Goal: Task Accomplishment & Management: Manage account settings

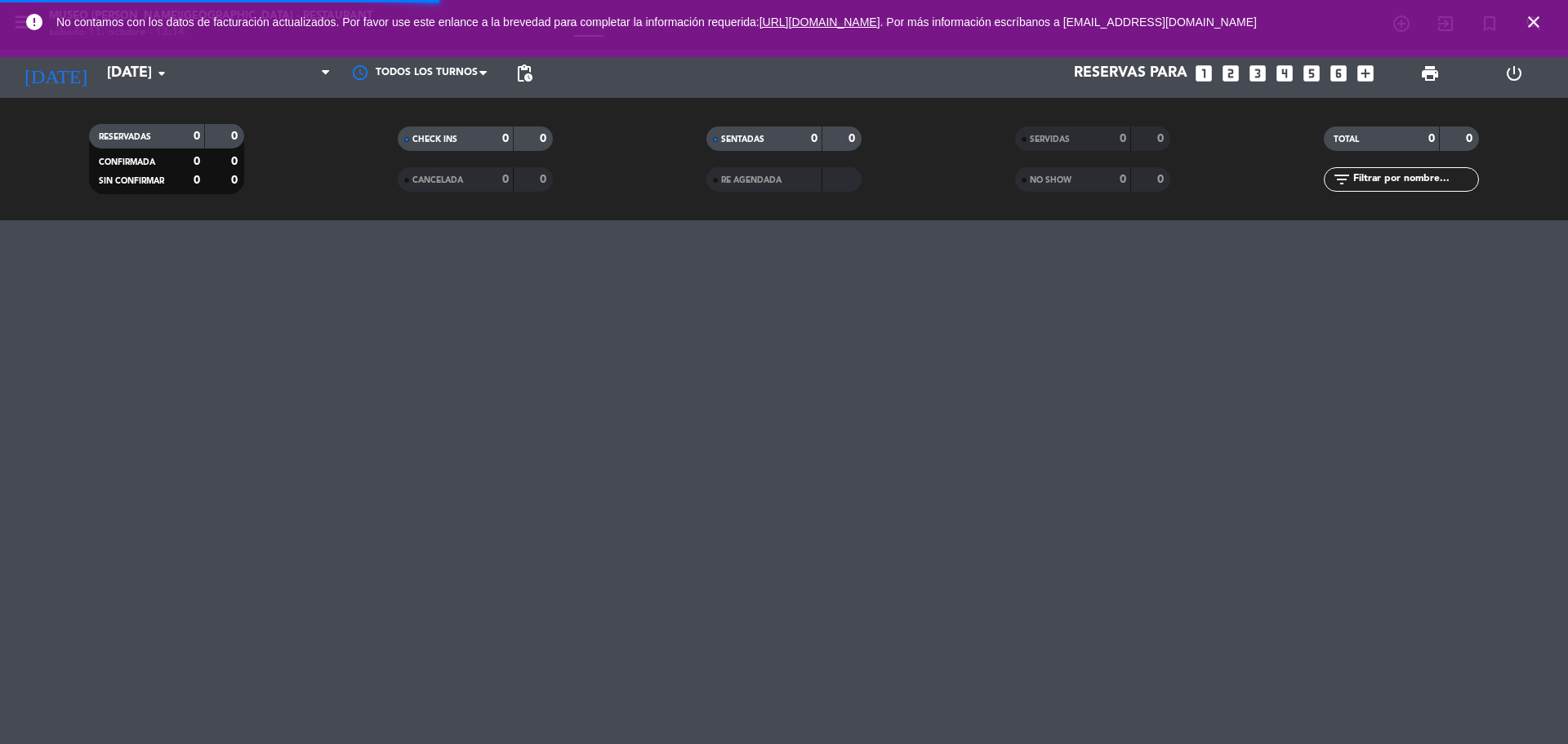
click at [1530, 22] on icon "close" at bounding box center [1533, 22] width 20 height 20
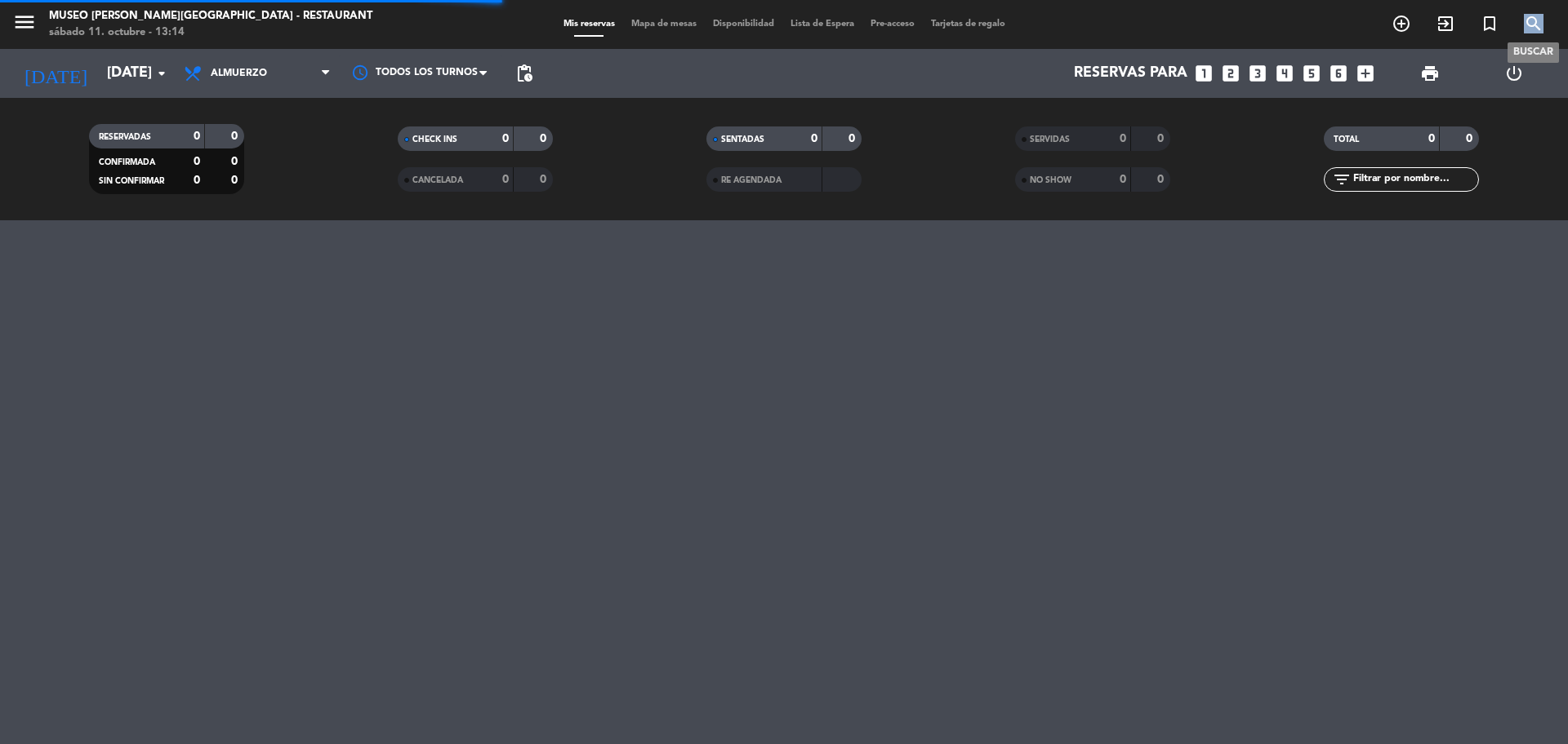
click at [1530, 22] on icon "search" at bounding box center [1533, 23] width 20 height 20
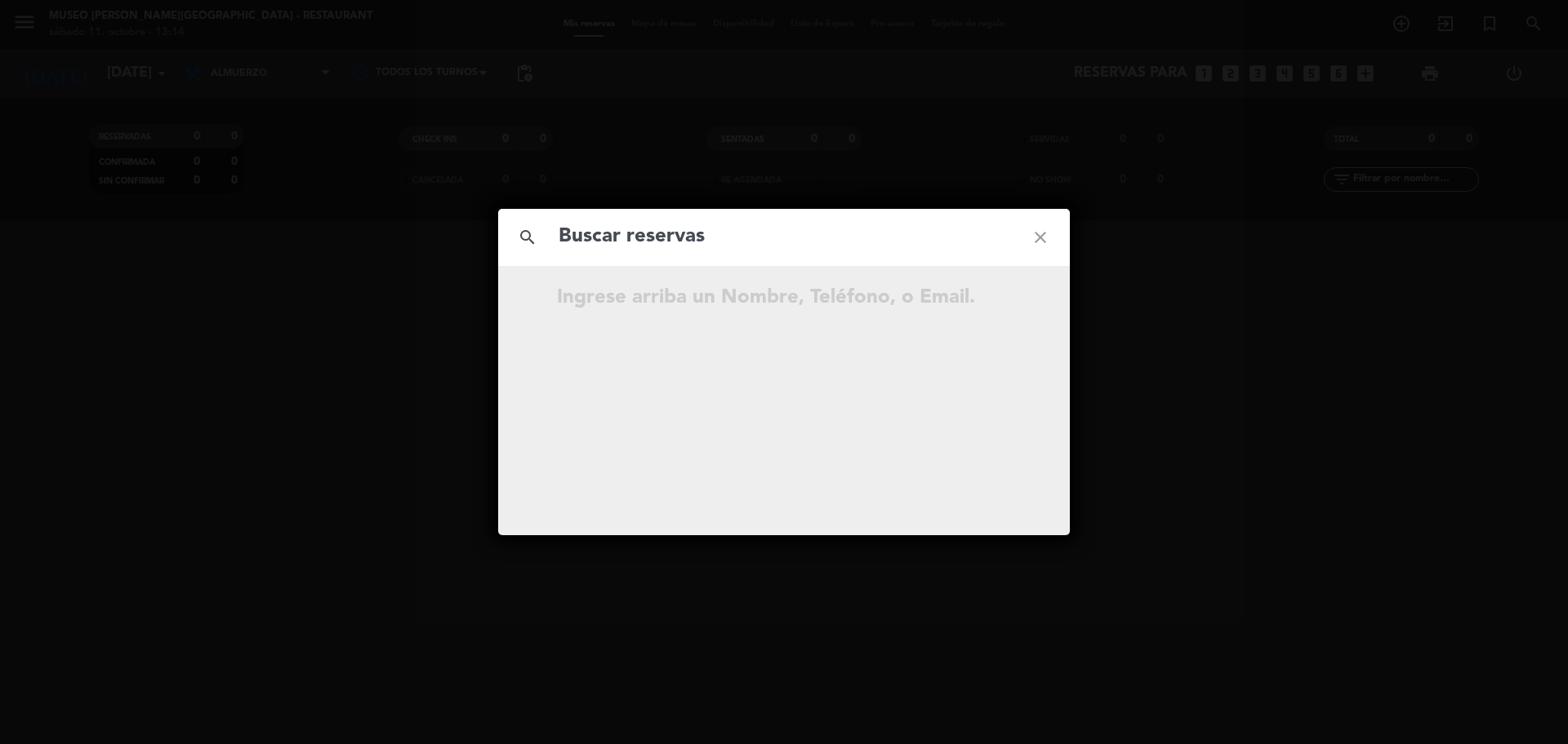
click at [838, 240] on input "text" at bounding box center [784, 237] width 454 height 33
click at [642, 254] on input "994 394 196" at bounding box center [784, 237] width 454 height 33
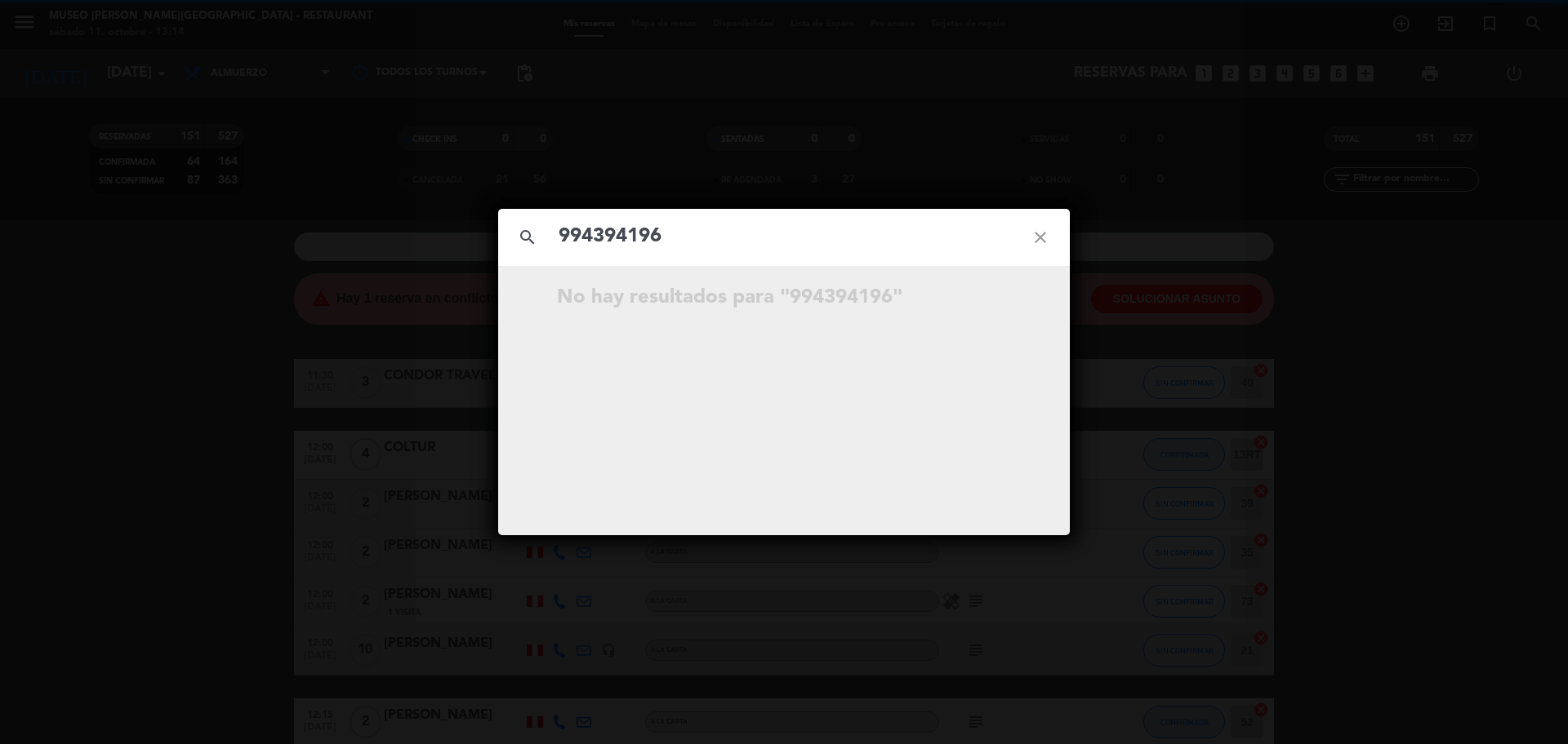
type input "994394196"
click at [675, 237] on input "994394196" at bounding box center [784, 237] width 454 height 33
click at [998, 302] on icon "open_in_new" at bounding box center [999, 300] width 20 height 20
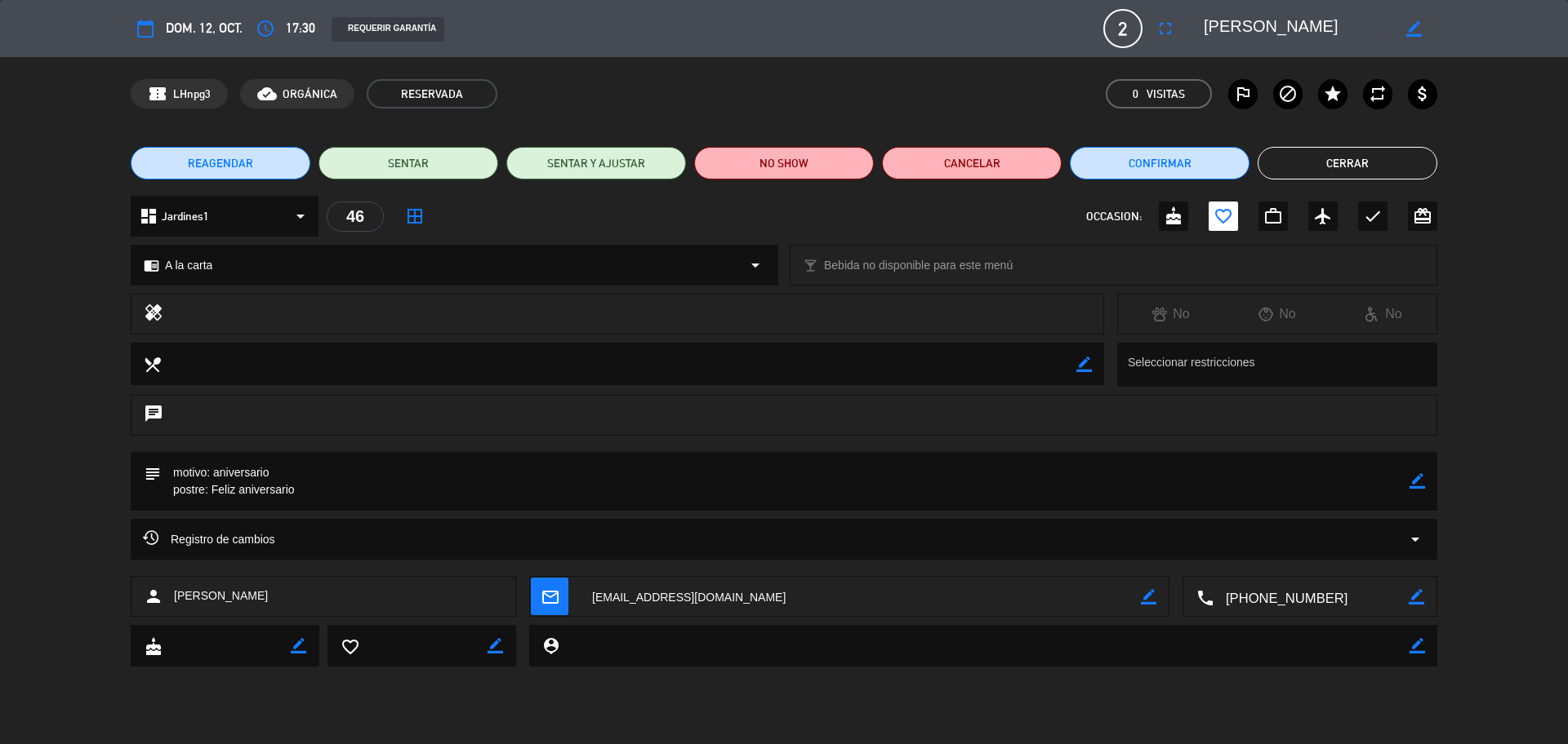
click at [1278, 172] on button "Cerrar" at bounding box center [1347, 163] width 180 height 32
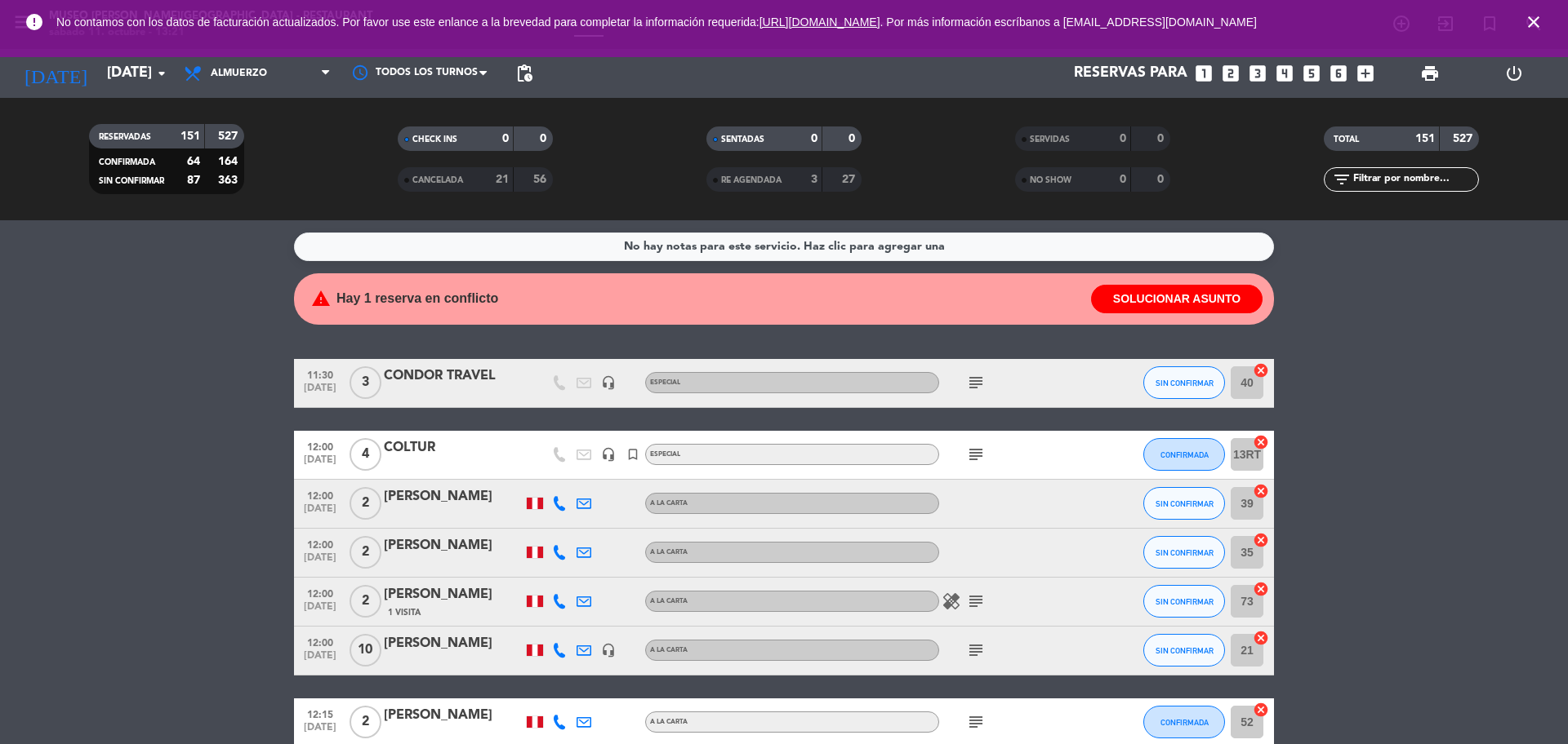
click at [1423, 187] on input "text" at bounding box center [1415, 179] width 127 height 18
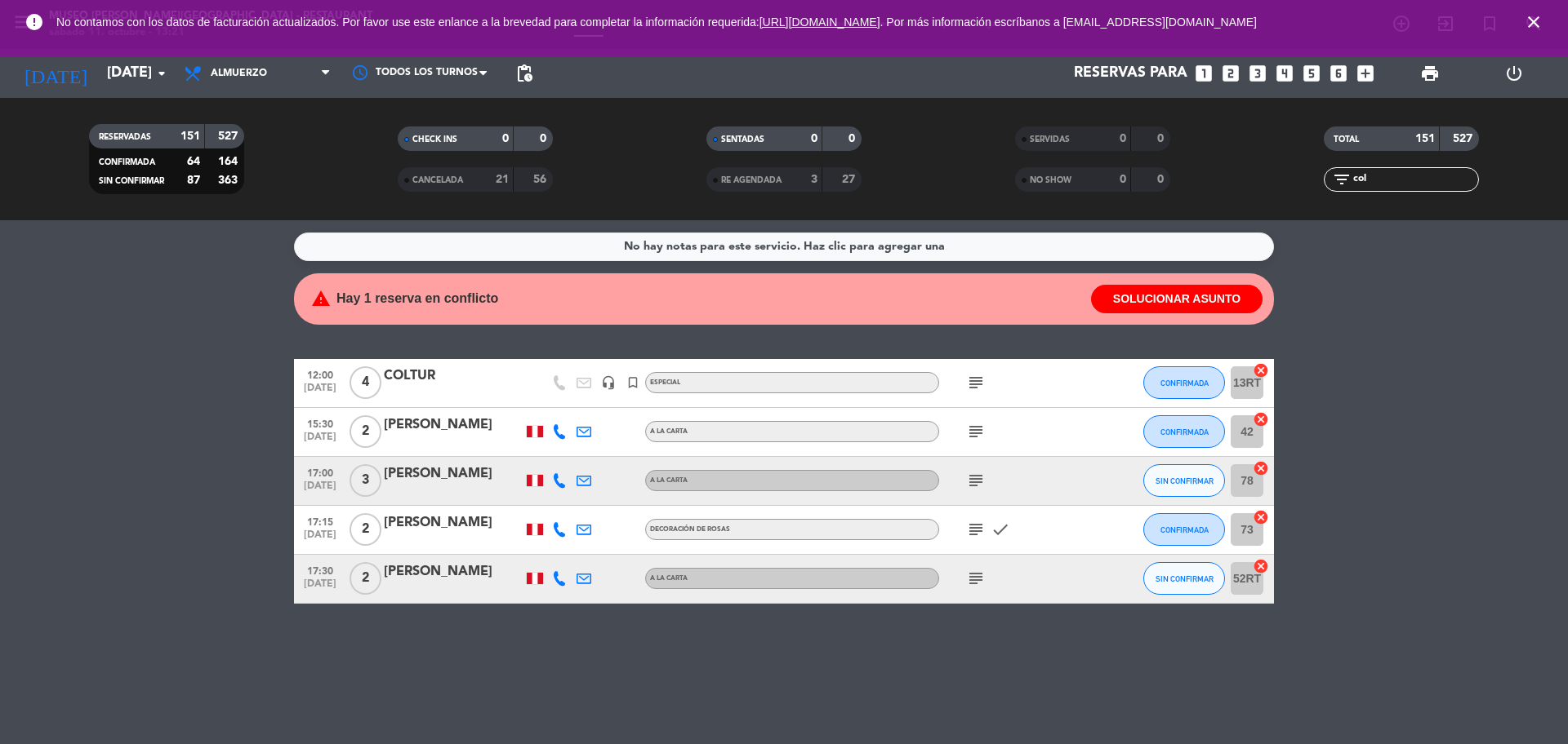
type input "col"
click at [485, 435] on div "[PERSON_NAME]" at bounding box center [453, 425] width 139 height 21
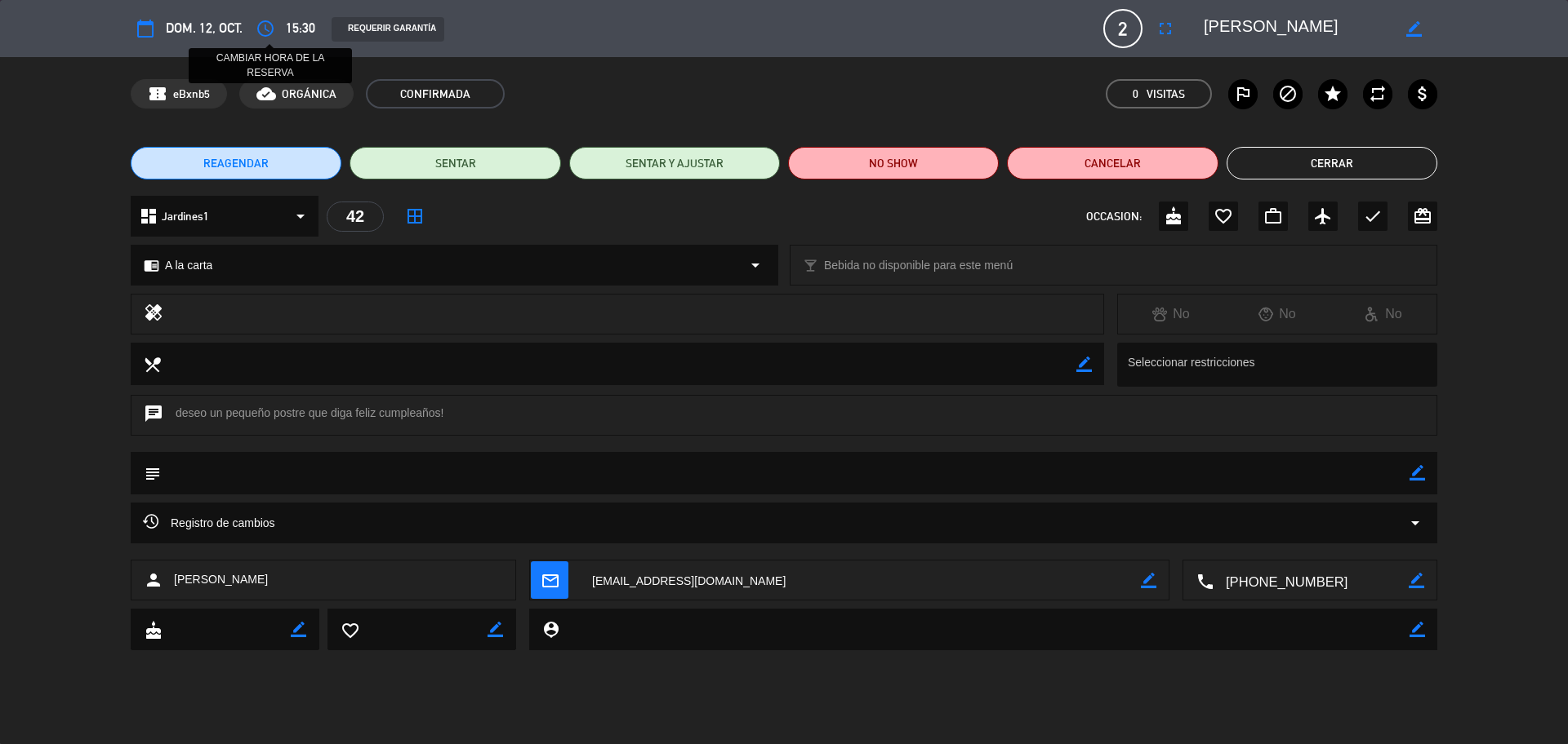
click at [277, 23] on button "access_time" at bounding box center [265, 28] width 29 height 29
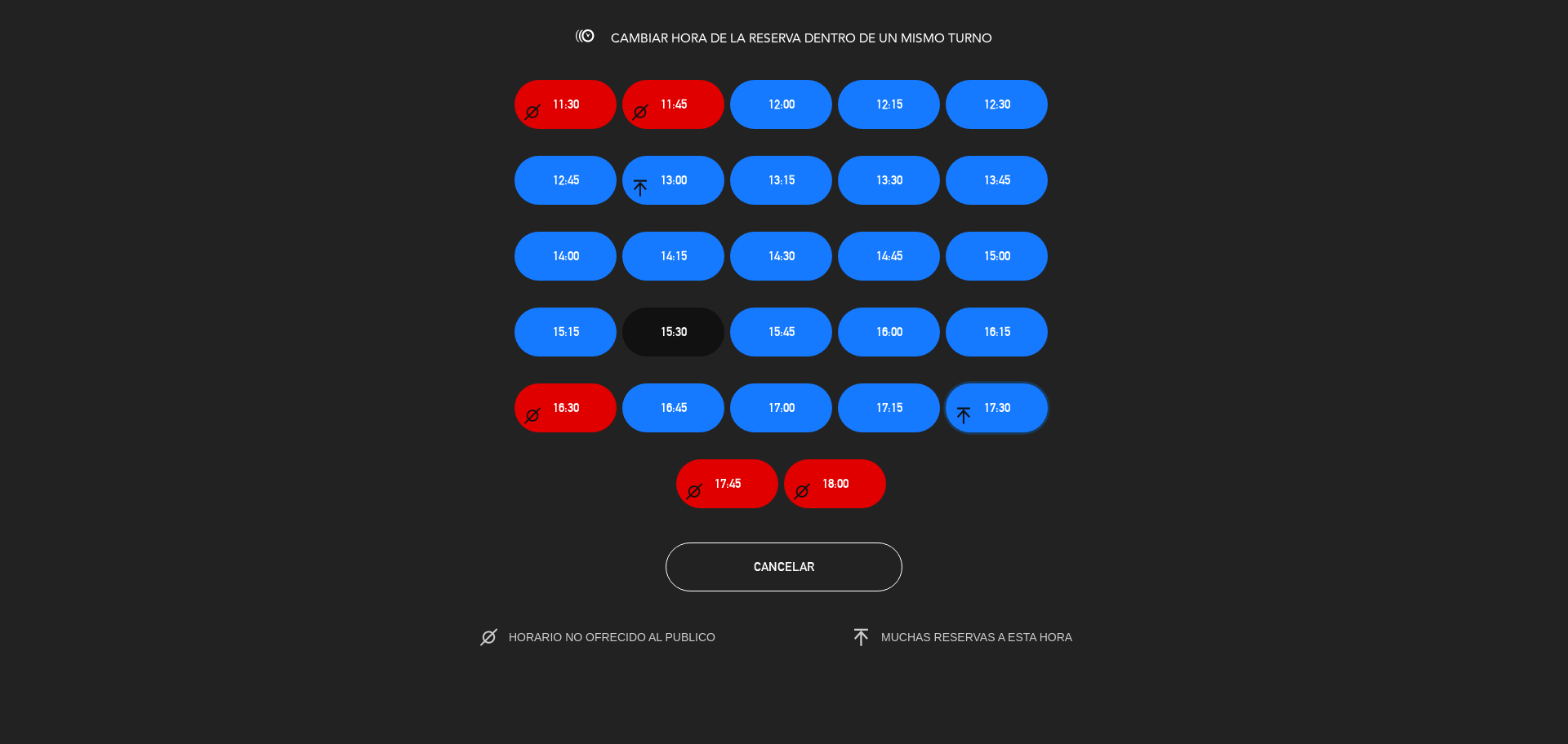
click at [989, 404] on span "17:30" at bounding box center [996, 407] width 26 height 19
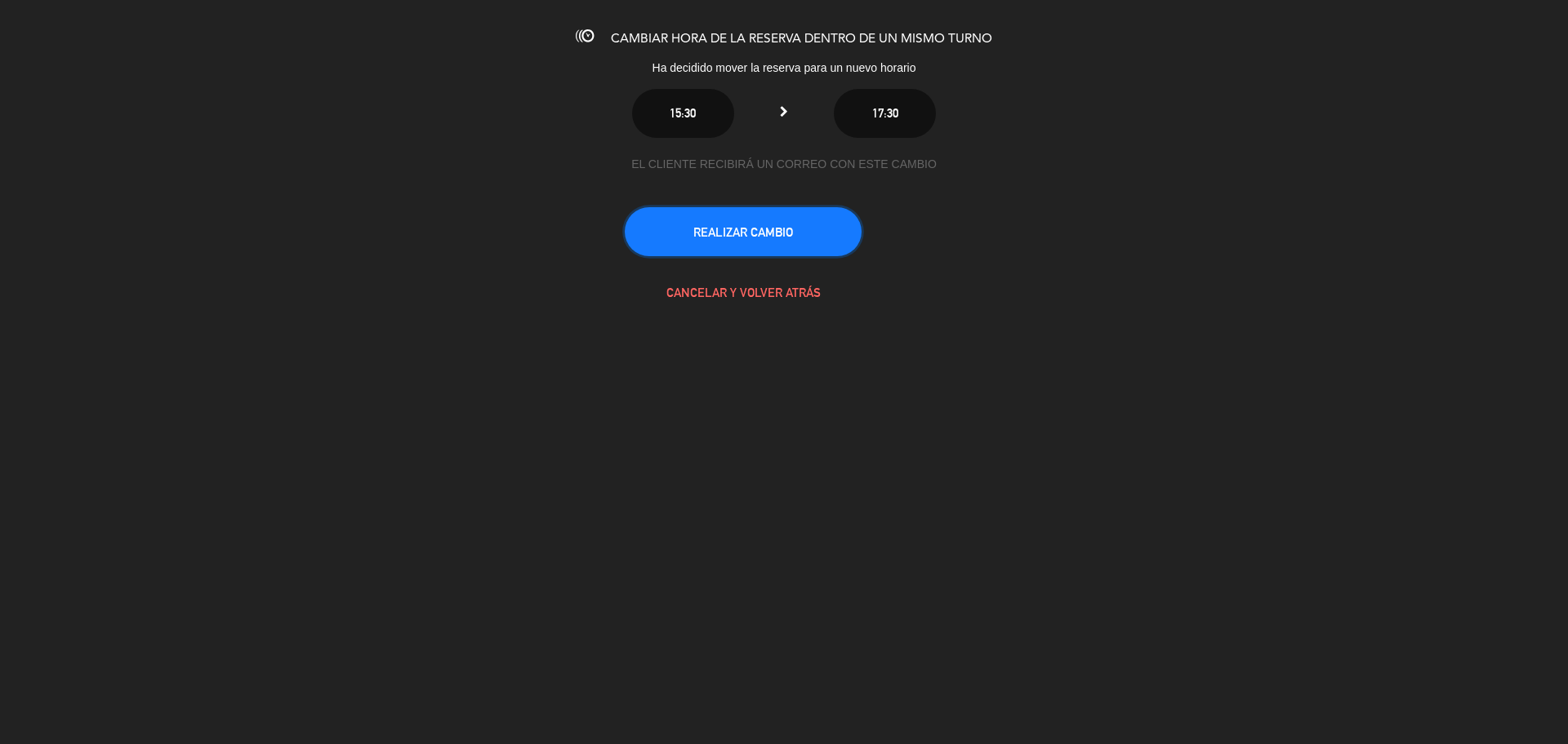
click at [712, 245] on button "REALIZAR CAMBIO" at bounding box center [743, 232] width 237 height 49
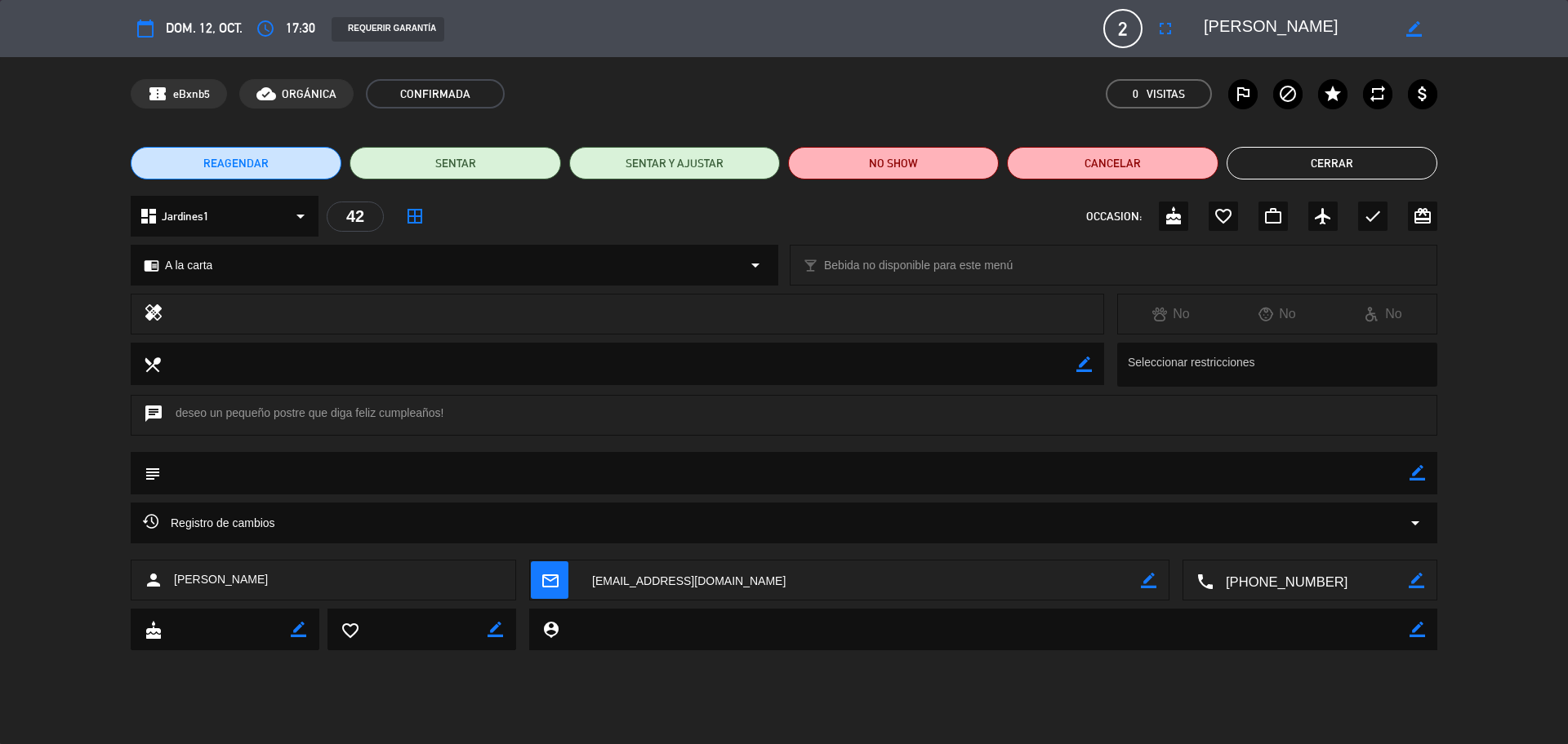
click at [565, 587] on span "mail_outline" at bounding box center [549, 580] width 37 height 37
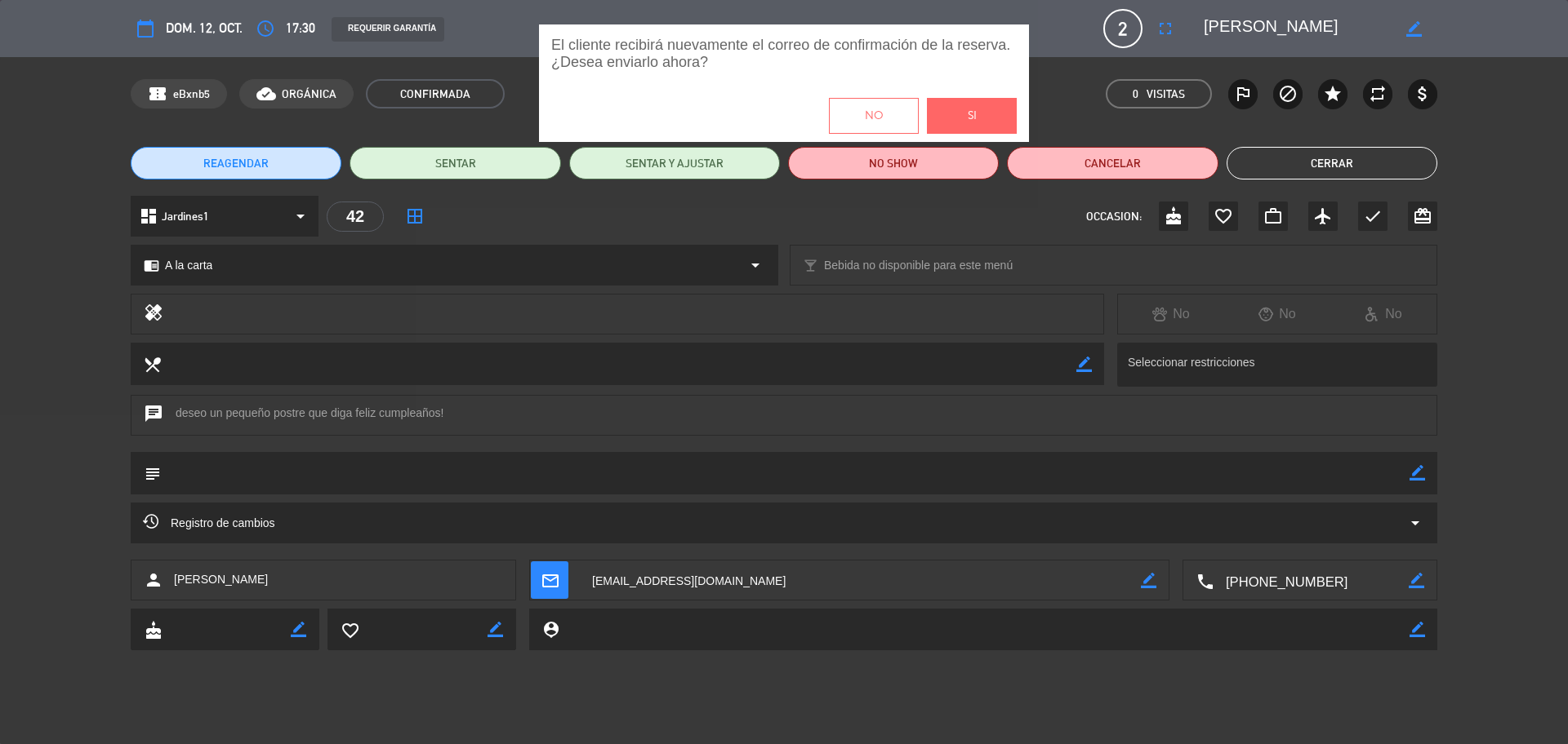
click at [1006, 112] on button "Si" at bounding box center [972, 115] width 90 height 36
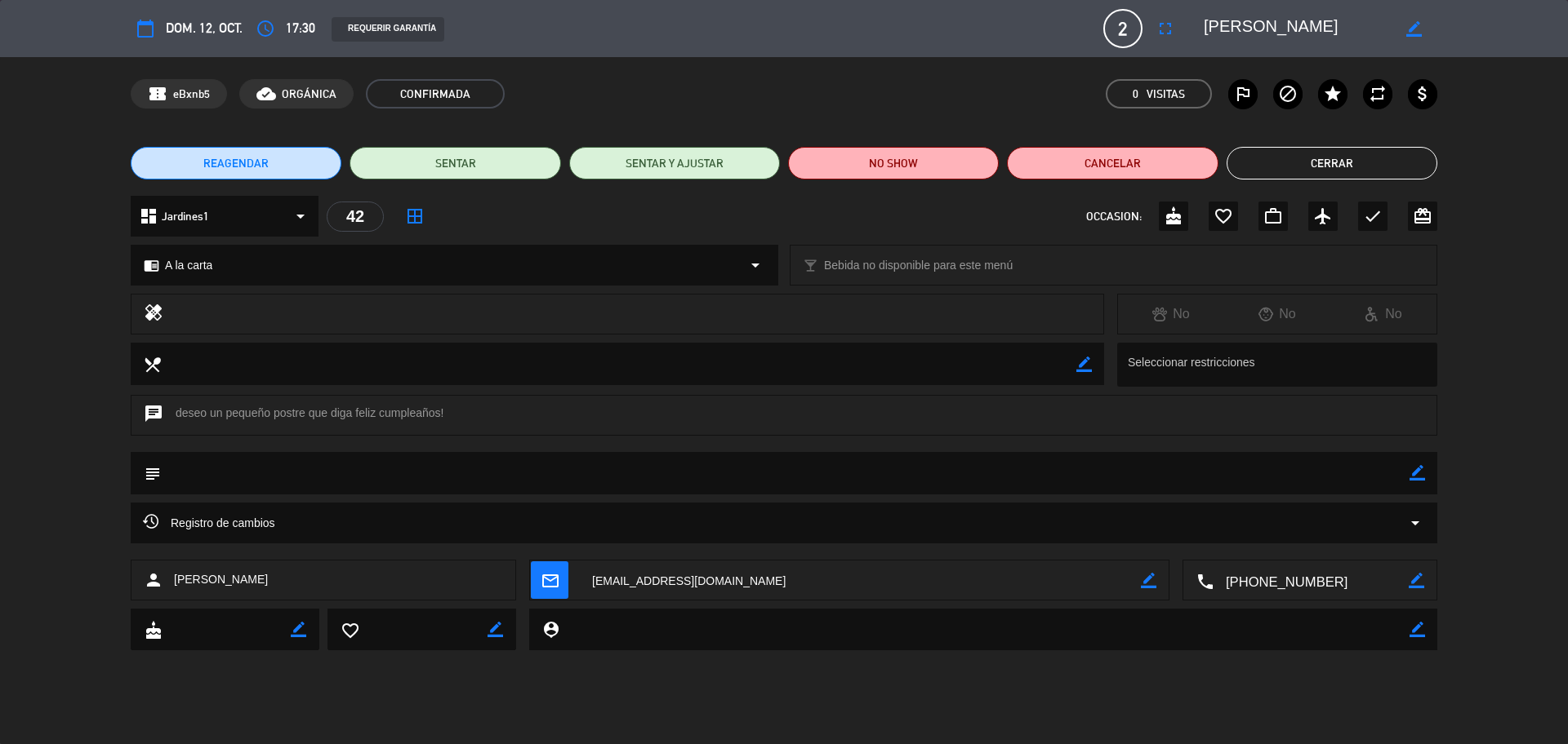
drag, startPoint x: 1345, startPoint y: 155, endPoint x: 1283, endPoint y: 153, distance: 62.0
click at [1345, 153] on button "Cerrar" at bounding box center [1332, 163] width 211 height 32
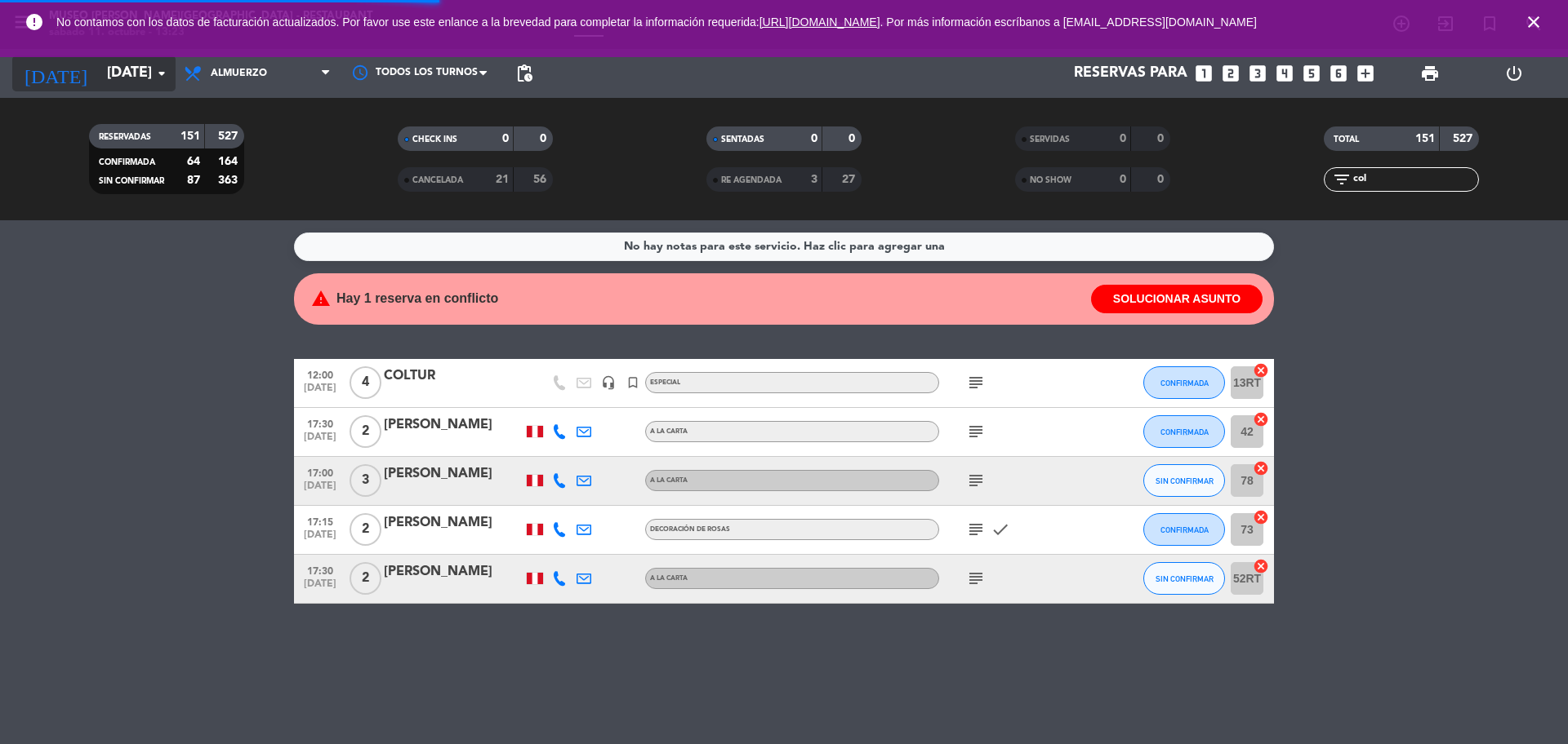
click at [99, 83] on input "[DATE]" at bounding box center [193, 73] width 189 height 32
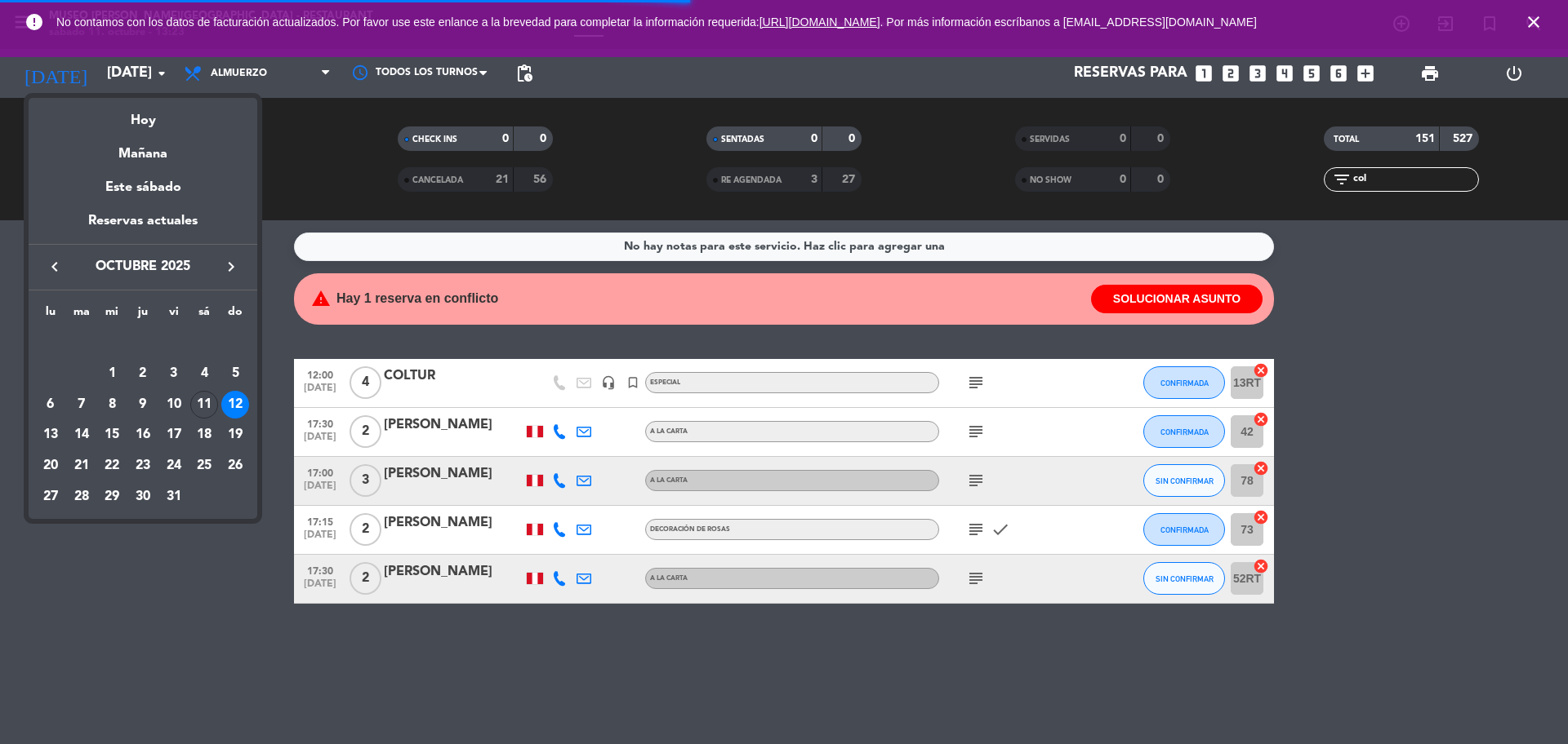
click at [226, 269] on icon "keyboard_arrow_right" at bounding box center [231, 267] width 20 height 20
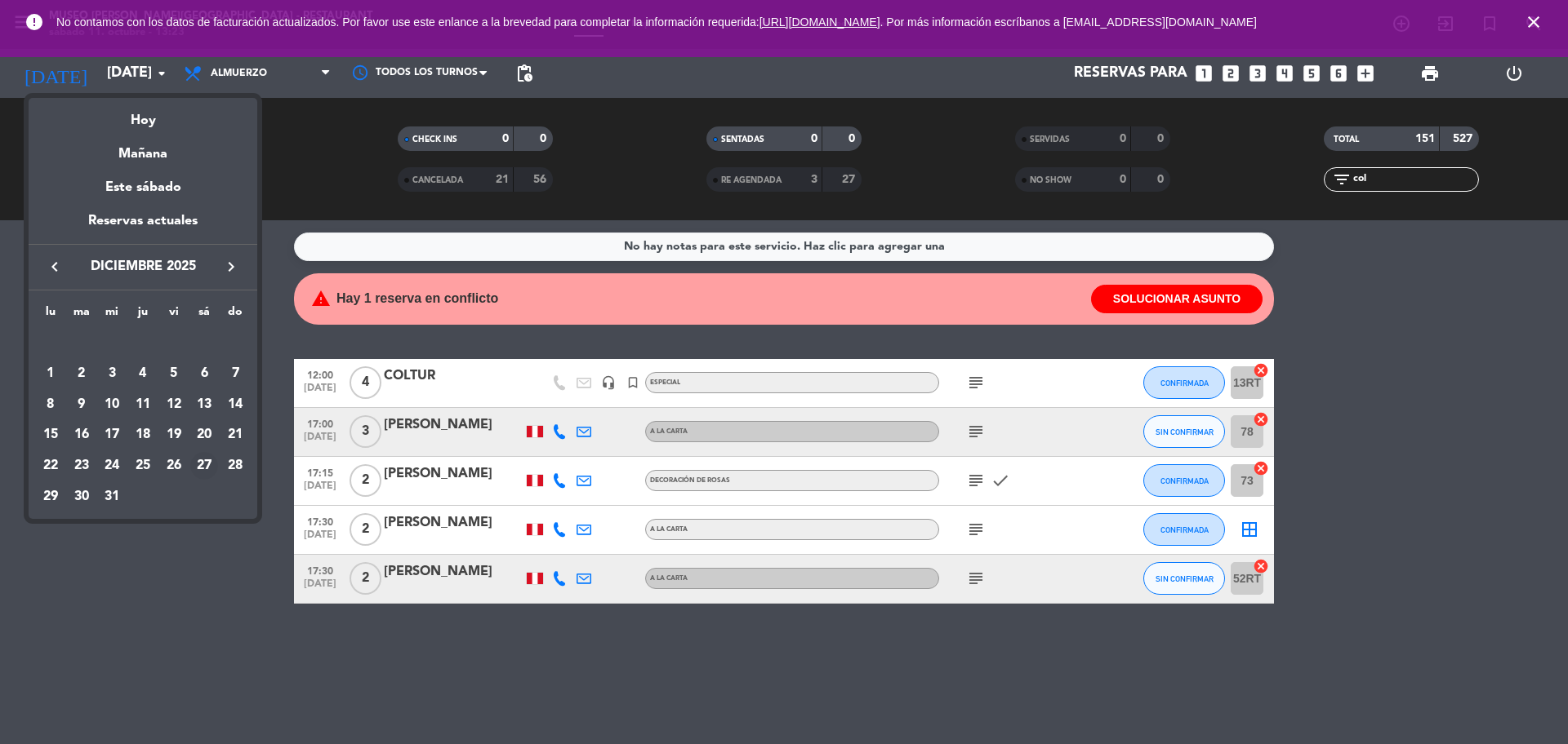
click at [212, 466] on div "27" at bounding box center [204, 466] width 27 height 27
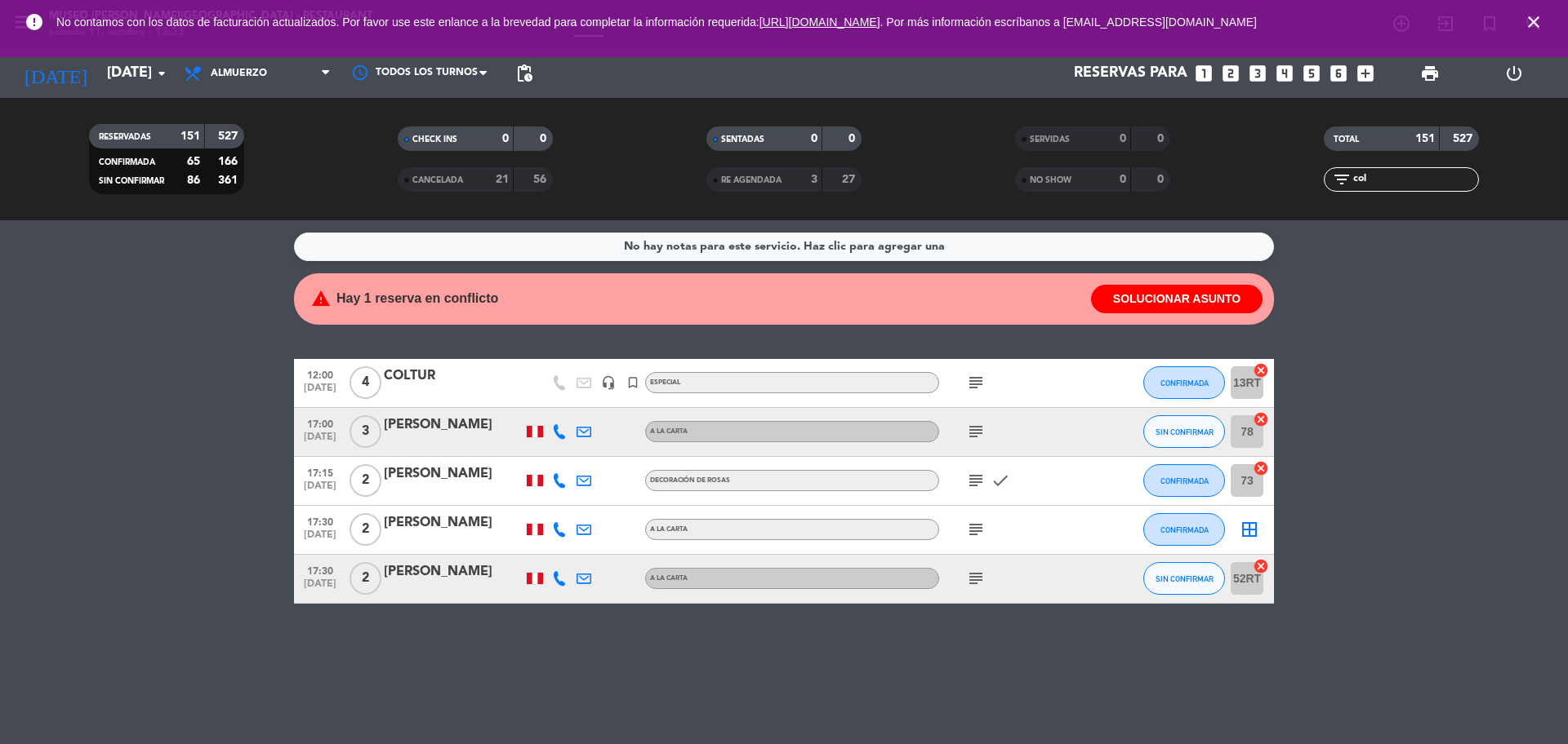
type input "sáb. 27 dic."
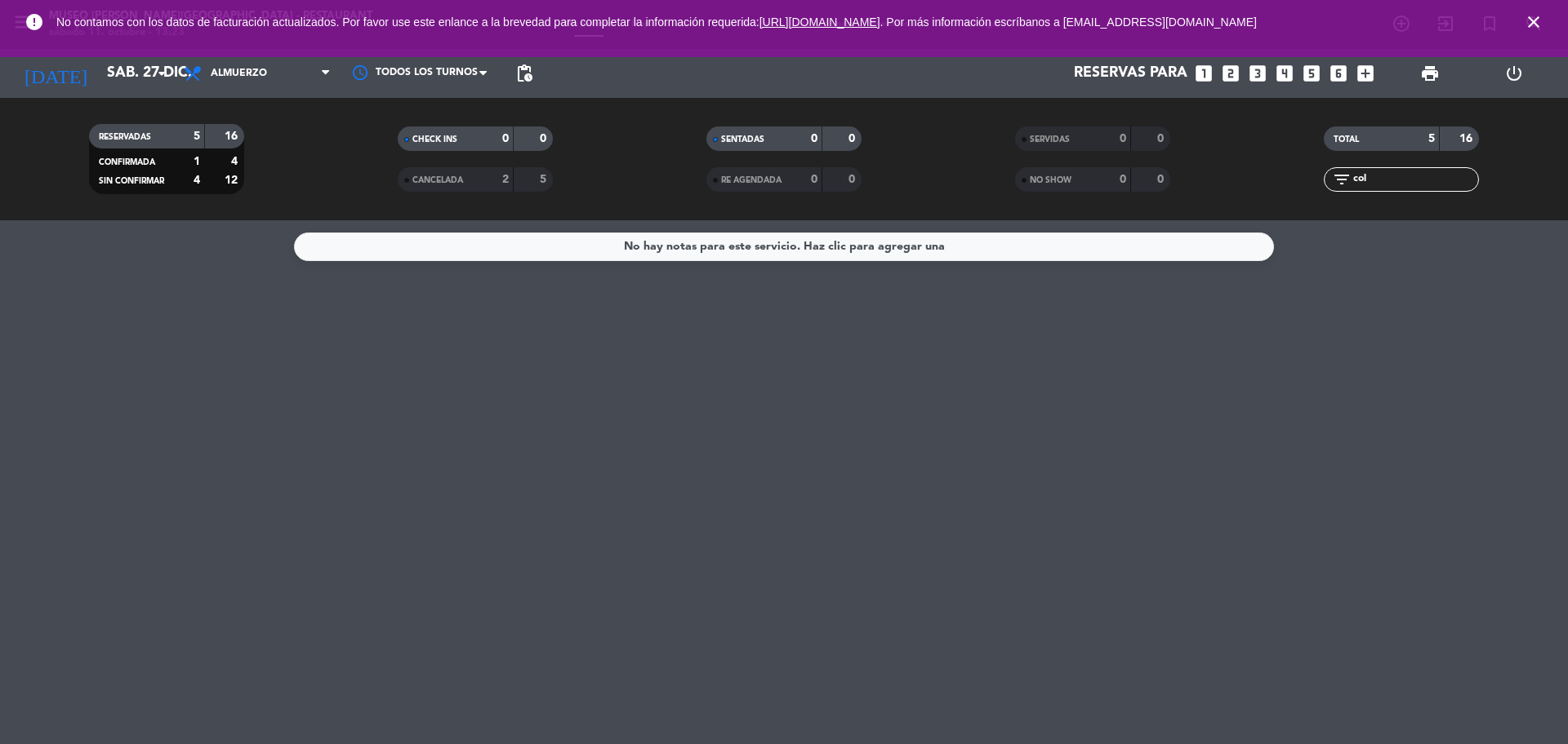
drag, startPoint x: 1383, startPoint y: 181, endPoint x: 1341, endPoint y: 183, distance: 42.0
click at [1341, 183] on div "filter_list col" at bounding box center [1400, 179] width 155 height 24
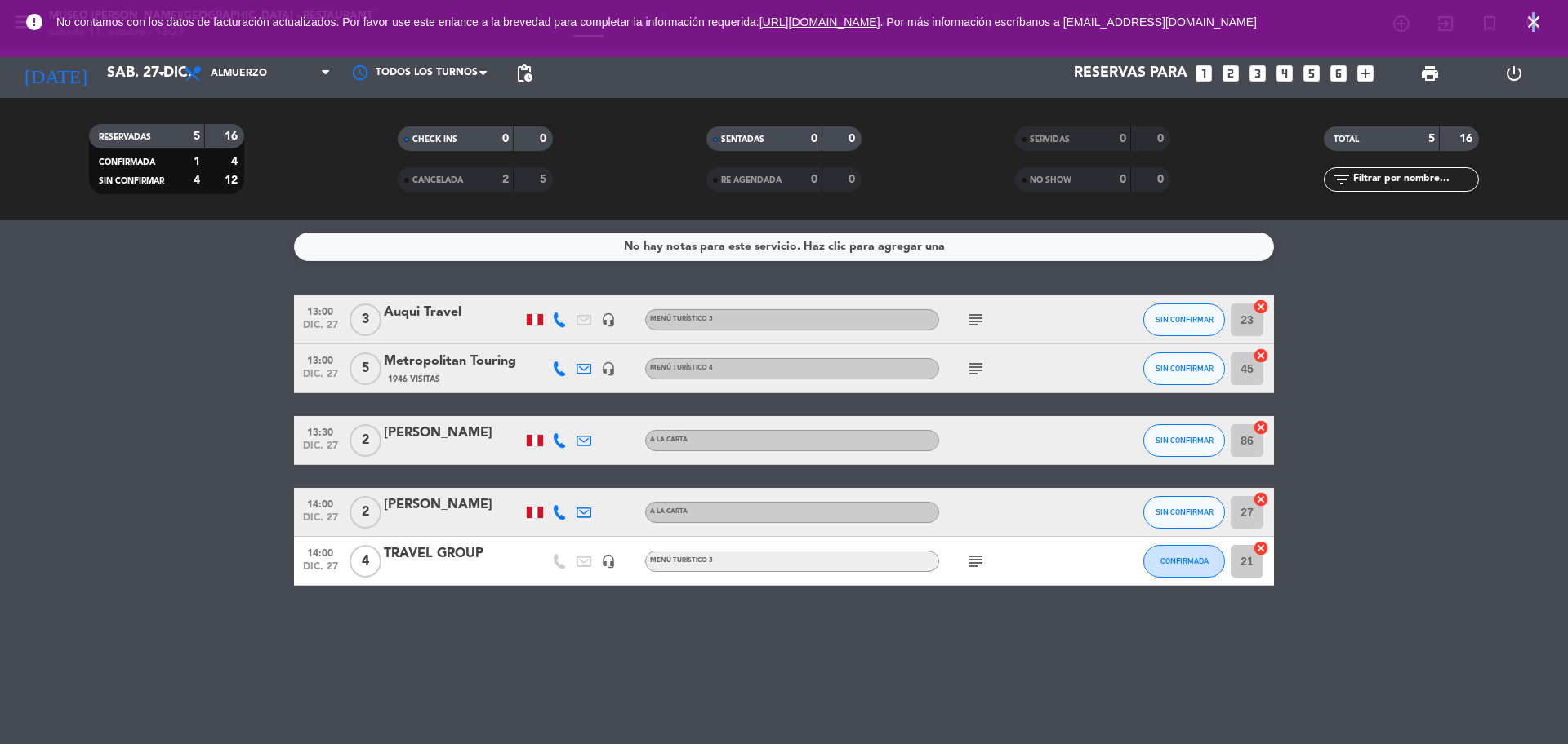
click at [1533, 18] on icon "close" at bounding box center [1533, 22] width 20 height 20
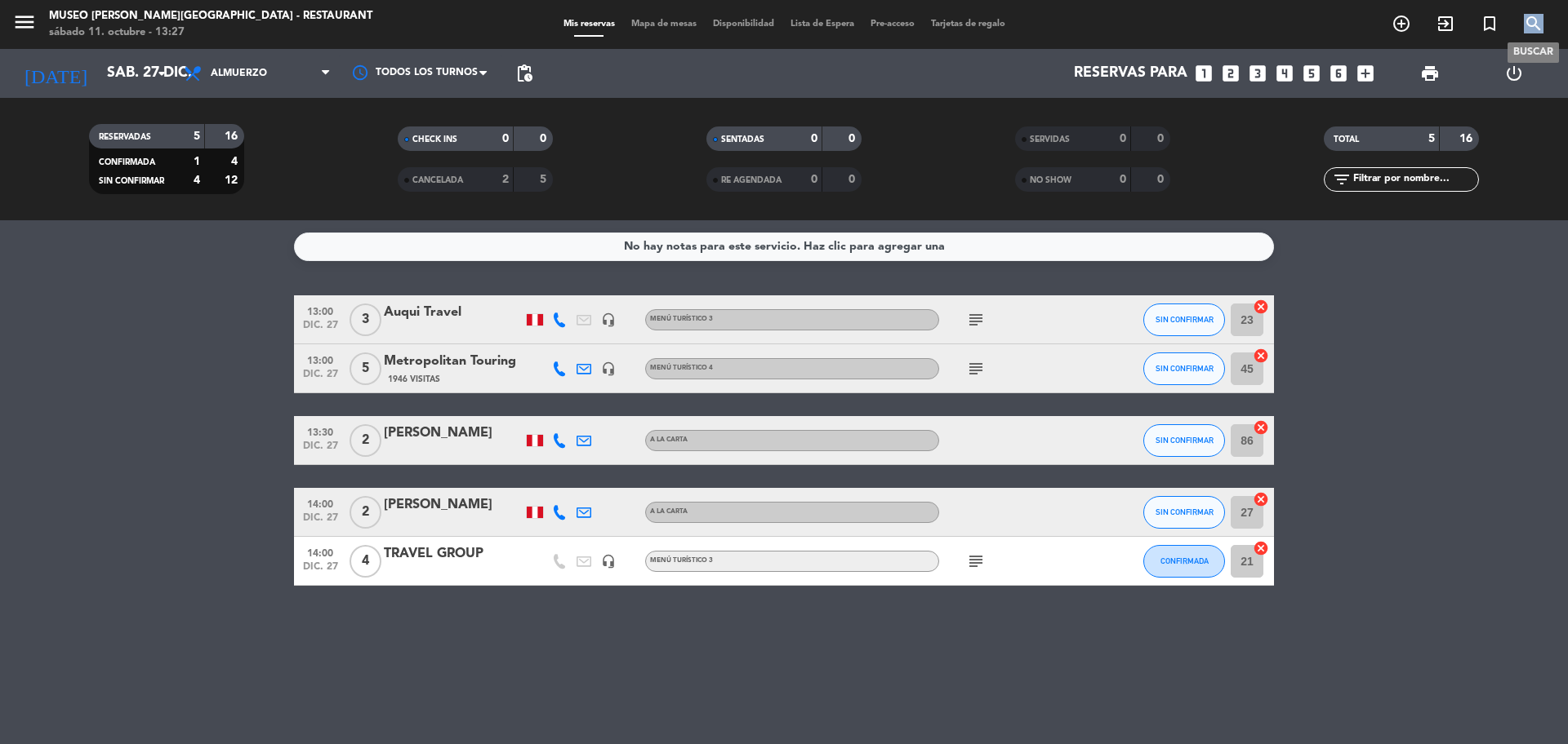
click at [1533, 17] on icon "search" at bounding box center [1533, 23] width 20 height 20
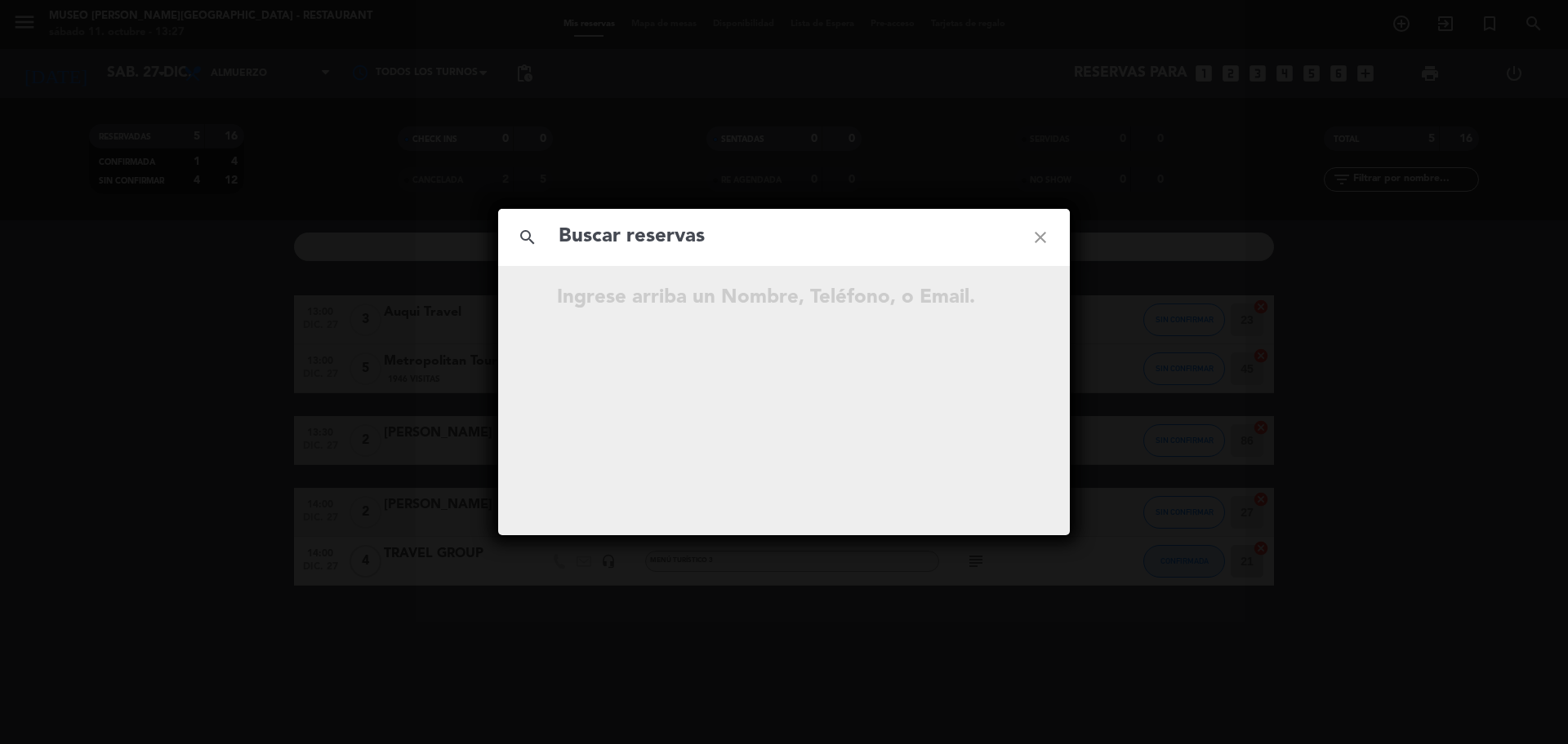
click at [814, 239] on input "text" at bounding box center [784, 237] width 454 height 33
type input "[EMAIL_ADDRESS][DOMAIN_NAME]"
click at [1002, 304] on icon "open_in_new" at bounding box center [999, 300] width 20 height 20
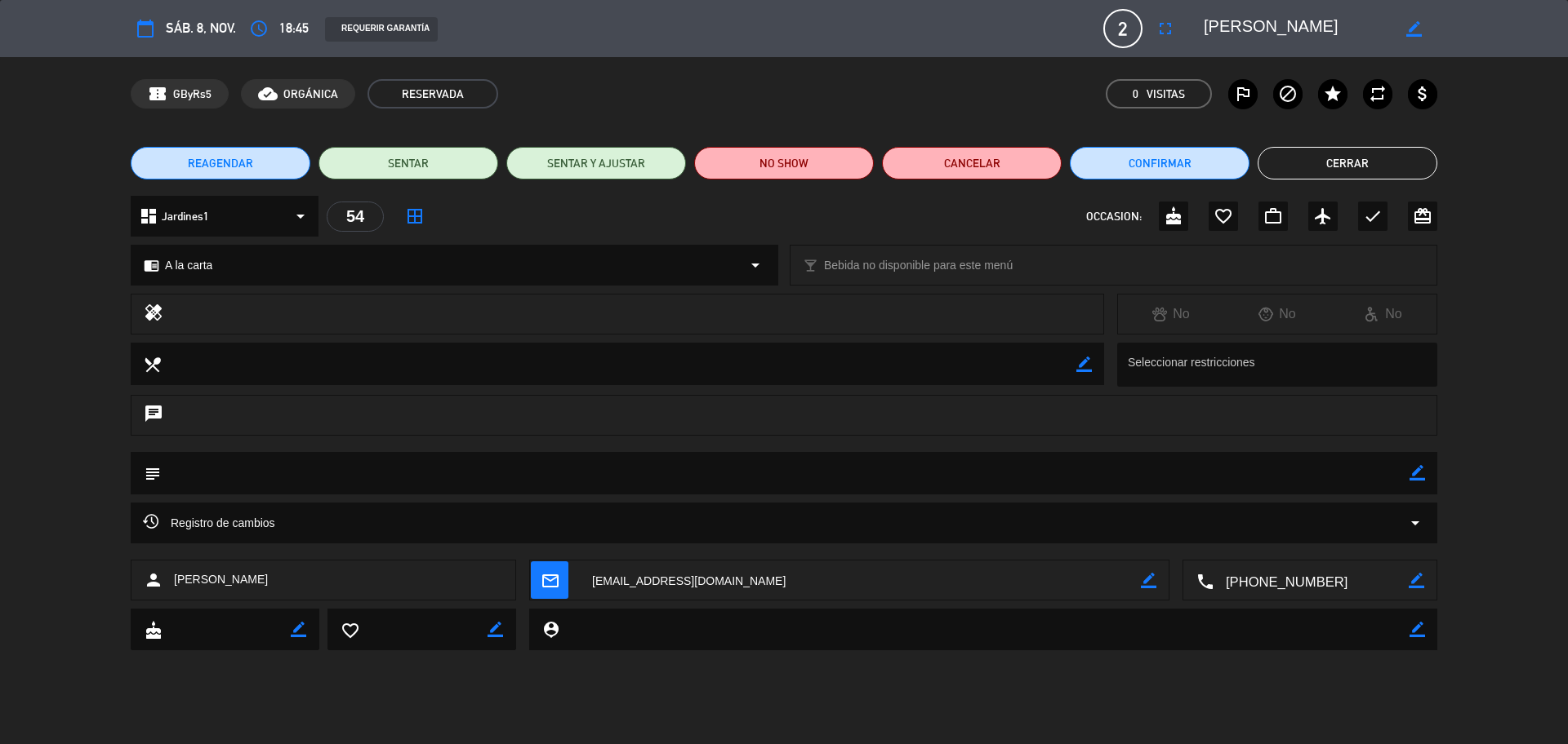
click at [1413, 475] on icon "border_color" at bounding box center [1417, 473] width 16 height 16
click at [1380, 475] on textarea at bounding box center [784, 473] width 1248 height 42
type textarea "postre: Feliz aniverario"
click at [1418, 467] on icon at bounding box center [1417, 473] width 16 height 16
click at [1360, 215] on div "check" at bounding box center [1373, 216] width 29 height 29
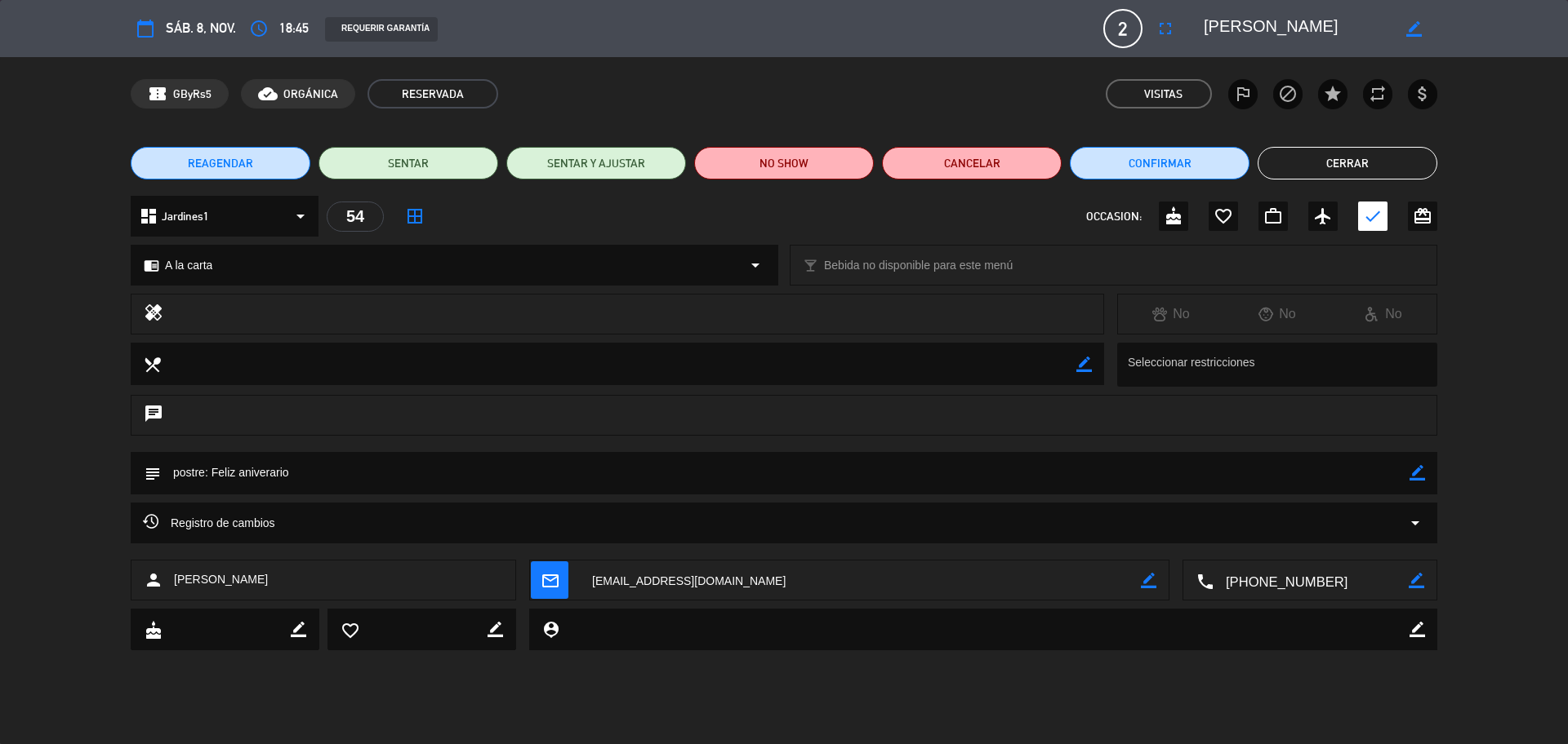
click at [1344, 174] on button "Cerrar" at bounding box center [1347, 163] width 180 height 32
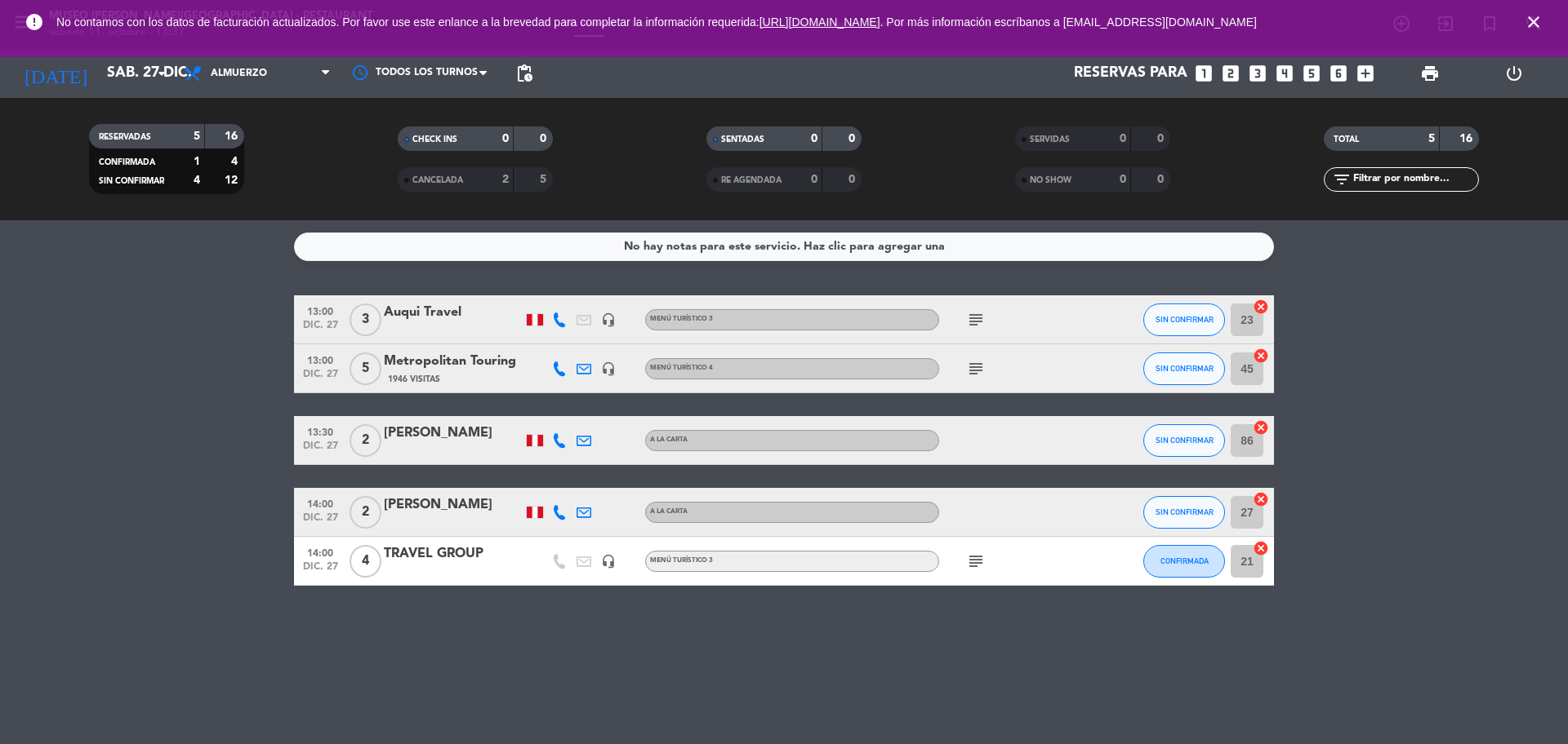
click at [1262, 72] on icon "looks_3" at bounding box center [1258, 73] width 21 height 21
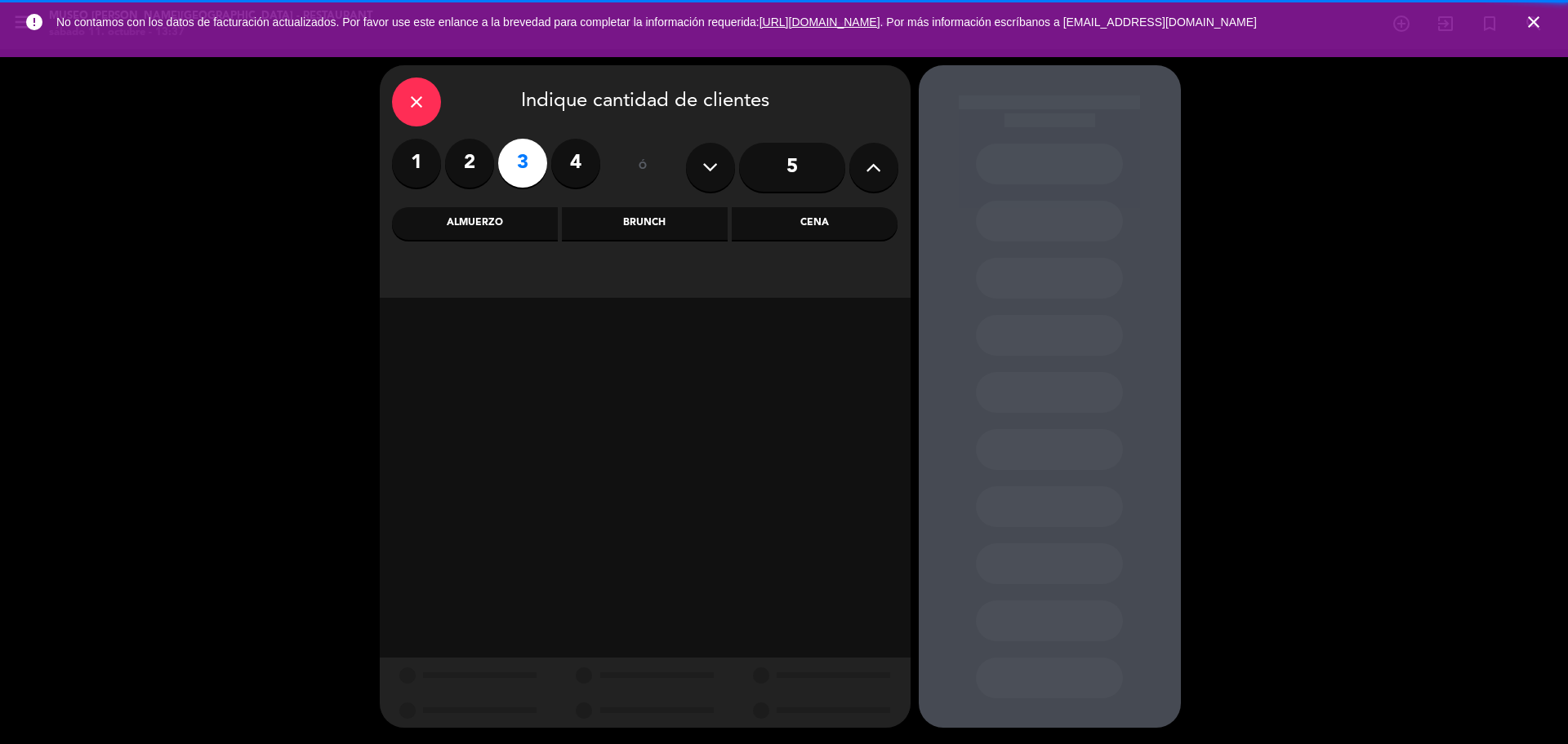
click at [462, 232] on div "Almuerzo" at bounding box center [475, 223] width 166 height 32
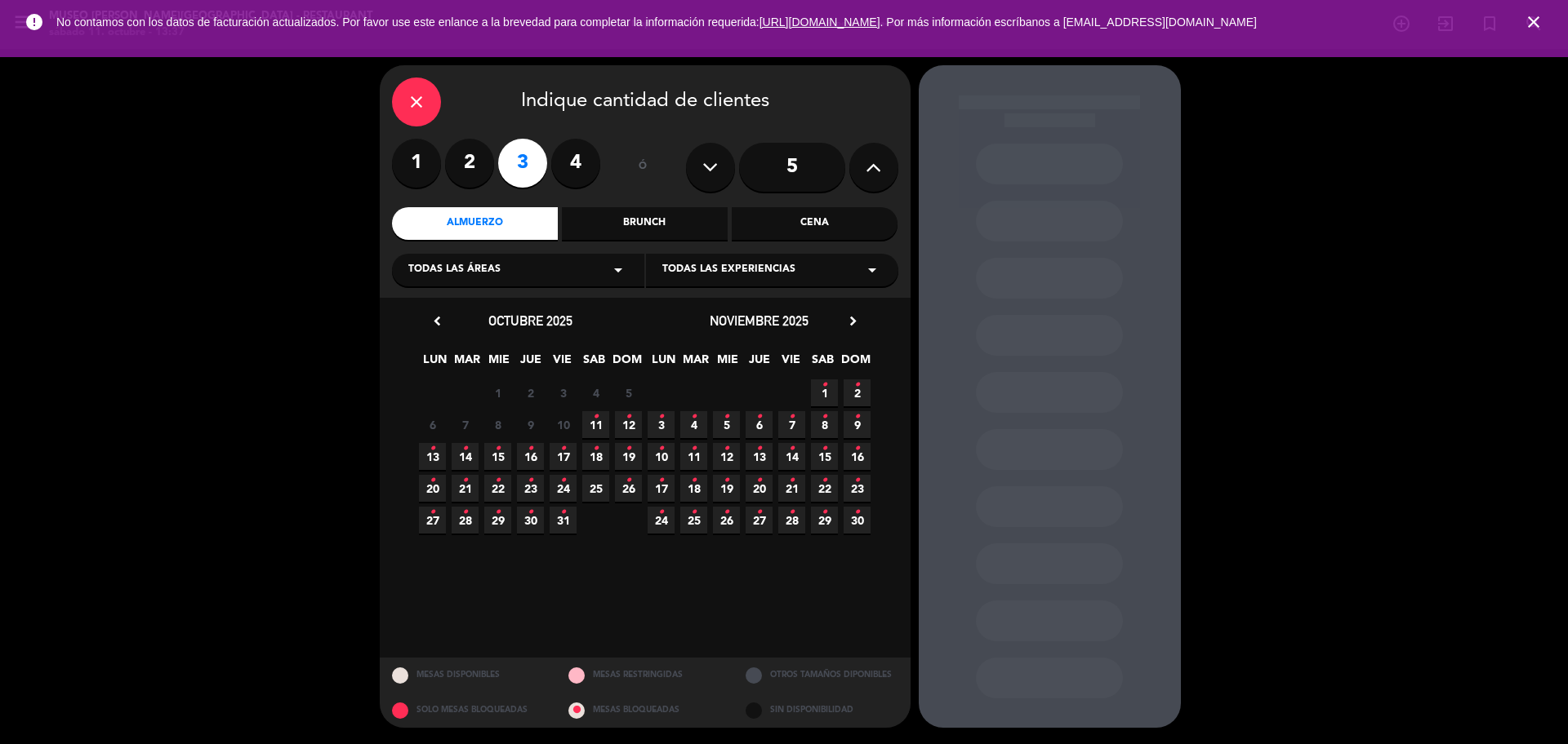
click at [622, 424] on span "12 •" at bounding box center [628, 425] width 27 height 27
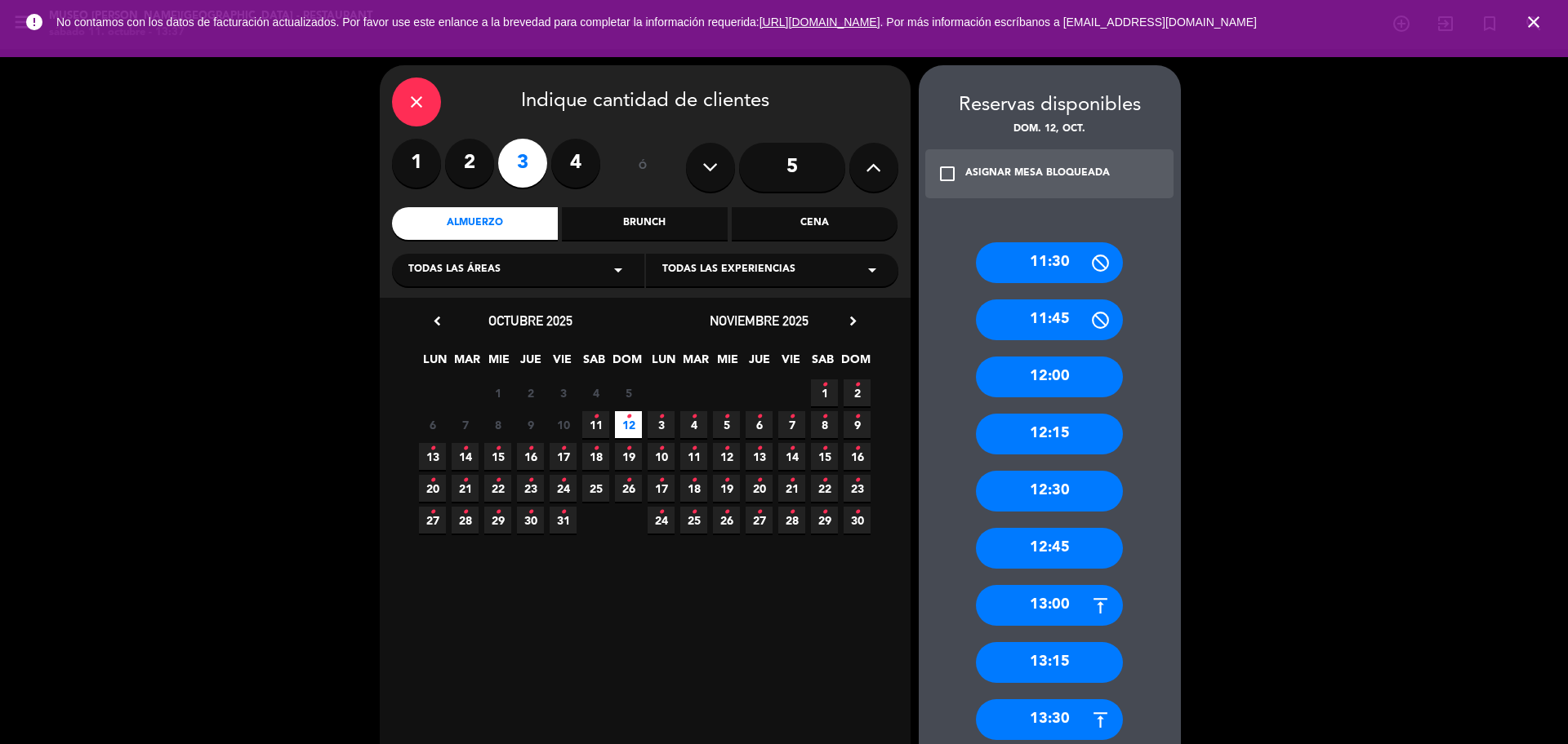
scroll to position [510, 0]
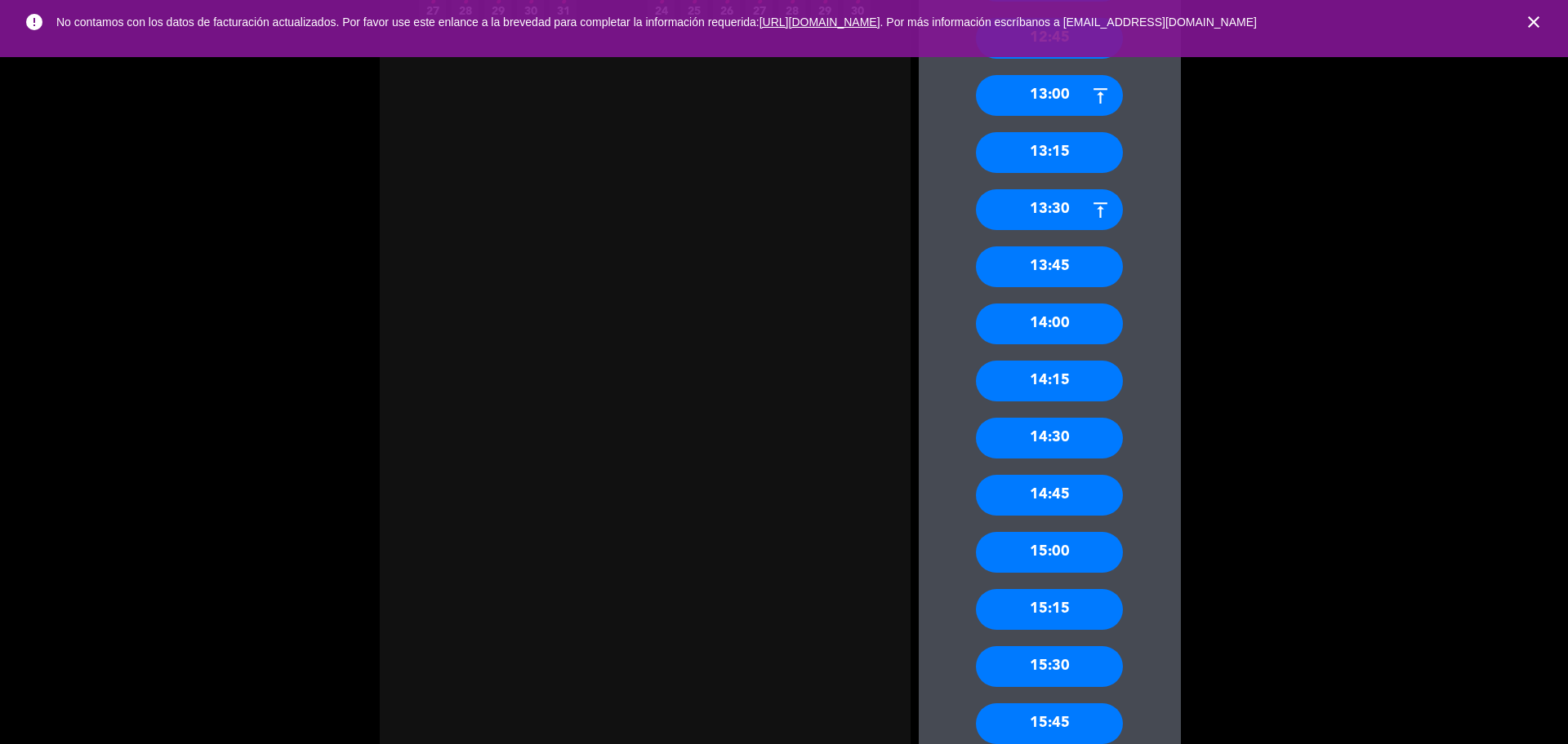
click at [1060, 329] on div "14:00" at bounding box center [1049, 324] width 147 height 41
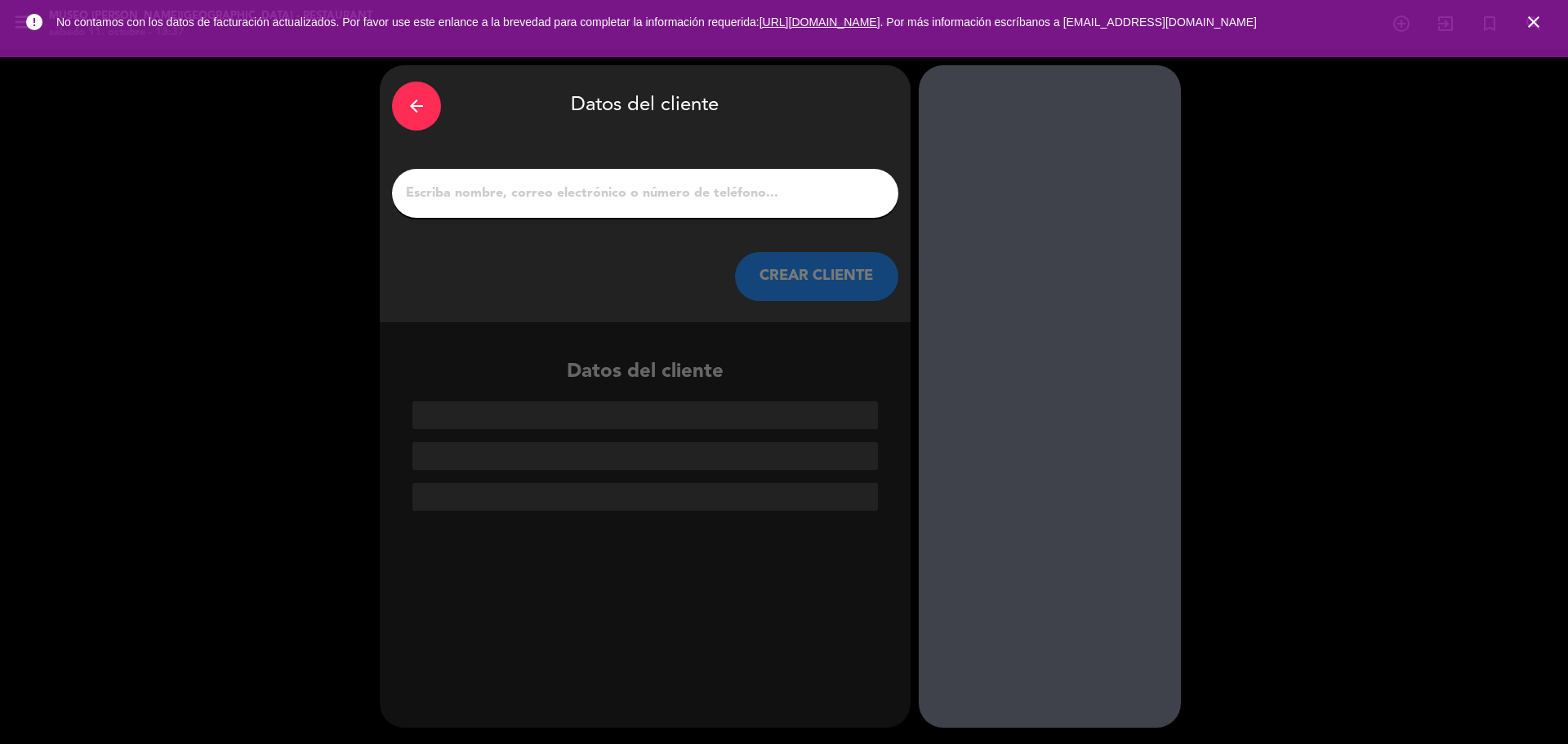
click at [422, 102] on icon "arrow_back" at bounding box center [417, 106] width 20 height 20
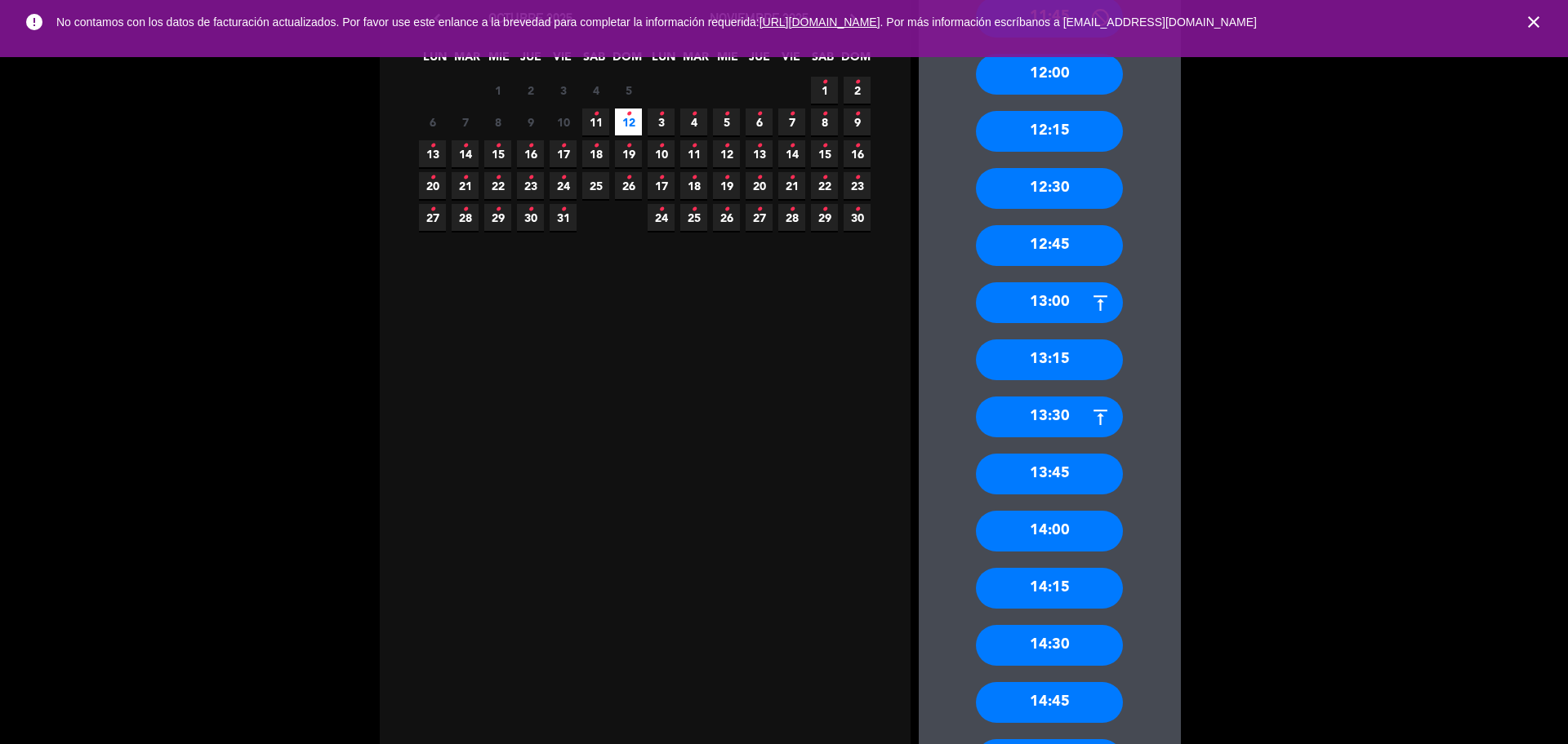
scroll to position [306, 0]
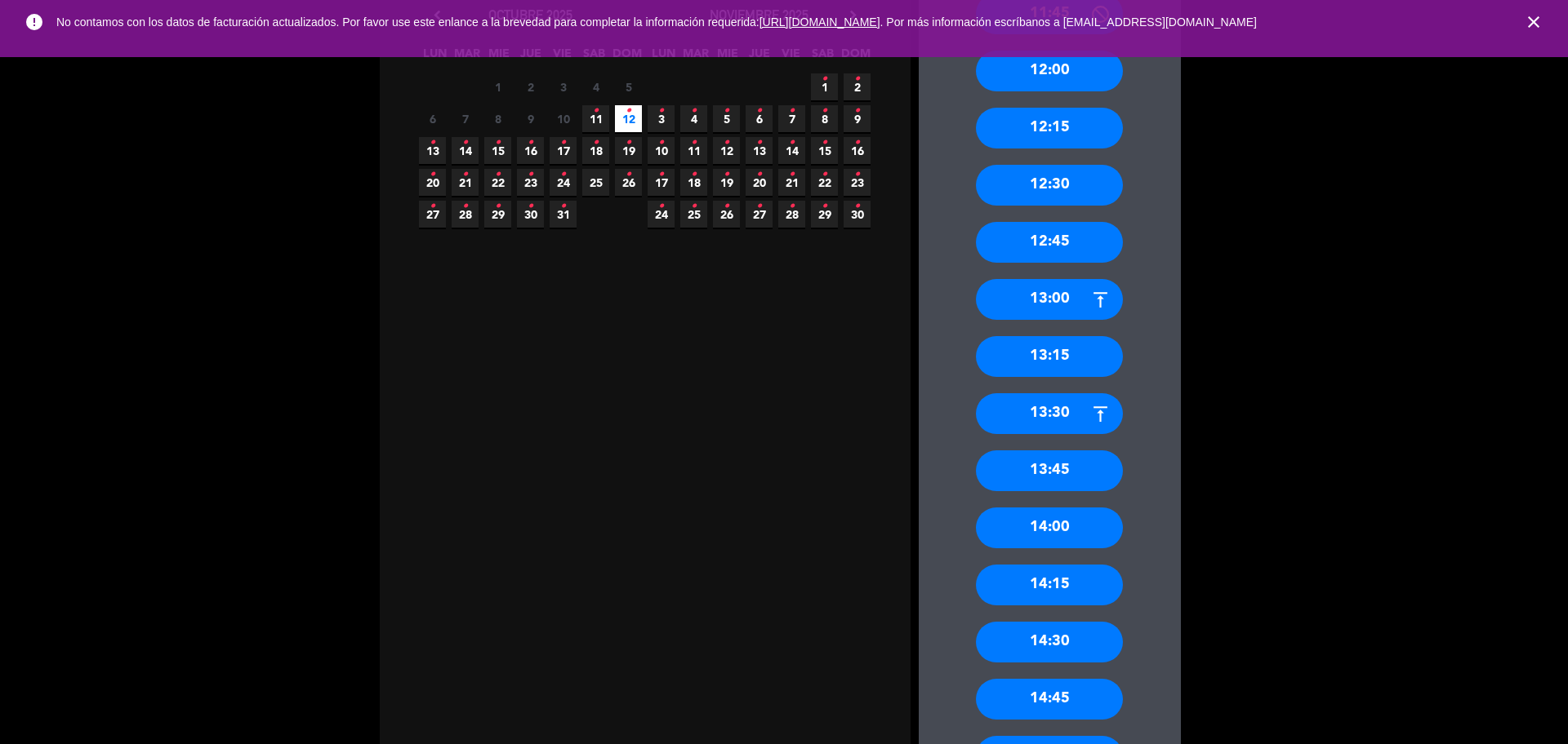
click at [1094, 473] on div "13:45" at bounding box center [1049, 471] width 147 height 41
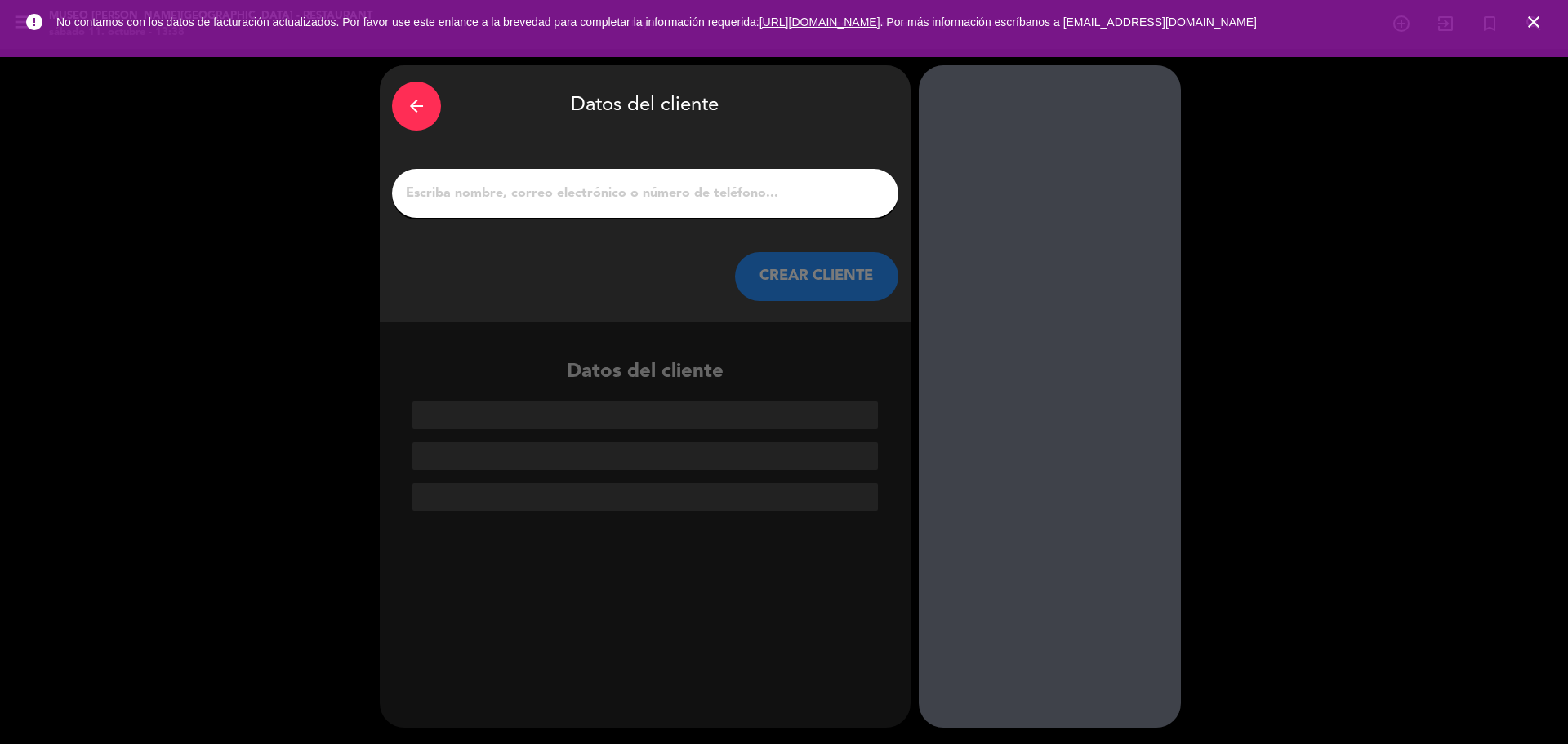
scroll to position [0, 0]
click at [678, 192] on input "1" at bounding box center [645, 193] width 482 height 22
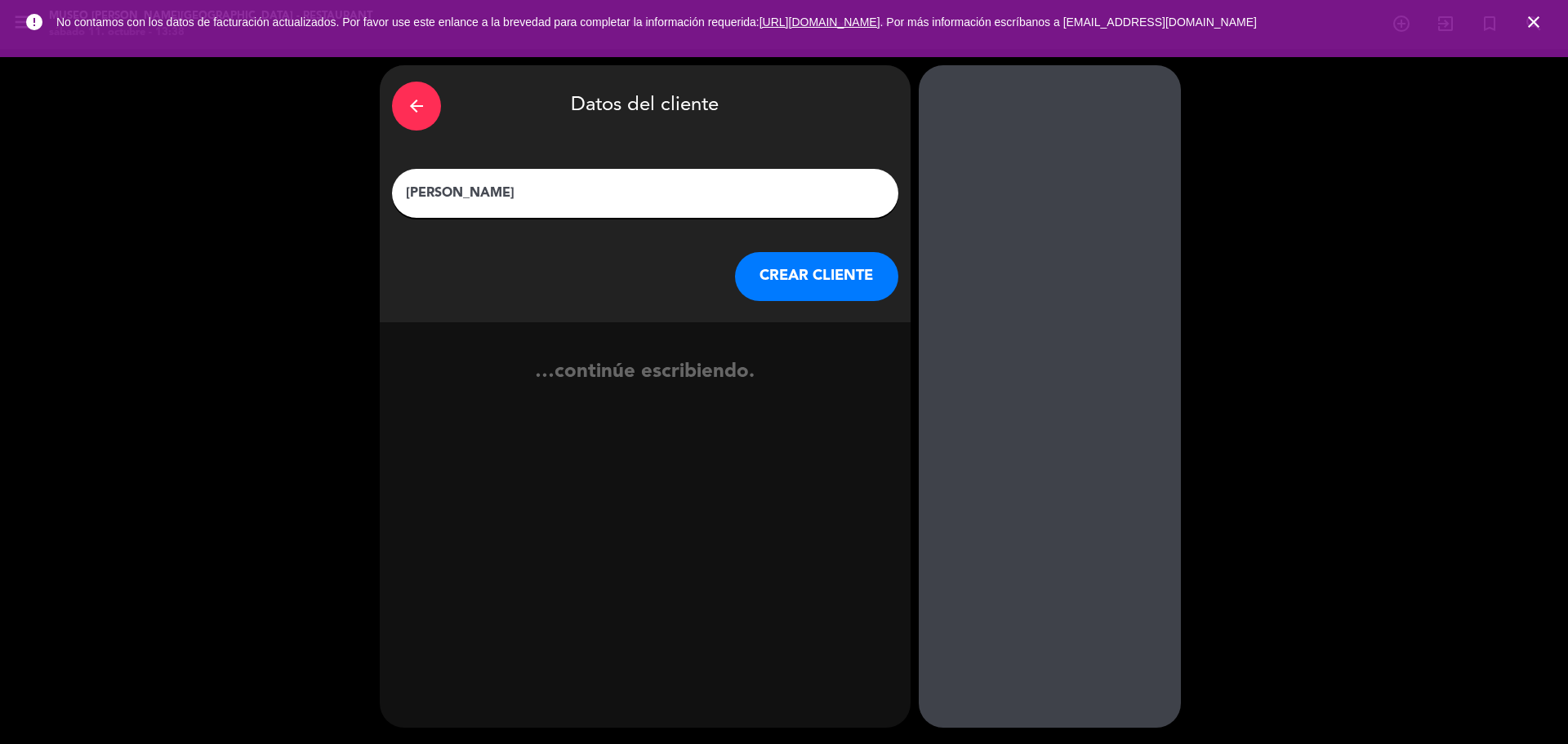
type input "[PERSON_NAME]"
click at [763, 271] on button "CREAR CLIENTE" at bounding box center [816, 277] width 163 height 49
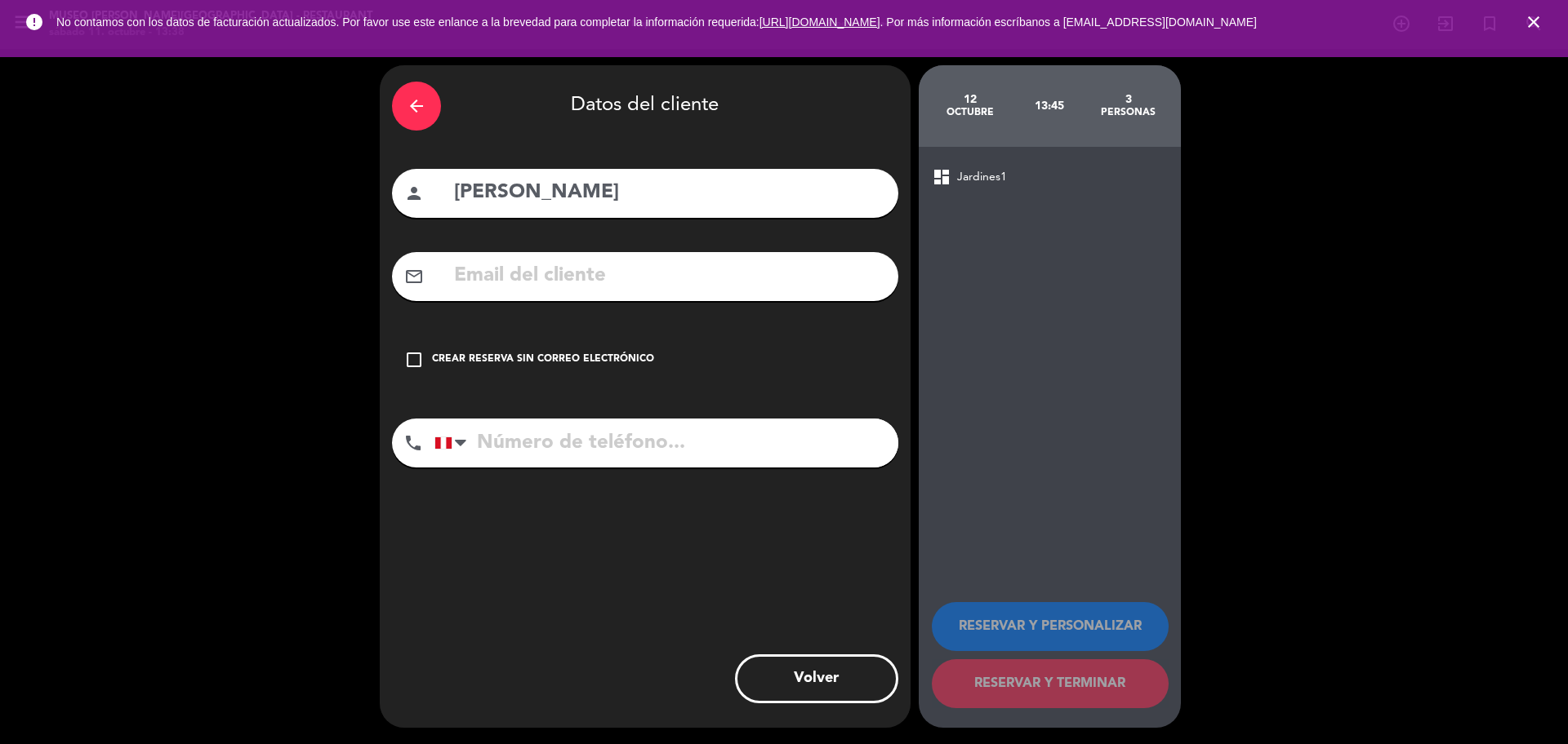
click at [760, 272] on input "text" at bounding box center [669, 276] width 433 height 33
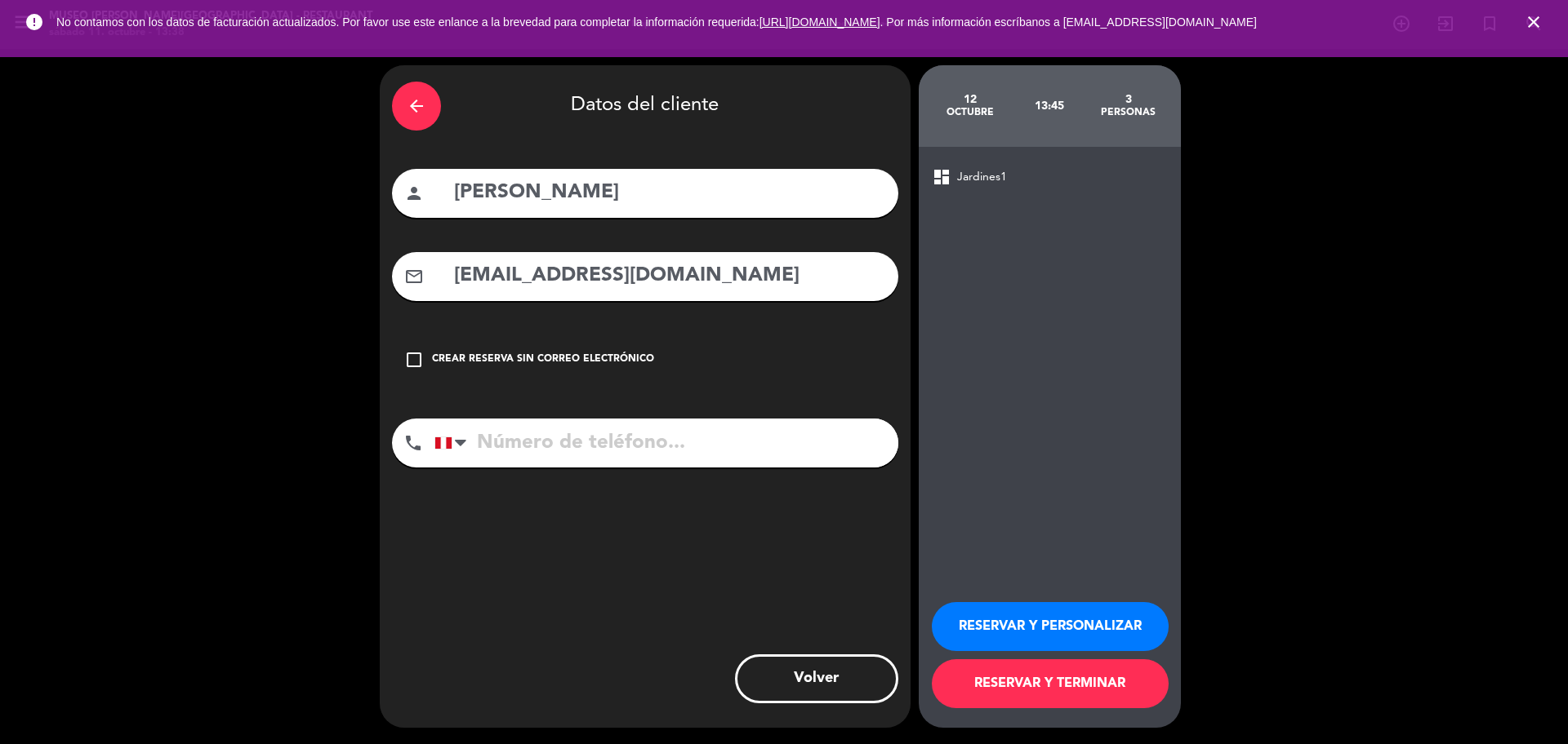
type input "[EMAIL_ADDRESS][DOMAIN_NAME]"
click at [585, 443] on input "tel" at bounding box center [665, 443] width 463 height 49
type input "946498203"
click at [985, 635] on button "RESERVAR Y PERSONALIZAR" at bounding box center [1050, 627] width 237 height 49
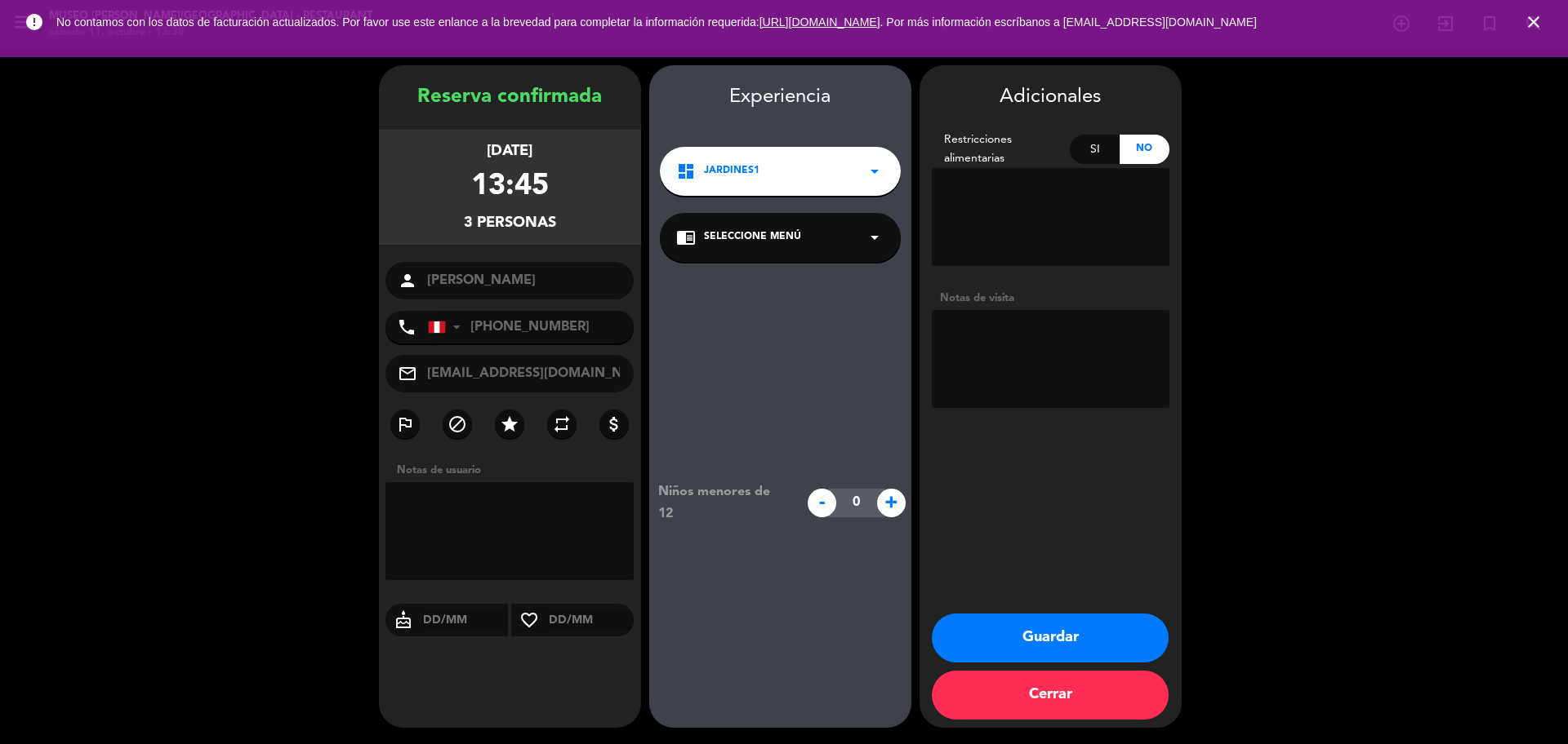
click at [760, 236] on span "Seleccione Menú" at bounding box center [752, 237] width 98 height 17
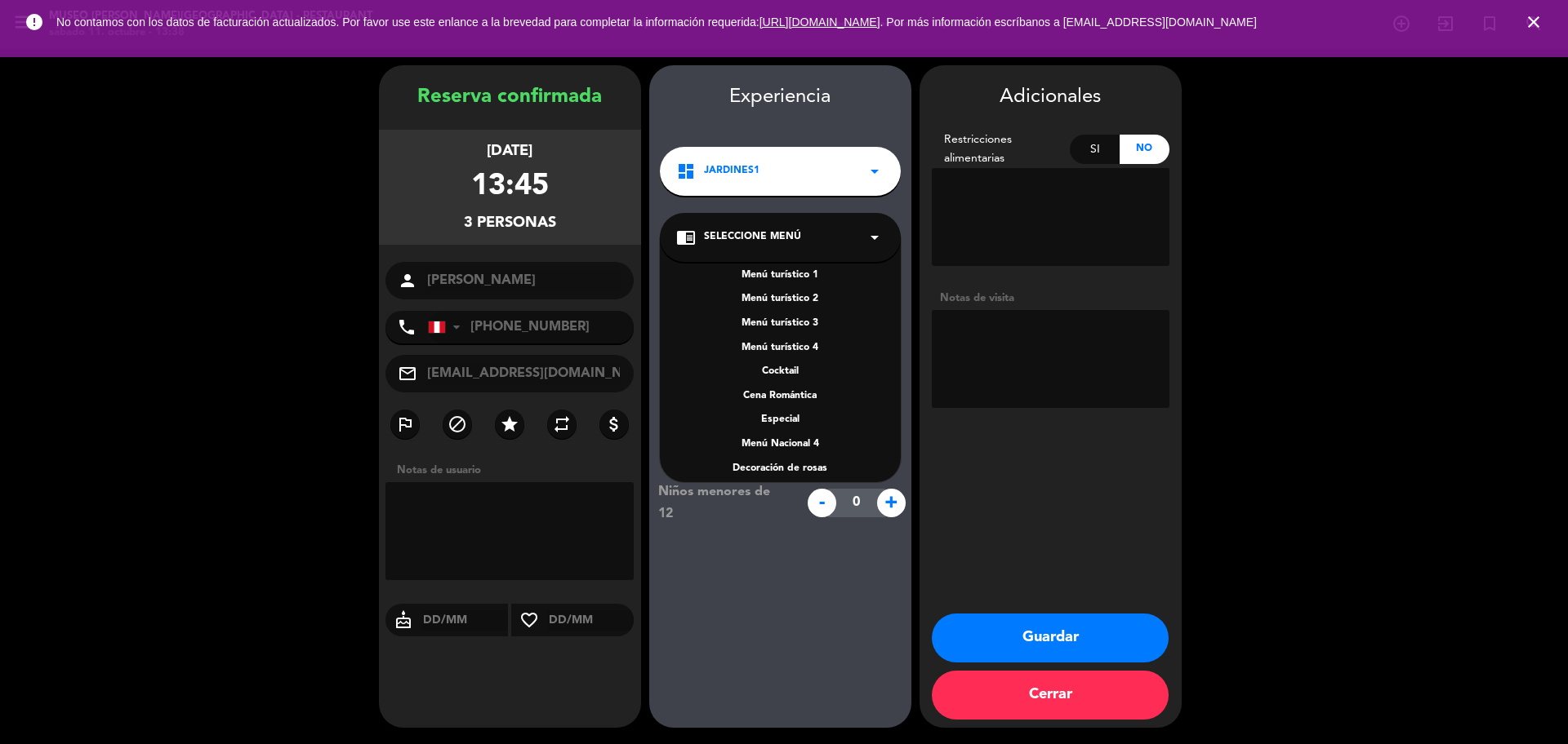
scroll to position [211, 0]
click at [801, 387] on div "A la carta" at bounding box center [780, 385] width 208 height 17
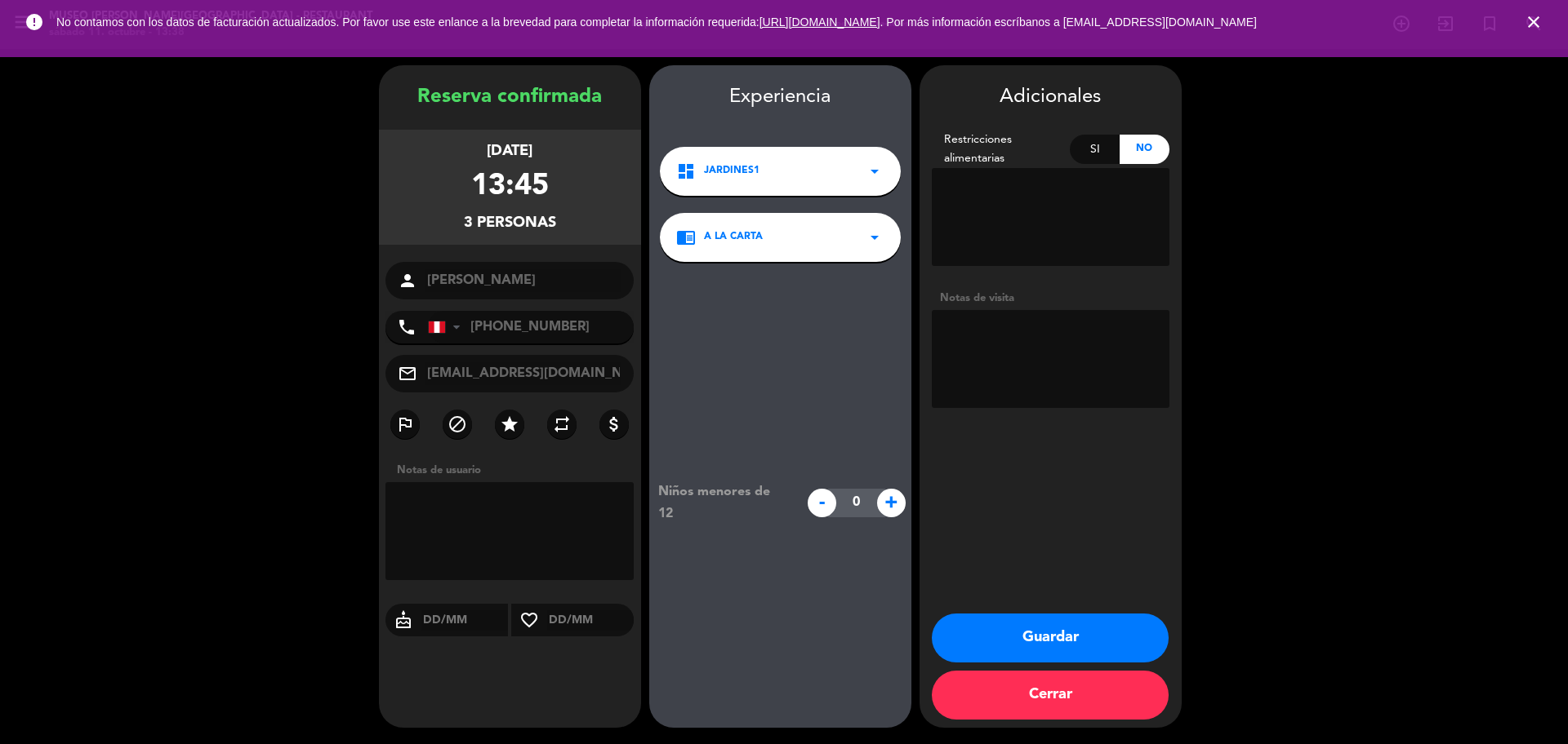
click at [1533, 18] on icon "close" at bounding box center [1533, 22] width 20 height 20
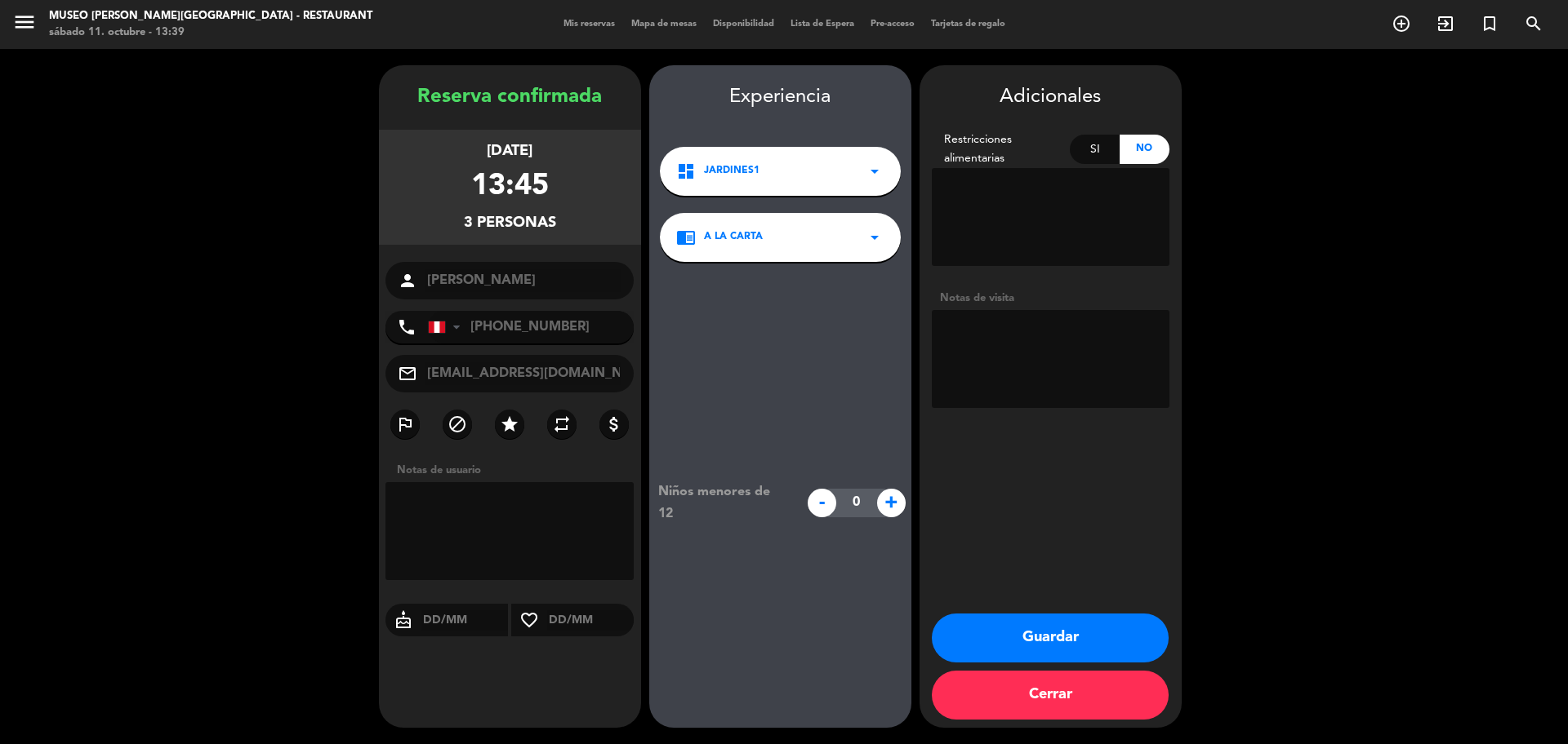
click at [1031, 632] on button "Guardar" at bounding box center [1050, 638] width 237 height 49
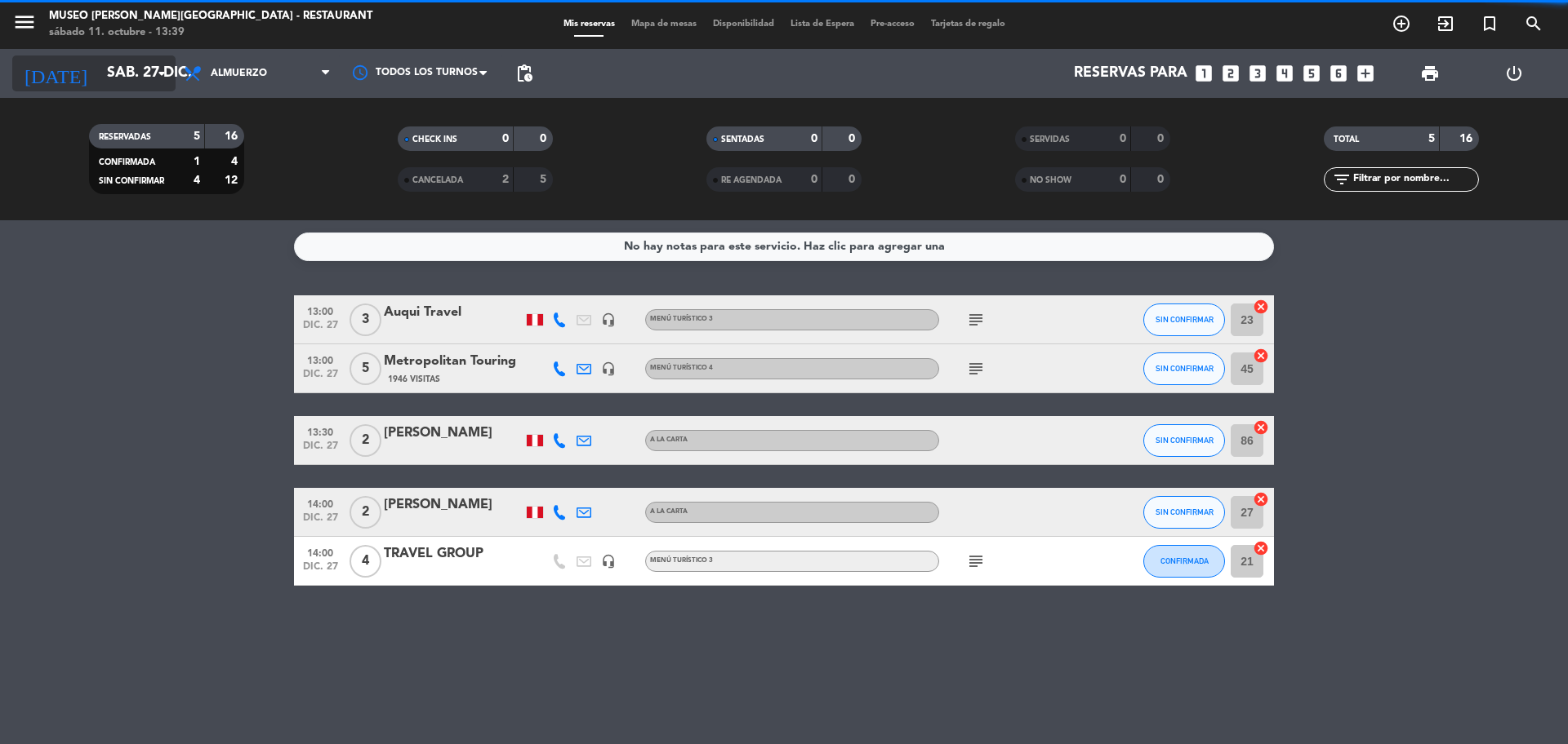
click at [99, 71] on input "sáb. 27 dic." at bounding box center [193, 73] width 189 height 32
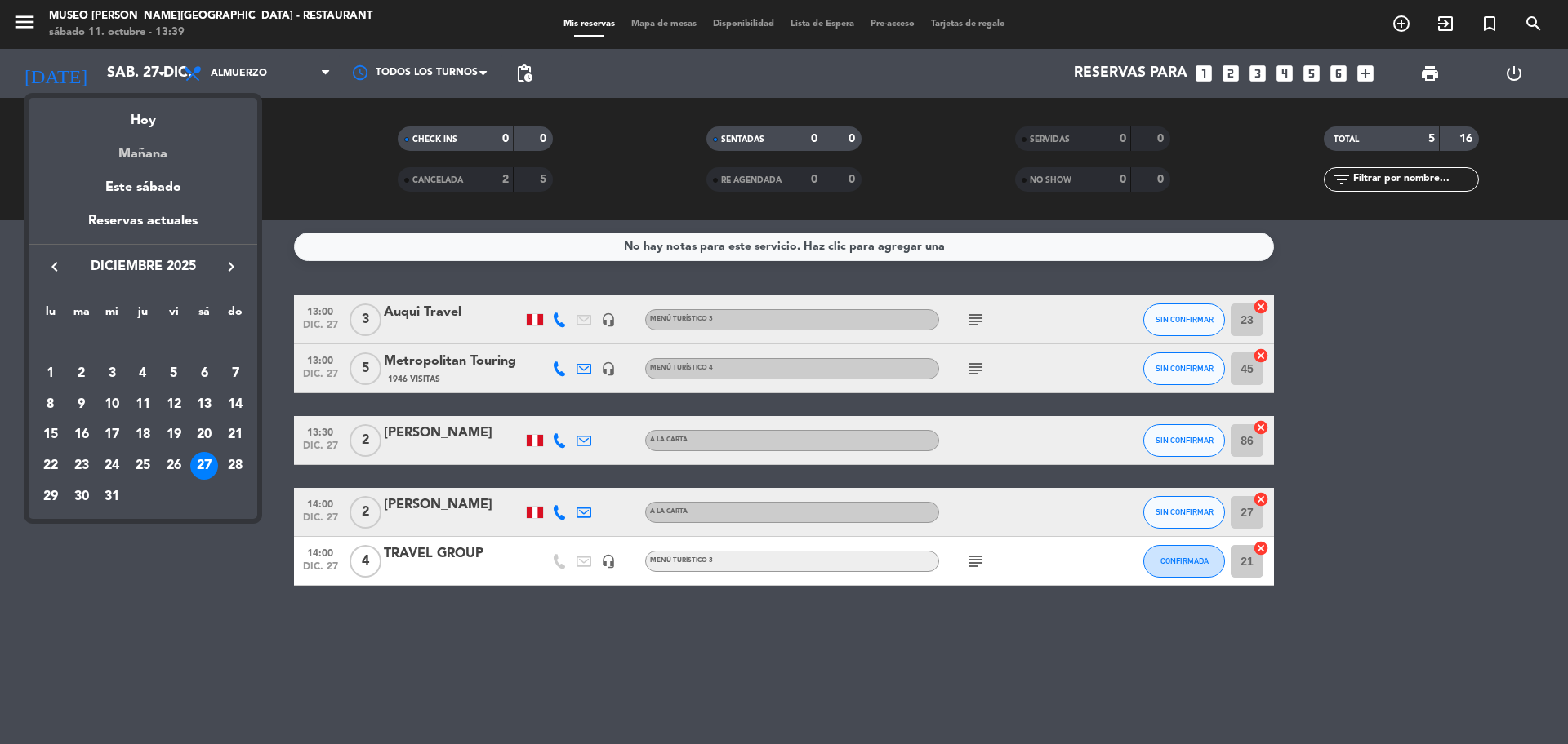
click at [134, 148] on div "Mañana" at bounding box center [142, 148] width 228 height 33
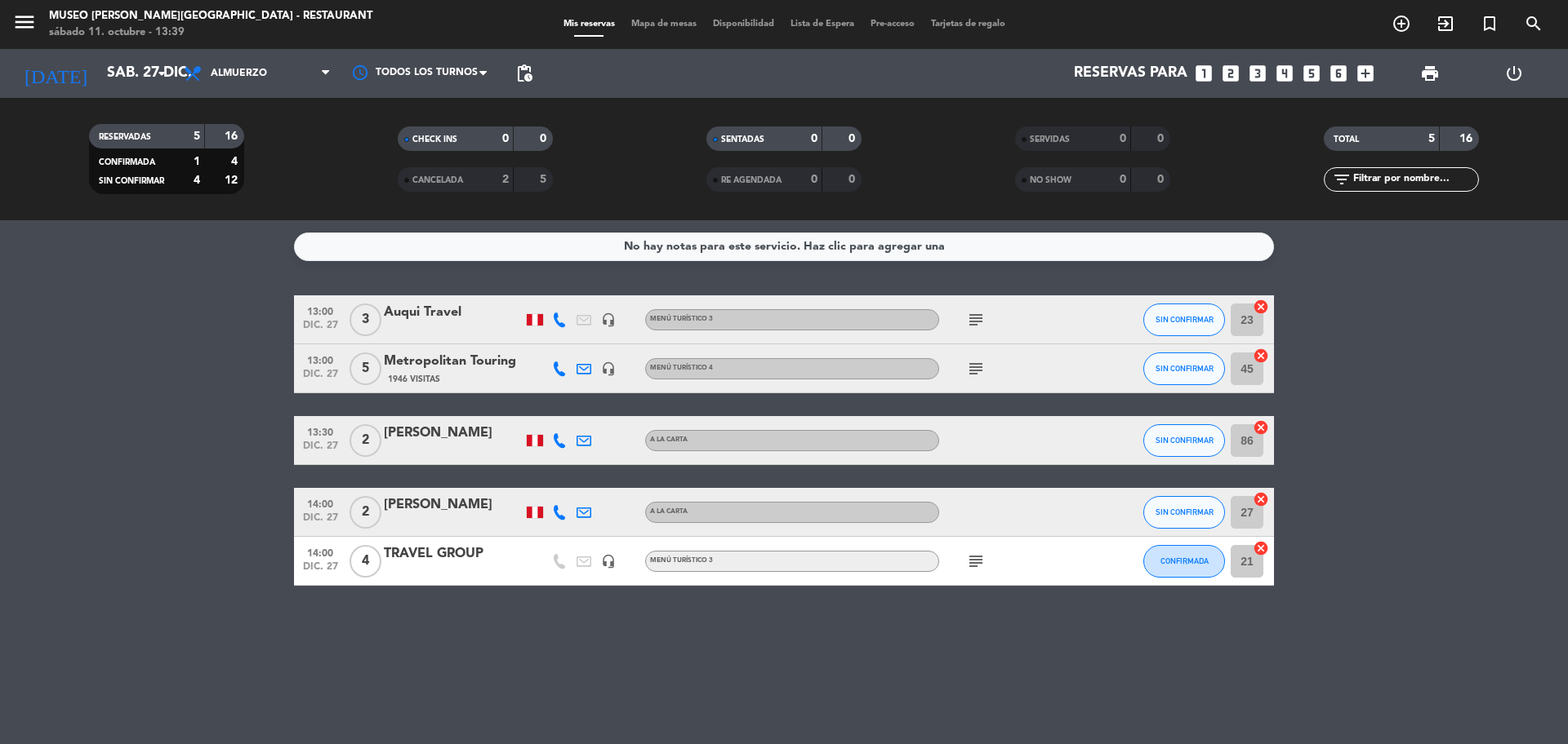
type input "[DATE]"
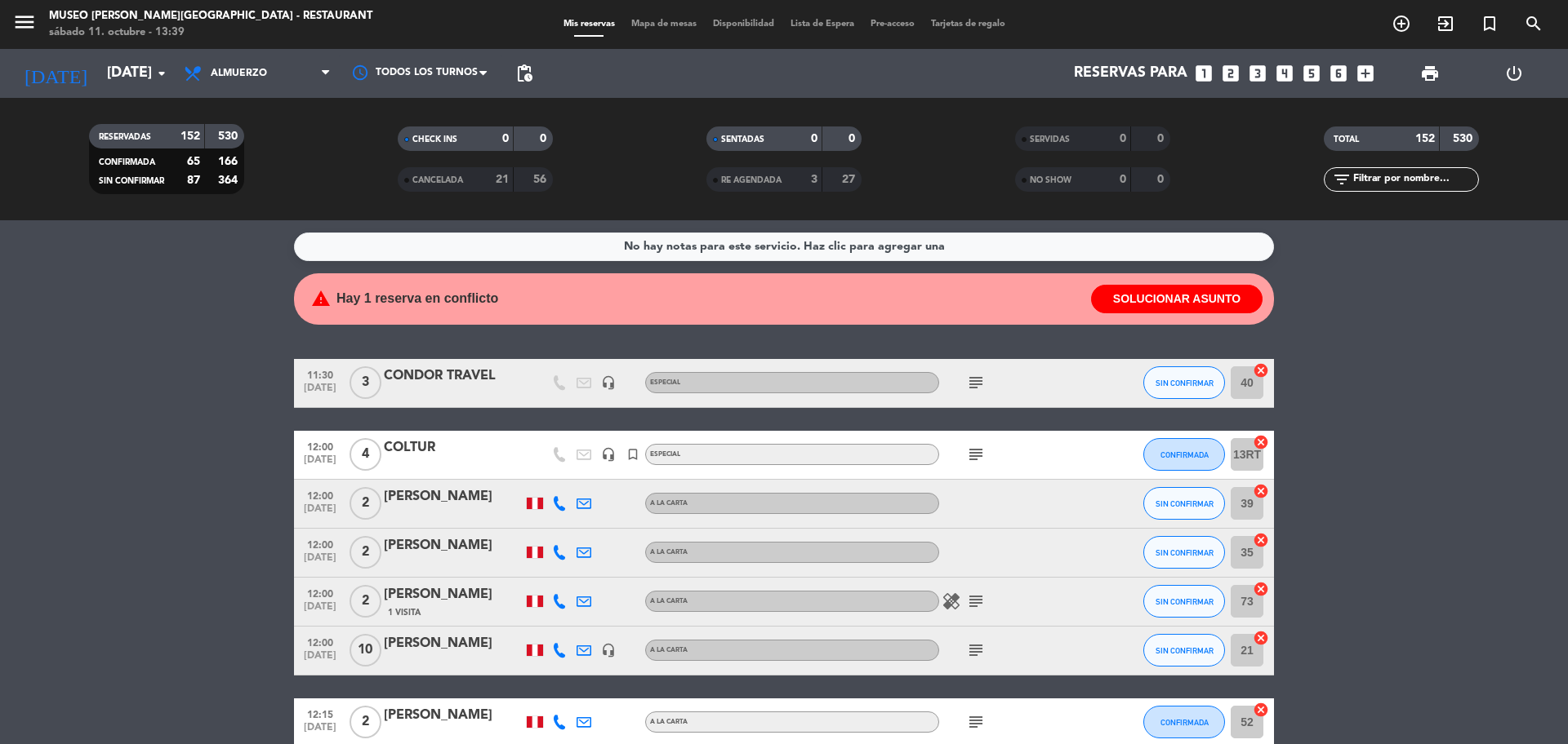
click at [1368, 181] on input "text" at bounding box center [1415, 179] width 127 height 18
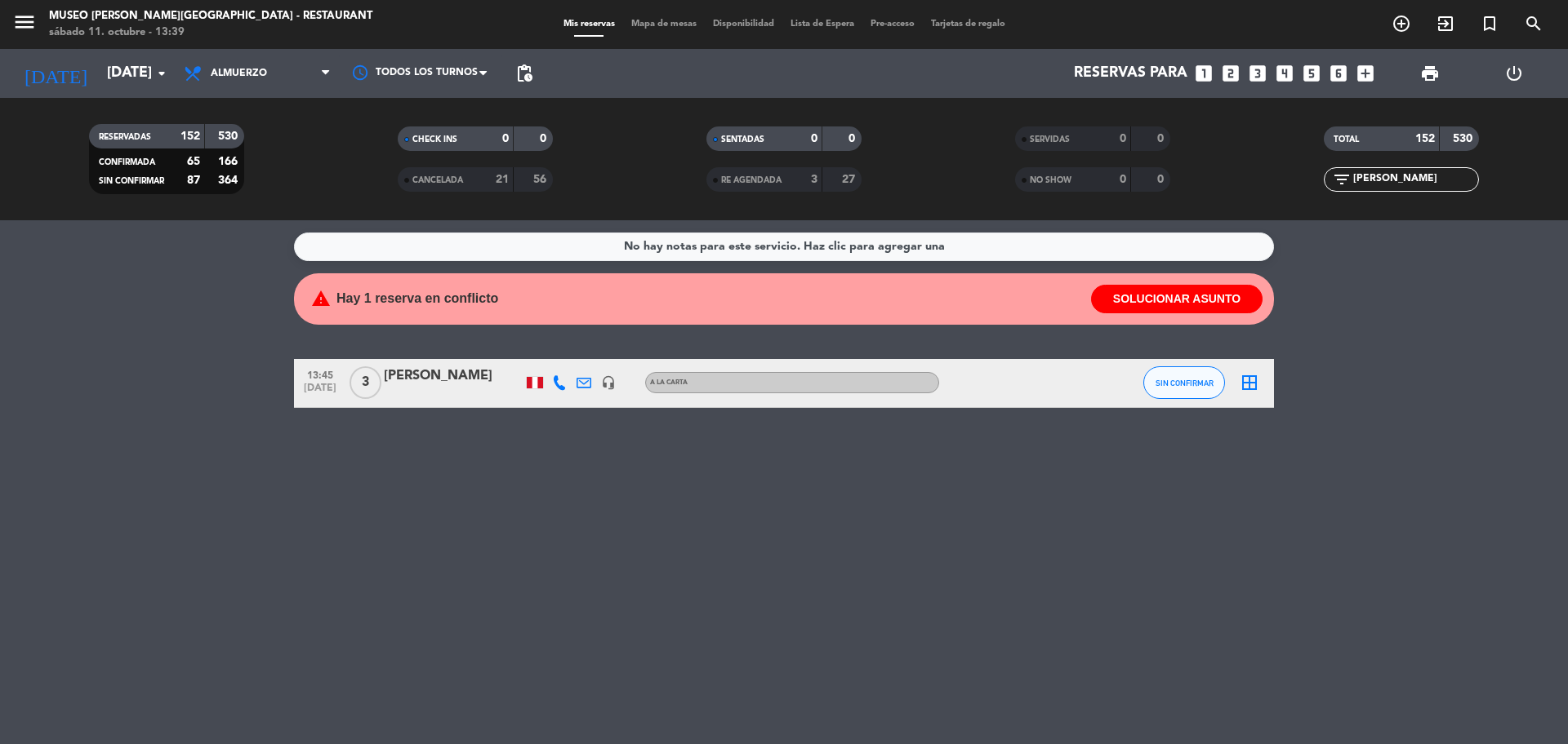
type input "[PERSON_NAME]"
click at [408, 380] on div "[PERSON_NAME]" at bounding box center [453, 376] width 139 height 21
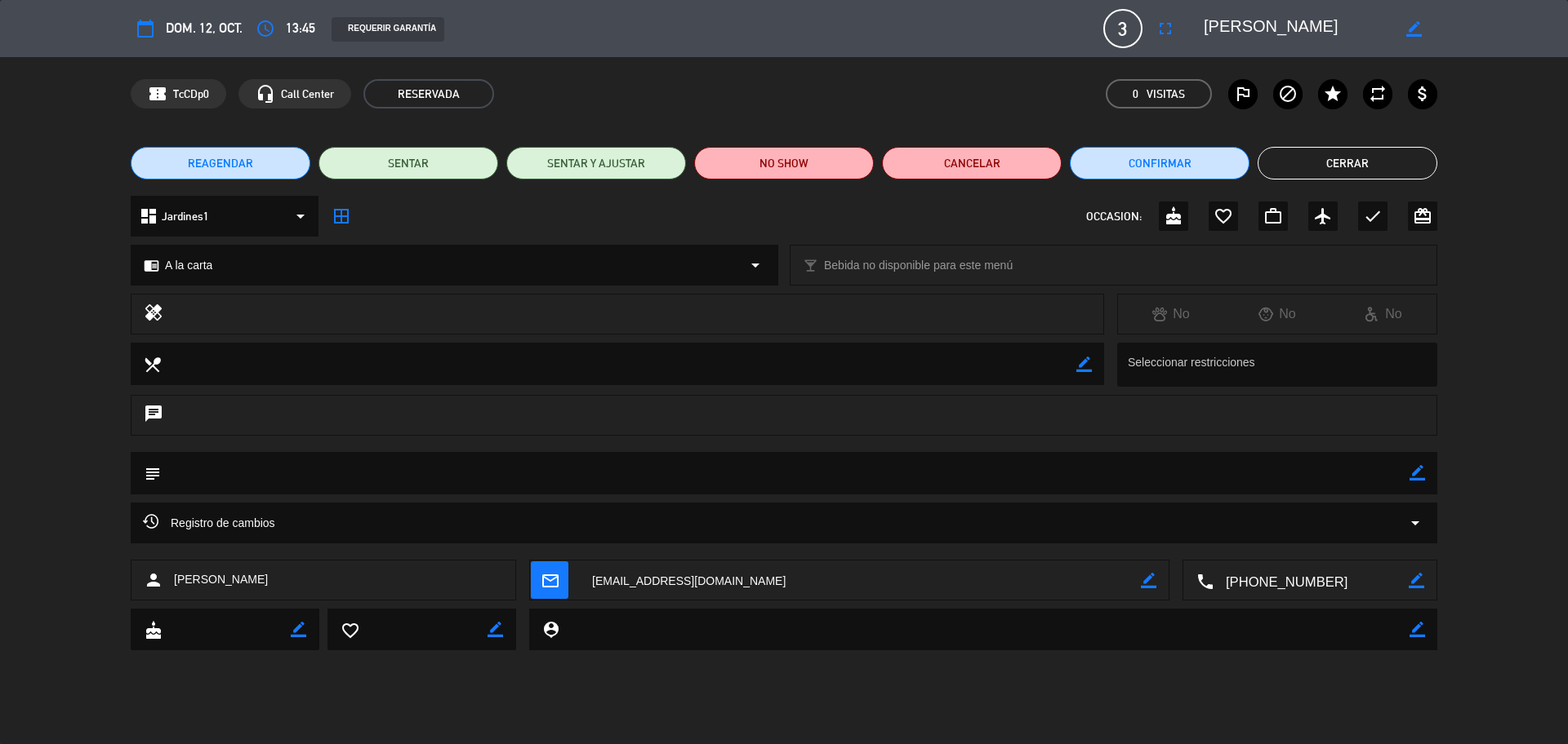
click at [1408, 35] on icon "border_color" at bounding box center [1414, 29] width 16 height 16
drag, startPoint x: 1254, startPoint y: 23, endPoint x: 1202, endPoint y: 23, distance: 52.0
click at [1202, 23] on div at bounding box center [1314, 28] width 245 height 29
type textarea "[PERSON_NAME]"
click at [1406, 30] on icon at bounding box center [1414, 29] width 16 height 16
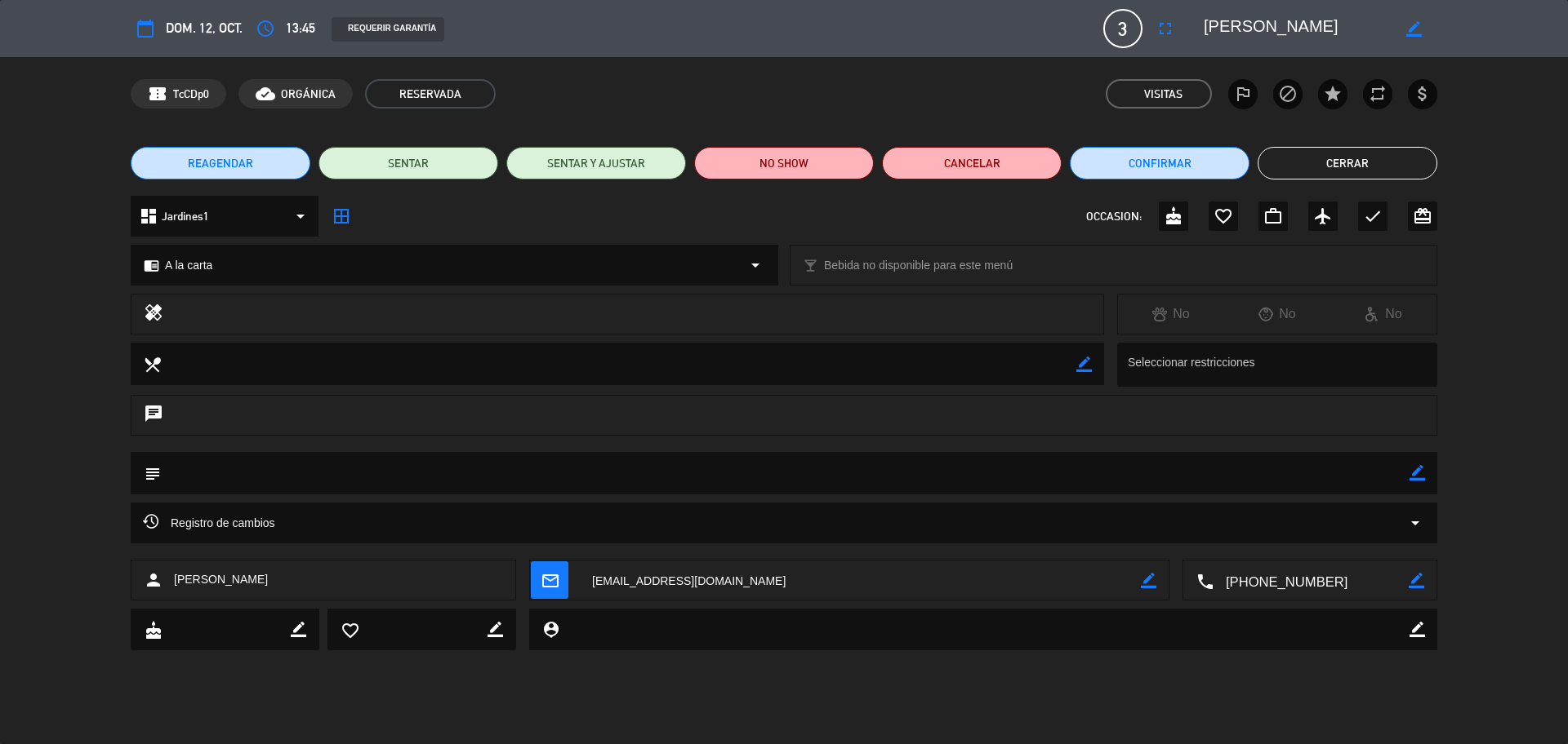
click at [1378, 157] on button "Cerrar" at bounding box center [1347, 163] width 180 height 32
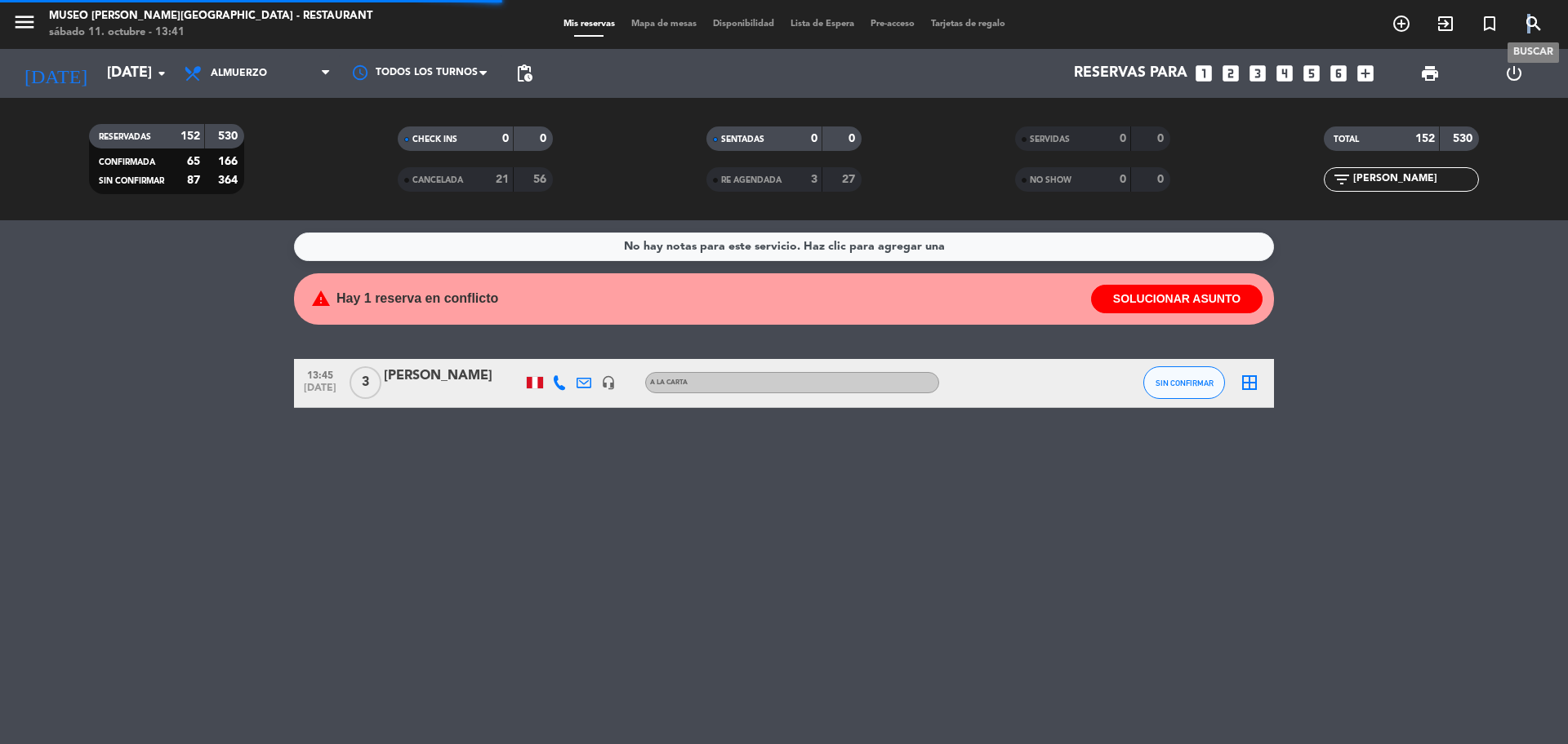
click at [1529, 22] on icon "search" at bounding box center [1533, 23] width 20 height 20
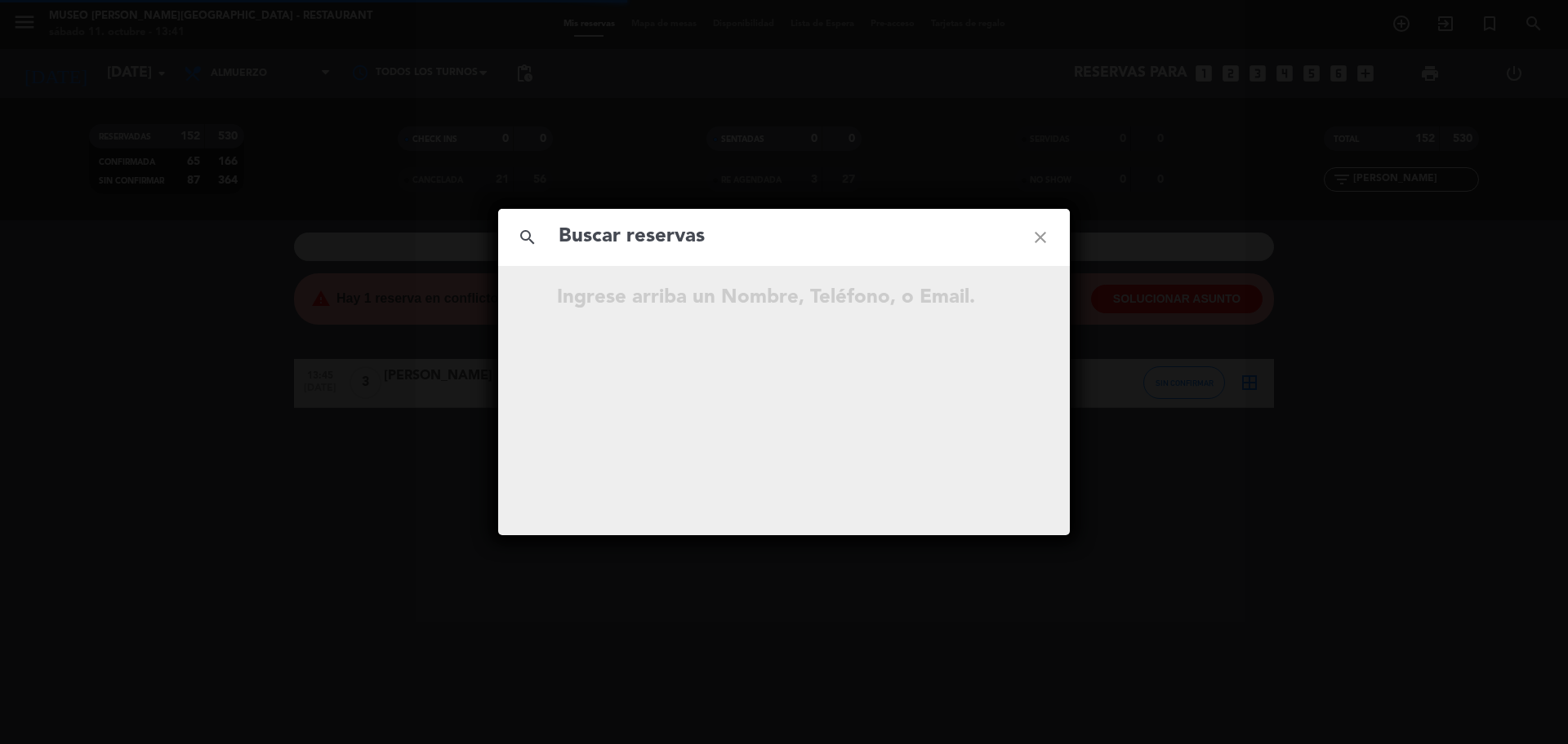
click at [653, 227] on input "text" at bounding box center [784, 237] width 454 height 33
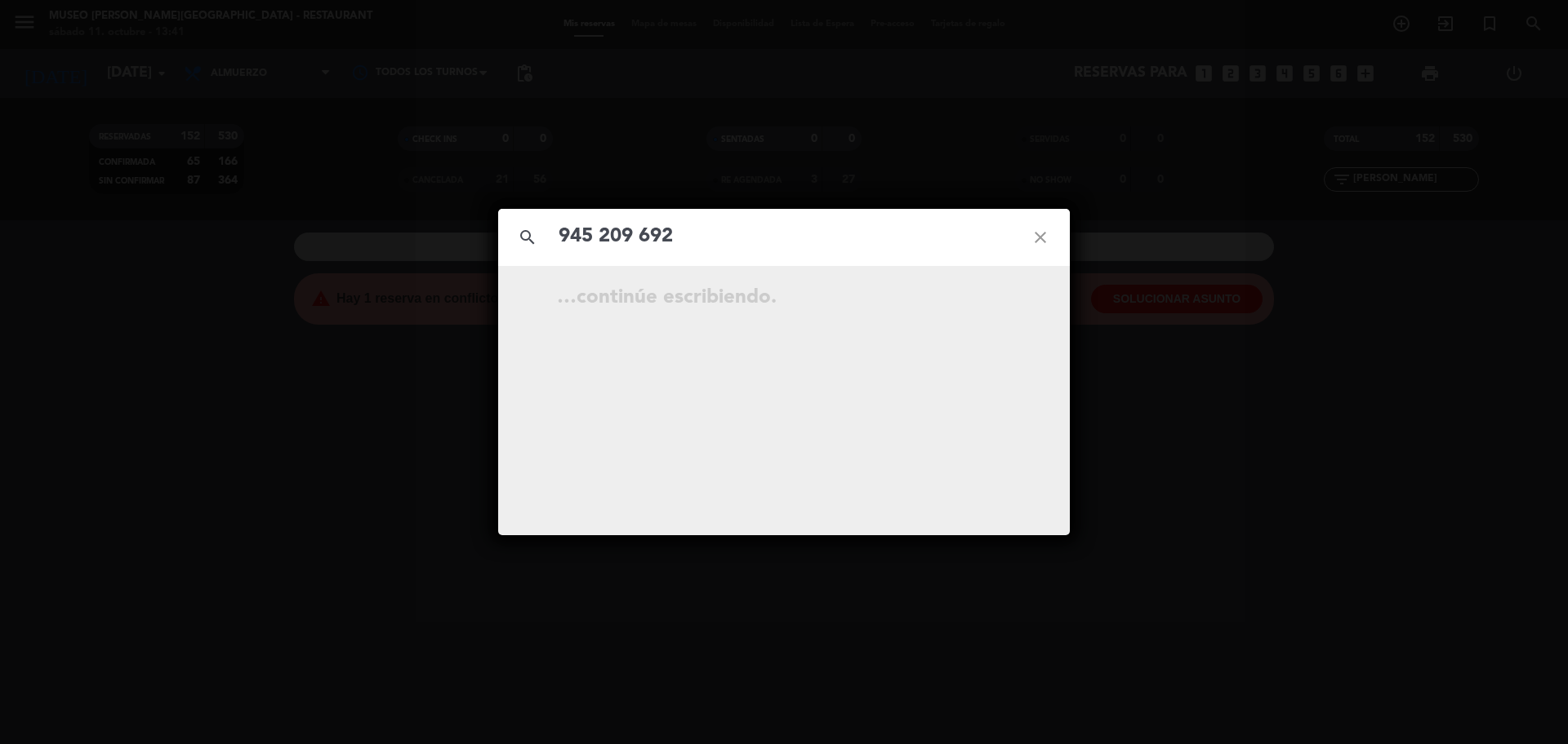
click at [638, 251] on input "945 209 692" at bounding box center [784, 237] width 454 height 33
type input "945209692"
click at [691, 248] on input "945209692" at bounding box center [784, 237] width 454 height 33
click at [987, 351] on div "[DATE] 12:00 2 [PERSON_NAME][GEOGRAPHIC_DATA] open_in_new" at bounding box center [784, 348] width 458 height 27
click at [995, 352] on icon "open_in_new" at bounding box center [999, 348] width 20 height 20
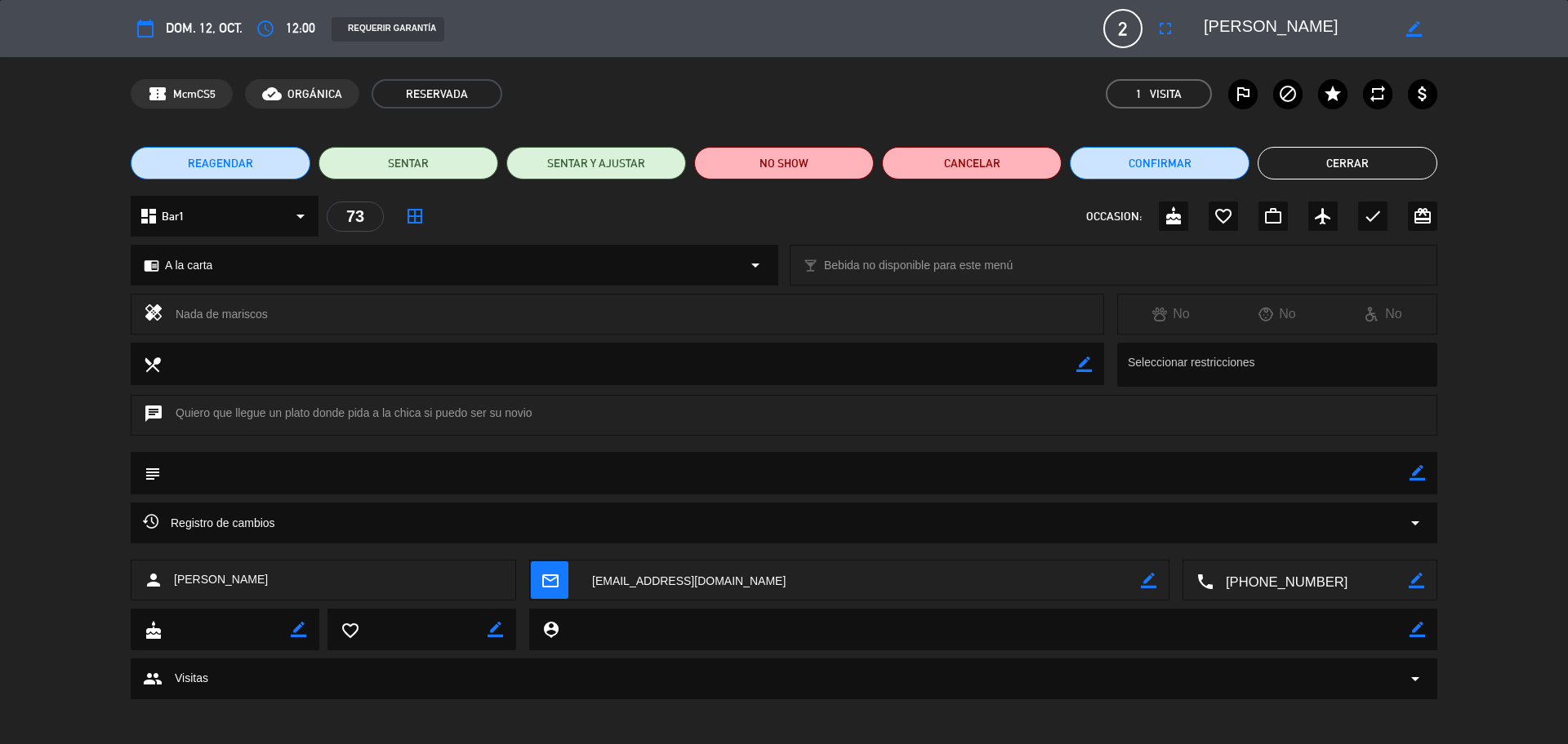
click at [1419, 464] on div "border_color" at bounding box center [1417, 474] width 16 height 43
click at [1418, 472] on icon "border_color" at bounding box center [1417, 473] width 16 height 16
click at [1378, 471] on textarea at bounding box center [784, 473] width 1248 height 42
type textarea "postre: ¿Quieres ser mi novia?"
click at [1418, 474] on icon at bounding box center [1417, 473] width 16 height 16
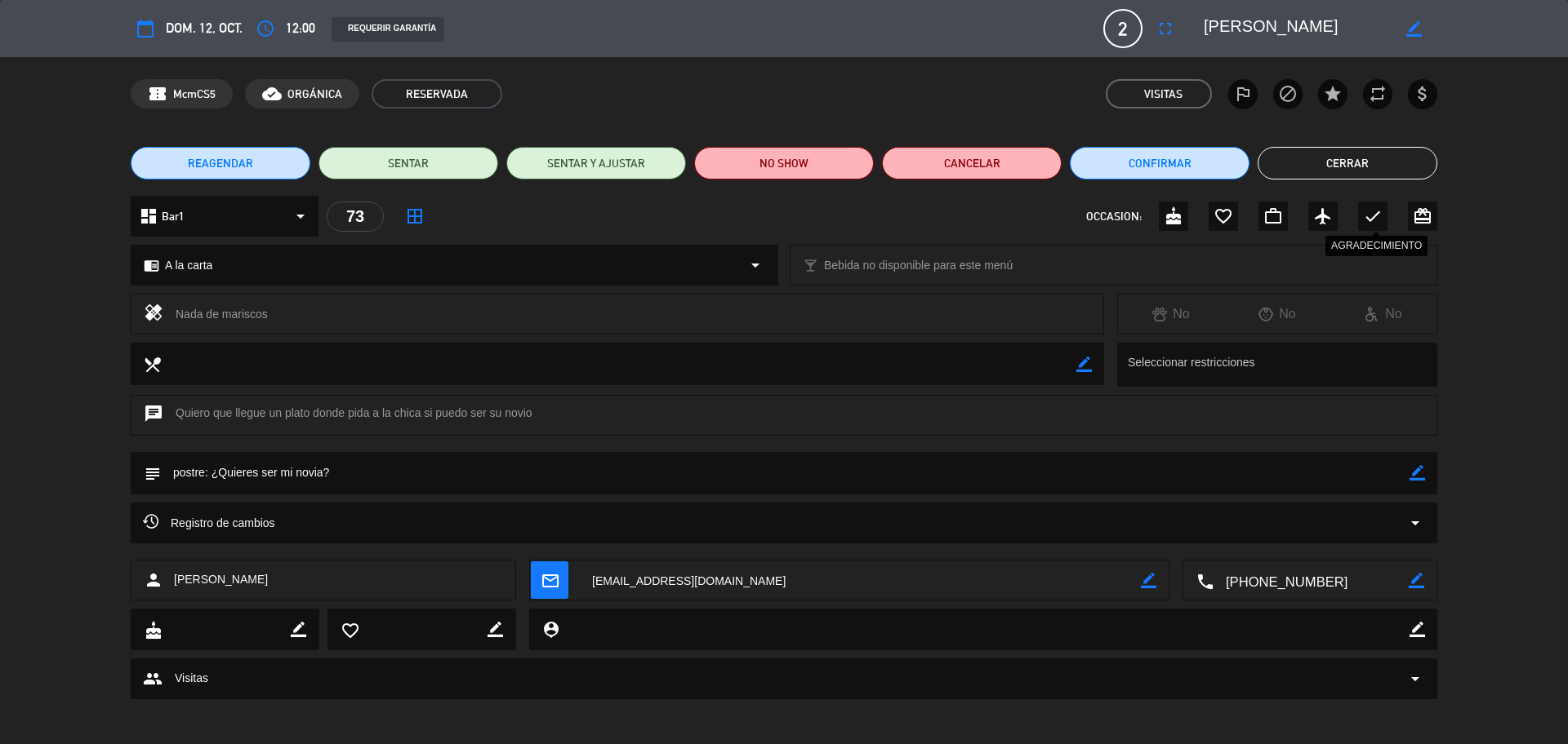
click at [1363, 216] on icon "check" at bounding box center [1373, 216] width 20 height 20
click at [1314, 155] on button "Cerrar" at bounding box center [1347, 163] width 180 height 32
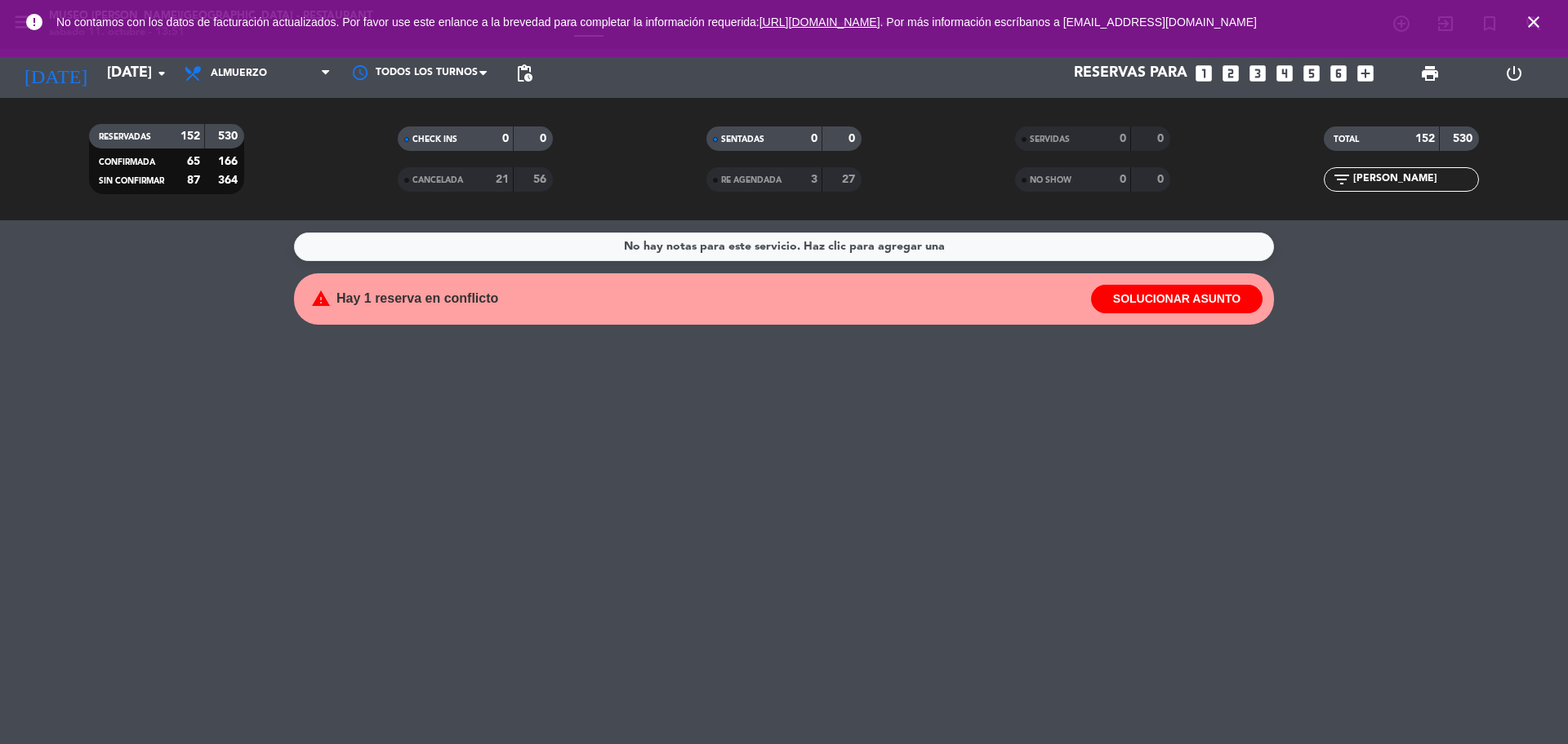
click at [1531, 25] on icon "close" at bounding box center [1533, 22] width 20 height 20
click at [1531, 25] on icon "search" at bounding box center [1533, 23] width 20 height 20
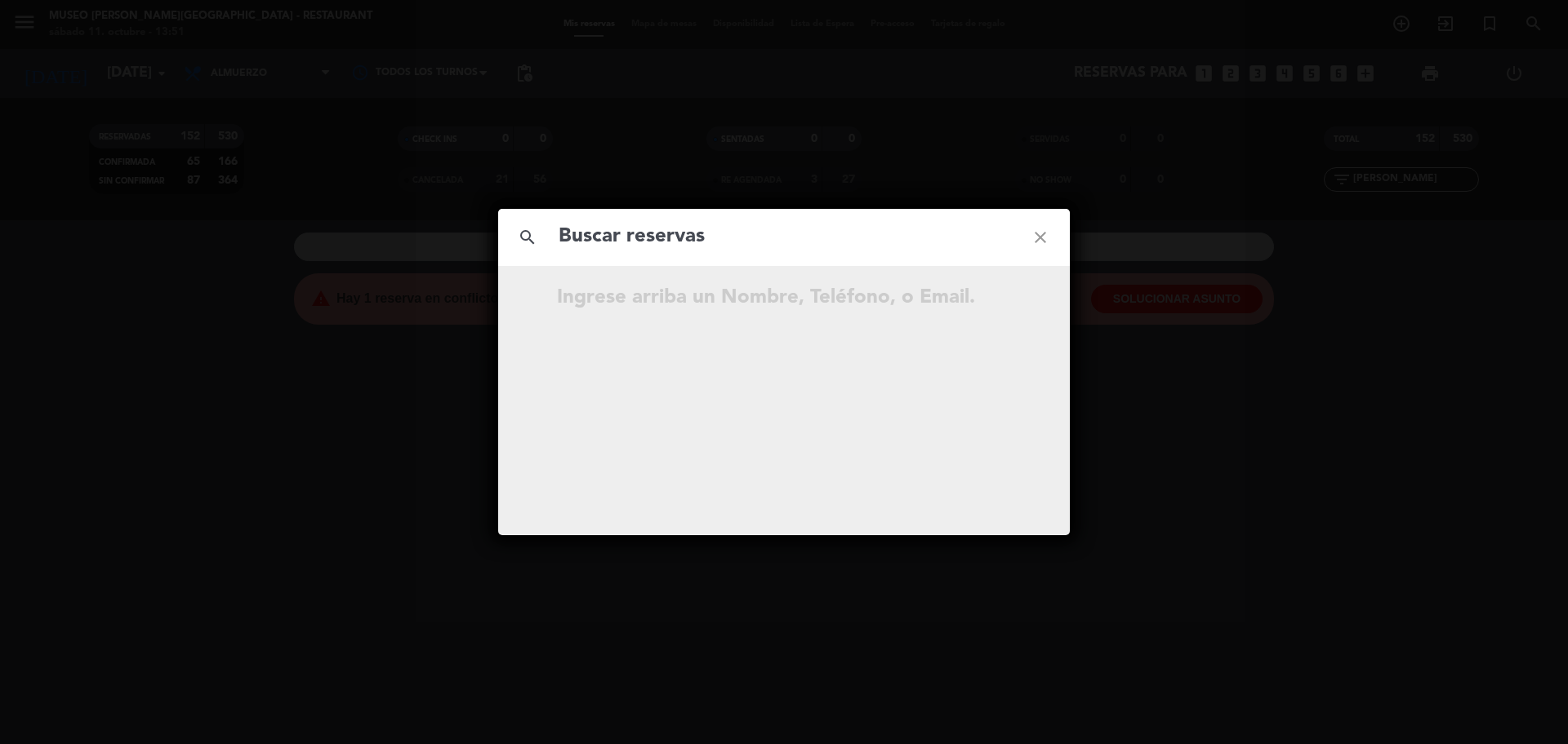
click at [732, 241] on input "text" at bounding box center [784, 237] width 454 height 33
click at [644, 237] on input "934 035 191" at bounding box center [784, 237] width 454 height 33
type input "934035191"
click at [679, 247] on input "934035191" at bounding box center [784, 237] width 454 height 33
click at [1002, 302] on icon "open_in_new" at bounding box center [999, 300] width 20 height 20
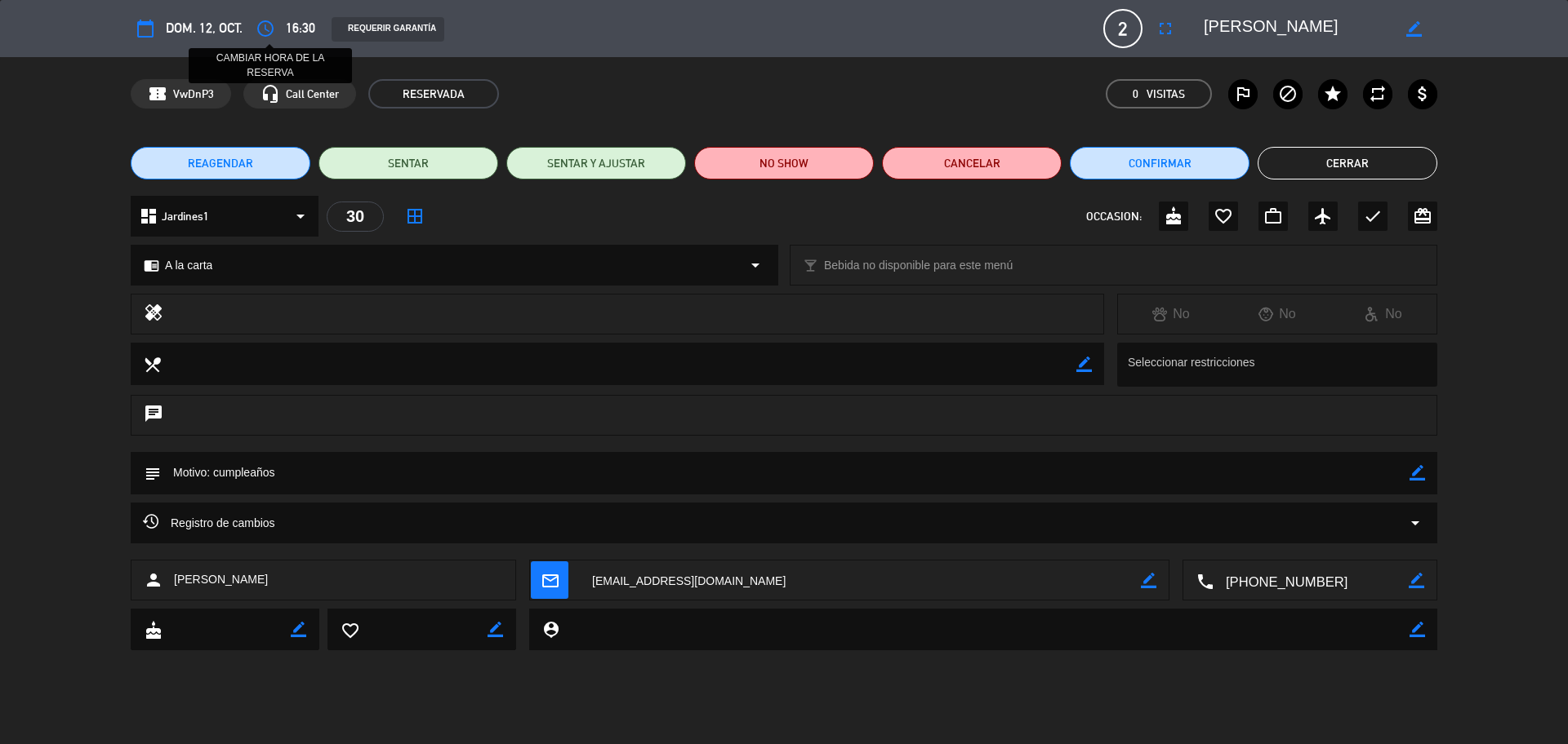
click at [265, 19] on icon "access_time" at bounding box center [265, 28] width 20 height 20
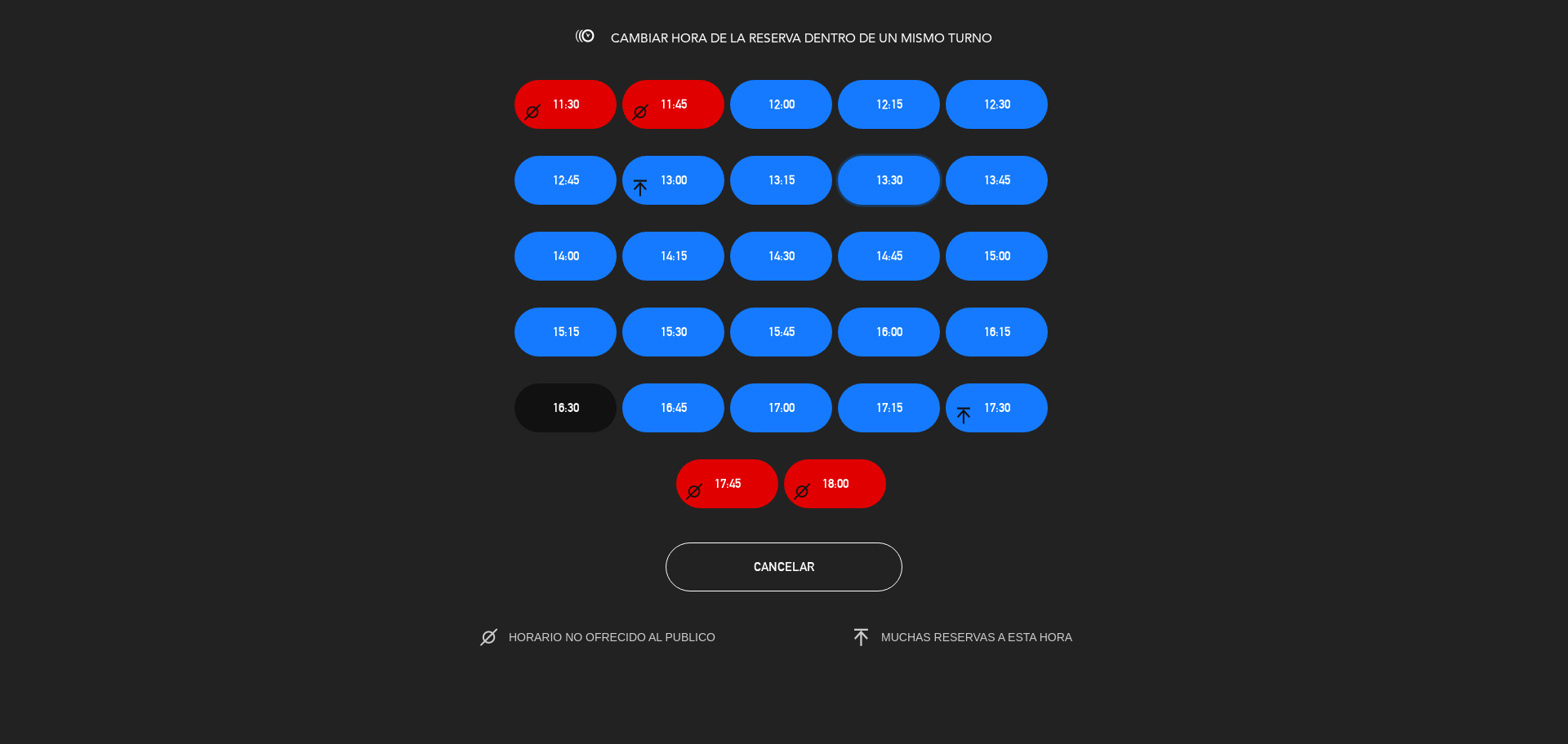
click at [881, 174] on span "13:30" at bounding box center [889, 179] width 26 height 19
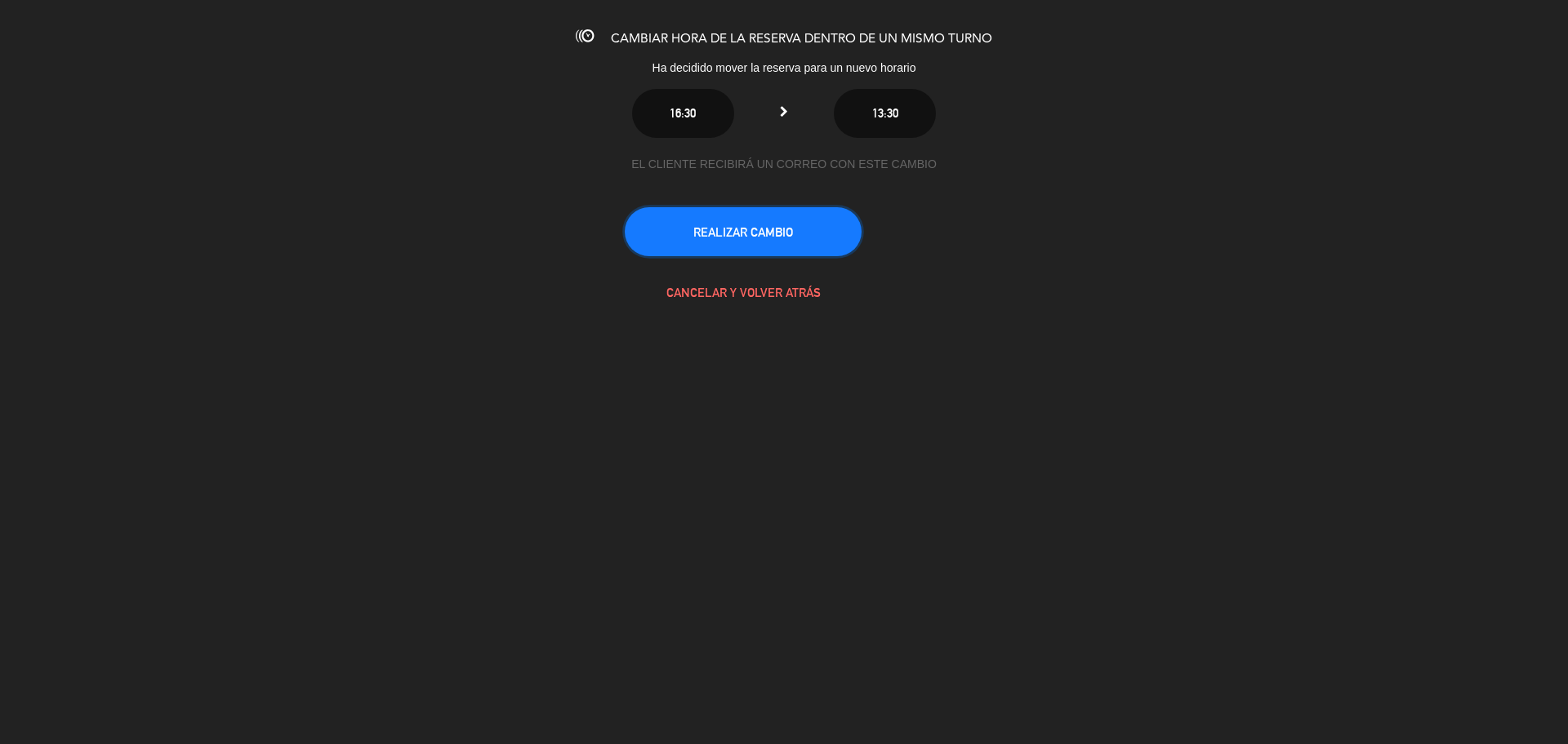
drag, startPoint x: 714, startPoint y: 229, endPoint x: 703, endPoint y: 225, distance: 11.7
click at [716, 232] on button "REALIZAR CAMBIO" at bounding box center [743, 232] width 237 height 49
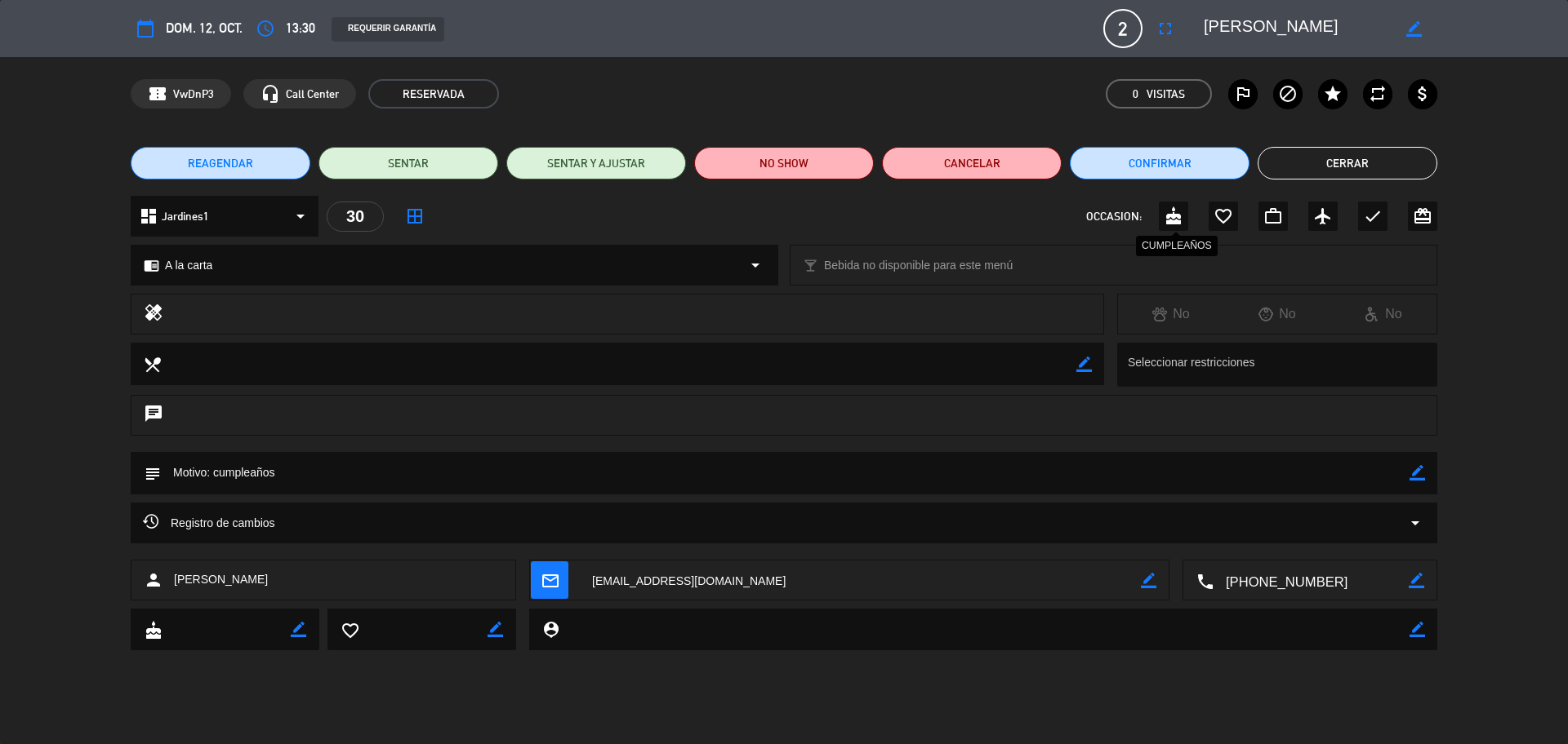
click at [1174, 217] on icon "cake" at bounding box center [1173, 216] width 20 height 20
click at [1363, 156] on button "Cerrar" at bounding box center [1347, 163] width 180 height 32
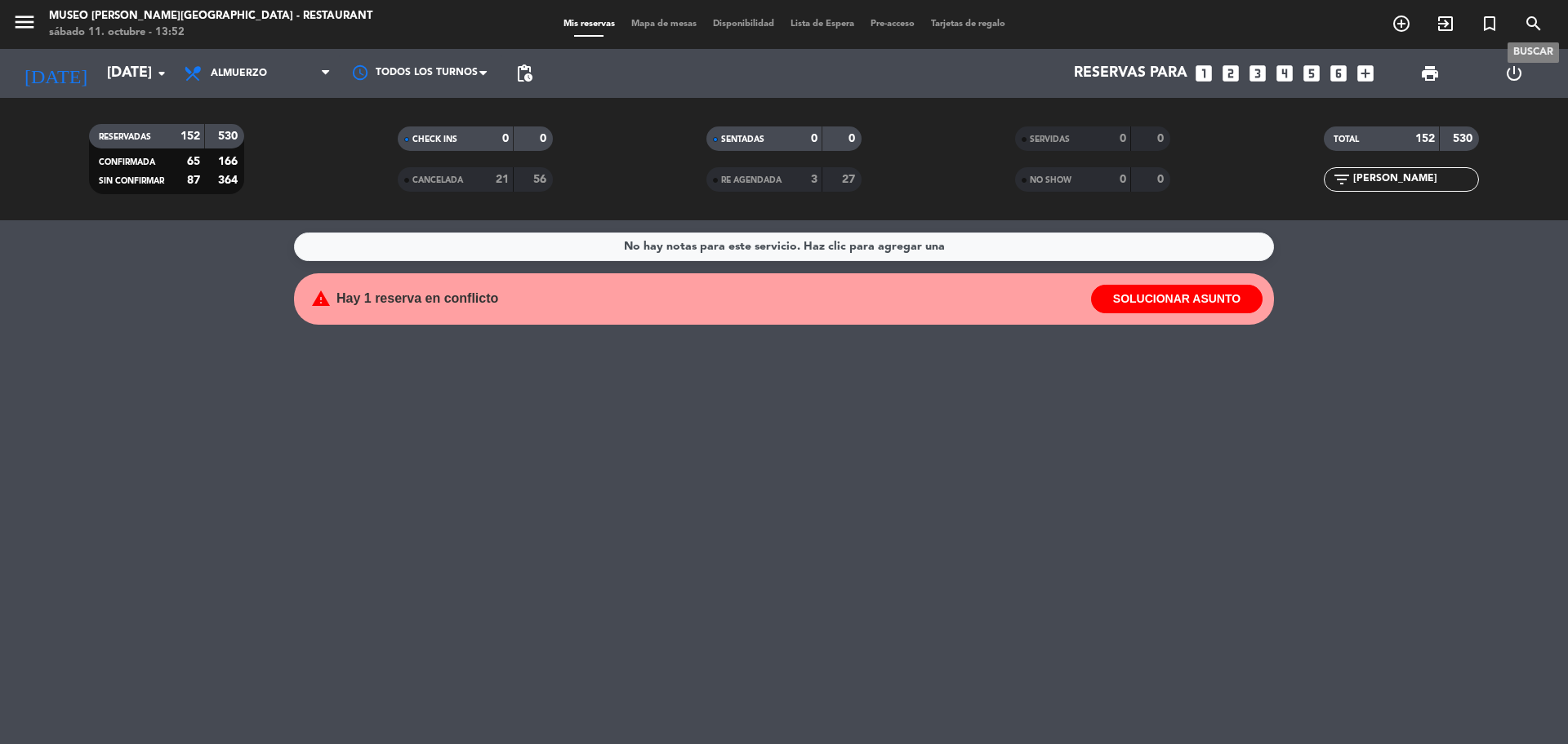
click at [1531, 27] on icon "search" at bounding box center [1533, 23] width 20 height 20
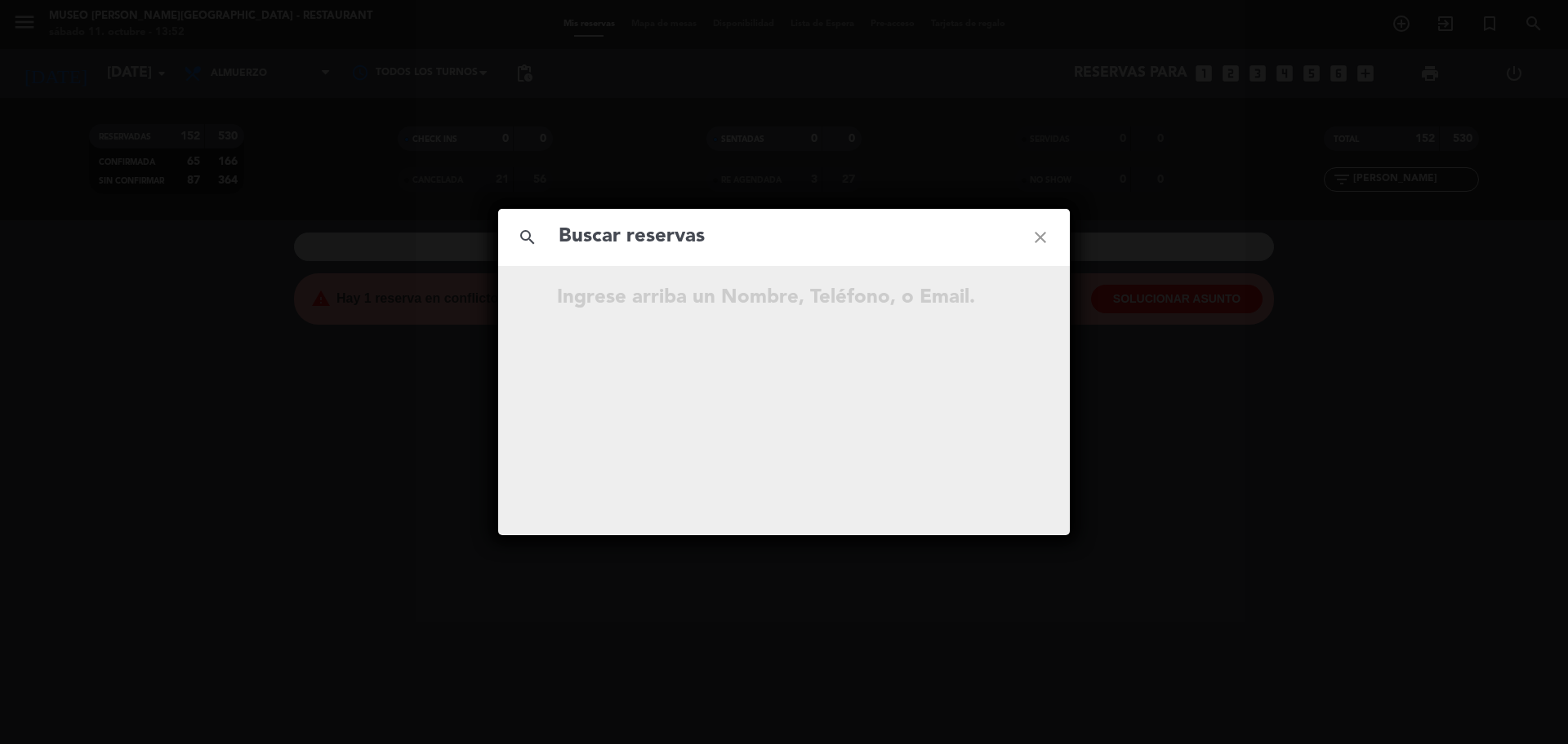
drag, startPoint x: 825, startPoint y: 224, endPoint x: 824, endPoint y: 233, distance: 9.1
click at [824, 233] on input "text" at bounding box center [784, 237] width 454 height 33
click at [640, 244] on input "945 512 914" at bounding box center [784, 237] width 454 height 33
type input "945512914"
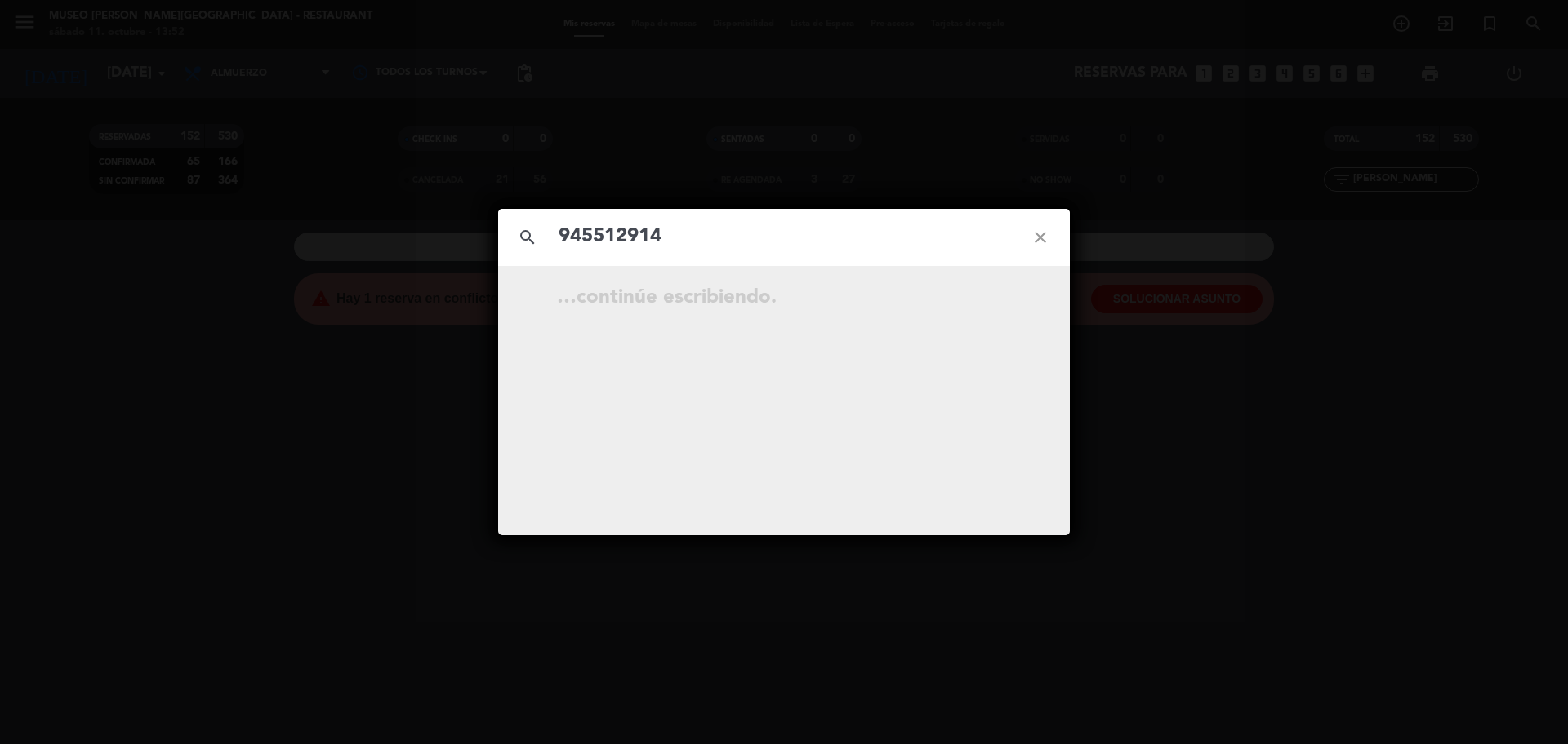
click at [679, 232] on input "945512914" at bounding box center [784, 237] width 454 height 33
click at [1001, 311] on div "[DATE] 18:30 2 [PERSON_NAME][GEOGRAPHIC_DATA] open_in_new" at bounding box center [784, 300] width 458 height 27
click at [996, 305] on icon "open_in_new" at bounding box center [999, 300] width 20 height 20
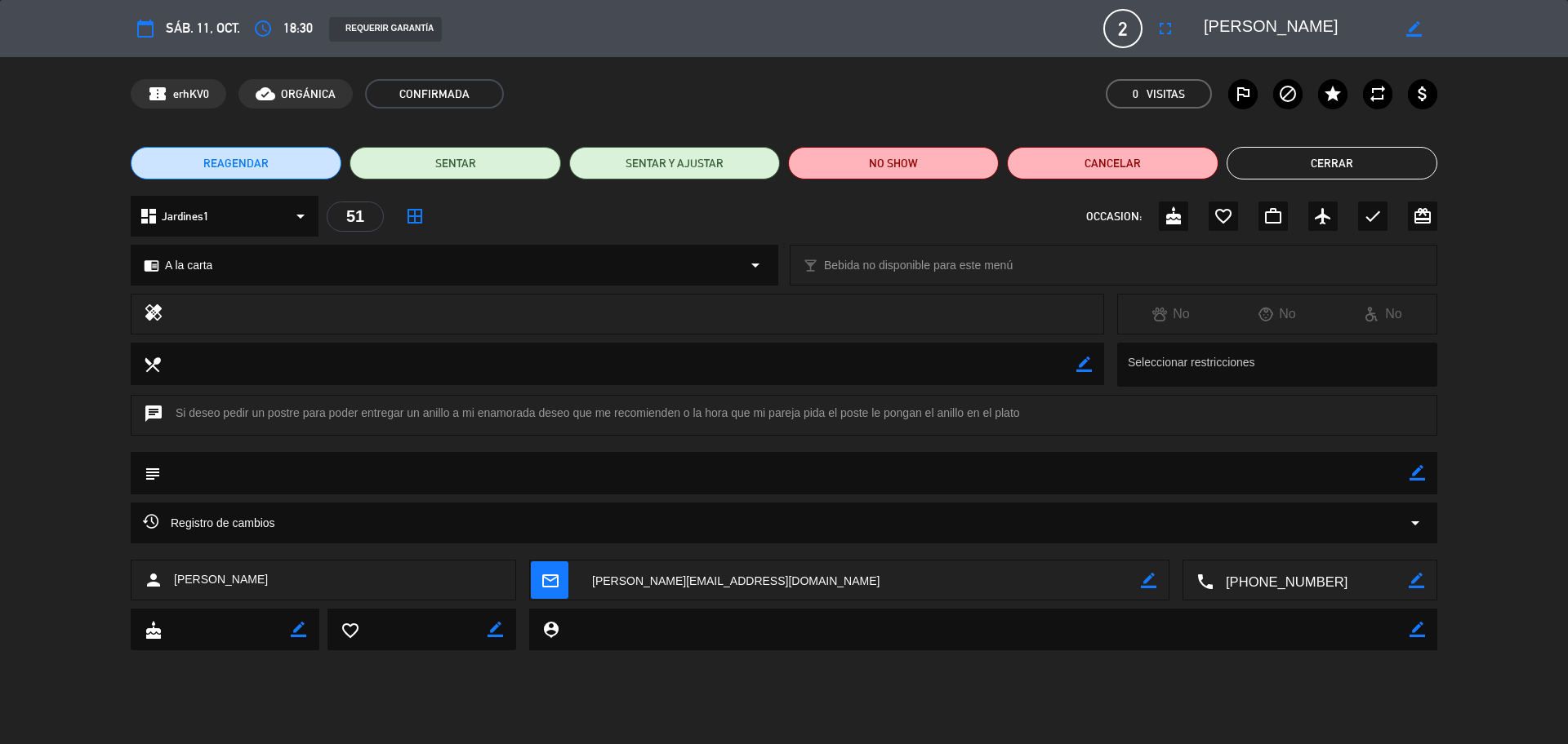
click at [1418, 474] on icon "border_color" at bounding box center [1417, 473] width 16 height 16
click at [1357, 474] on textarea at bounding box center [784, 473] width 1248 height 42
type textarea "I"
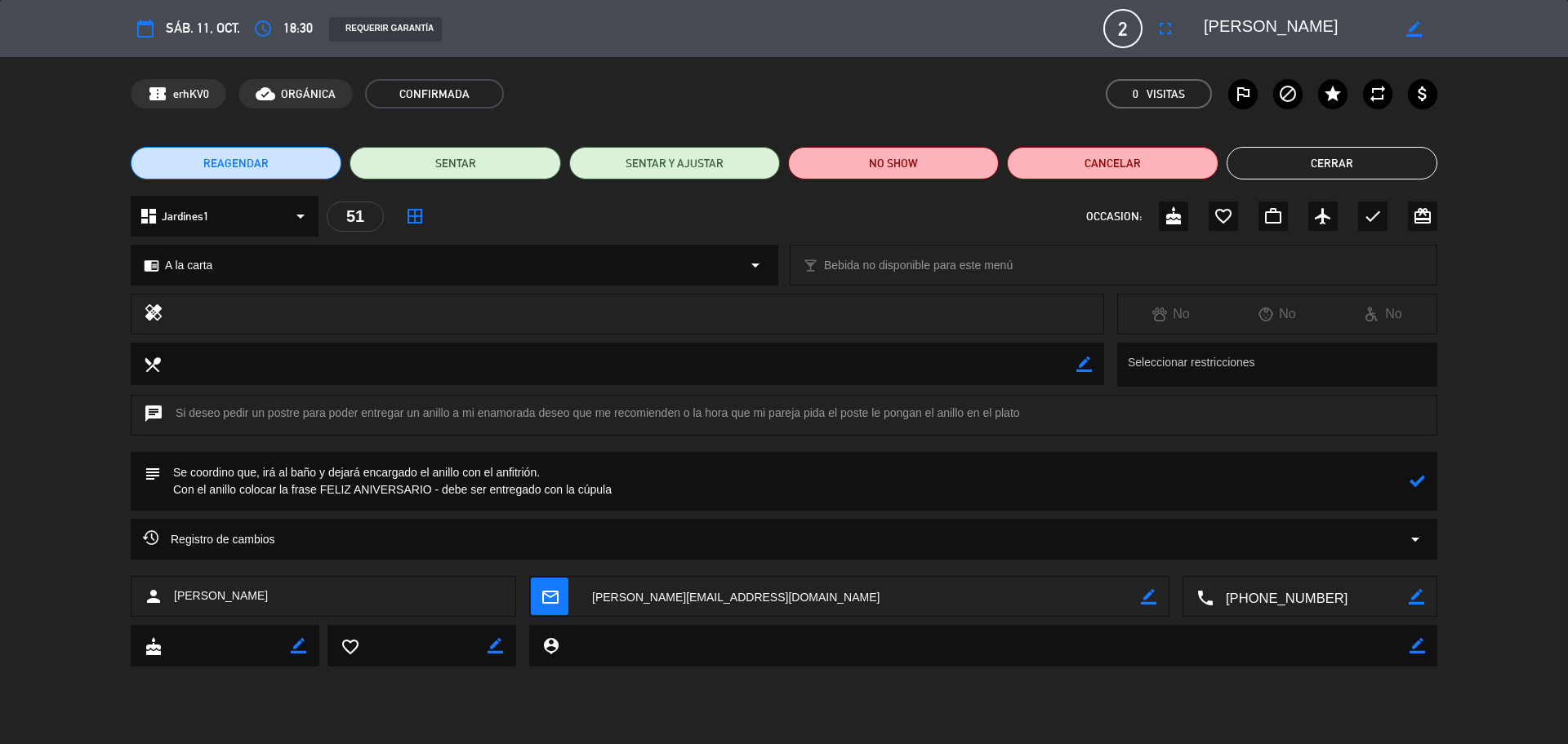
click at [1398, 481] on textarea at bounding box center [784, 482] width 1248 height 59
click at [1406, 485] on textarea at bounding box center [784, 482] width 1248 height 59
click at [1411, 488] on icon at bounding box center [1417, 481] width 16 height 16
click at [1408, 492] on textarea at bounding box center [784, 482] width 1248 height 59
click at [1409, 484] on icon "border_color" at bounding box center [1417, 481] width 16 height 16
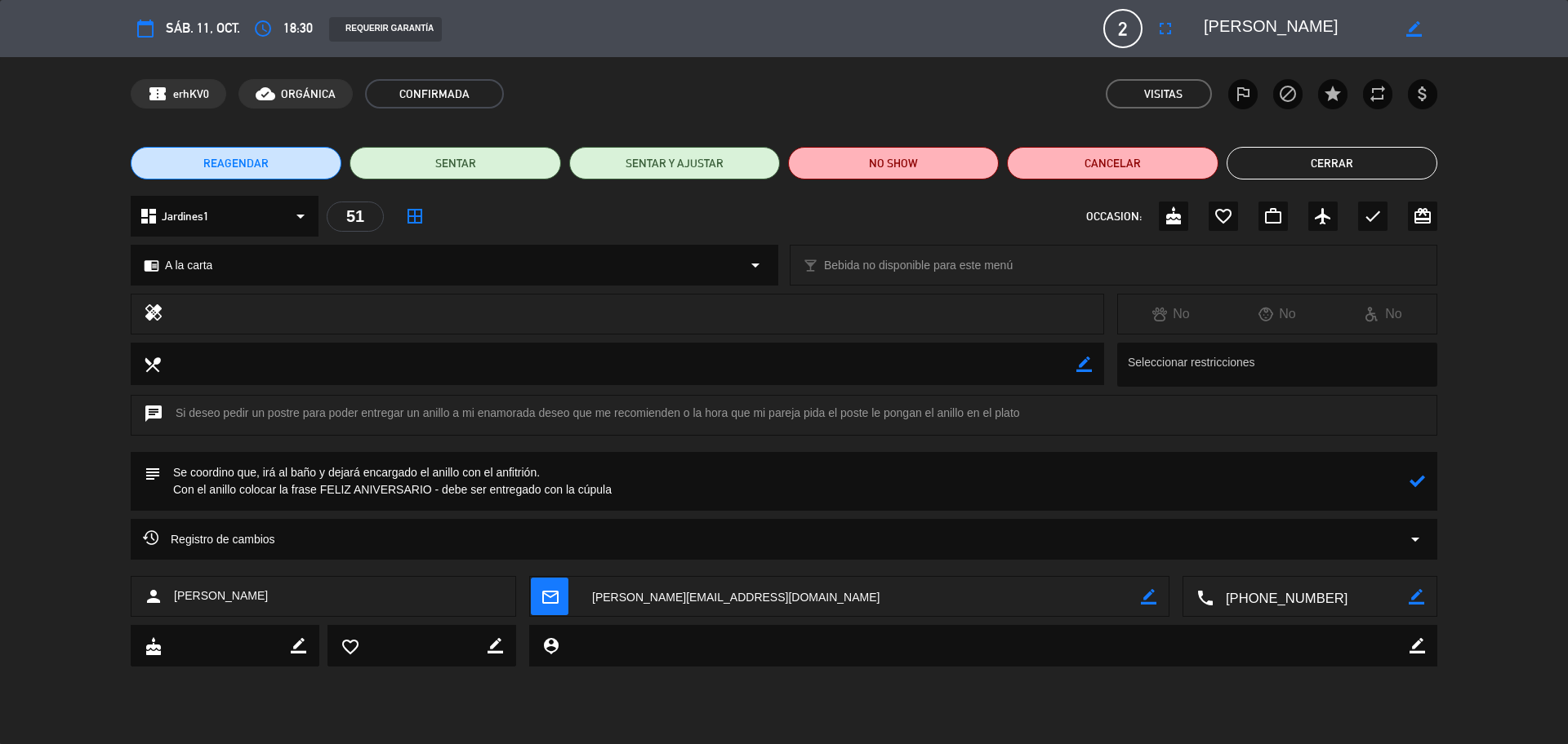
drag, startPoint x: 237, startPoint y: 492, endPoint x: 176, endPoint y: 492, distance: 61.0
click at [176, 492] on textarea at bounding box center [784, 482] width 1248 height 59
drag, startPoint x: 507, startPoint y: 492, endPoint x: 530, endPoint y: 522, distance: 37.8
click at [505, 493] on textarea at bounding box center [784, 482] width 1248 height 59
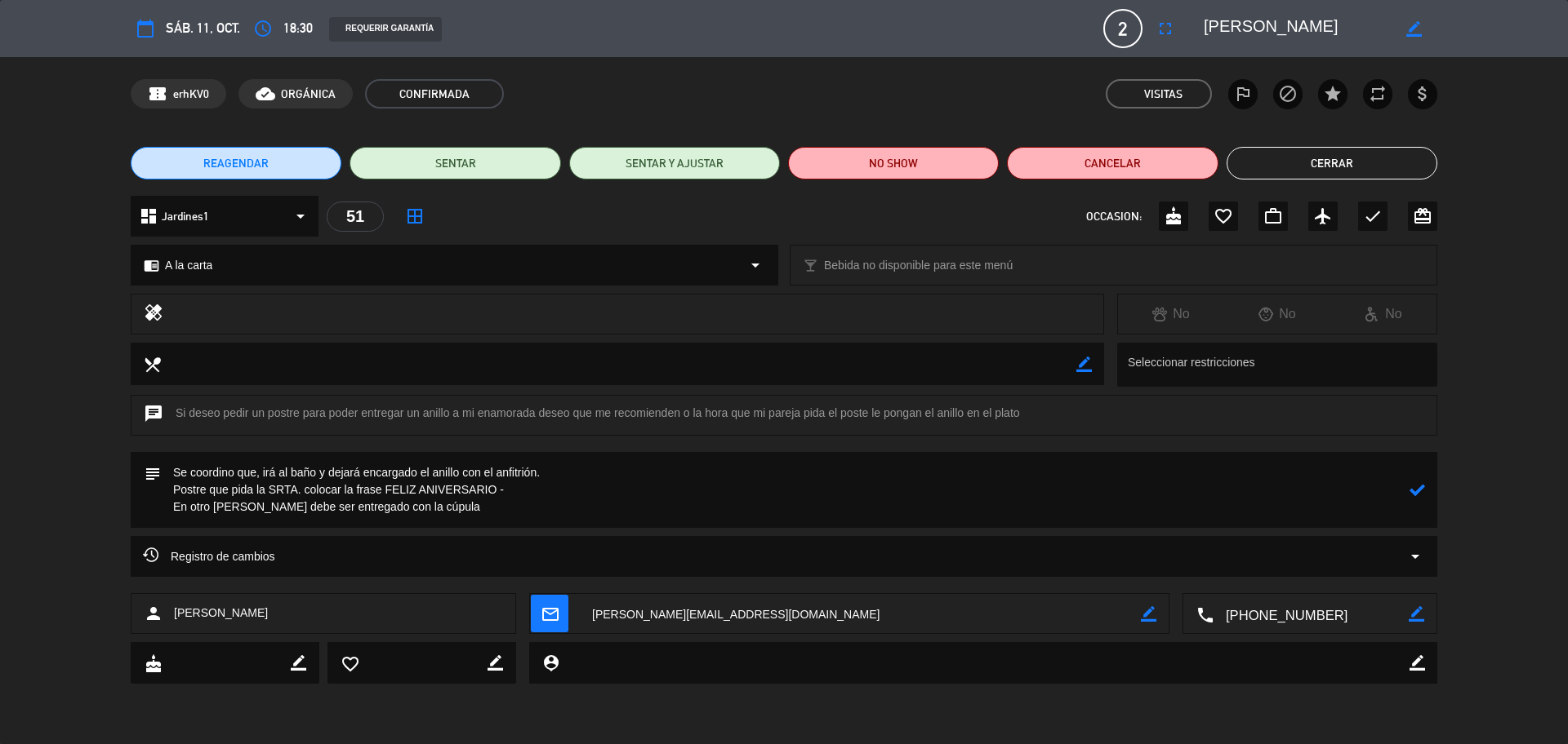
click at [285, 509] on textarea at bounding box center [784, 490] width 1248 height 76
type textarea "Se coordino que, irá al baño y dejará encargado el anillo con el anfitrión. Pos…"
click at [1413, 490] on icon at bounding box center [1417, 490] width 16 height 16
click at [1374, 217] on icon "check" at bounding box center [1373, 216] width 20 height 20
click at [1255, 159] on button "Cerrar" at bounding box center [1332, 163] width 211 height 32
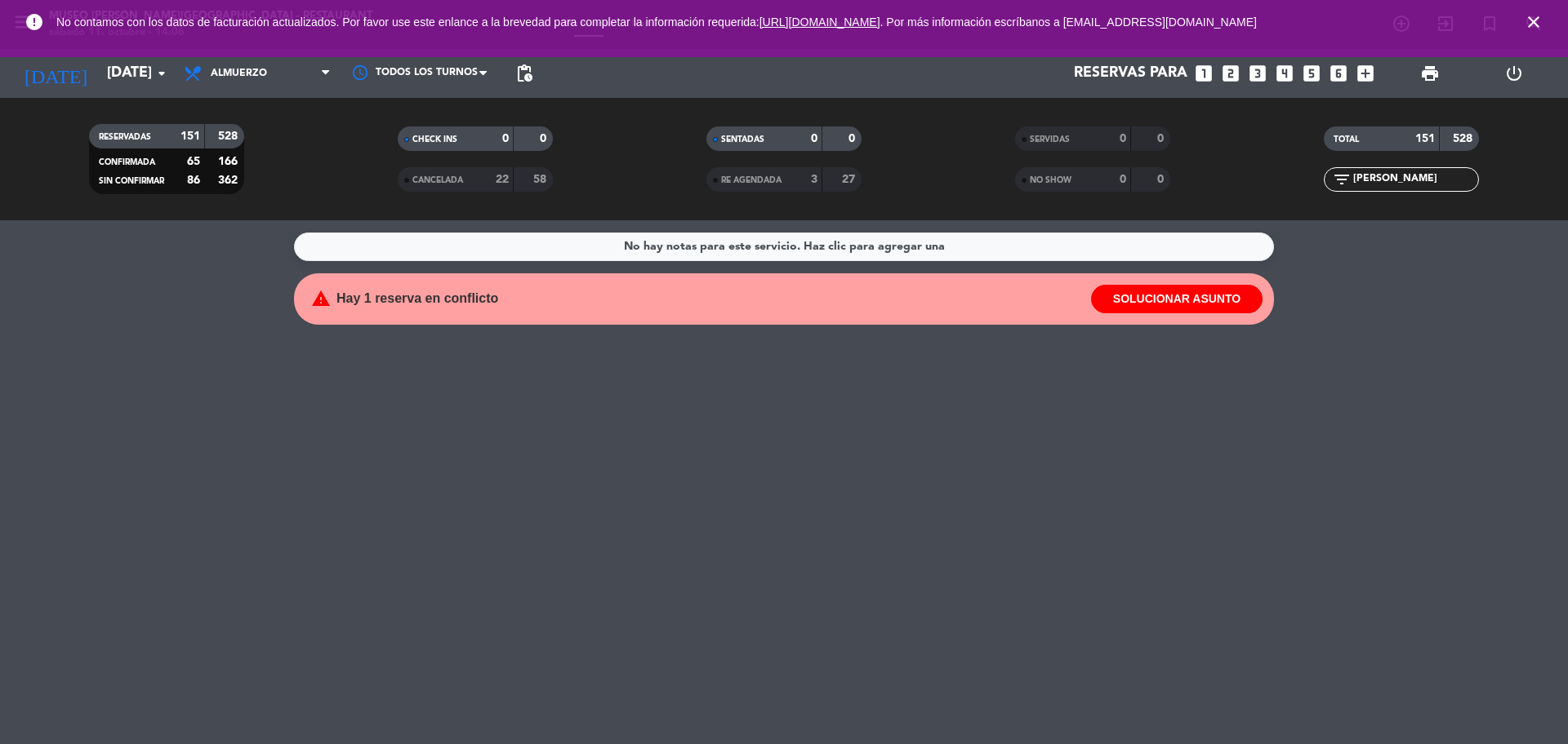
click at [1541, 19] on icon "close" at bounding box center [1533, 22] width 20 height 20
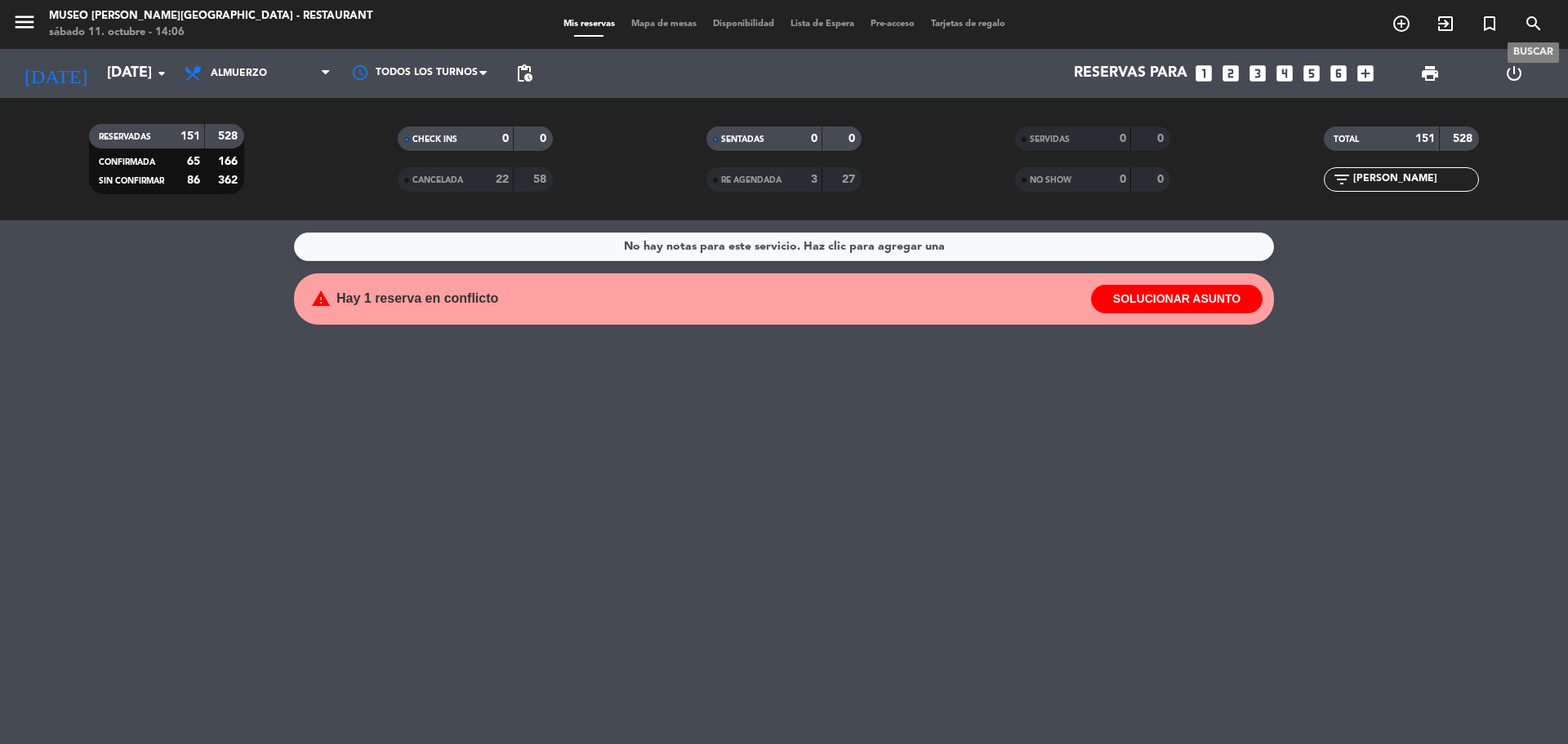
click at [1533, 18] on icon "search" at bounding box center [1533, 23] width 20 height 20
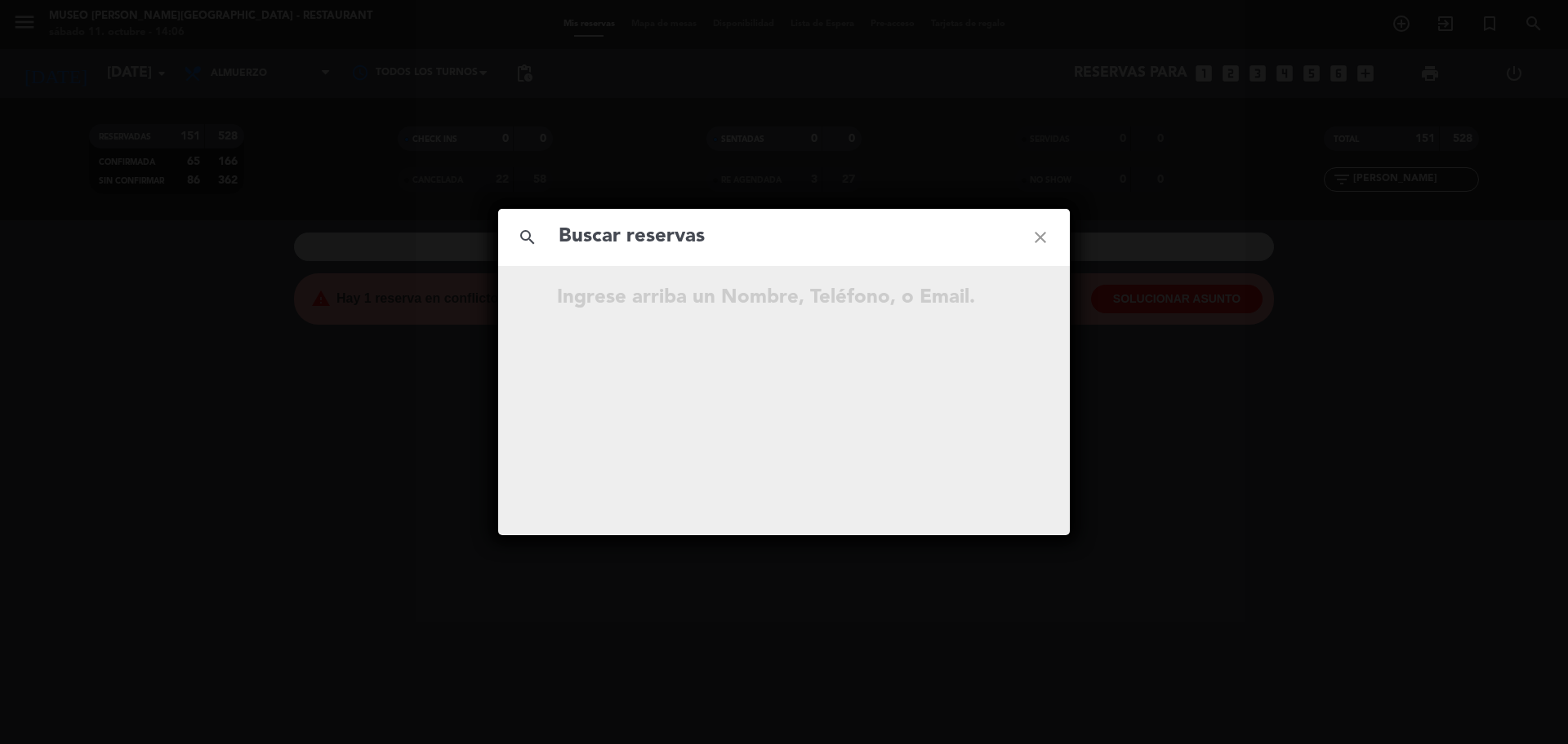
click at [792, 245] on input "text" at bounding box center [784, 237] width 454 height 33
type input "[PERSON_NAME]"
click at [1034, 236] on icon "close" at bounding box center [1040, 237] width 59 height 59
click at [1036, 236] on icon "close" at bounding box center [1040, 237] width 59 height 59
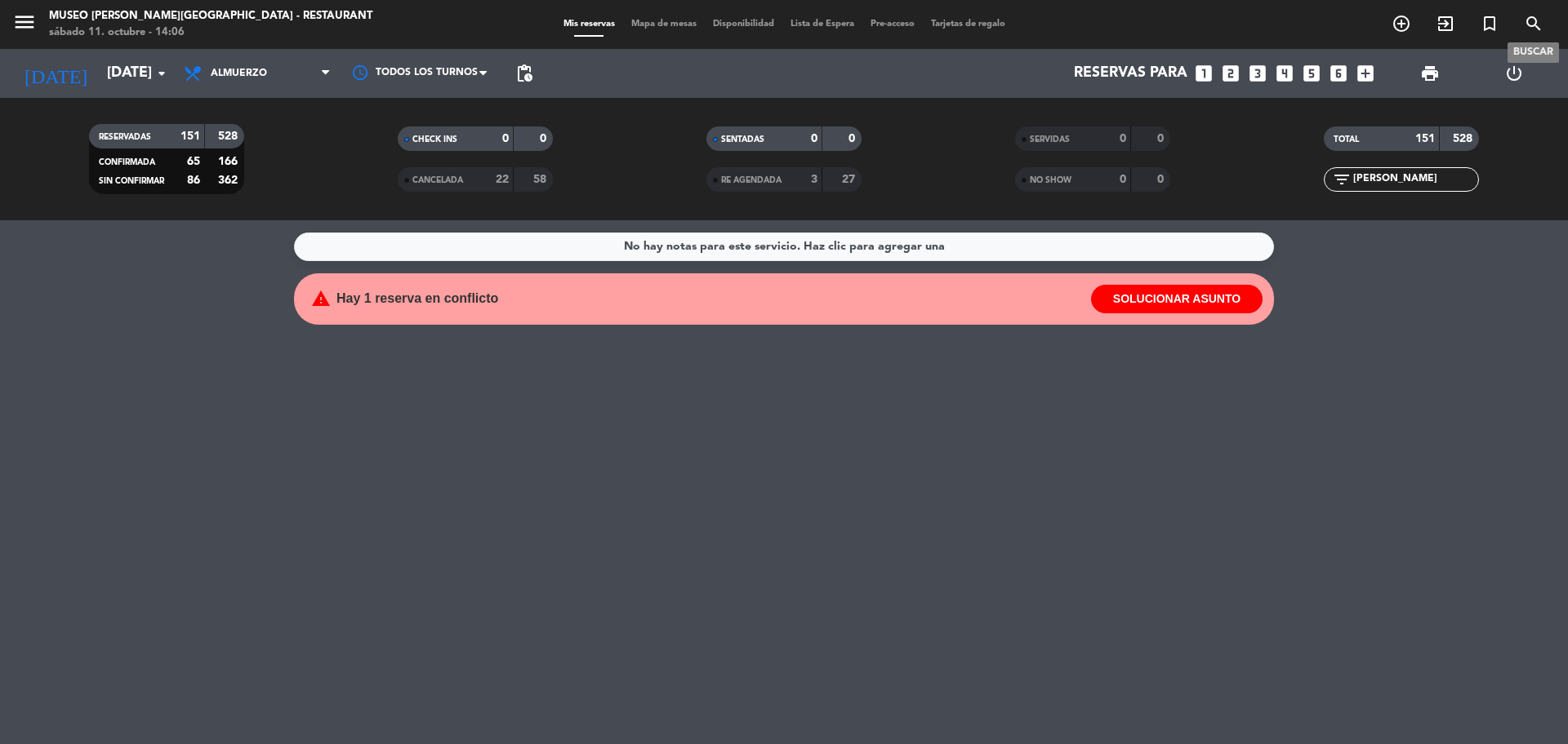
click at [1533, 28] on icon "search" at bounding box center [1533, 23] width 20 height 20
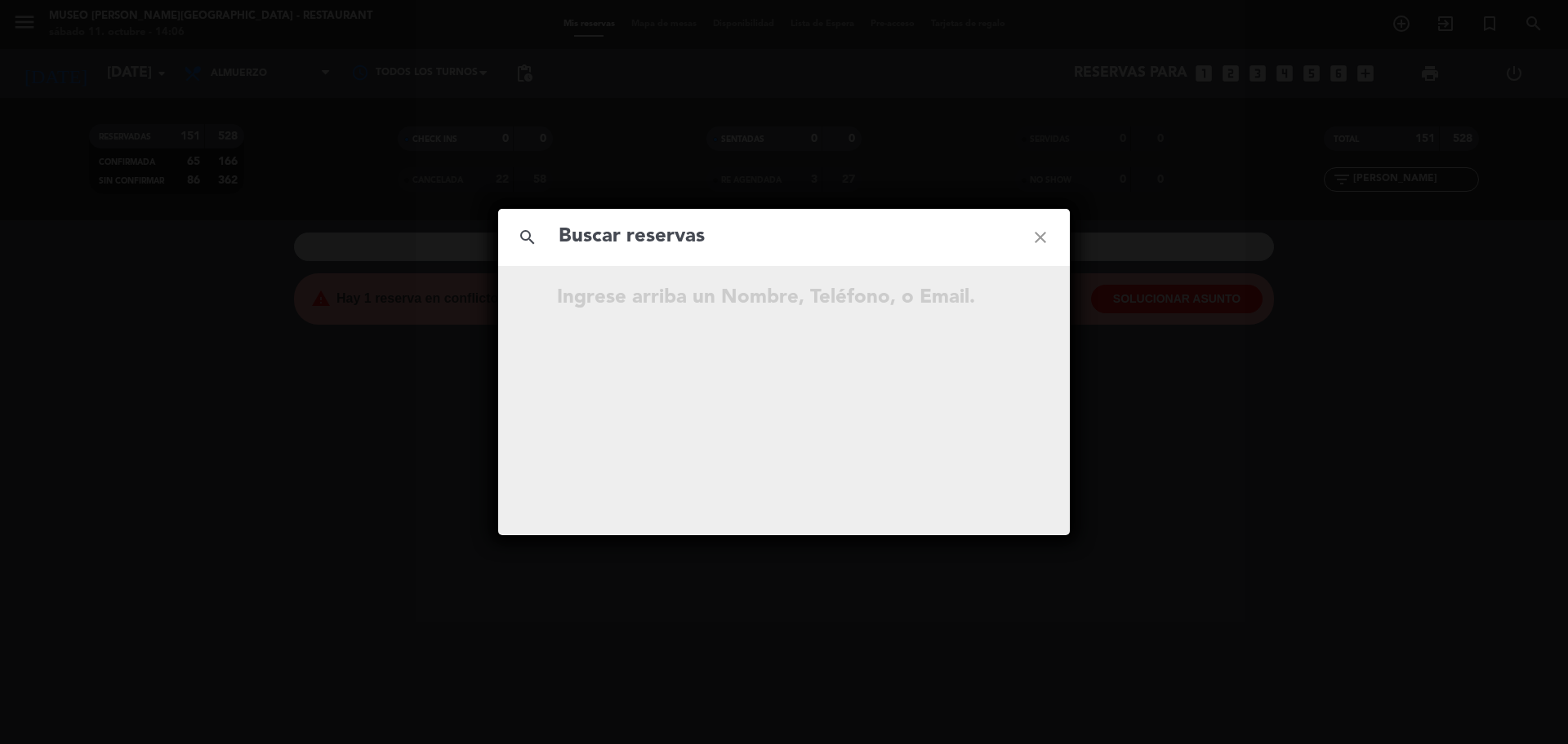
click at [773, 247] on input "text" at bounding box center [784, 237] width 454 height 33
type input "[EMAIL_ADDRESS][DOMAIN_NAME]"
click at [1001, 296] on icon "open_in_new" at bounding box center [999, 300] width 20 height 20
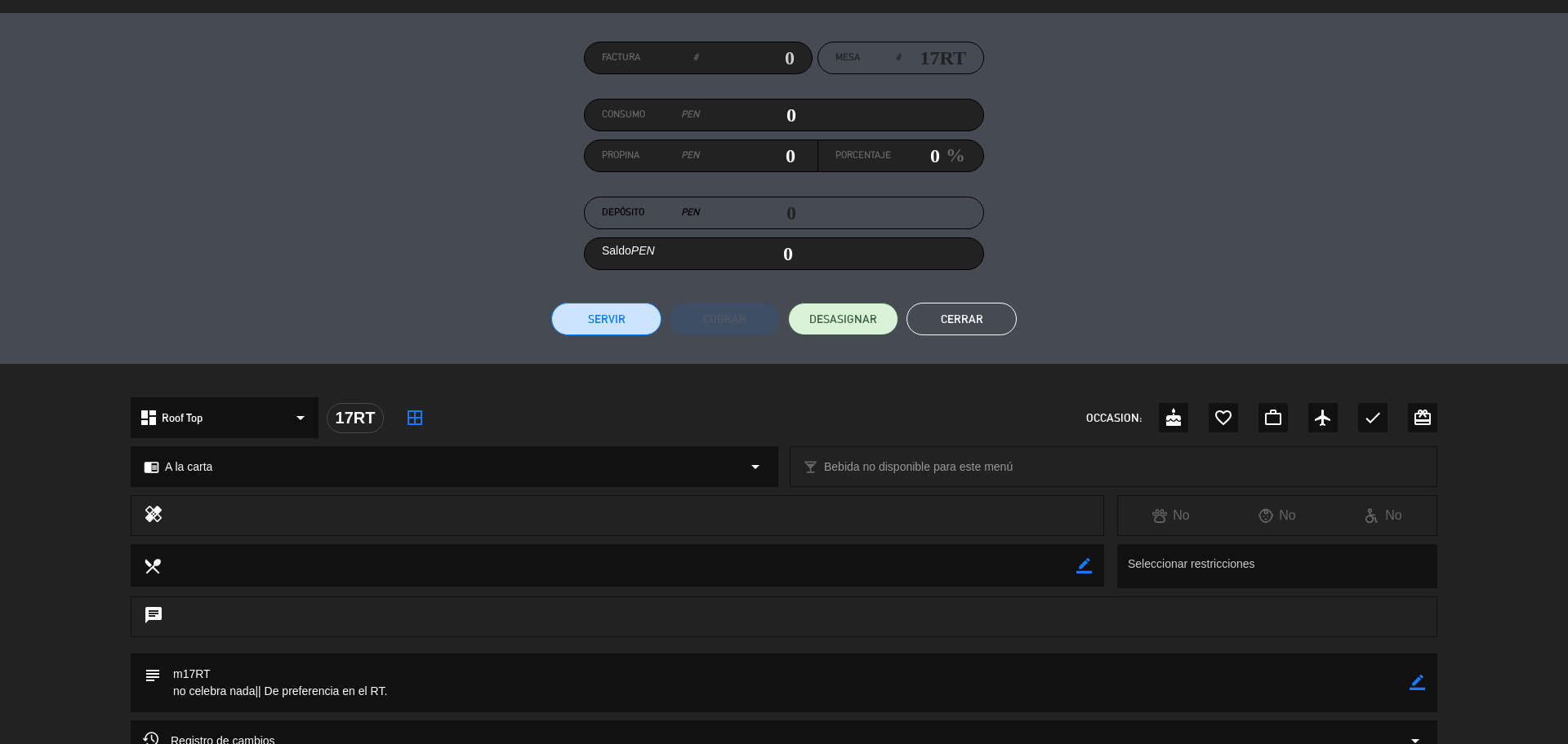
scroll to position [291, 0]
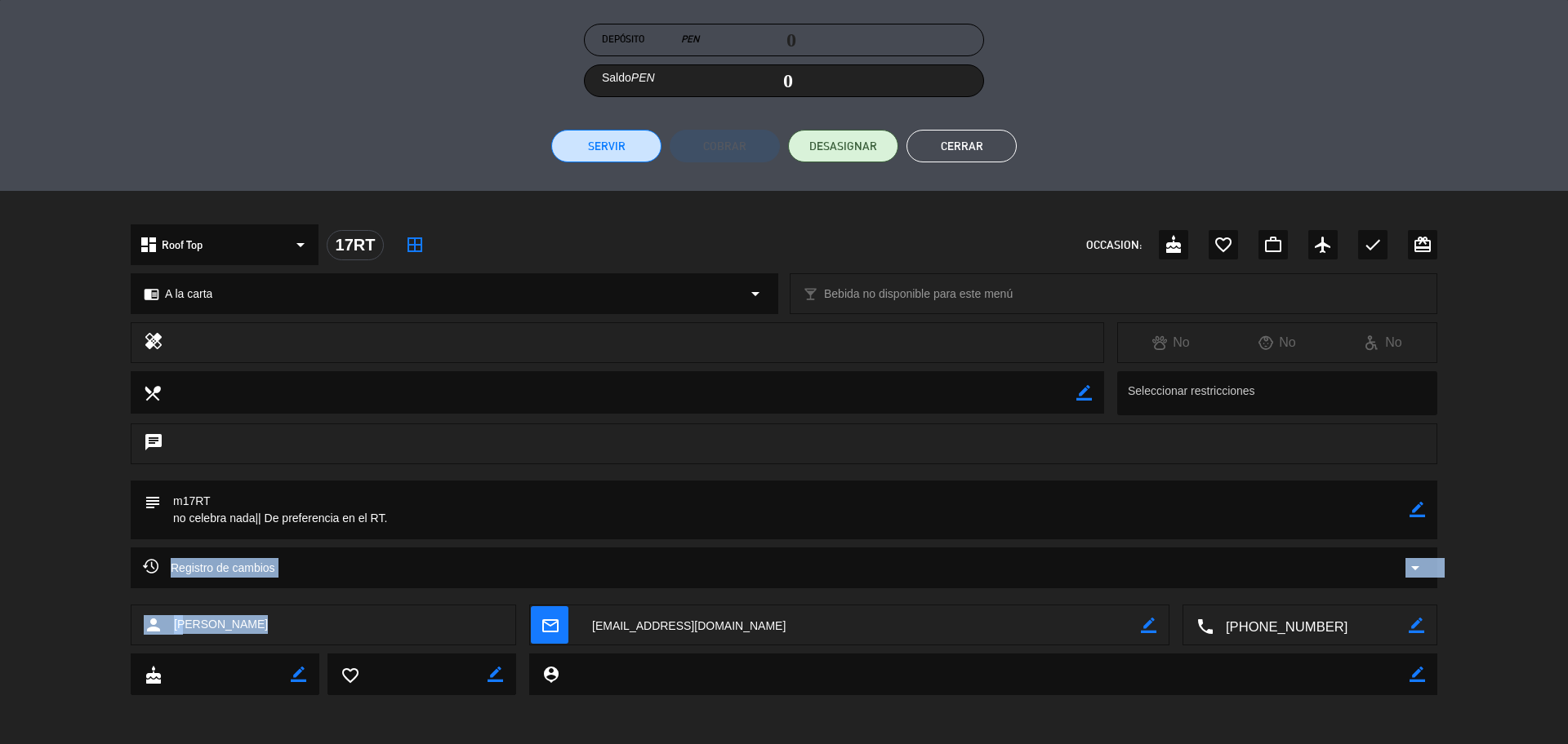
drag, startPoint x: 152, startPoint y: 598, endPoint x: 298, endPoint y: 617, distance: 147.2
click at [258, 636] on div "calendar_today vie. 10, oct. 19:00 5 [PERSON_NAME] border_color phone mail_outl…" at bounding box center [784, 372] width 1568 height 744
click at [317, 598] on div "Registro de cambios arrow_drop_down" at bounding box center [784, 575] width 1568 height 58
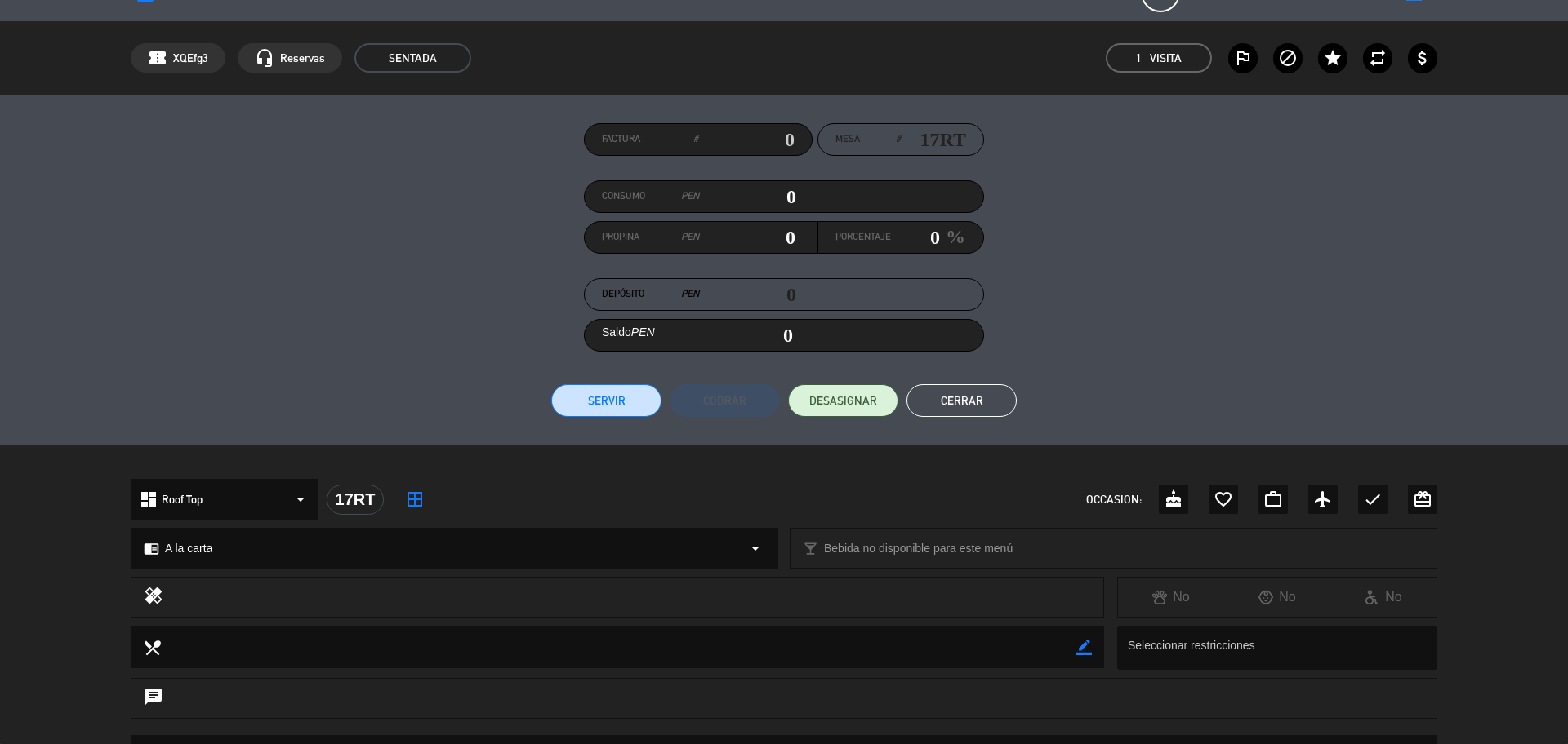
scroll to position [0, 0]
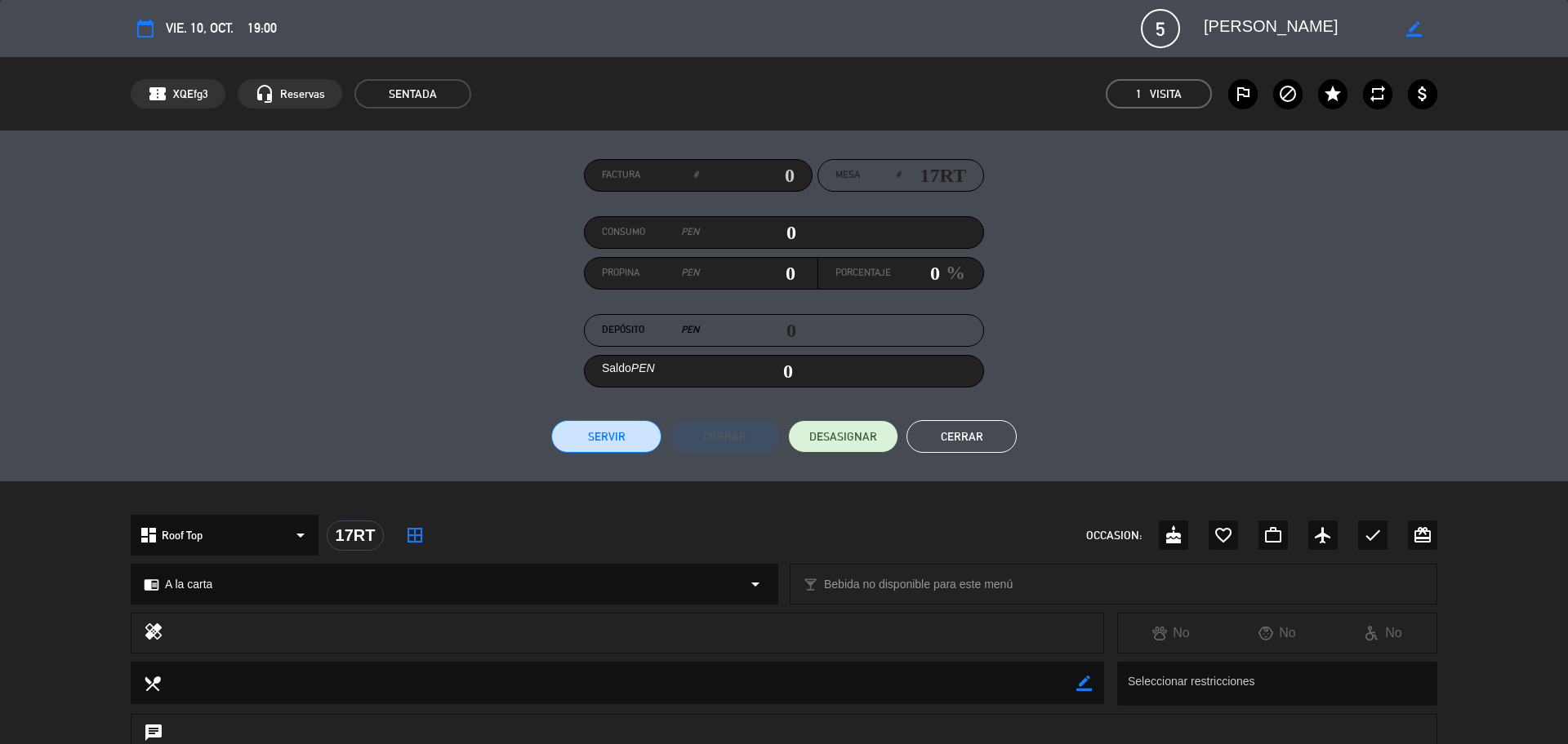
click at [968, 445] on button "Cerrar" at bounding box center [961, 436] width 110 height 32
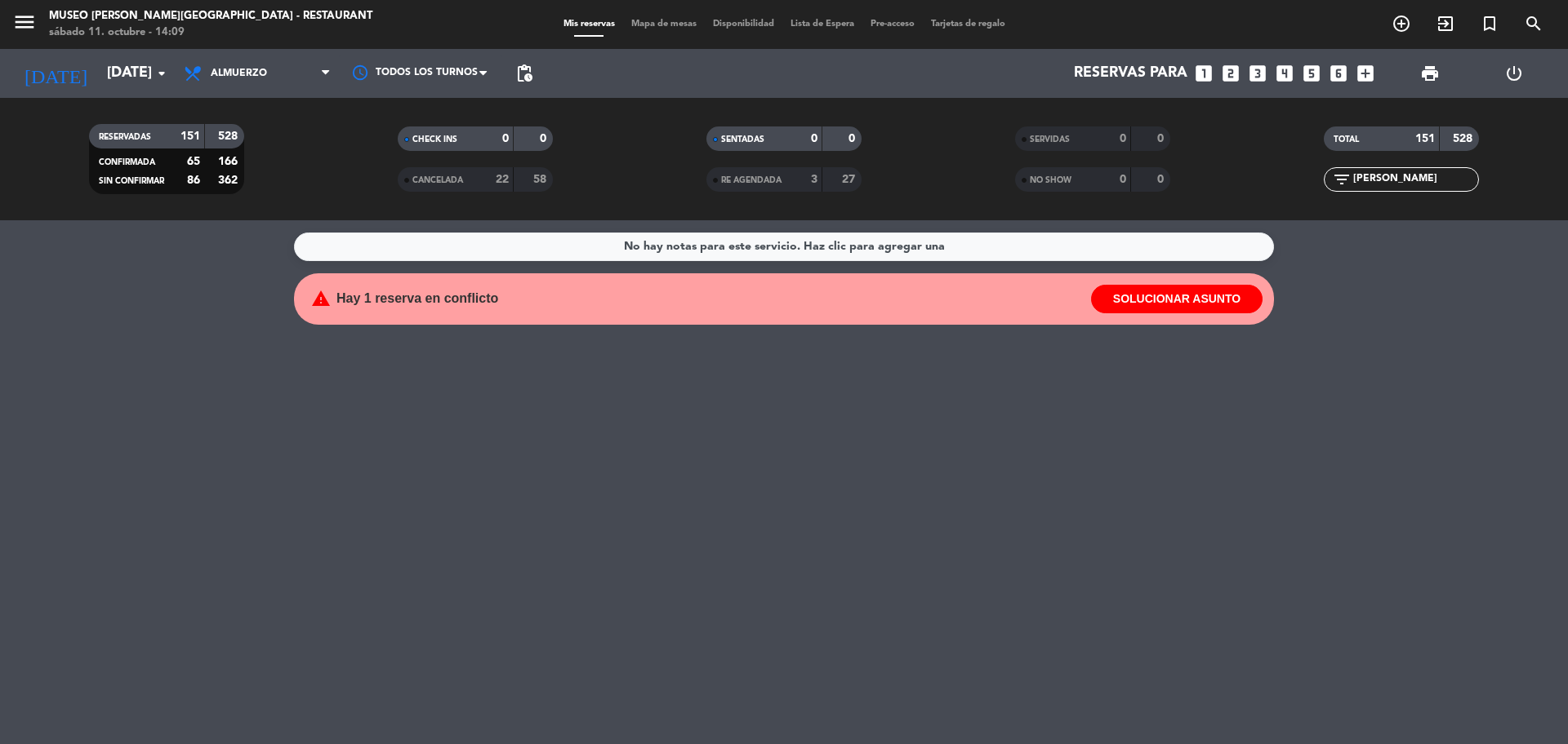
click at [1338, 77] on icon "looks_6" at bounding box center [1339, 73] width 21 height 21
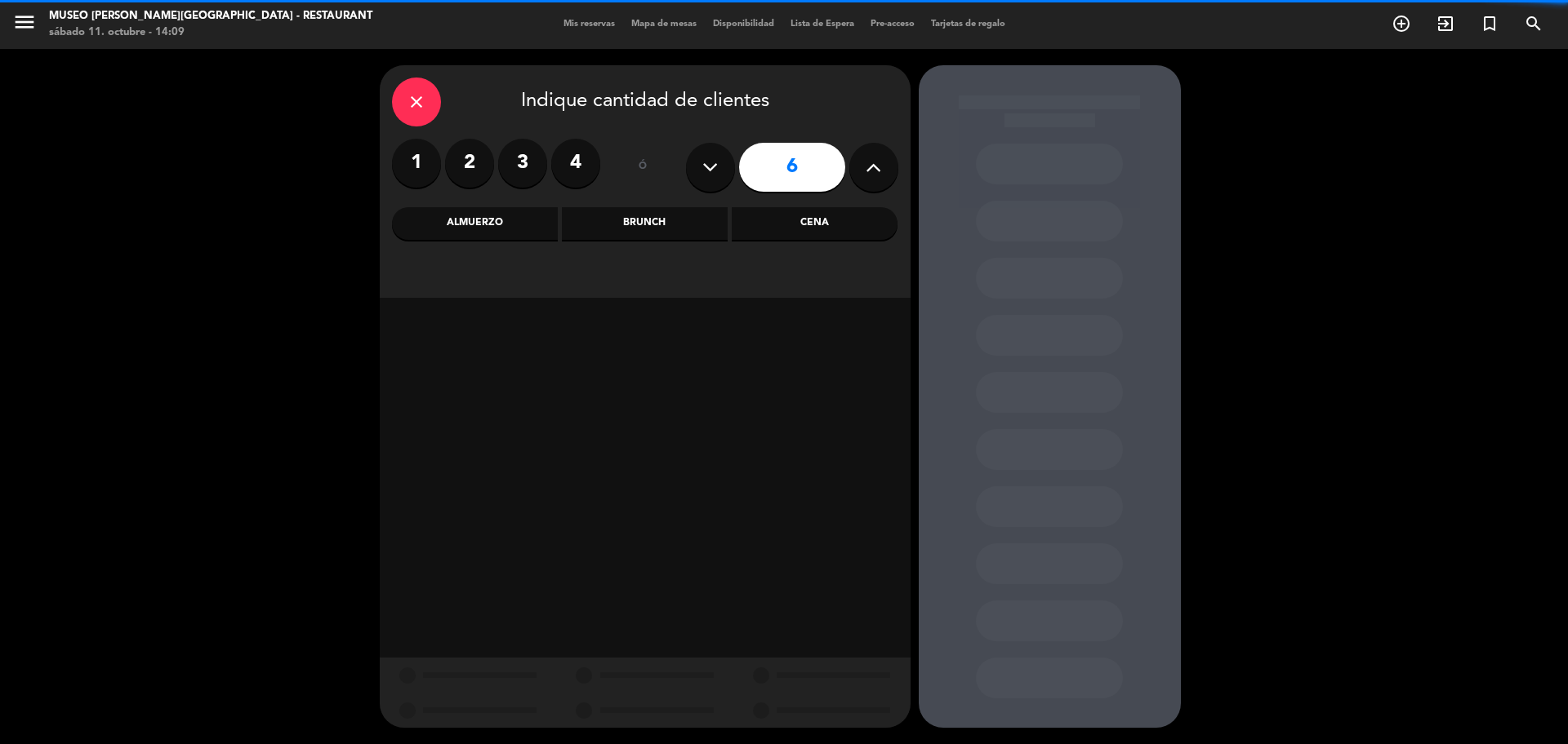
click at [529, 223] on div "Almuerzo" at bounding box center [475, 223] width 166 height 32
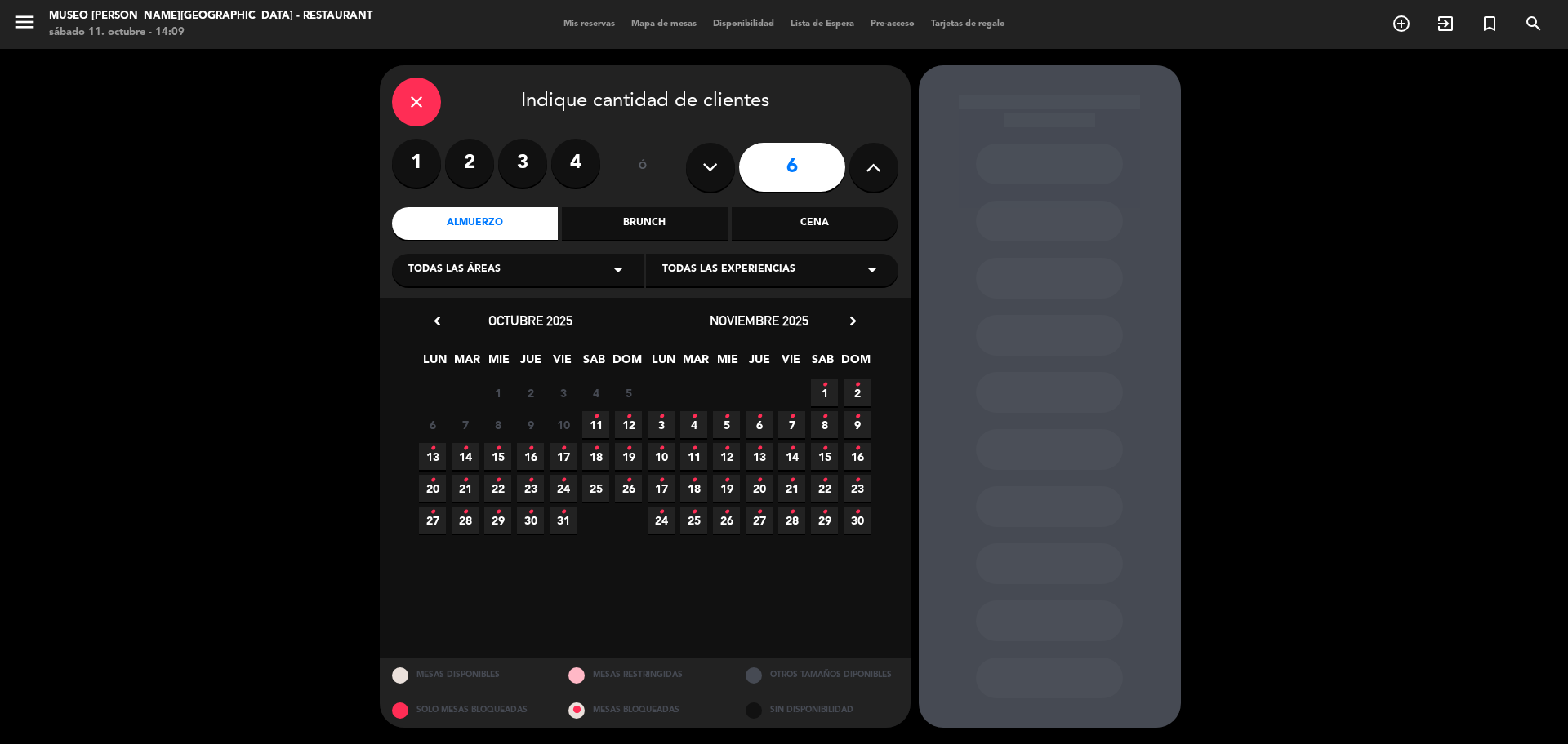
click at [577, 419] on div "6 7 8 9 10 11 • 12 •" at bounding box center [531, 424] width 228 height 32
click at [591, 421] on span "11 •" at bounding box center [596, 425] width 27 height 27
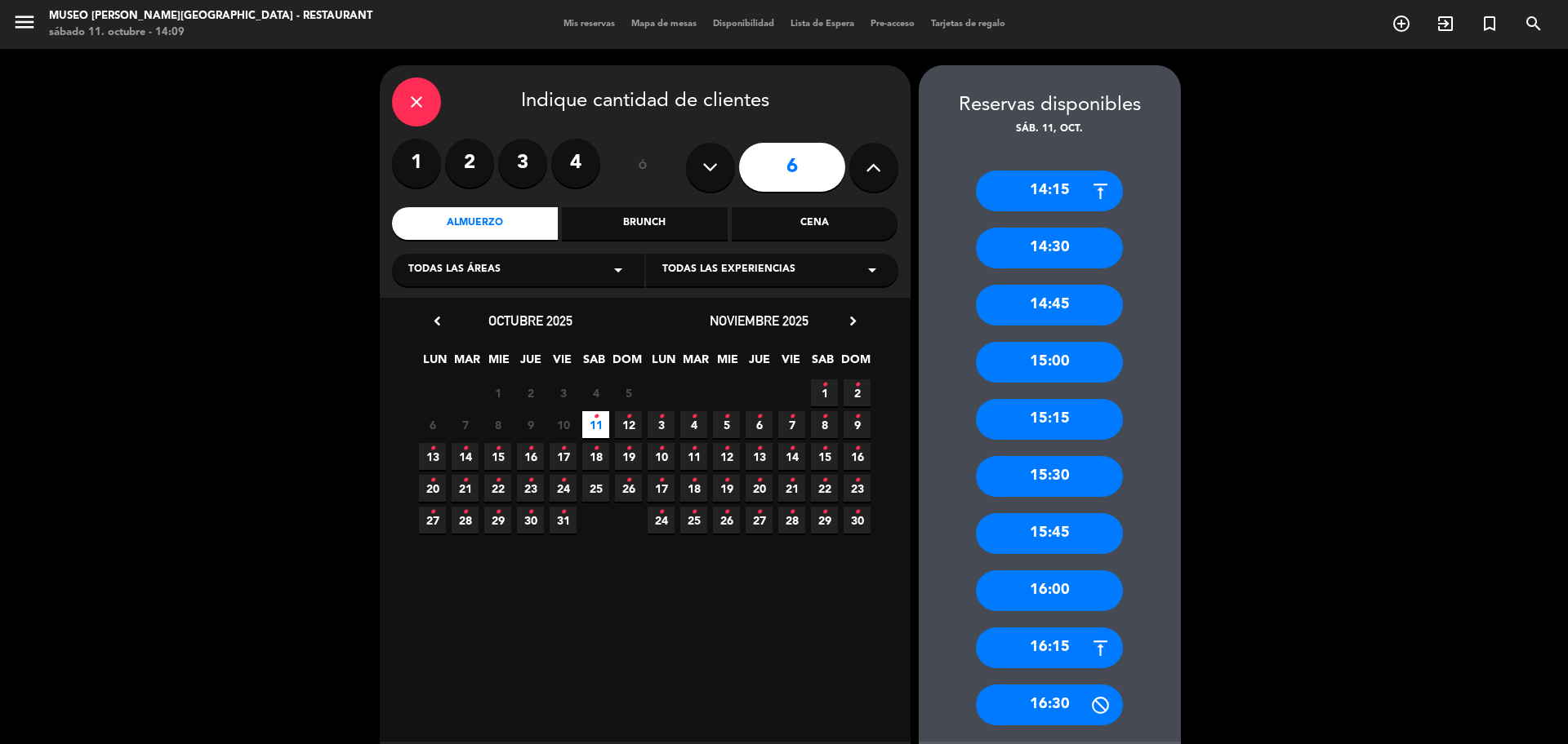
click at [1067, 250] on div "14:30" at bounding box center [1049, 248] width 147 height 41
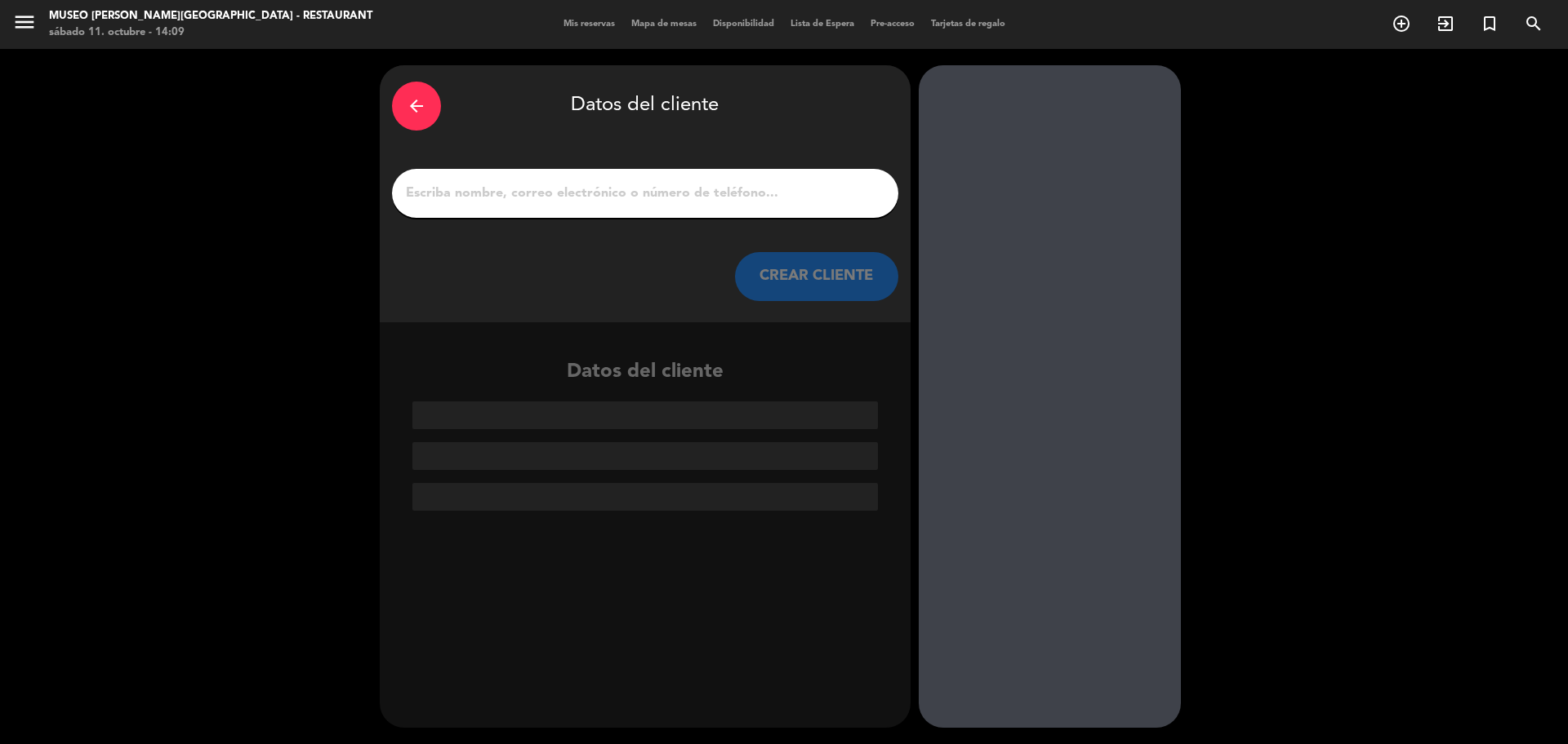
drag, startPoint x: 714, startPoint y: 210, endPoint x: 703, endPoint y: 195, distance: 18.6
click at [714, 209] on div at bounding box center [645, 193] width 506 height 49
click at [701, 195] on input "1" at bounding box center [645, 193] width 482 height 22
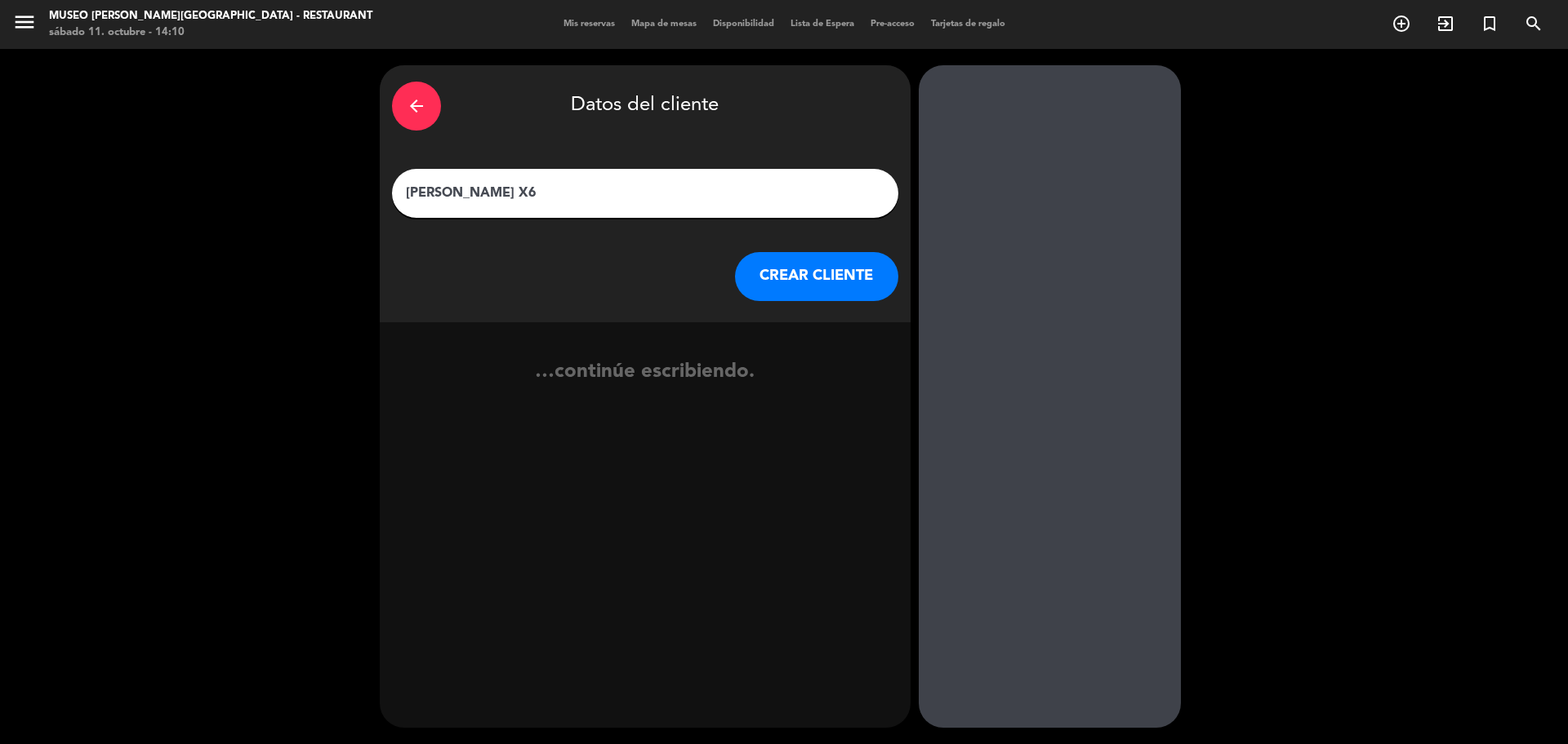
type input "[PERSON_NAME] X6"
click at [820, 292] on button "CREAR CLIENTE" at bounding box center [816, 277] width 163 height 49
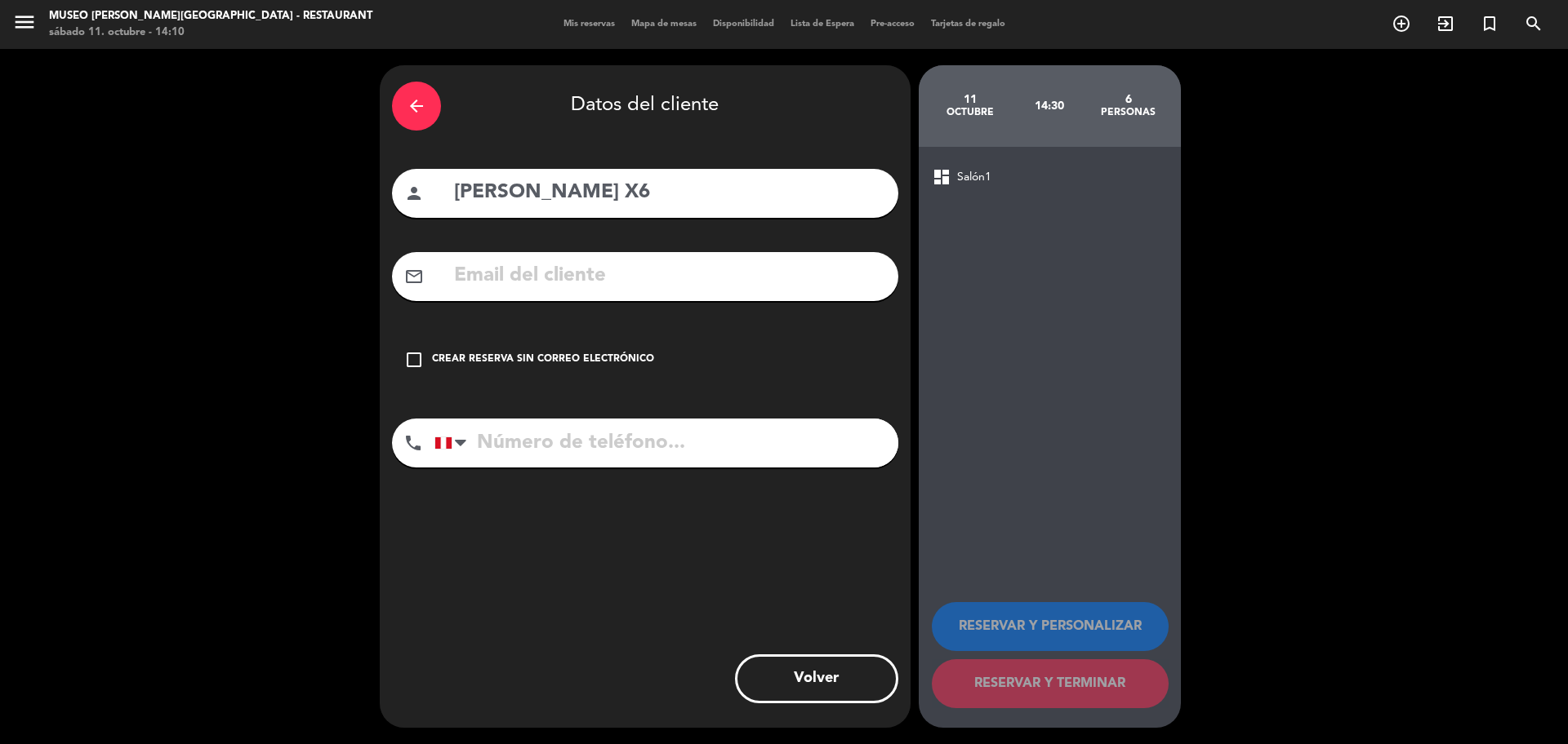
click at [541, 370] on div "check_box_outline_blank Crear reserva sin correo electrónico" at bounding box center [645, 360] width 506 height 49
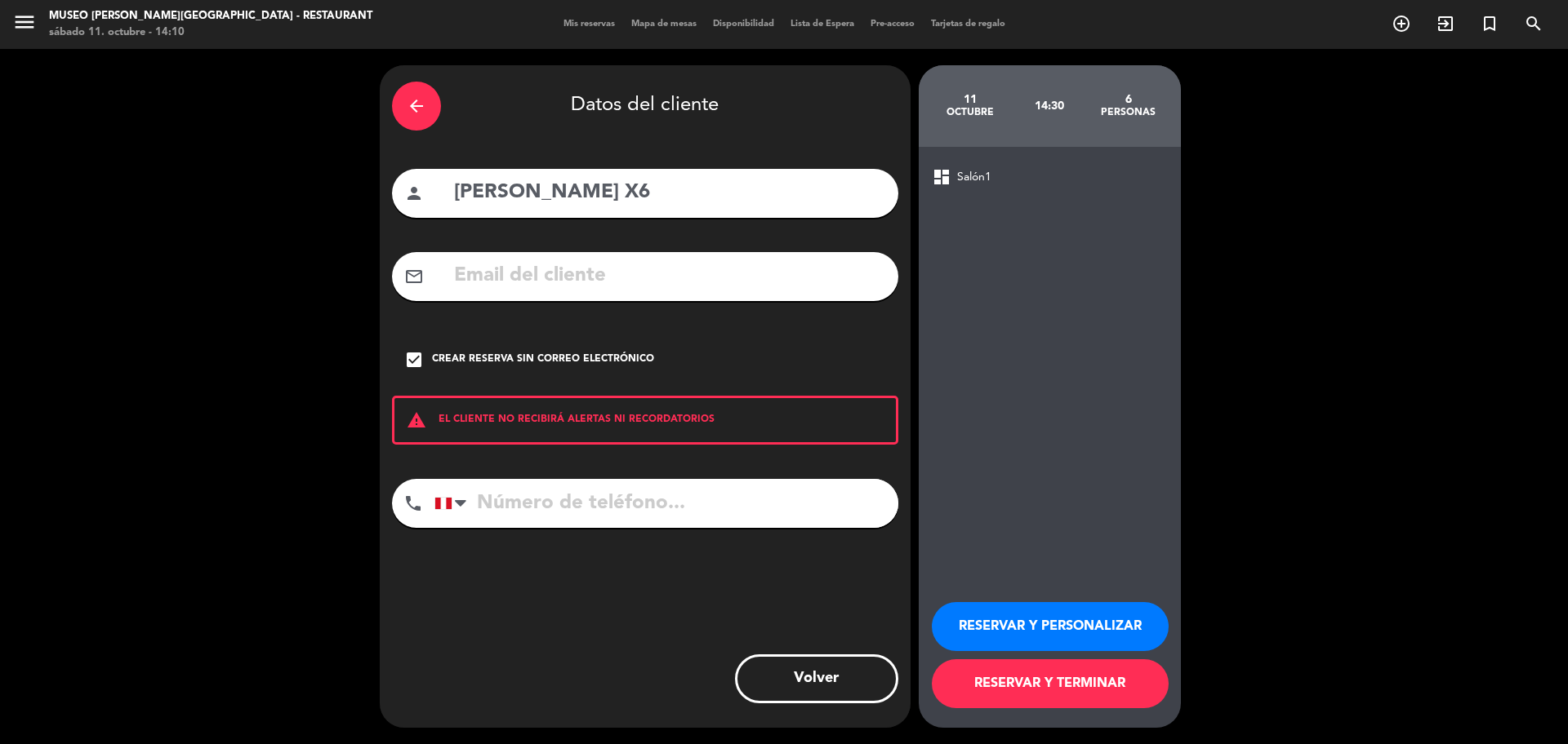
click at [968, 636] on button "RESERVAR Y PERSONALIZAR" at bounding box center [1050, 627] width 237 height 49
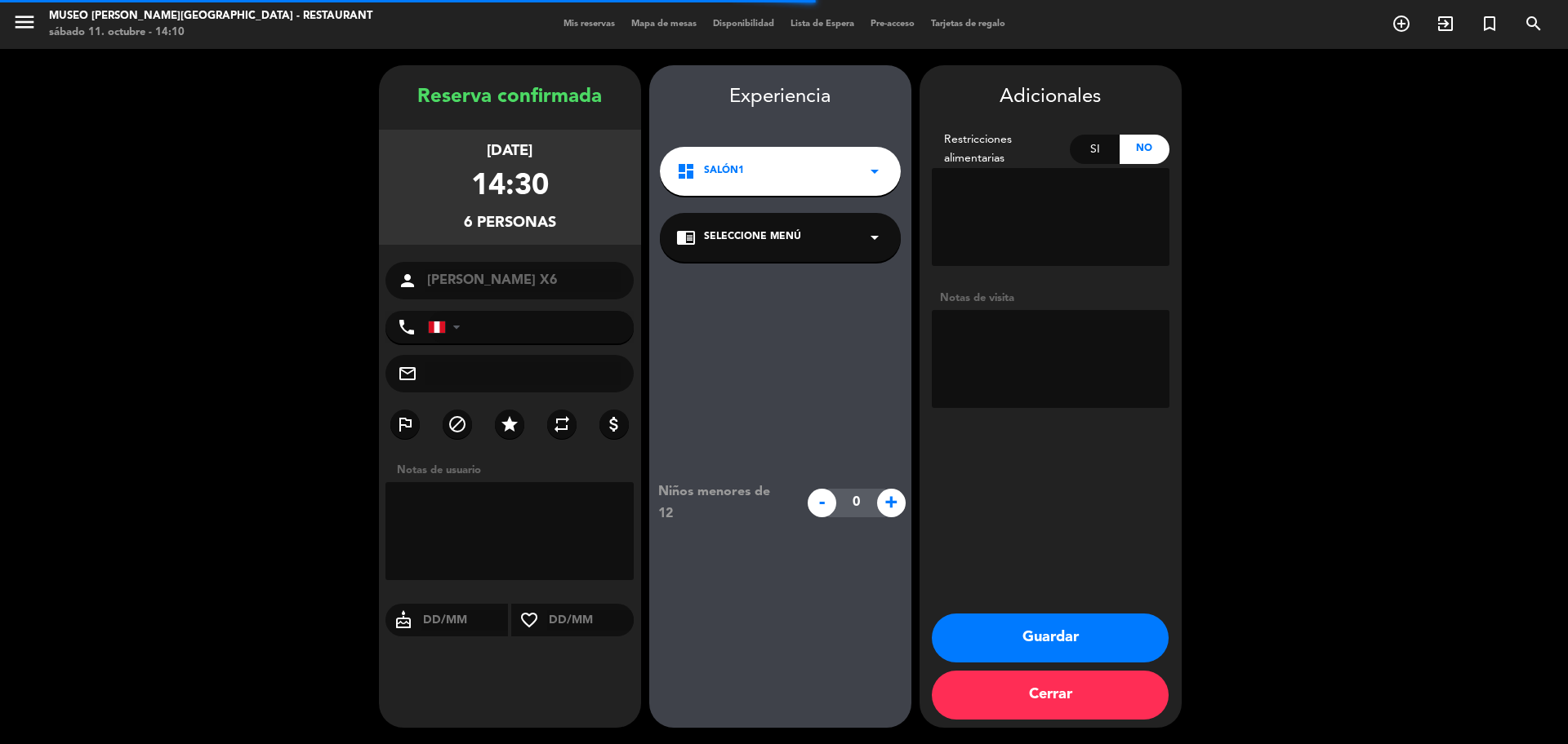
click at [741, 216] on div "chrome_reader_mode Seleccione Menú arrow_drop_down" at bounding box center [780, 237] width 241 height 49
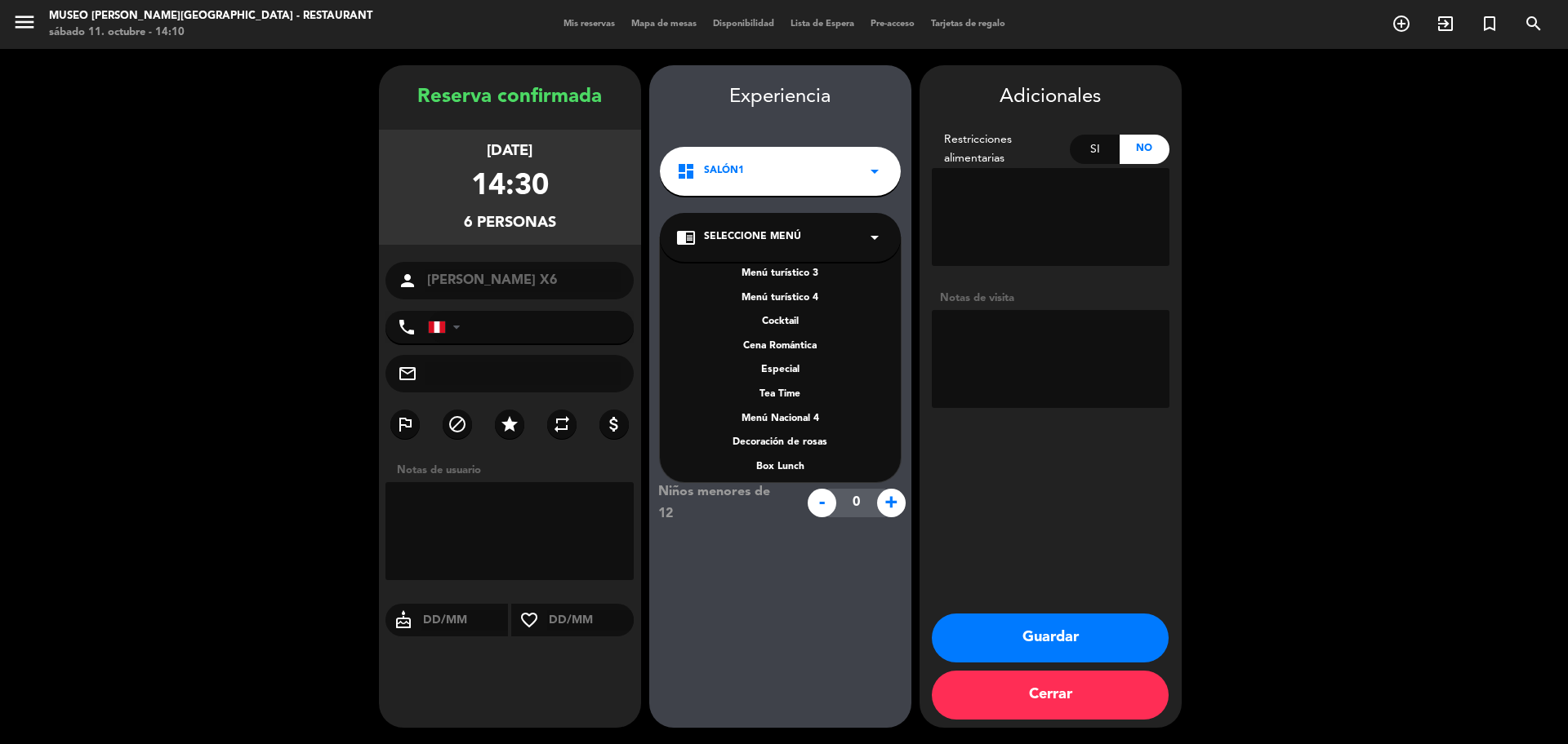
scroll to position [234, 0]
click at [799, 384] on div "A la carta" at bounding box center [780, 385] width 208 height 17
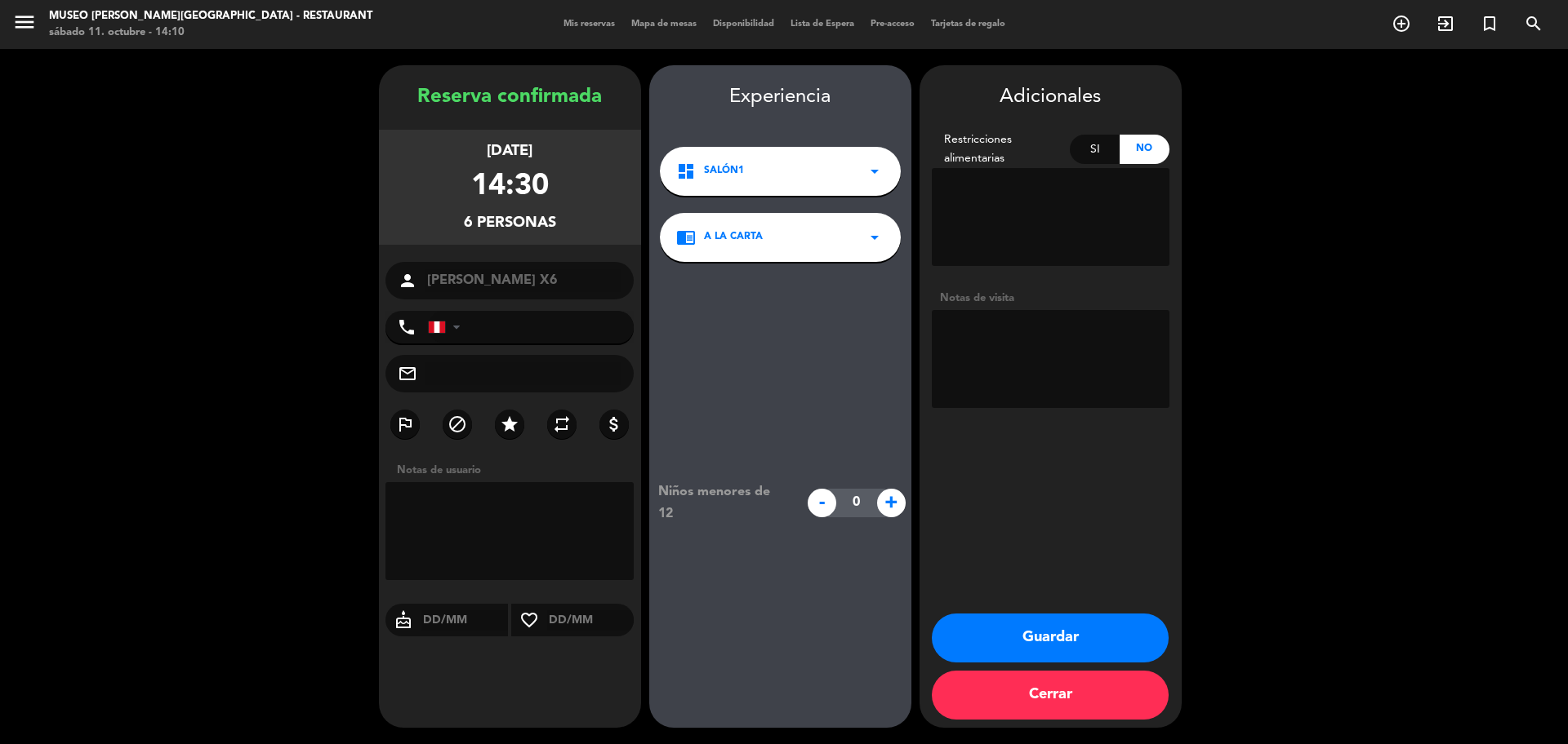
click at [1038, 364] on textarea at bounding box center [1050, 359] width 237 height 98
click at [1067, 627] on button "Guardar" at bounding box center [1050, 638] width 237 height 49
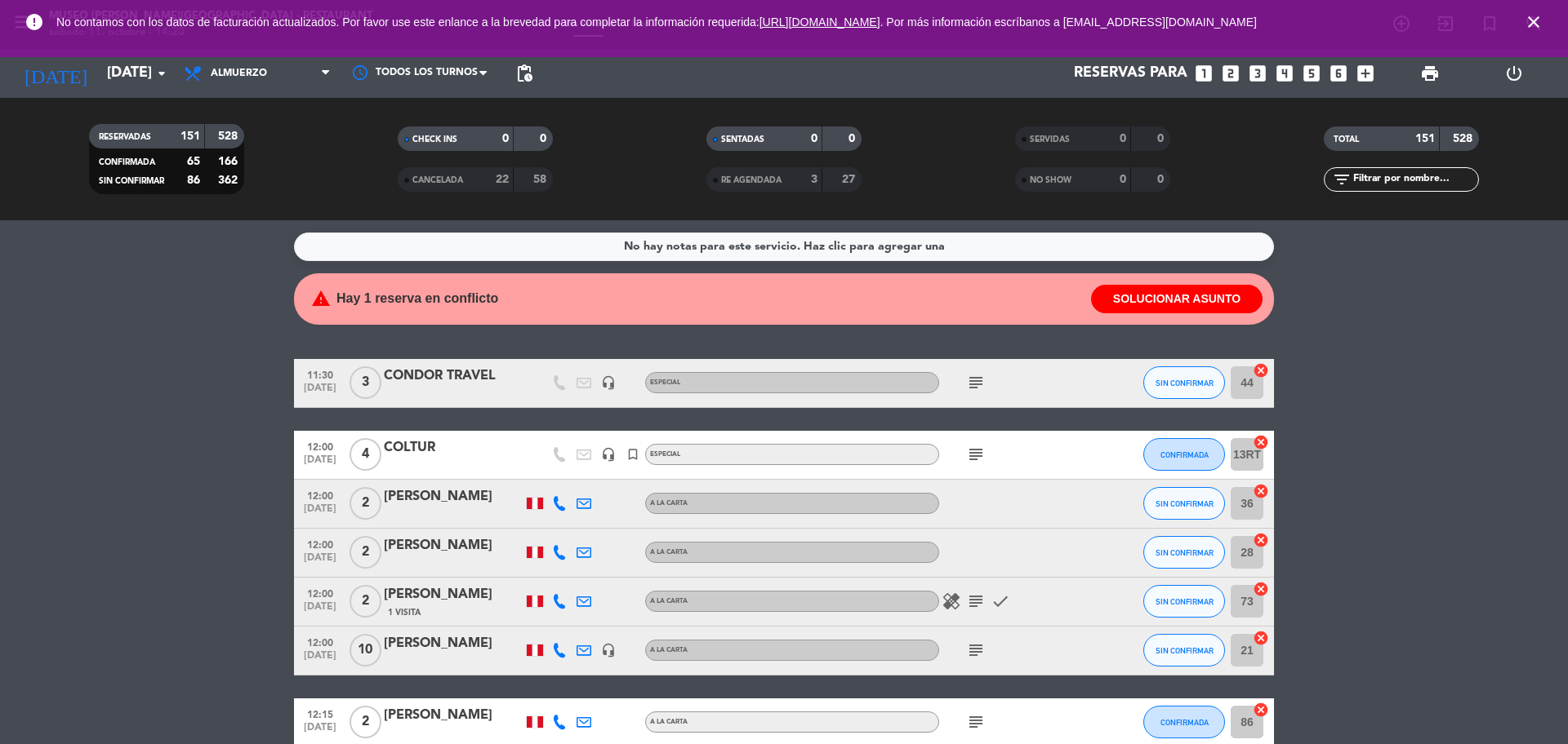
click at [1537, 16] on icon "close" at bounding box center [1533, 22] width 20 height 20
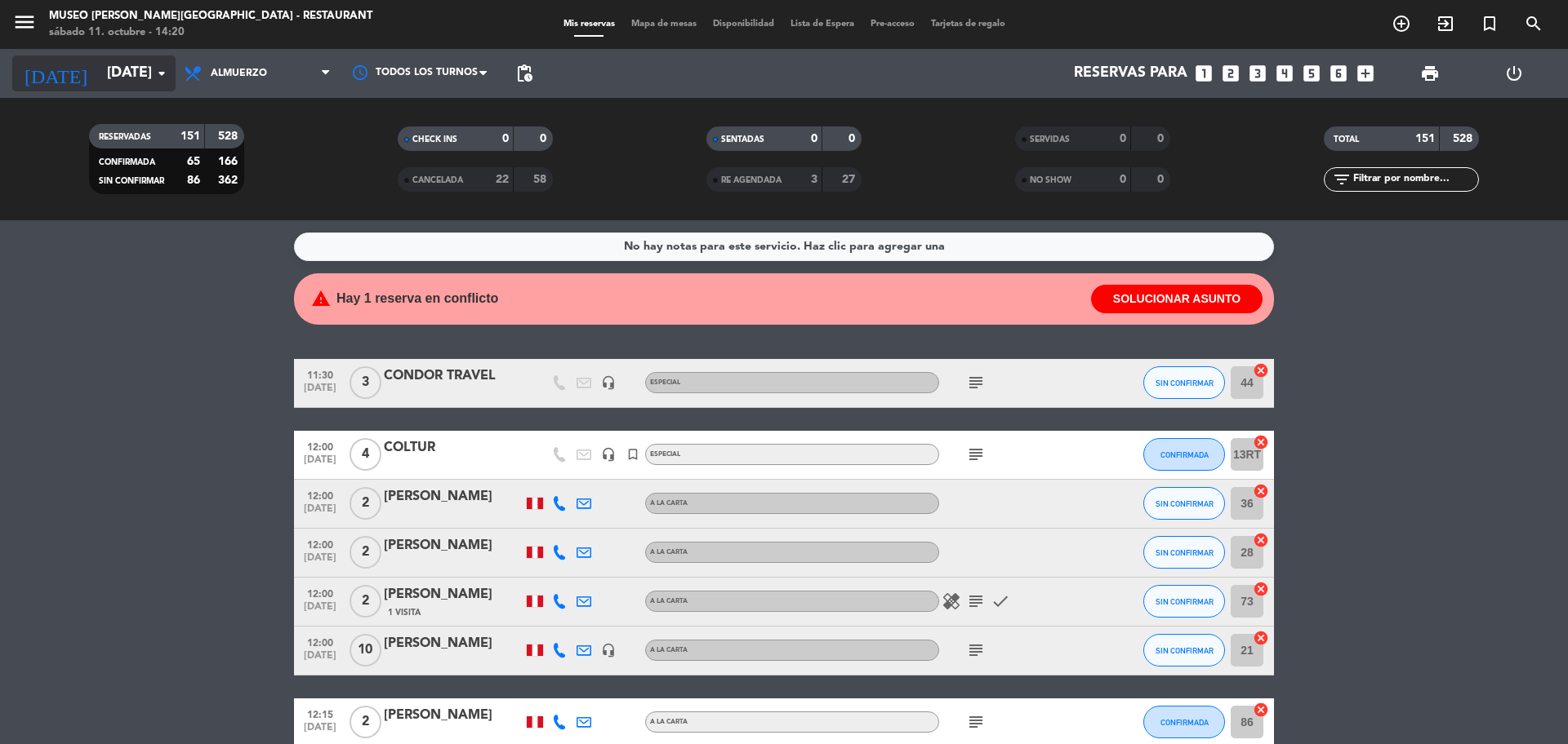
click at [168, 74] on icon "arrow_drop_down" at bounding box center [162, 73] width 20 height 20
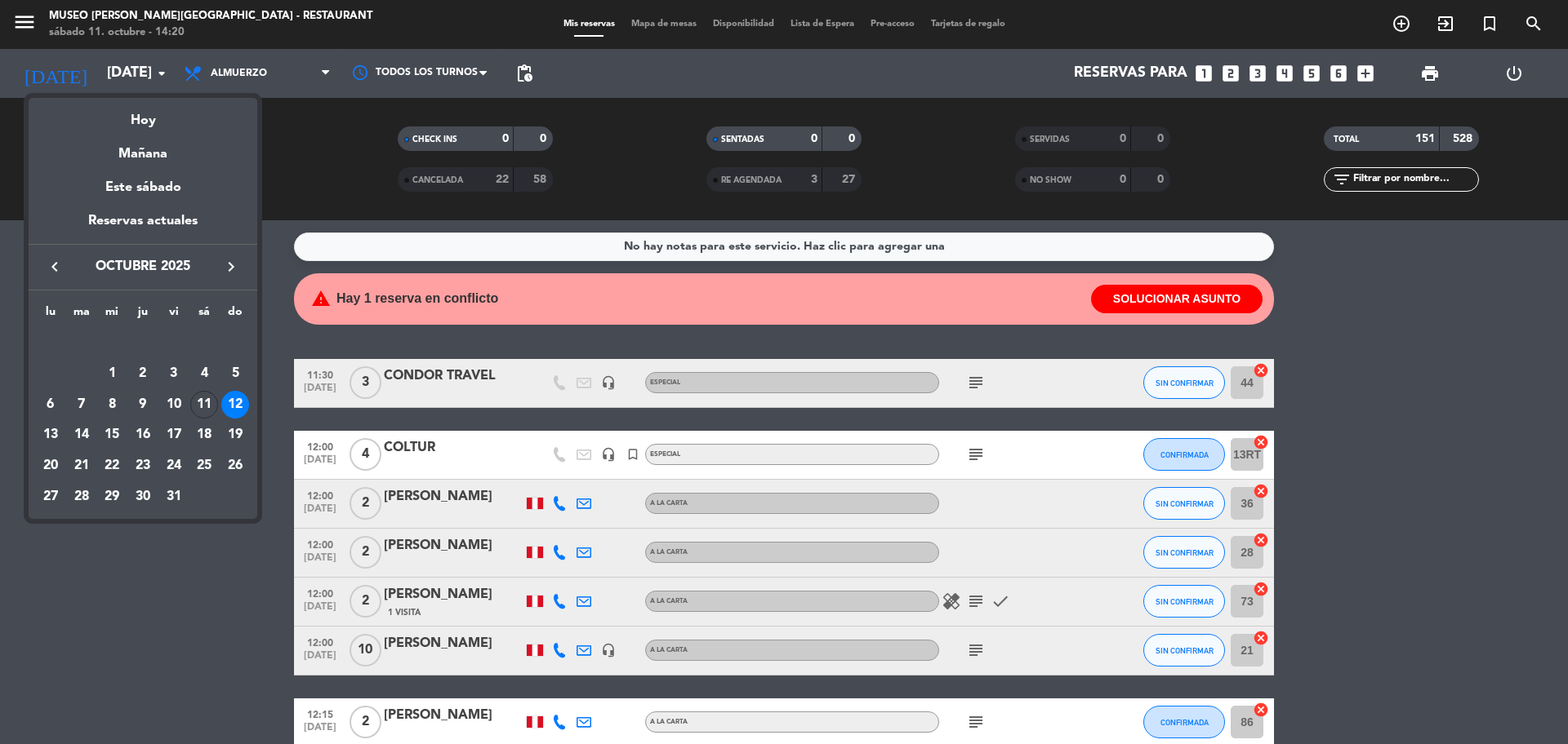
click at [238, 399] on div "12" at bounding box center [235, 405] width 27 height 27
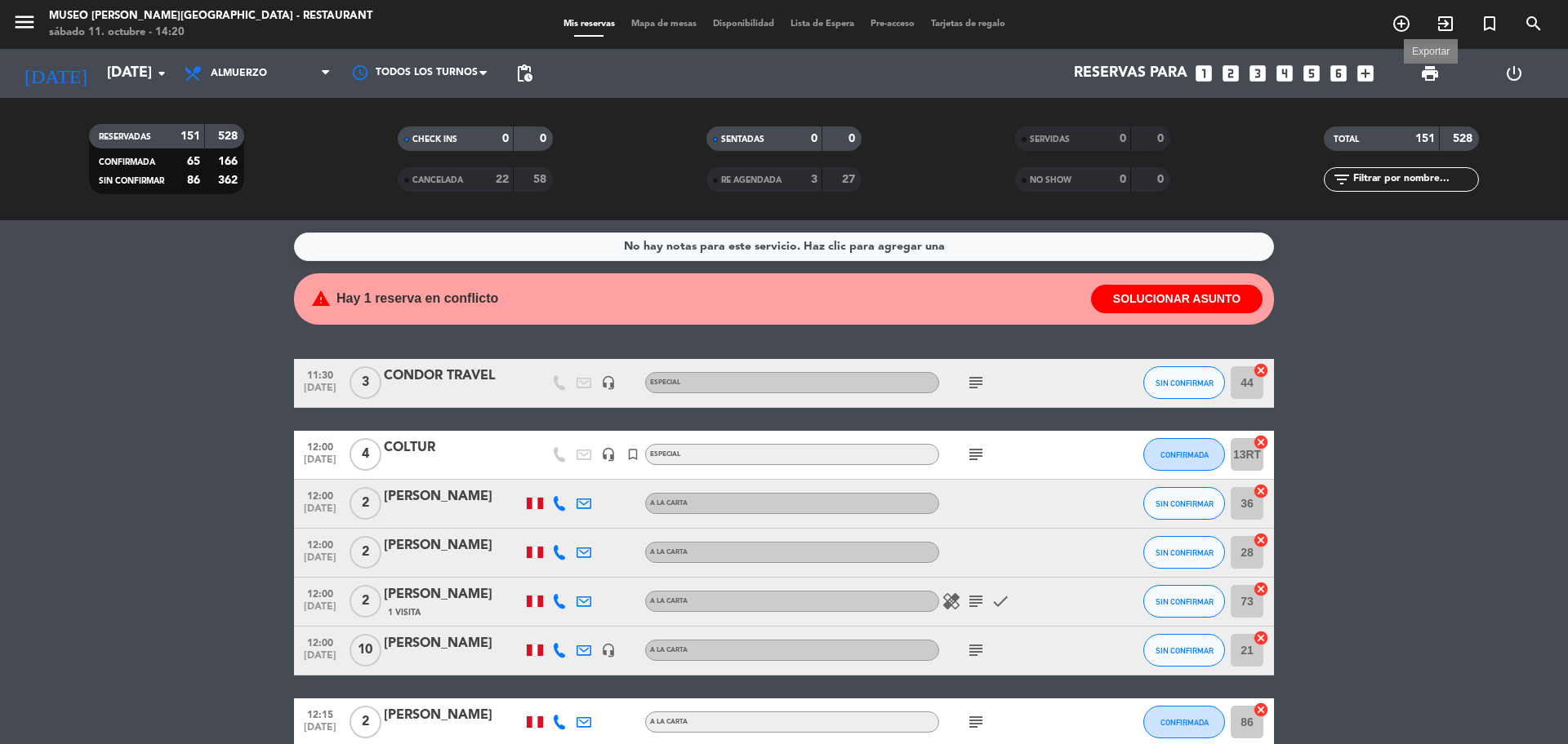
click at [1420, 77] on span "print" at bounding box center [1429, 73] width 20 height 20
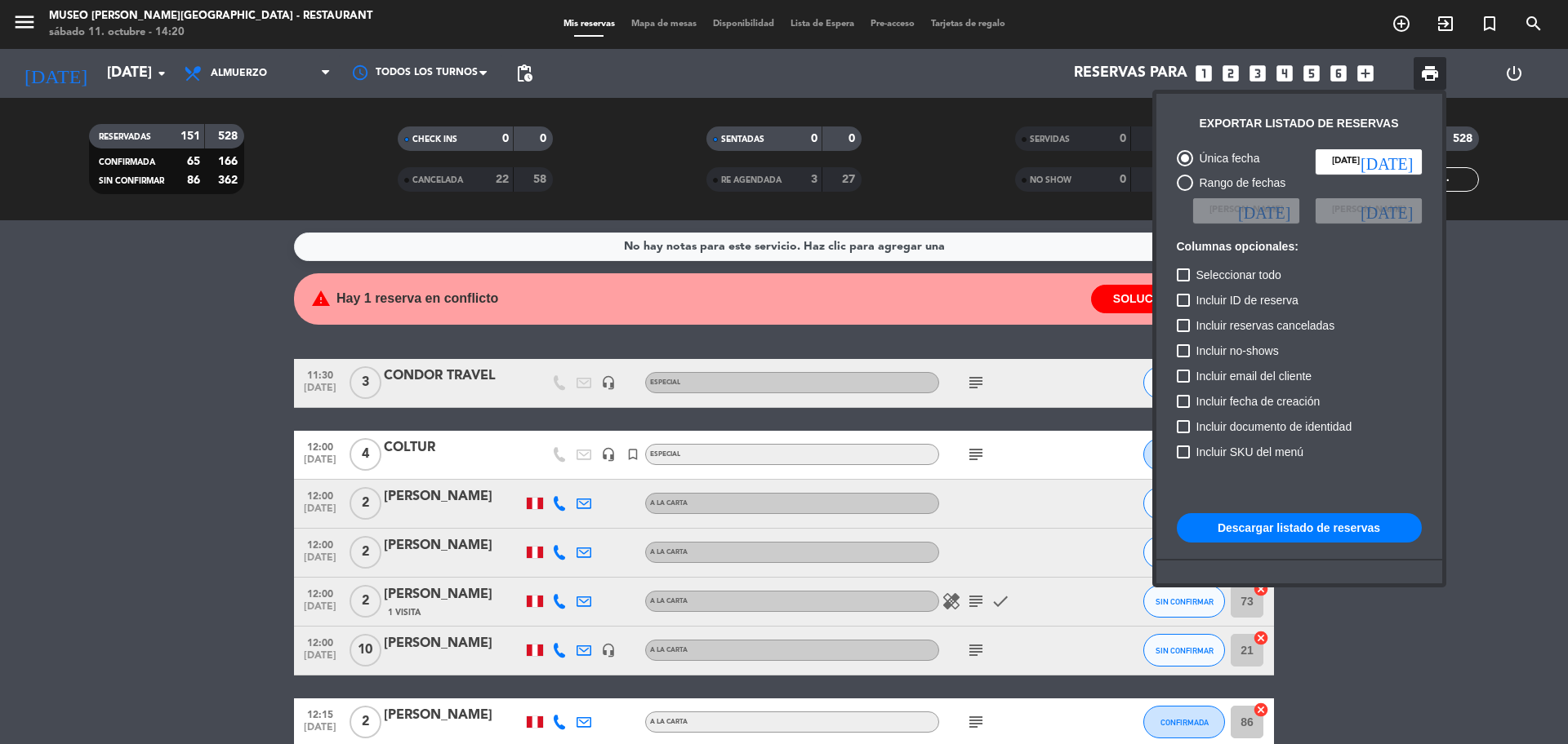
click at [1225, 180] on div "Rango de fechas" at bounding box center [1238, 182] width 93 height 19
click at [1185, 191] on input "Rango de fechas" at bounding box center [1184, 191] width 1 height 1
radio input "true"
radio input "false"
click at [1272, 211] on span "[PERSON_NAME]" at bounding box center [1245, 210] width 73 height 15
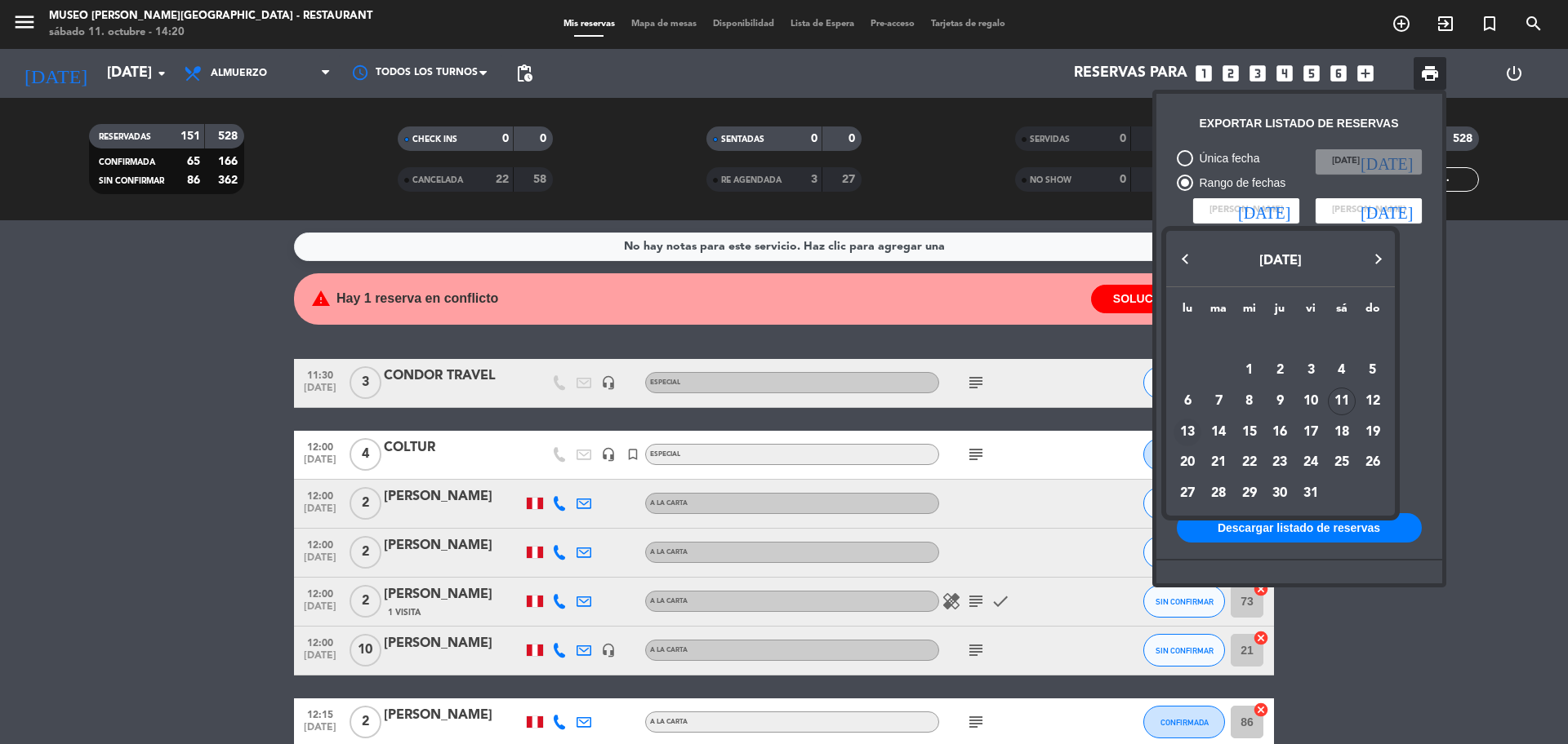
click at [1191, 431] on div "13" at bounding box center [1186, 432] width 27 height 27
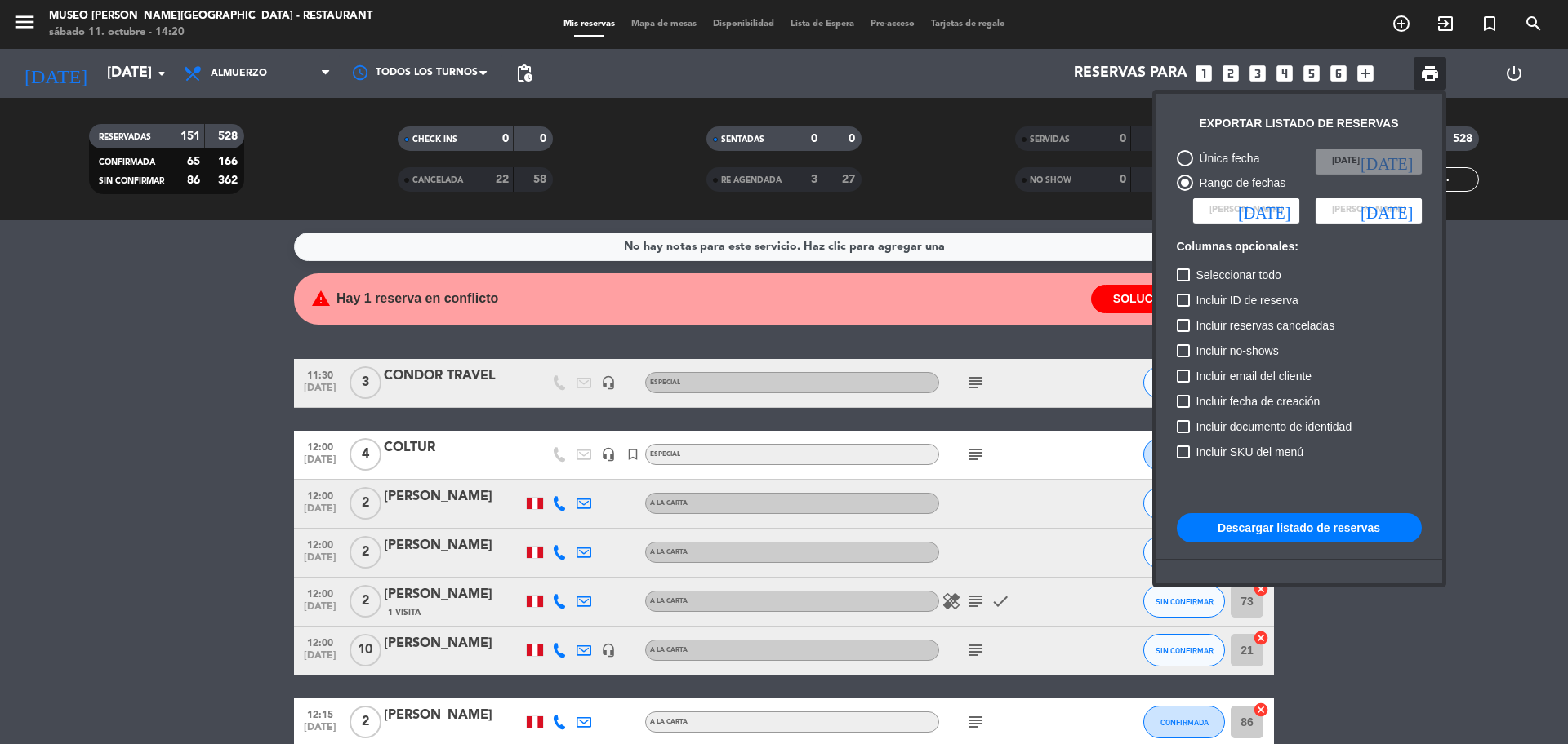
type input "[DATE]"
click at [1380, 209] on span "[PERSON_NAME]" at bounding box center [1368, 210] width 73 height 15
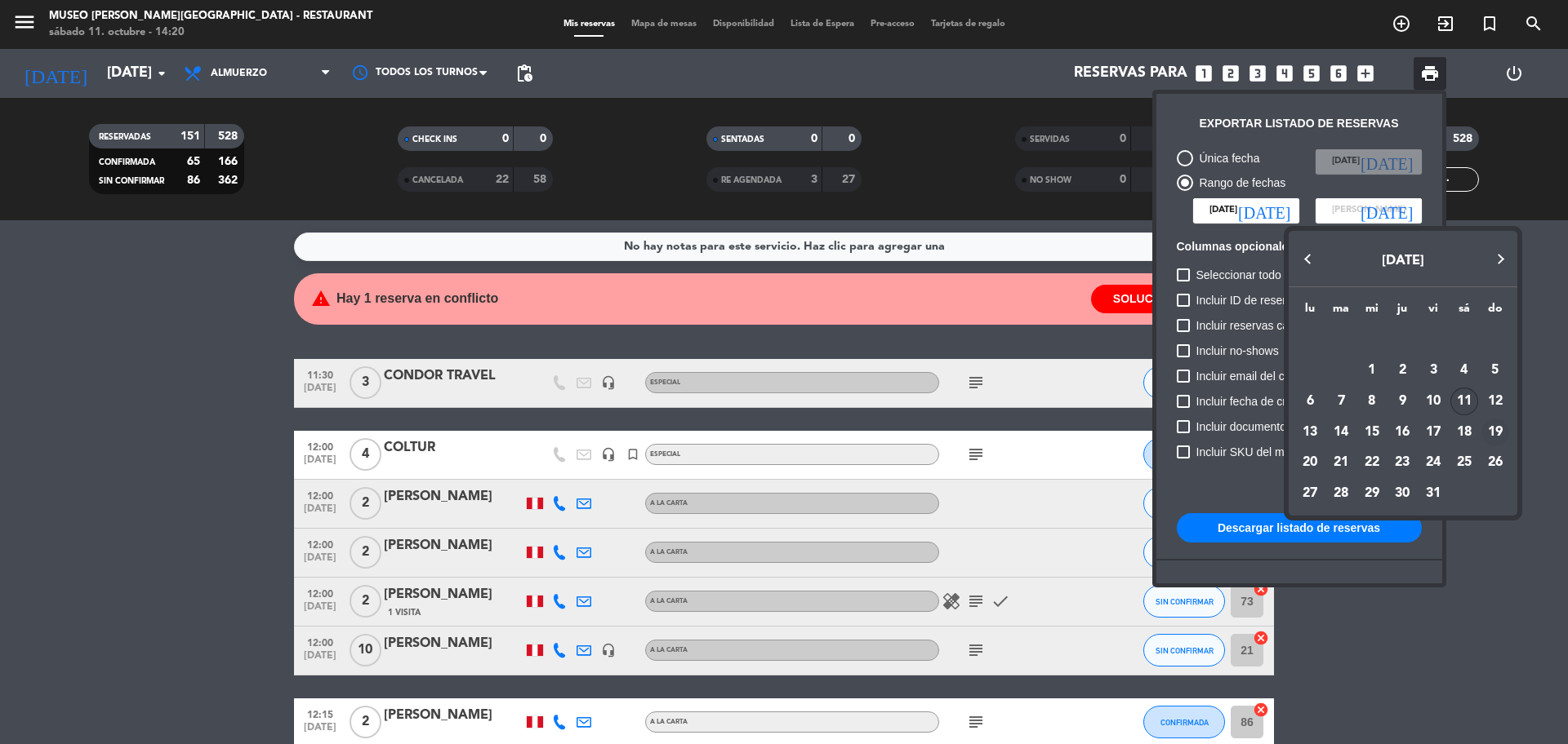
click at [1495, 430] on div "19" at bounding box center [1495, 432] width 27 height 27
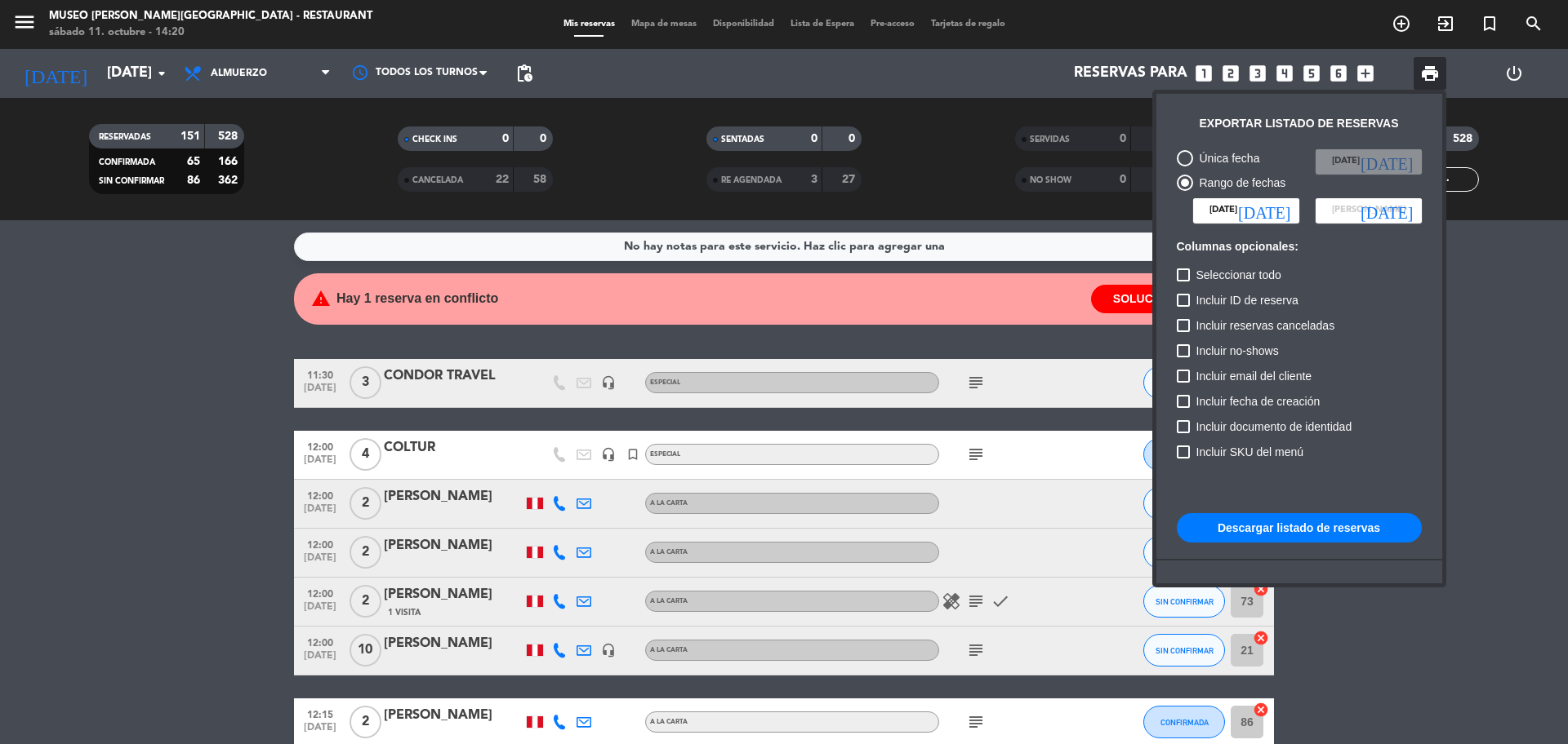
type input "[DATE]"
click at [1356, 533] on button "Descargar listado de reservas" at bounding box center [1299, 528] width 245 height 29
drag, startPoint x: 1525, startPoint y: 472, endPoint x: 1488, endPoint y: 461, distance: 38.6
click at [1526, 472] on div at bounding box center [784, 372] width 1568 height 744
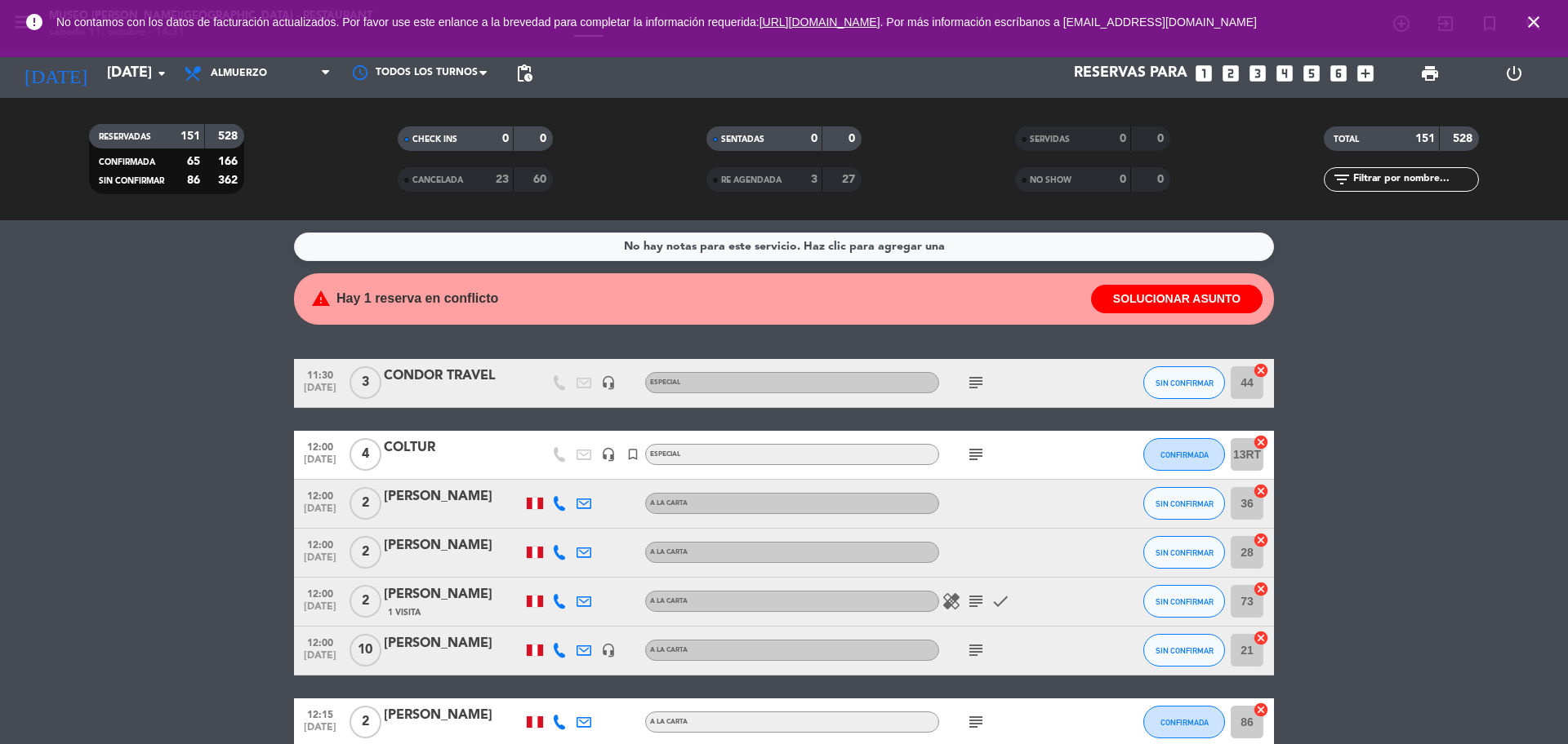
click at [1232, 73] on icon "looks_two" at bounding box center [1230, 73] width 21 height 21
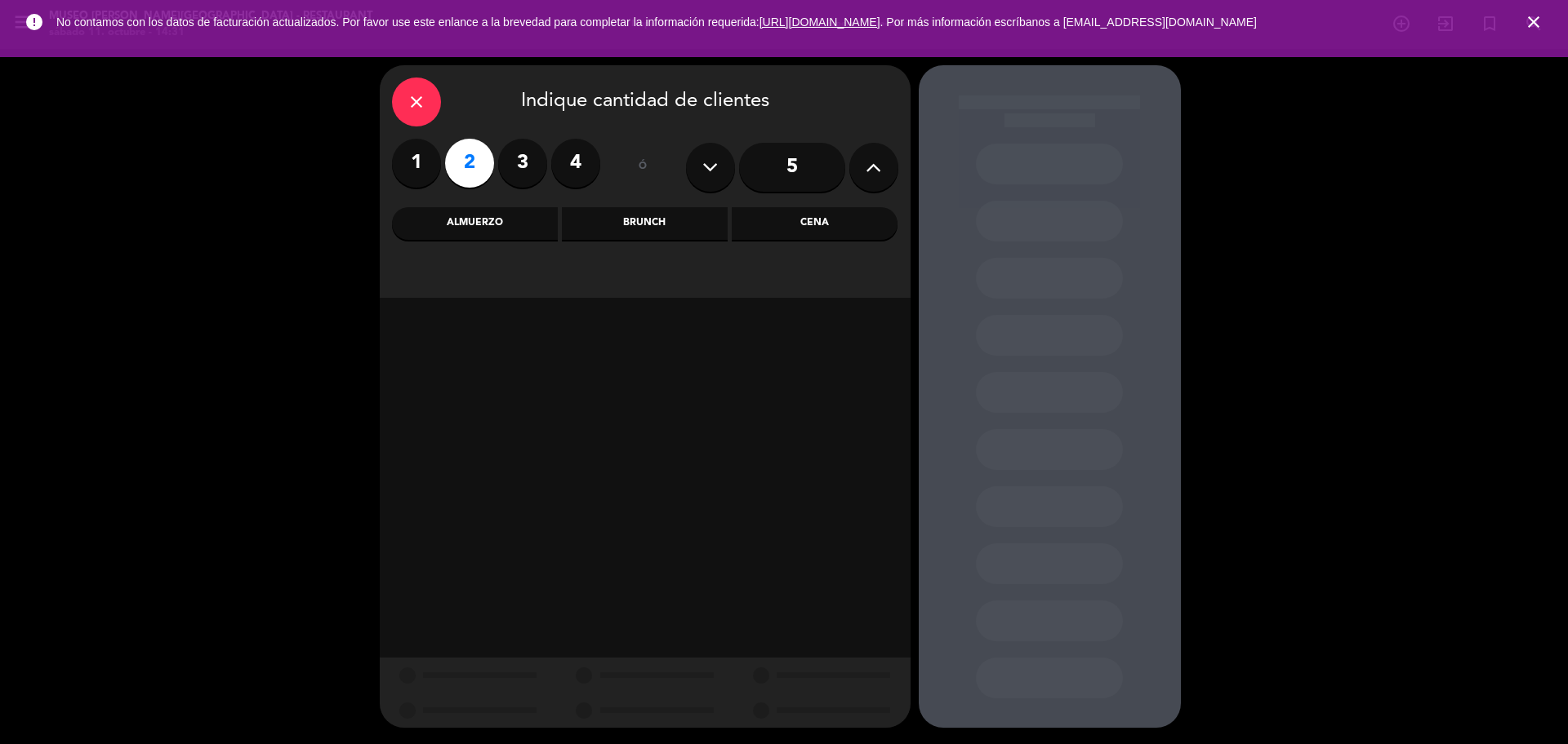
click at [836, 222] on div "Cena" at bounding box center [815, 223] width 166 height 32
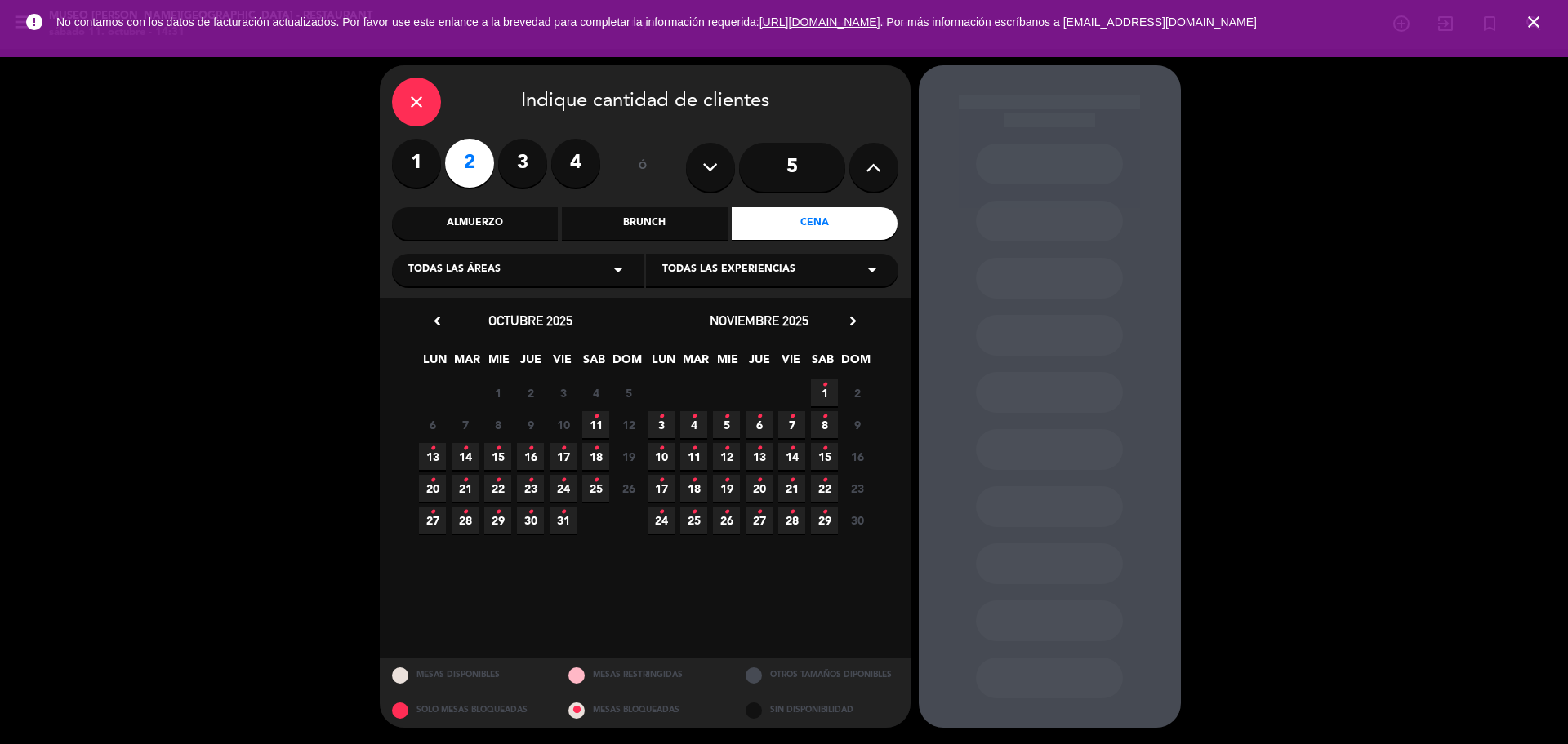
click at [848, 321] on icon "chevron_right" at bounding box center [853, 321] width 18 height 18
click at [498, 526] on span "28 •" at bounding box center [498, 521] width 27 height 27
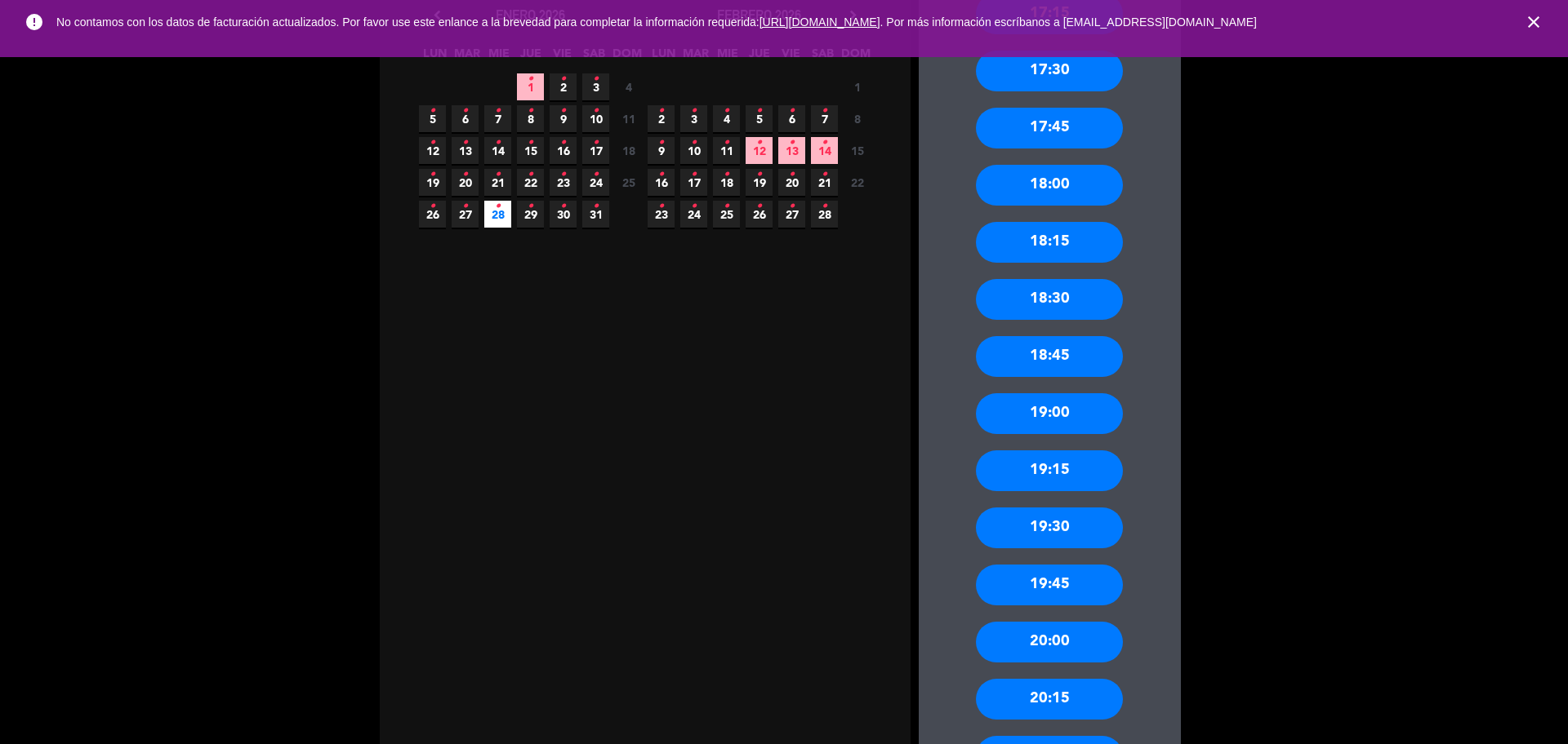
scroll to position [408, 0]
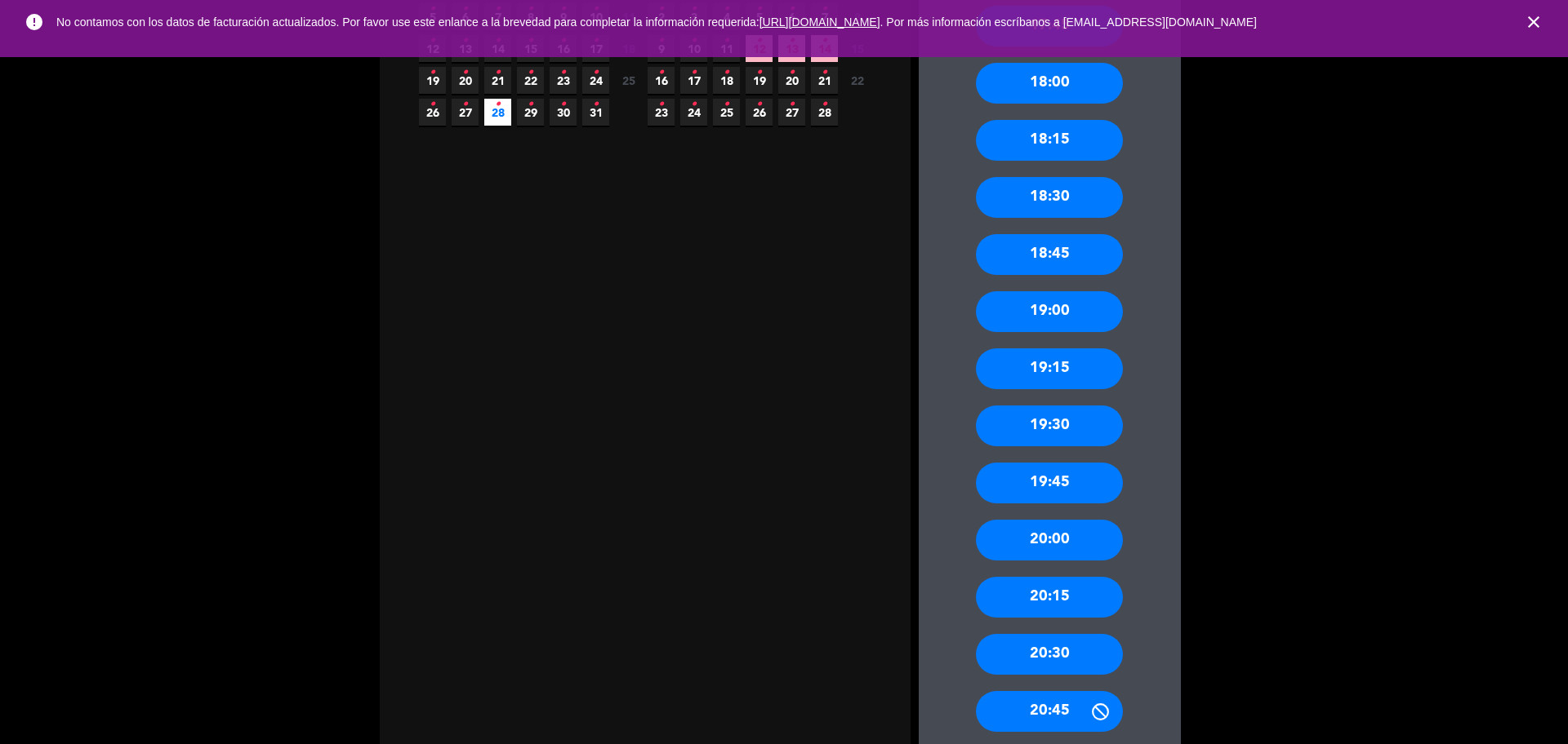
click at [1086, 548] on div "20:00" at bounding box center [1049, 540] width 147 height 41
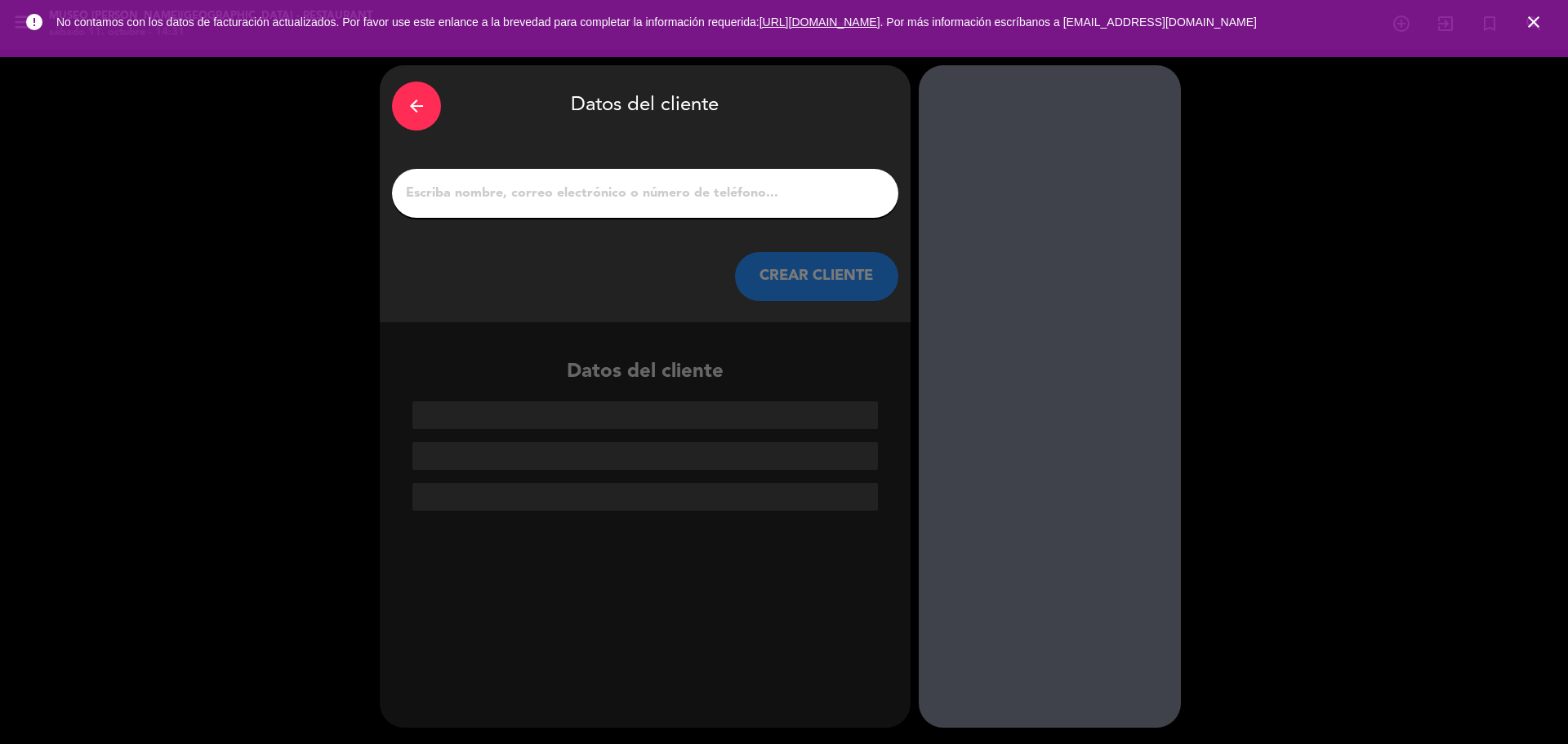
click at [678, 195] on input "1" at bounding box center [645, 193] width 482 height 22
paste input "[PERSON_NAME]"
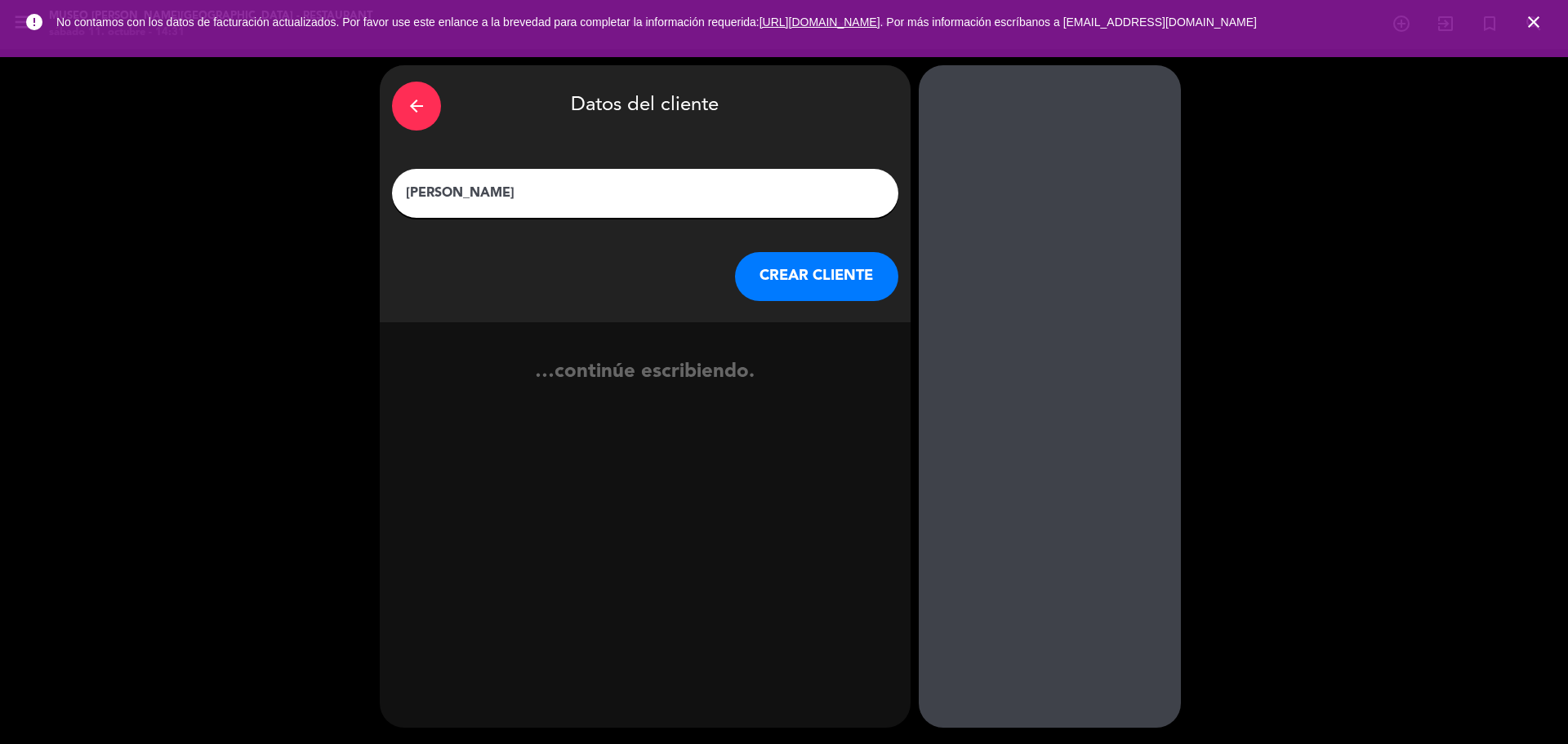
type input "[PERSON_NAME]"
click at [784, 280] on button "CREAR CLIENTE" at bounding box center [816, 277] width 163 height 49
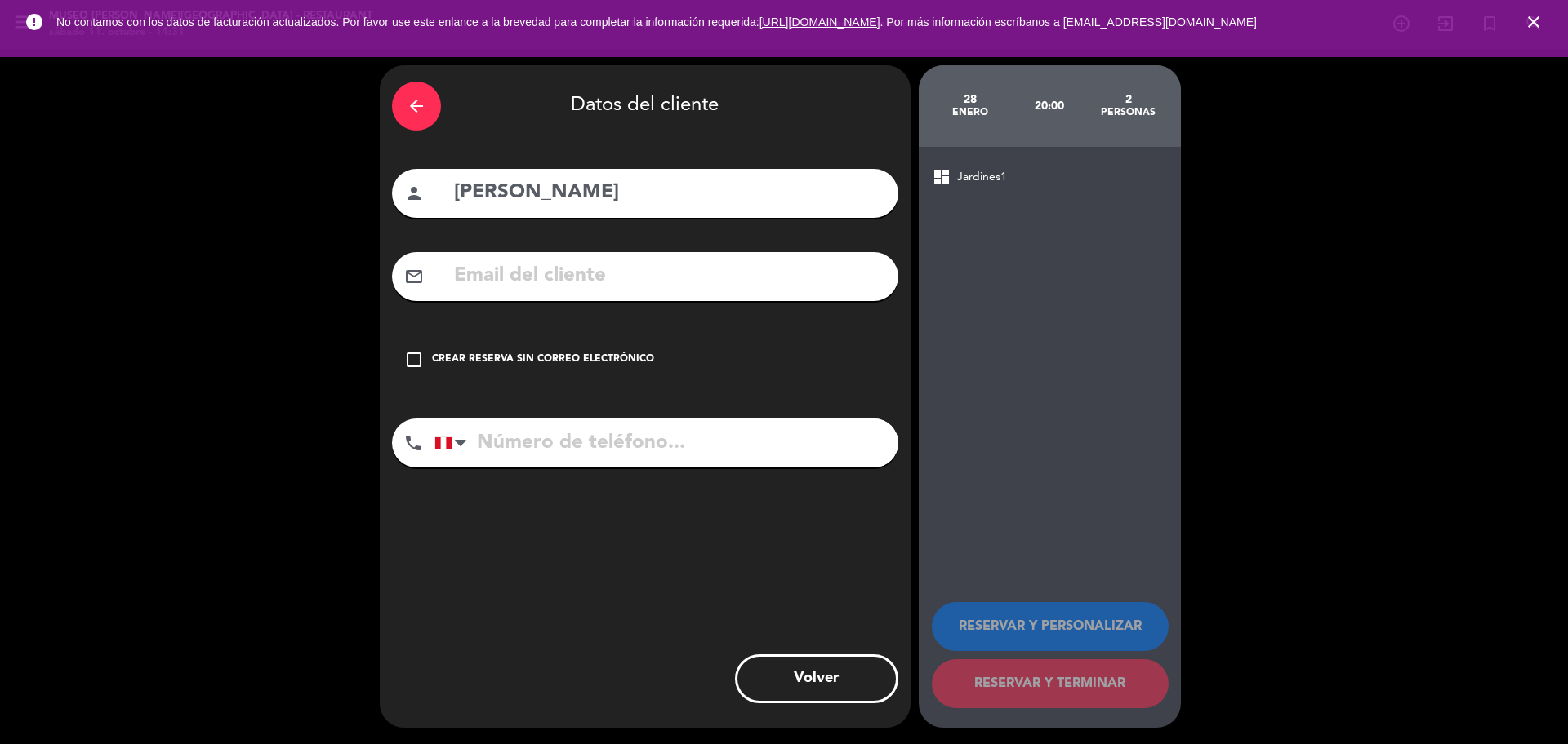
click at [639, 269] on input "text" at bounding box center [669, 276] width 433 height 33
paste input "[EMAIL_ADDRESS][DOMAIN_NAME]"
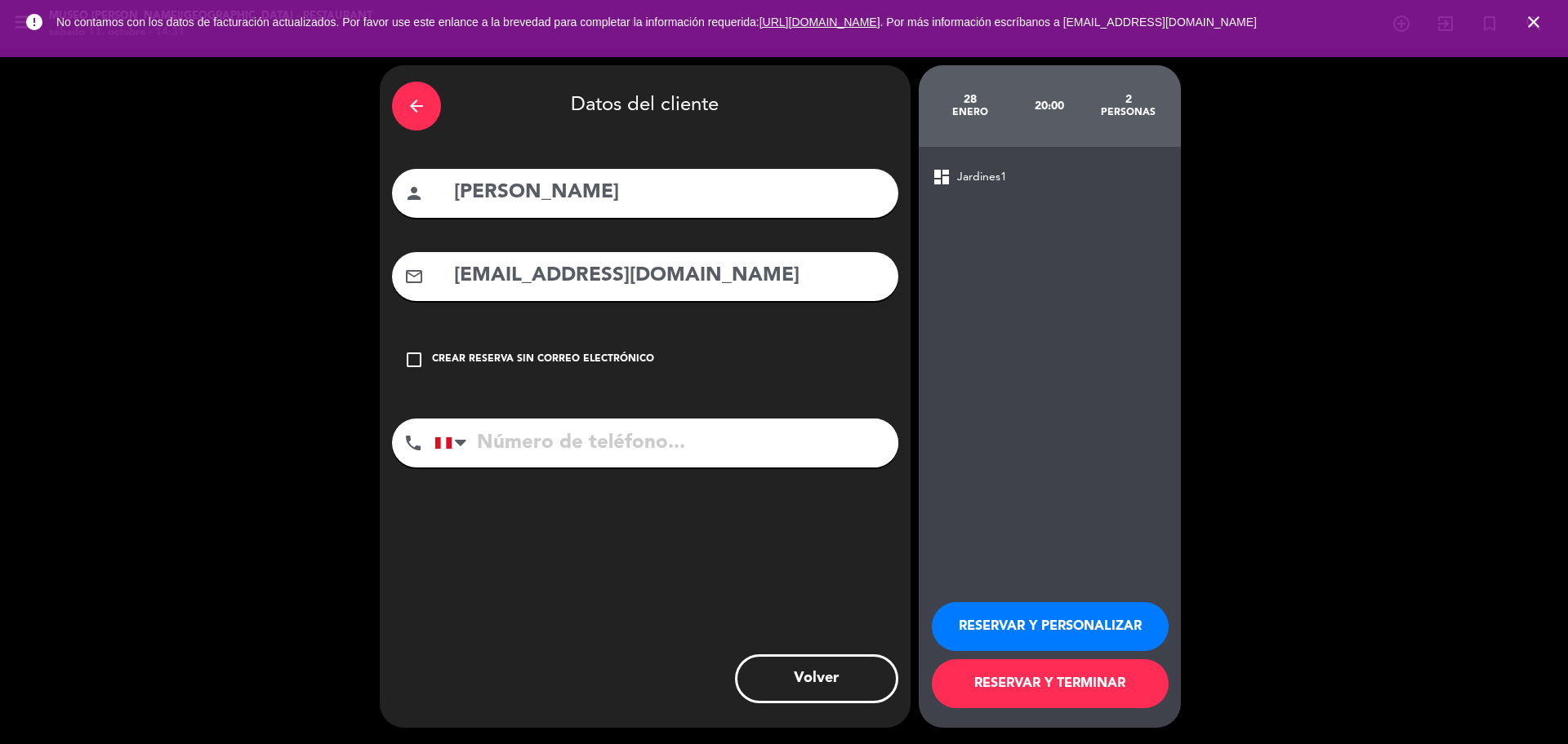
type input "[EMAIL_ADDRESS][DOMAIN_NAME]"
click at [599, 435] on input "tel" at bounding box center [665, 443] width 463 height 49
paste input "997446821"
type input "997446821"
drag, startPoint x: 955, startPoint y: 610, endPoint x: 903, endPoint y: 527, distance: 97.9
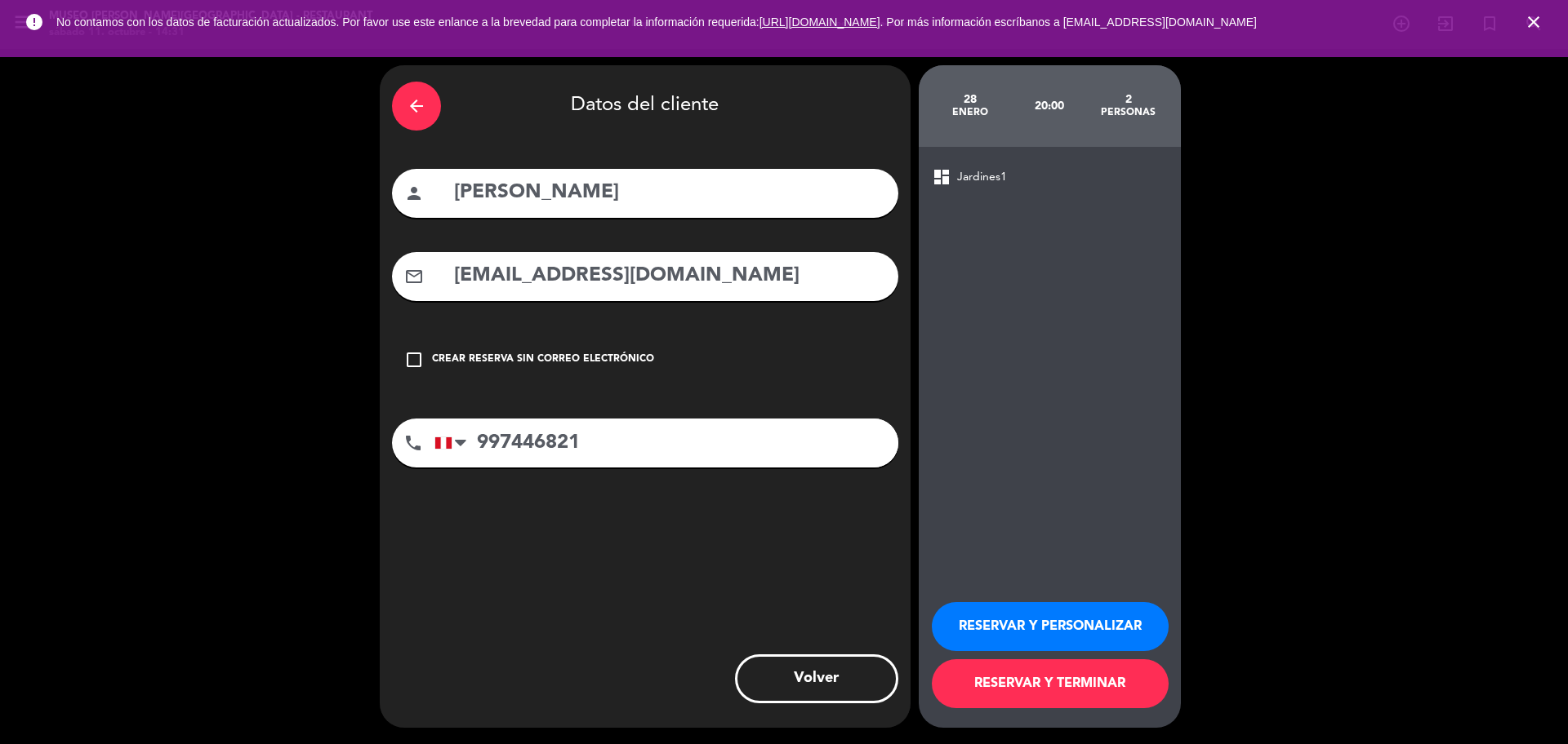
click at [956, 610] on button "RESERVAR Y PERSONALIZAR" at bounding box center [1050, 627] width 237 height 49
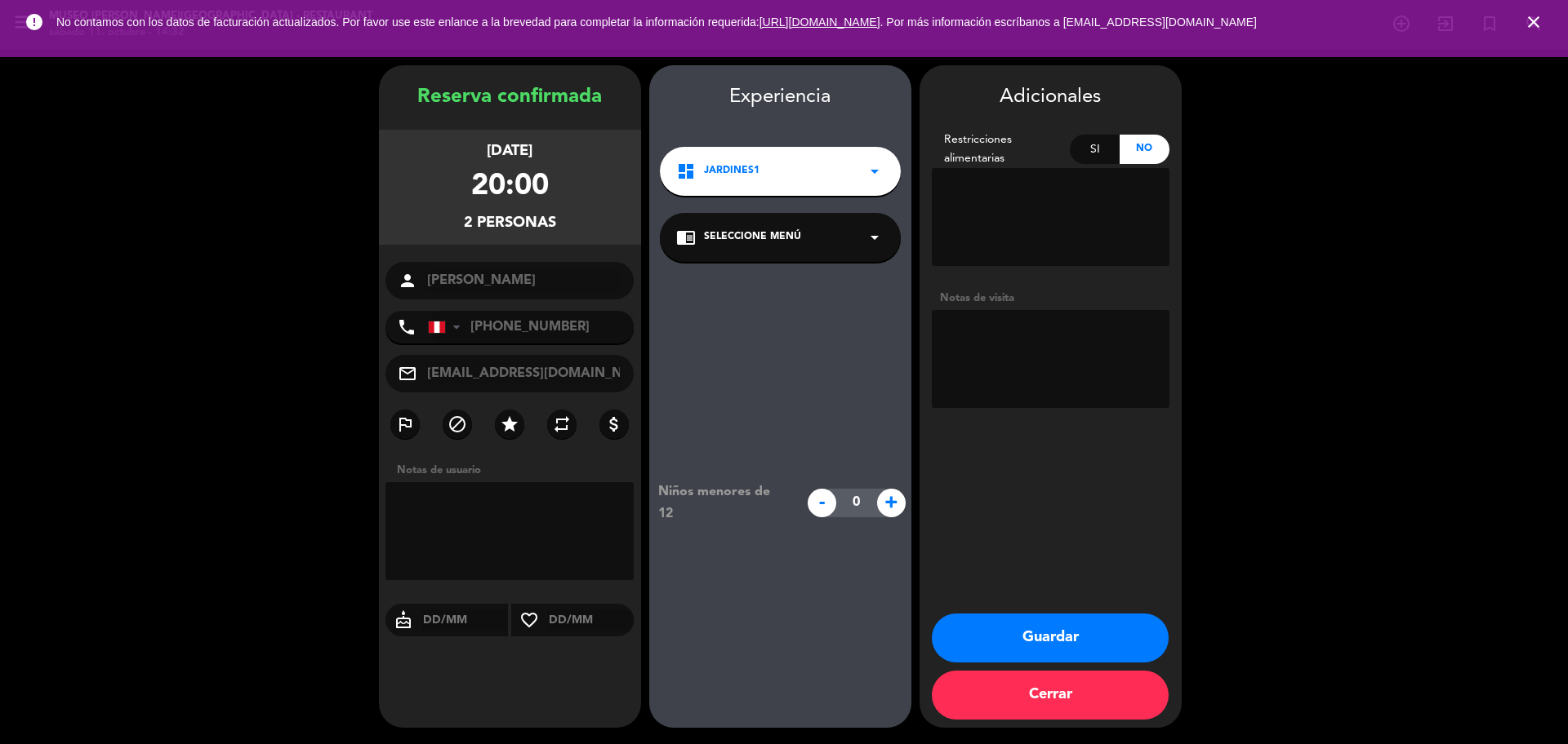
click at [801, 244] on div "chrome_reader_mode Seleccione Menú arrow_drop_down" at bounding box center [780, 237] width 241 height 49
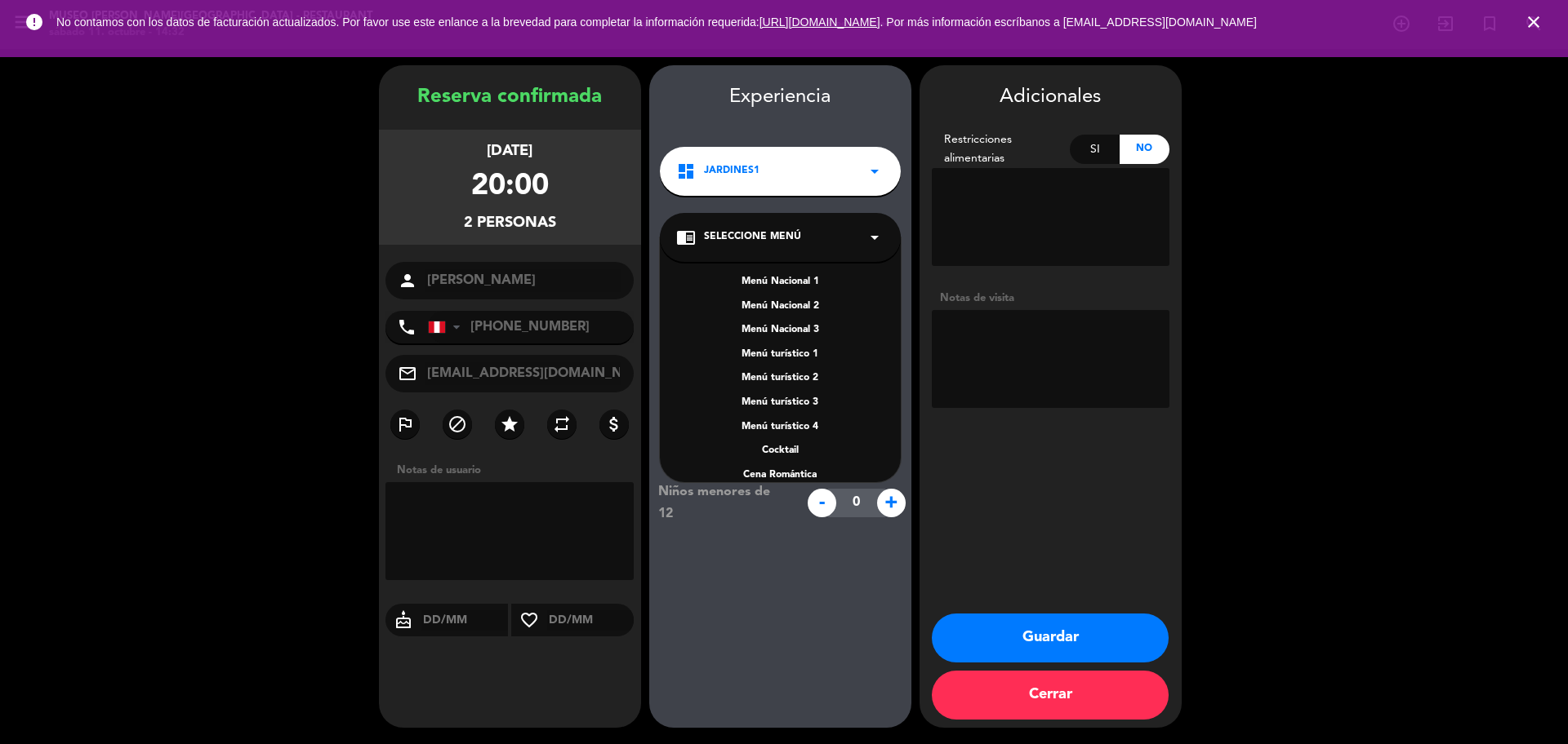
scroll to position [234, 0]
click at [798, 382] on div "A la carta" at bounding box center [780, 385] width 208 height 17
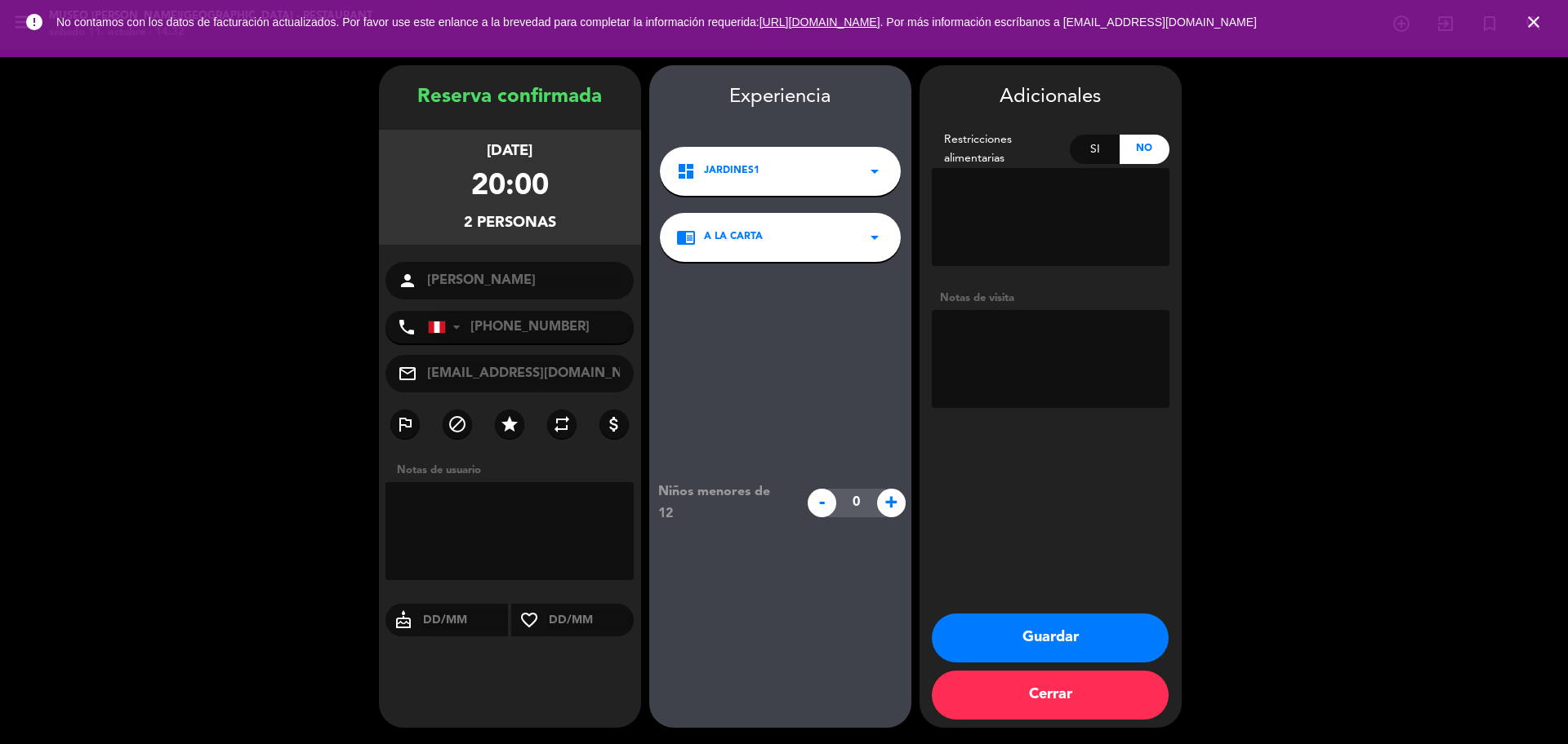
click at [1078, 368] on textarea at bounding box center [1050, 359] width 237 height 98
paste textarea "Mi pareja es alérgico al chancho"
type textarea "Mi pareja es alérgico al chancho motivo: cumpleaños"
drag, startPoint x: 1018, startPoint y: 632, endPoint x: 1000, endPoint y: 604, distance: 33.3
click at [1018, 632] on button "Guardar" at bounding box center [1050, 638] width 237 height 49
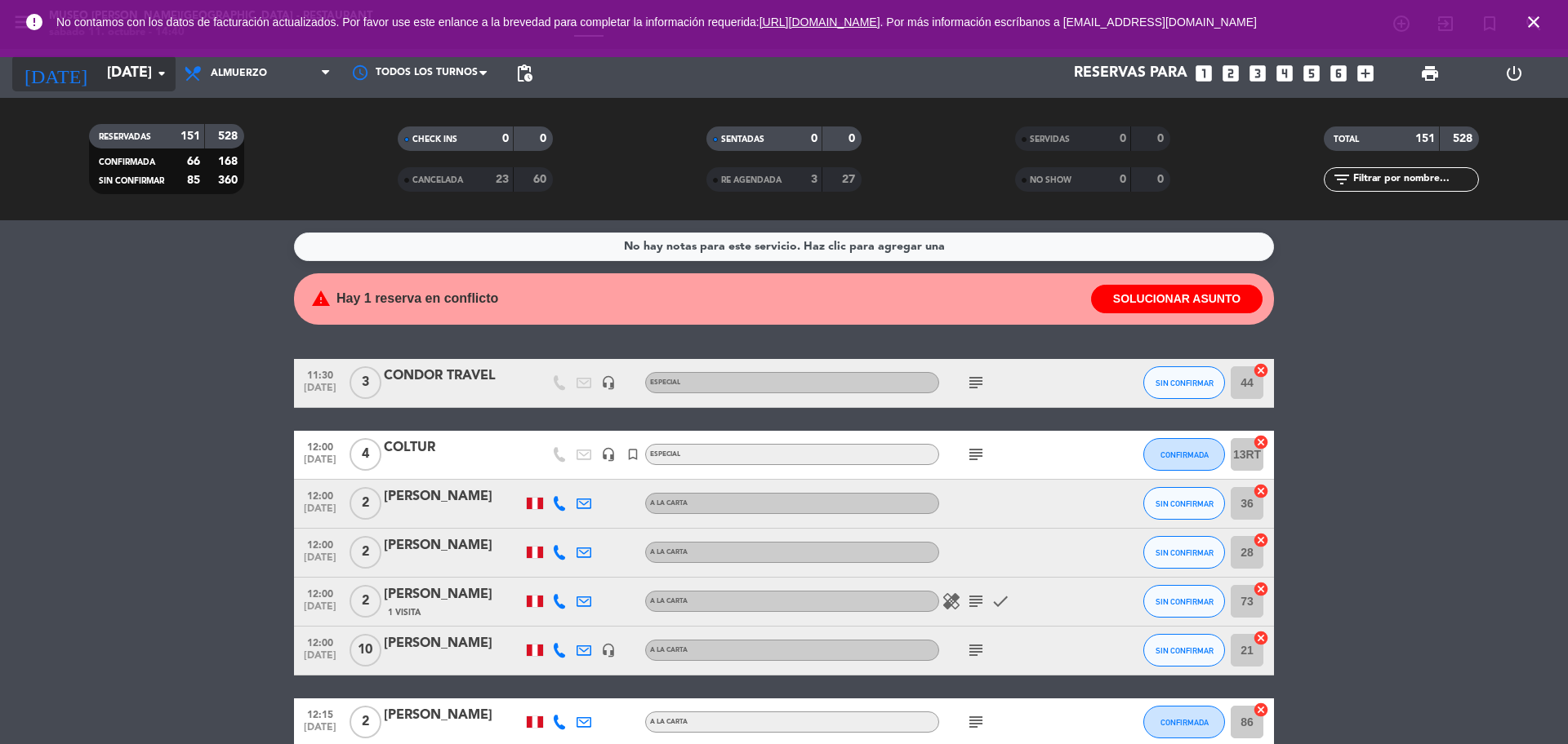
click at [102, 72] on input "[DATE]" at bounding box center [193, 73] width 189 height 32
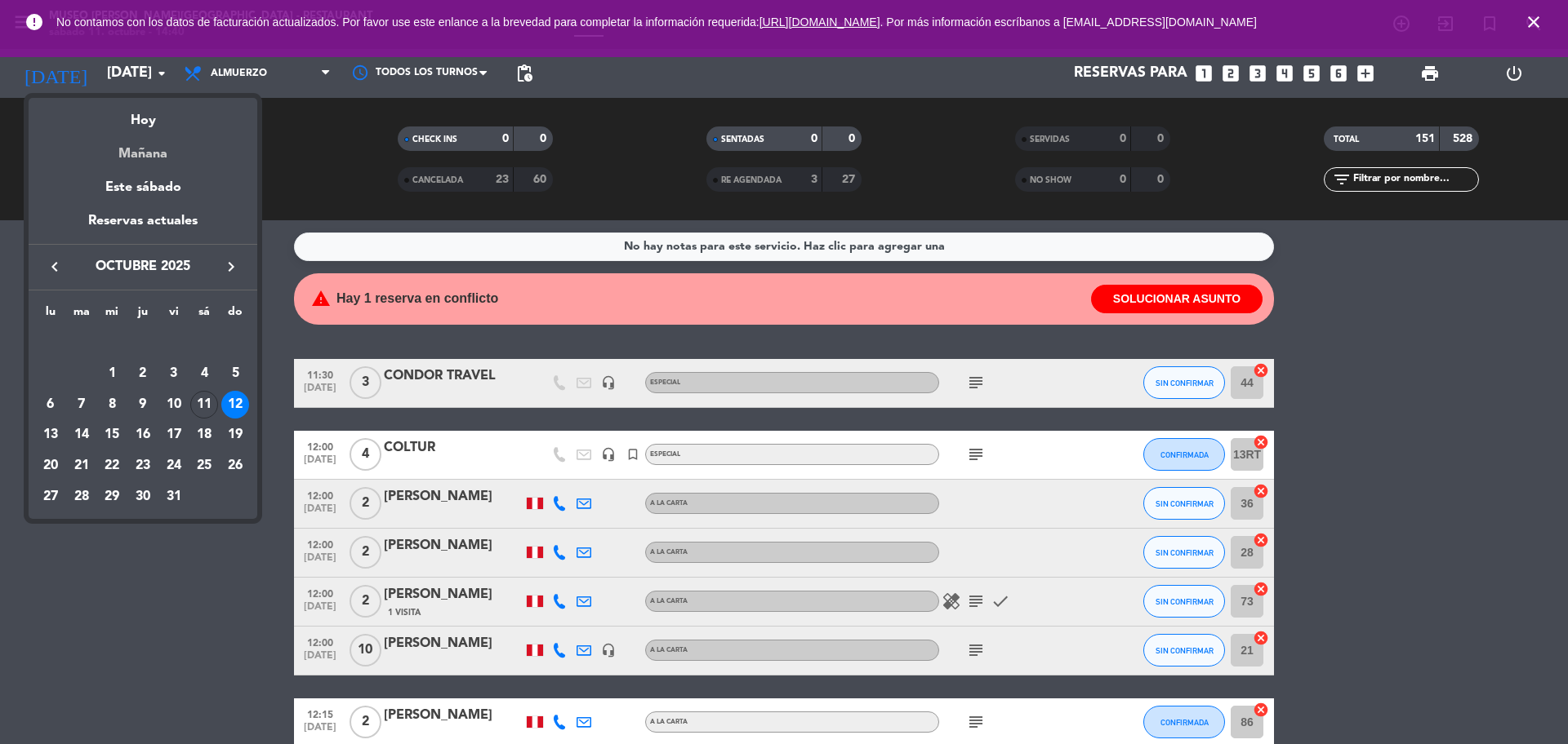
click at [170, 157] on div "Mañana" at bounding box center [142, 148] width 228 height 33
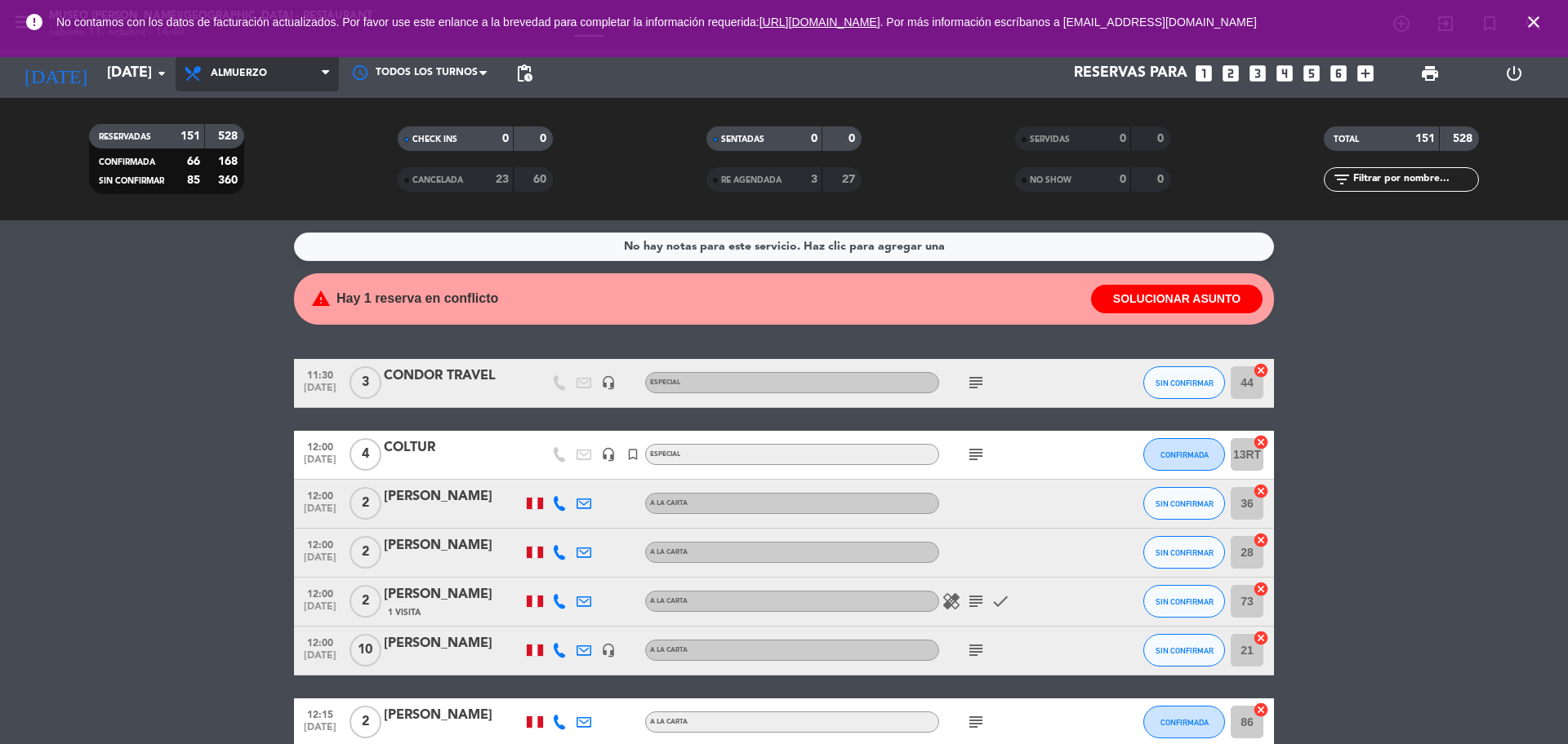
click at [252, 75] on span "Almuerzo" at bounding box center [239, 73] width 57 height 12
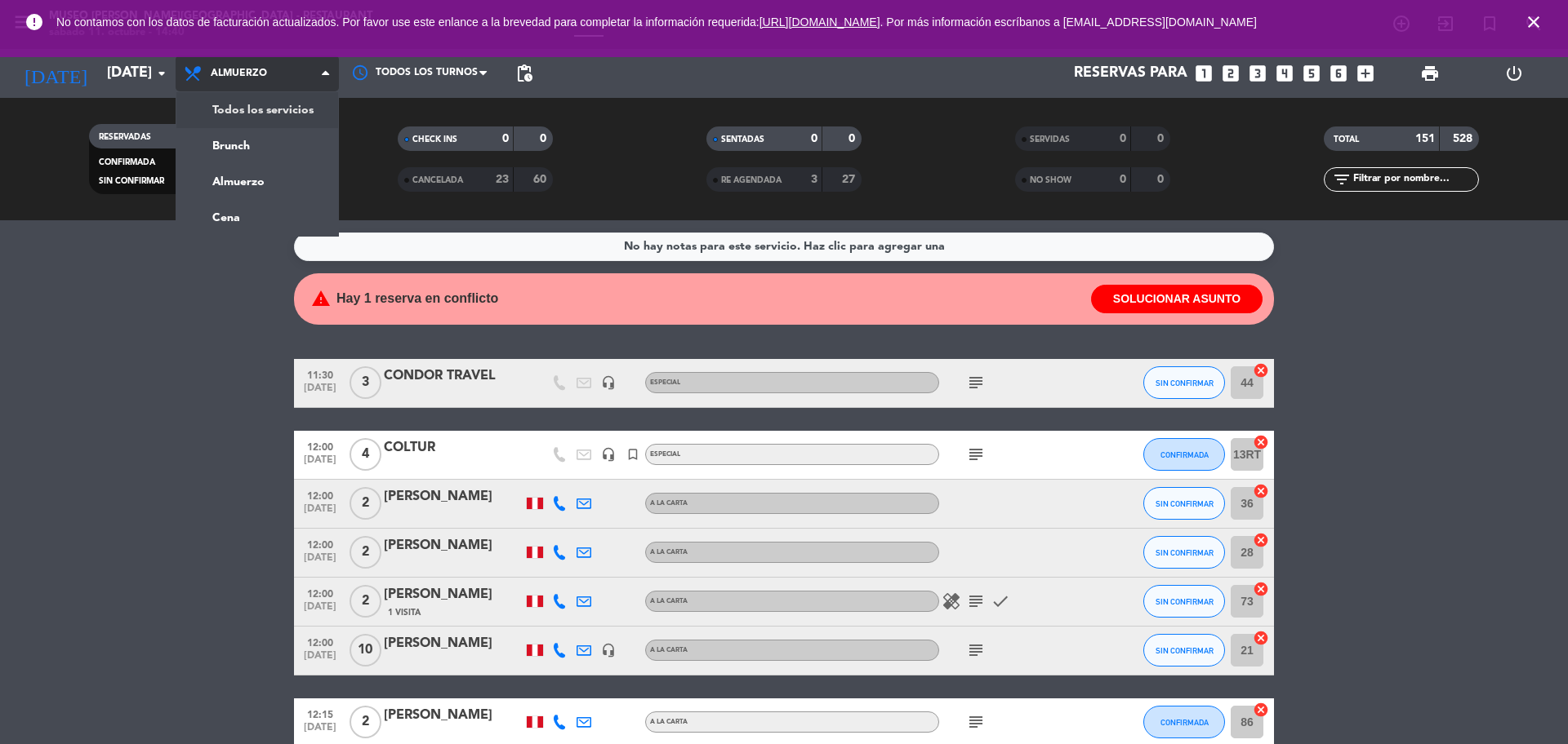
click at [268, 108] on div "menu [GEOGRAPHIC_DATA][PERSON_NAME] - Restaurant [DATE] 11. octubre - 14:40 Mis…" at bounding box center [784, 110] width 1568 height 220
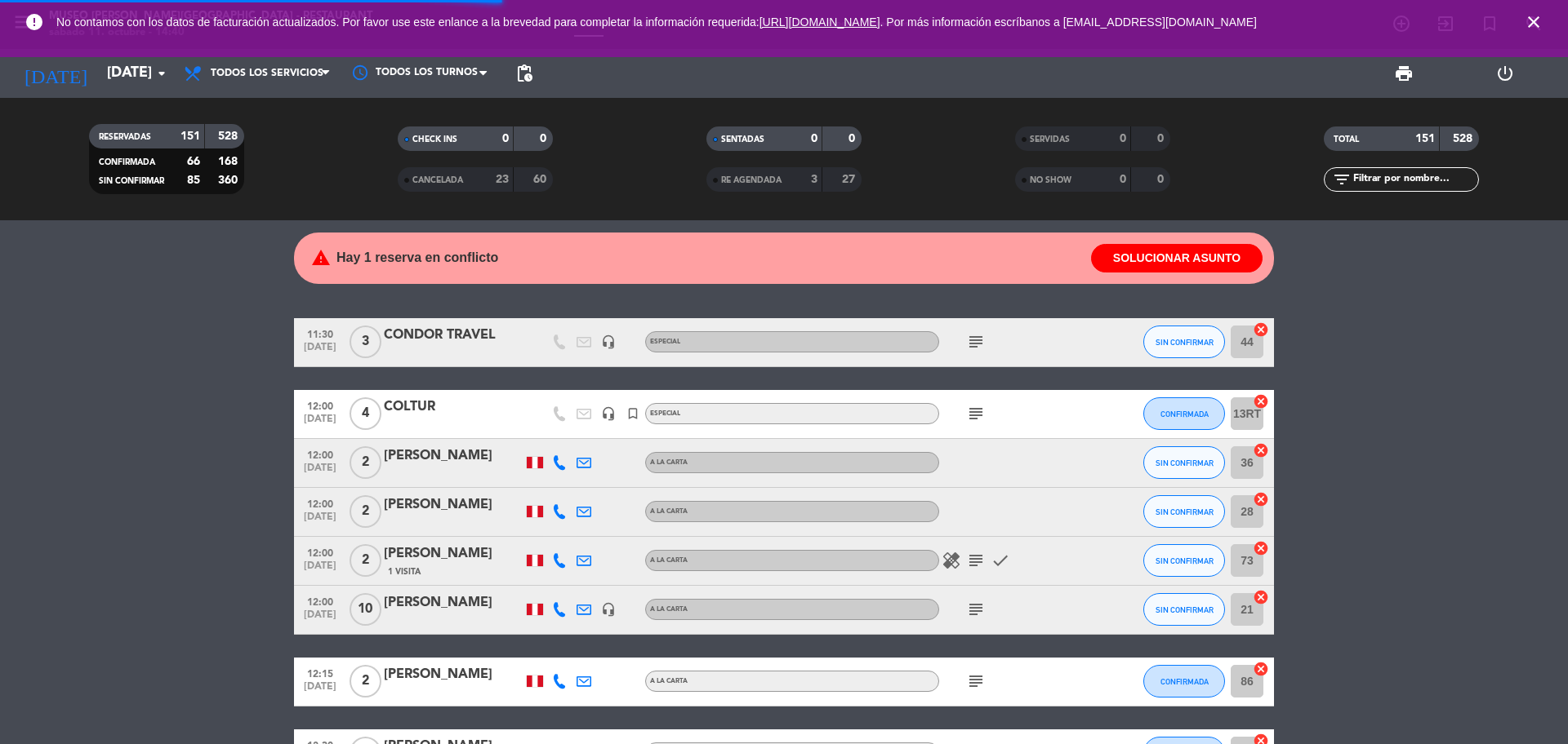
click at [1543, 13] on icon "close" at bounding box center [1533, 22] width 20 height 20
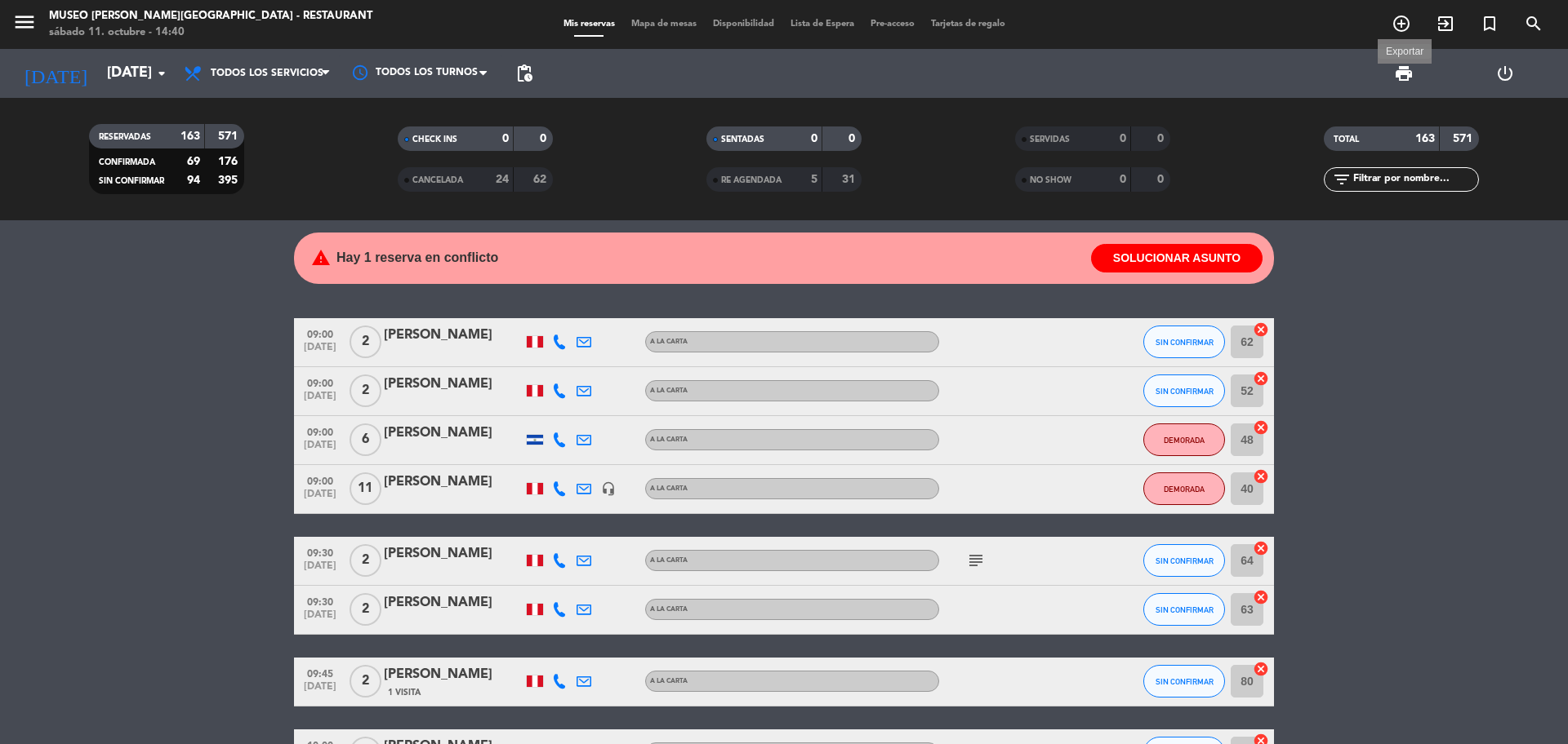
click at [1400, 72] on span "print" at bounding box center [1403, 73] width 20 height 20
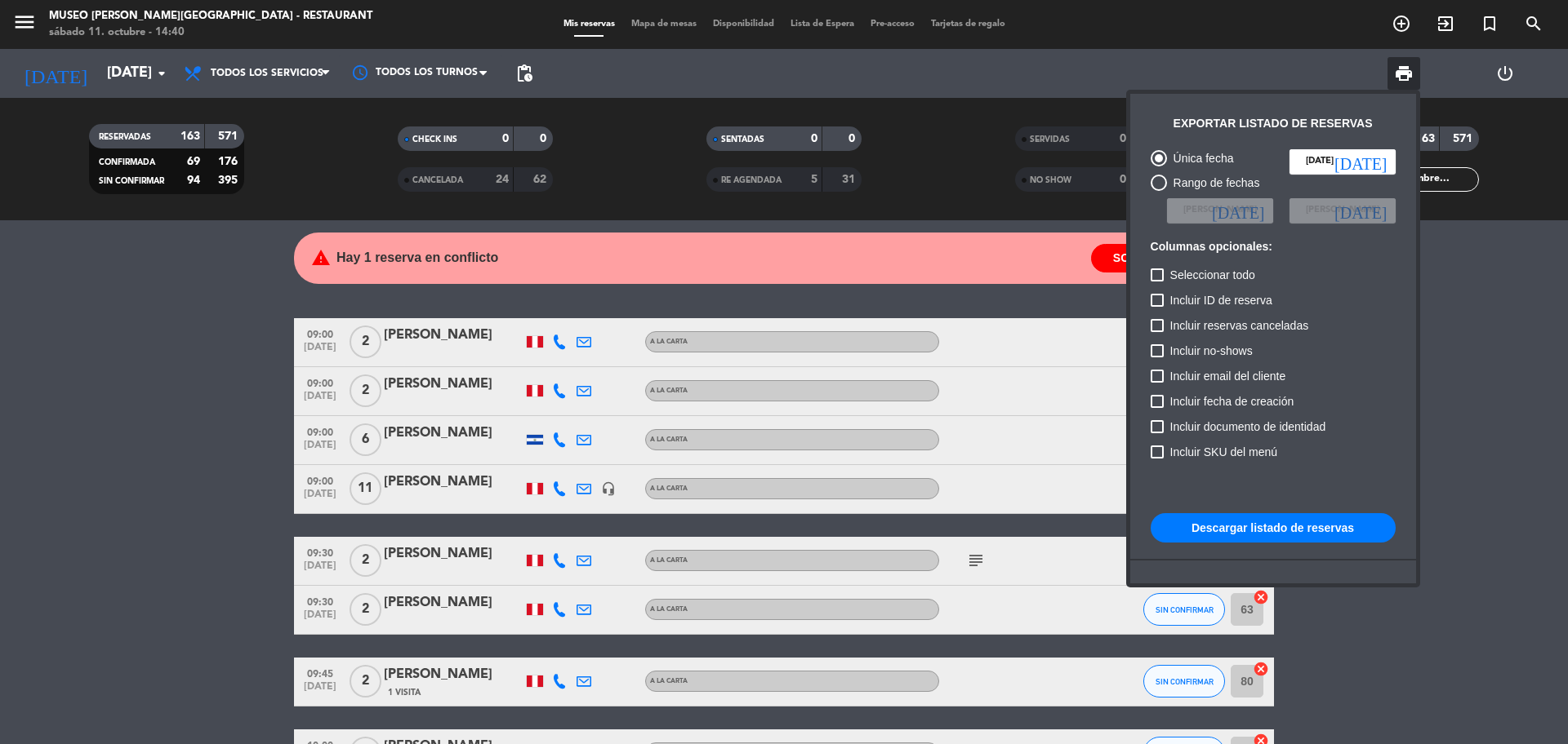
click at [1284, 518] on button "Descargar listado de reservas" at bounding box center [1272, 528] width 245 height 29
drag, startPoint x: 1485, startPoint y: 304, endPoint x: 1015, endPoint y: 154, distance: 493.4
click at [1487, 304] on div at bounding box center [784, 372] width 1568 height 744
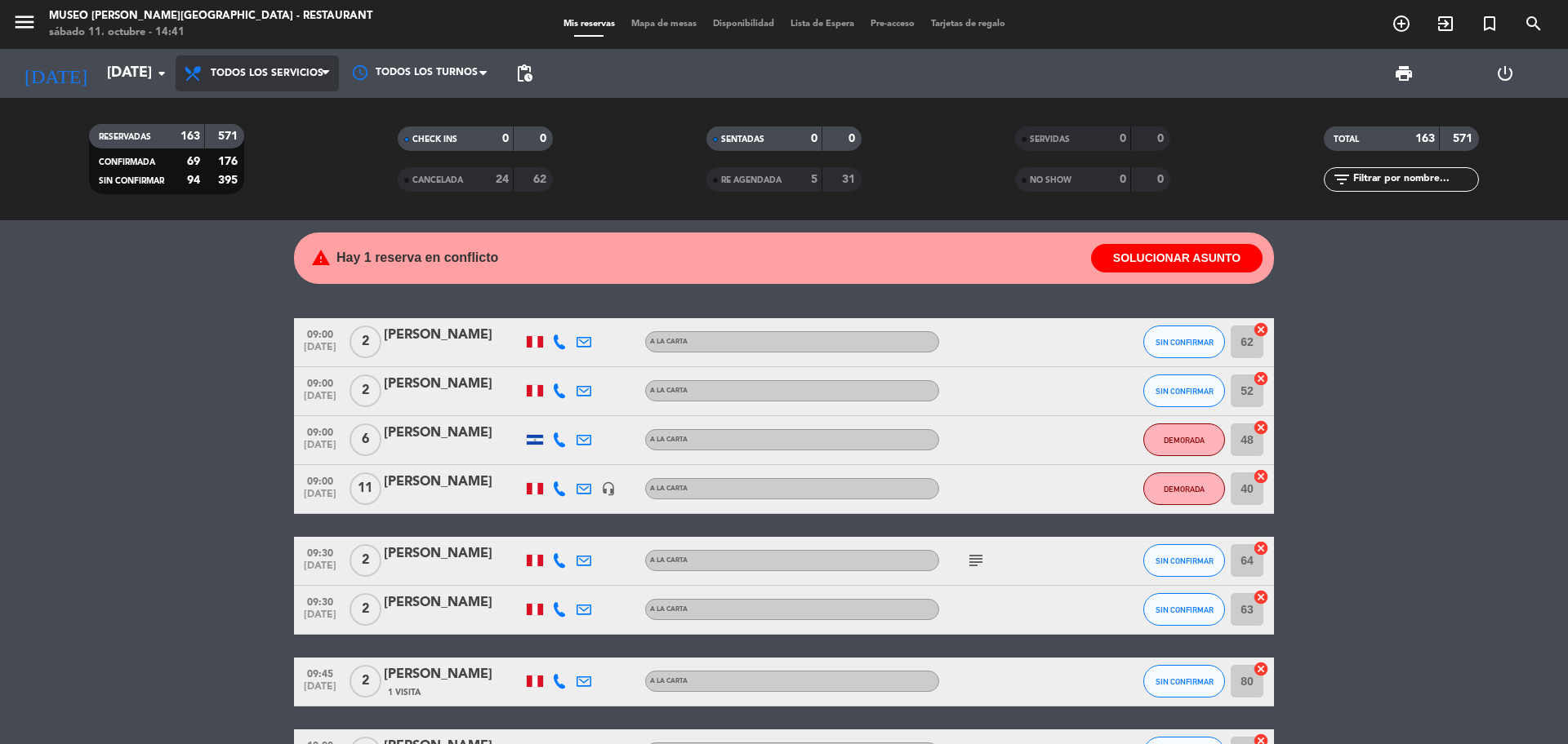
click at [273, 59] on span "Todos los servicios" at bounding box center [257, 73] width 163 height 36
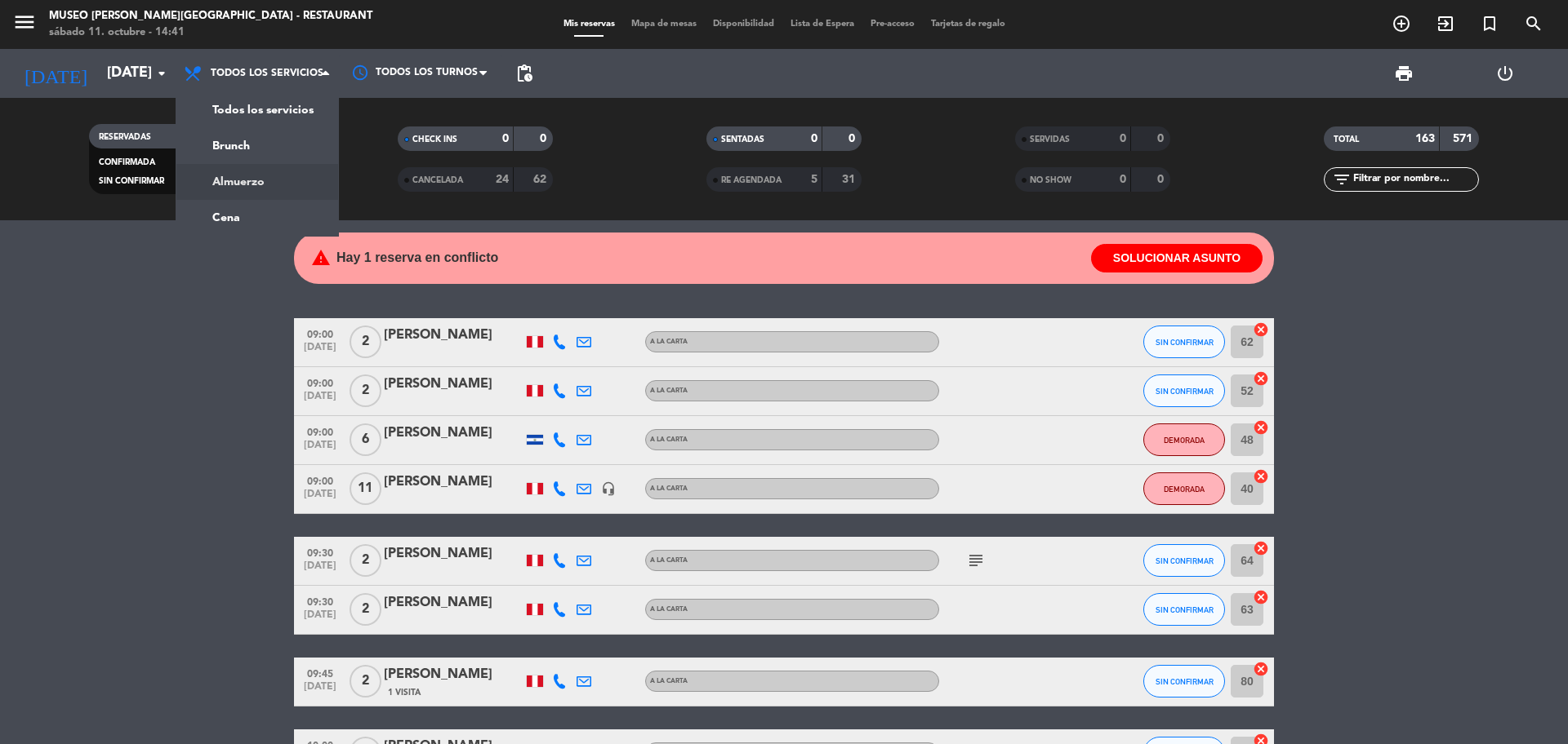
click at [240, 171] on div "menu [GEOGRAPHIC_DATA][PERSON_NAME] - Restaurant [DATE] 11. octubre - 14:41 Mis…" at bounding box center [784, 110] width 1568 height 220
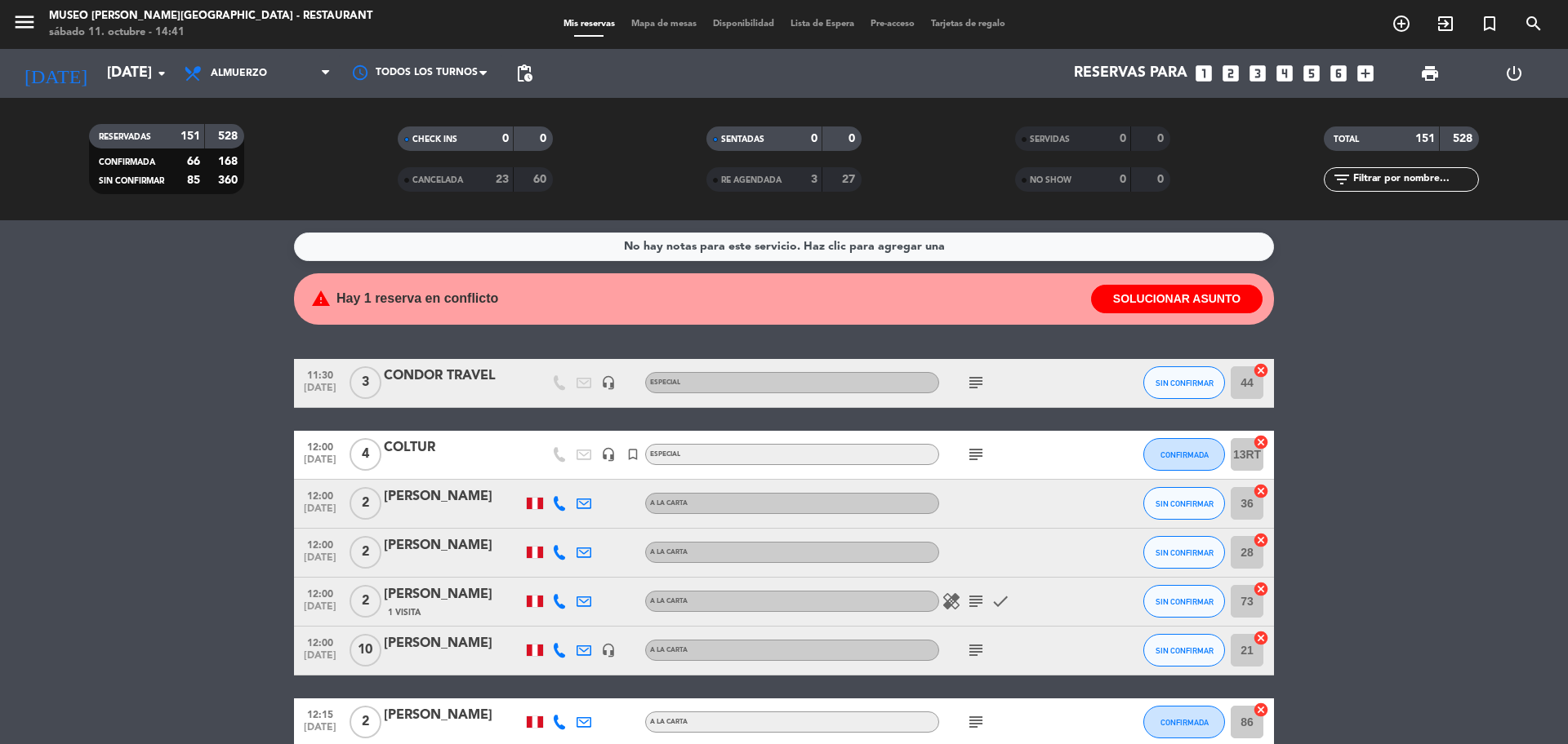
click at [1234, 66] on icon "looks_two" at bounding box center [1230, 73] width 21 height 21
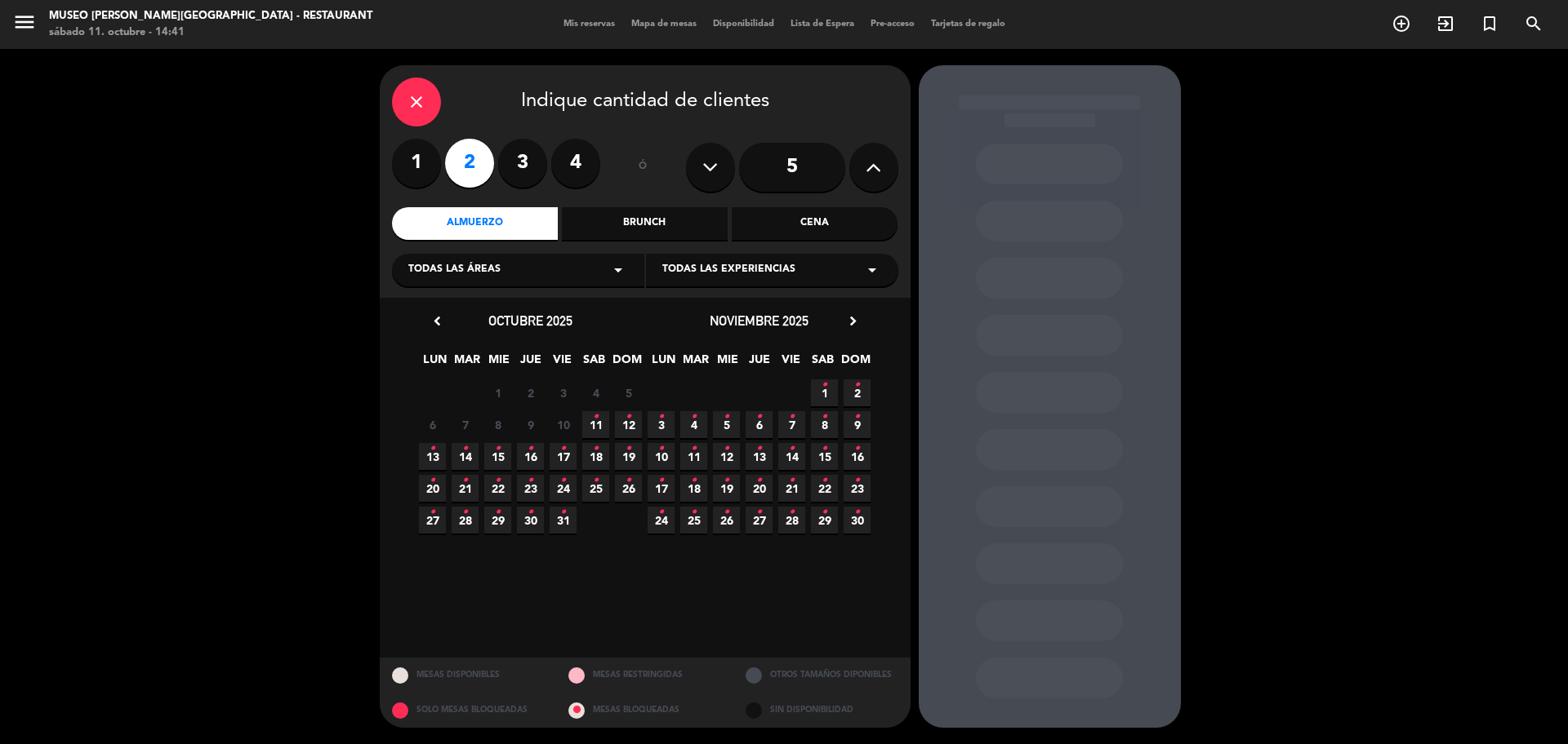
click at [607, 417] on span "11 •" at bounding box center [596, 425] width 27 height 27
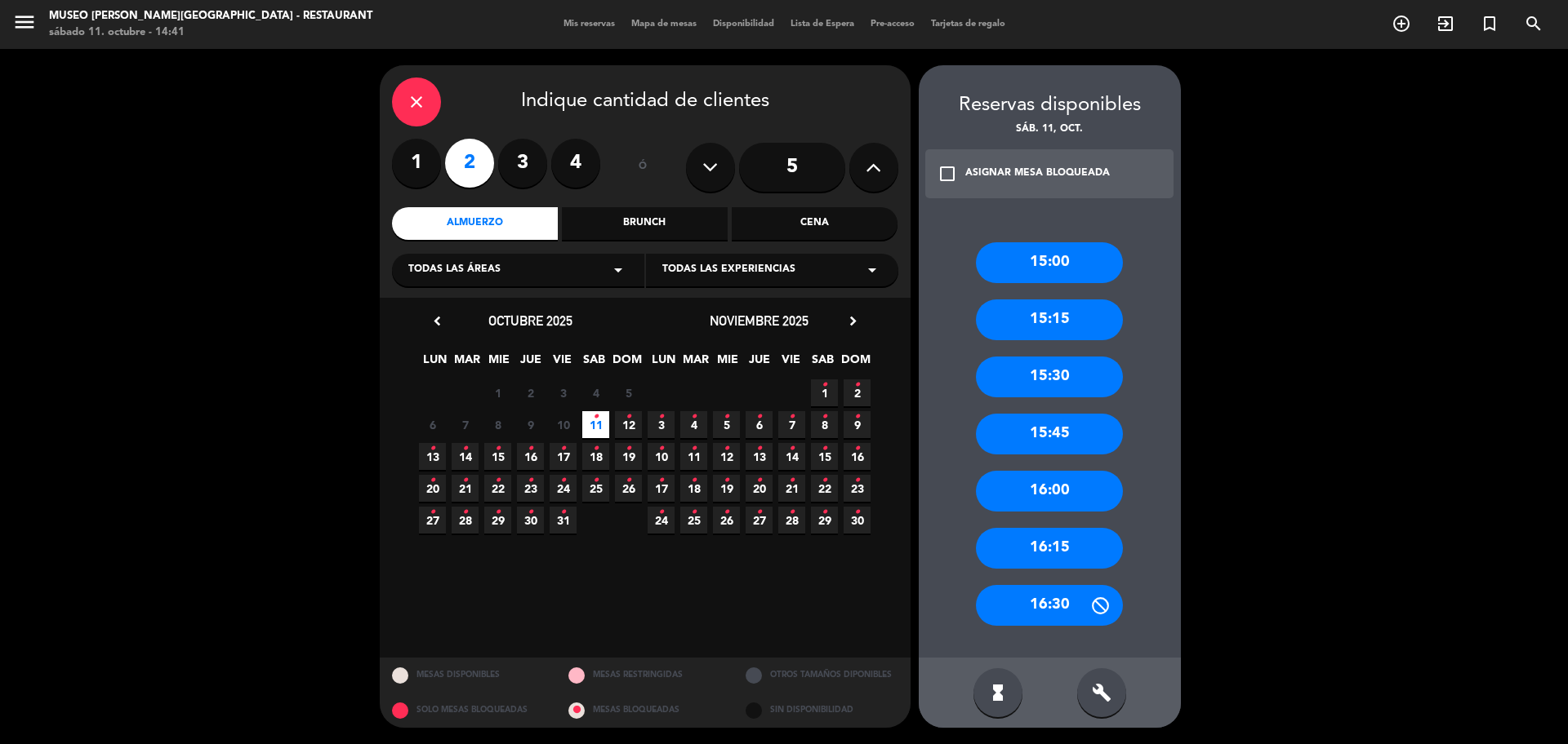
click at [1099, 369] on div "15:30" at bounding box center [1049, 377] width 147 height 41
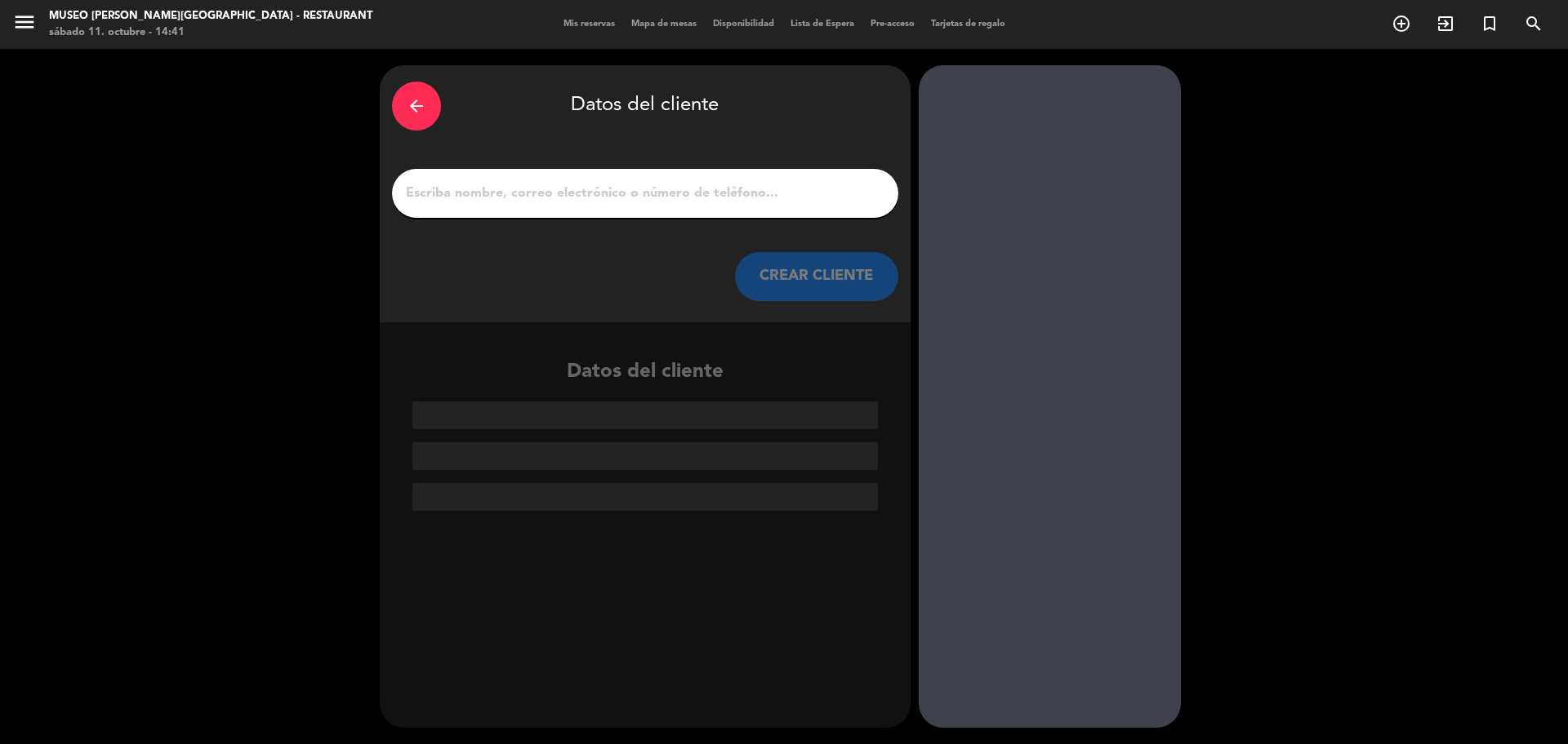
click at [457, 180] on div at bounding box center [645, 193] width 506 height 49
click at [462, 182] on input "1" at bounding box center [645, 193] width 482 height 22
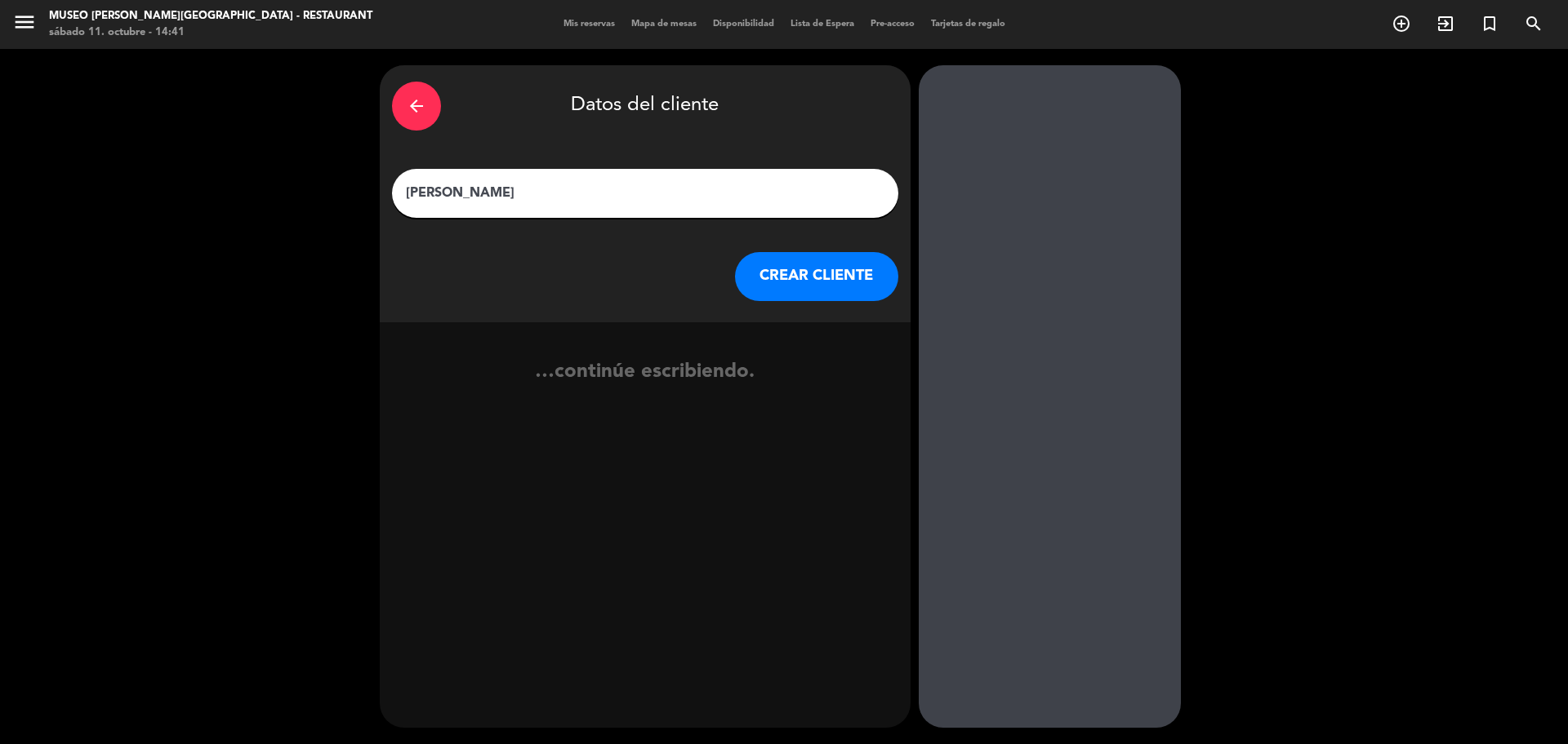
type input "[PERSON_NAME]"
click at [780, 279] on button "CREAR CLIENTE" at bounding box center [816, 277] width 163 height 49
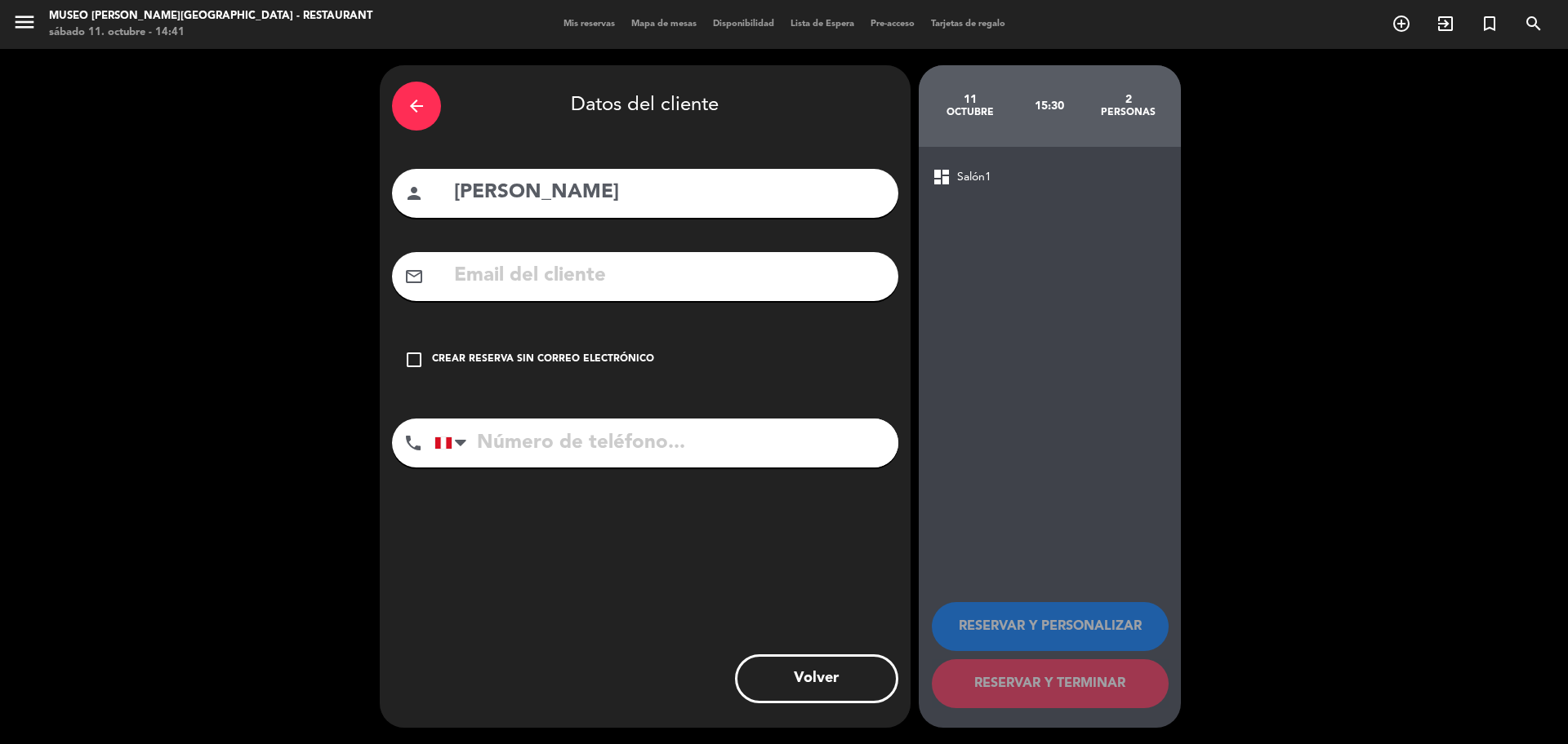
click at [765, 283] on input "text" at bounding box center [669, 276] width 433 height 33
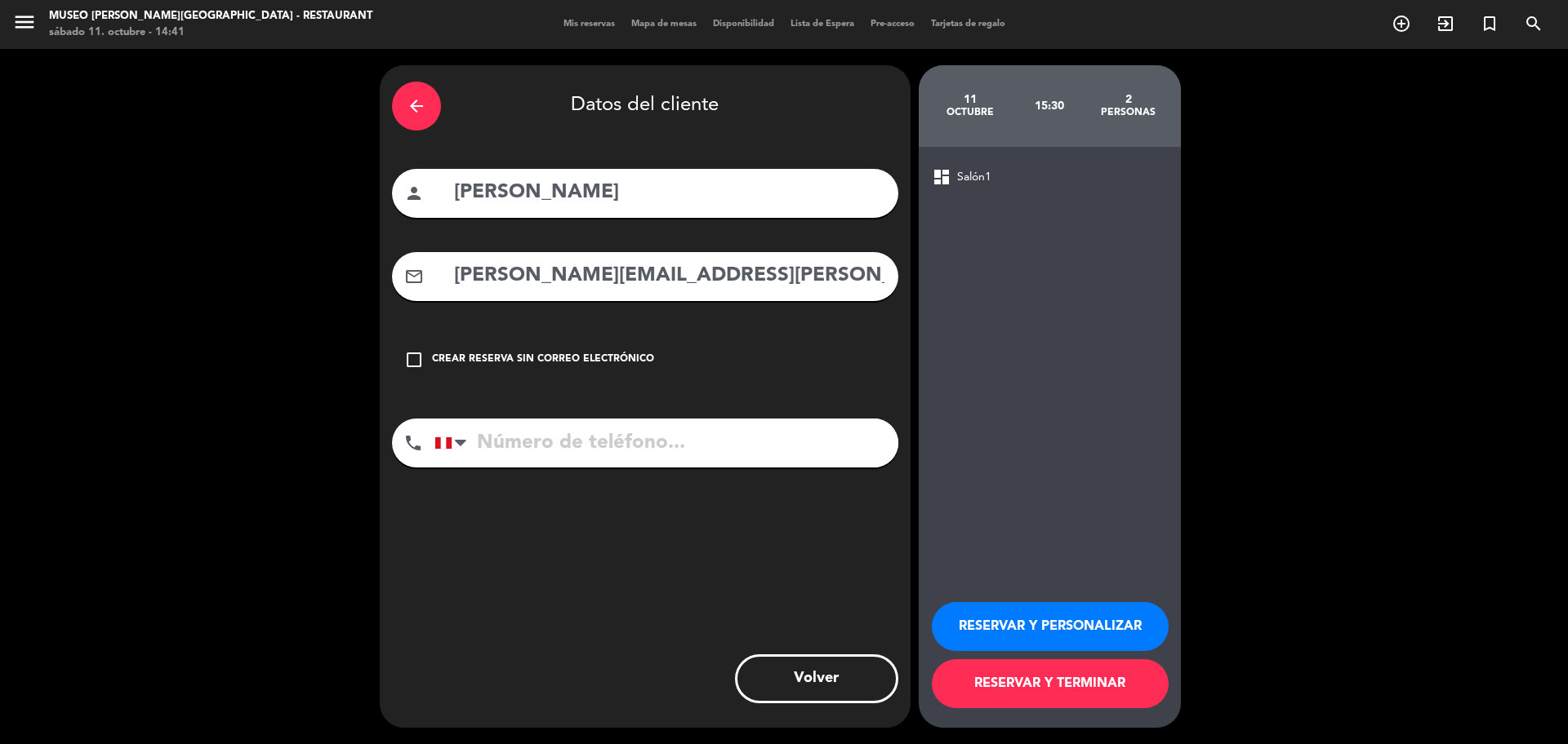
type input "[PERSON_NAME][EMAIL_ADDRESS][PERSON_NAME][DOMAIN_NAME]"
click at [623, 446] on input "tel" at bounding box center [665, 443] width 463 height 49
type input "999570400"
click at [1123, 617] on button "RESERVAR Y PERSONALIZAR" at bounding box center [1050, 627] width 237 height 49
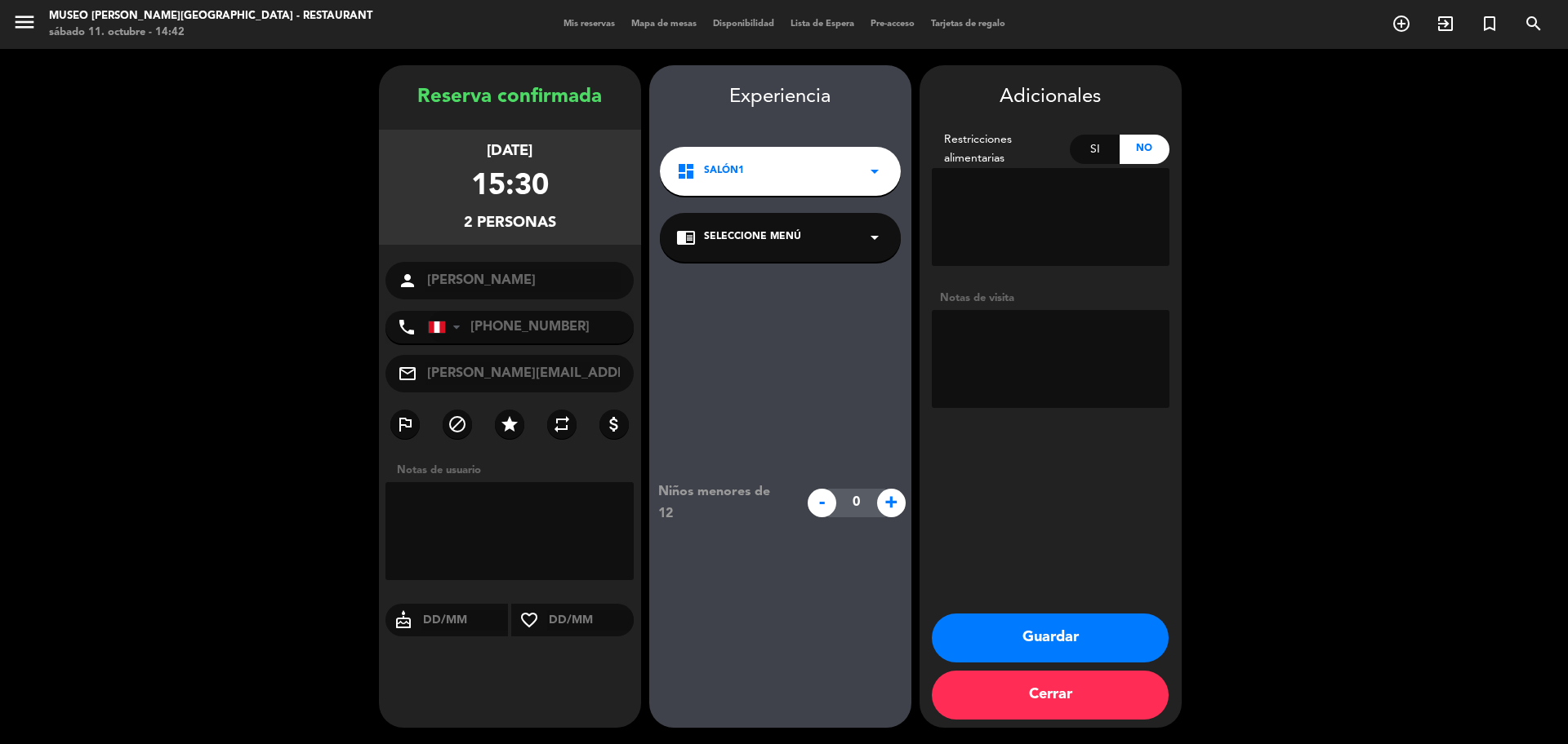
click at [746, 241] on span "Seleccione Menú" at bounding box center [752, 237] width 98 height 17
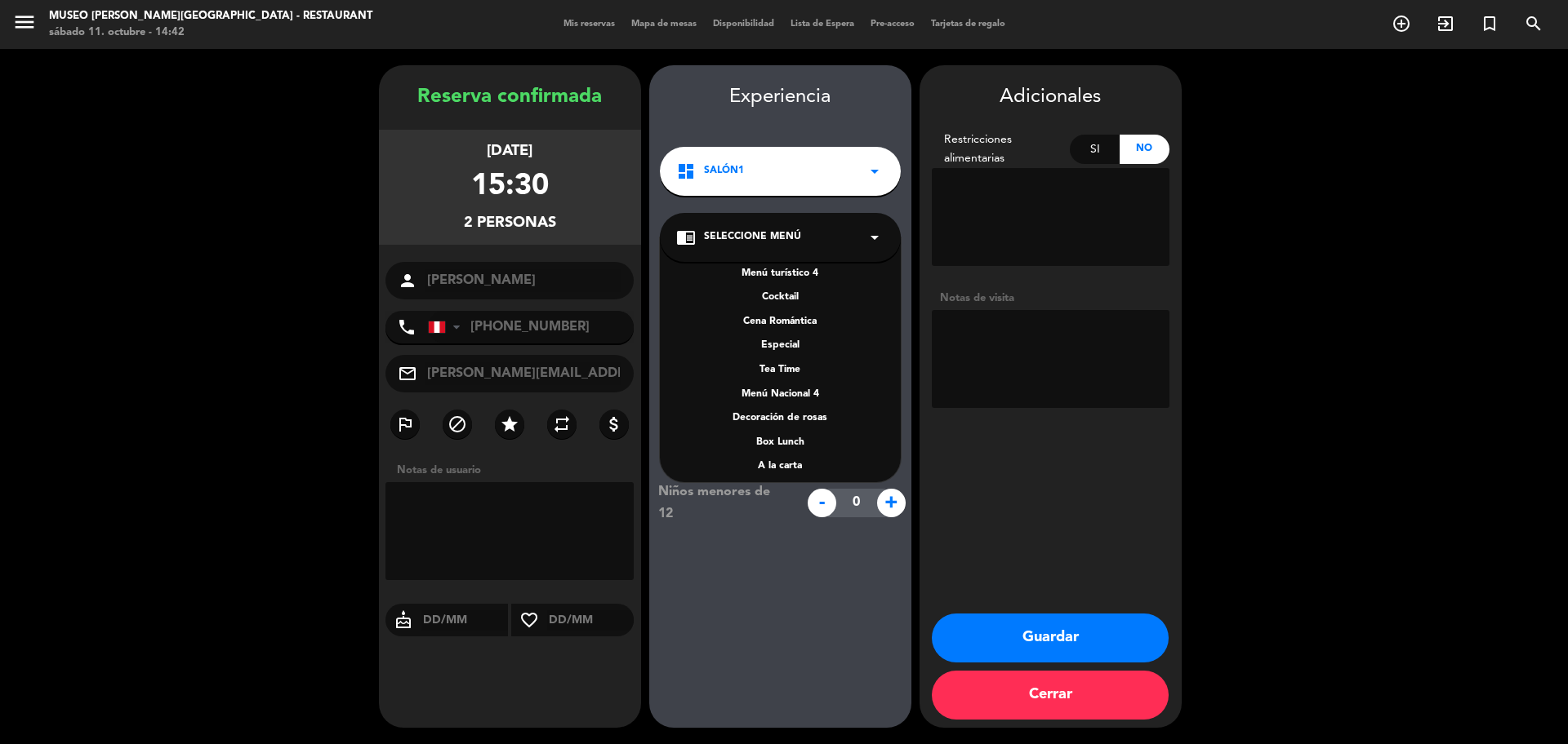
scroll to position [234, 0]
click at [803, 386] on div "A la carta" at bounding box center [780, 385] width 208 height 17
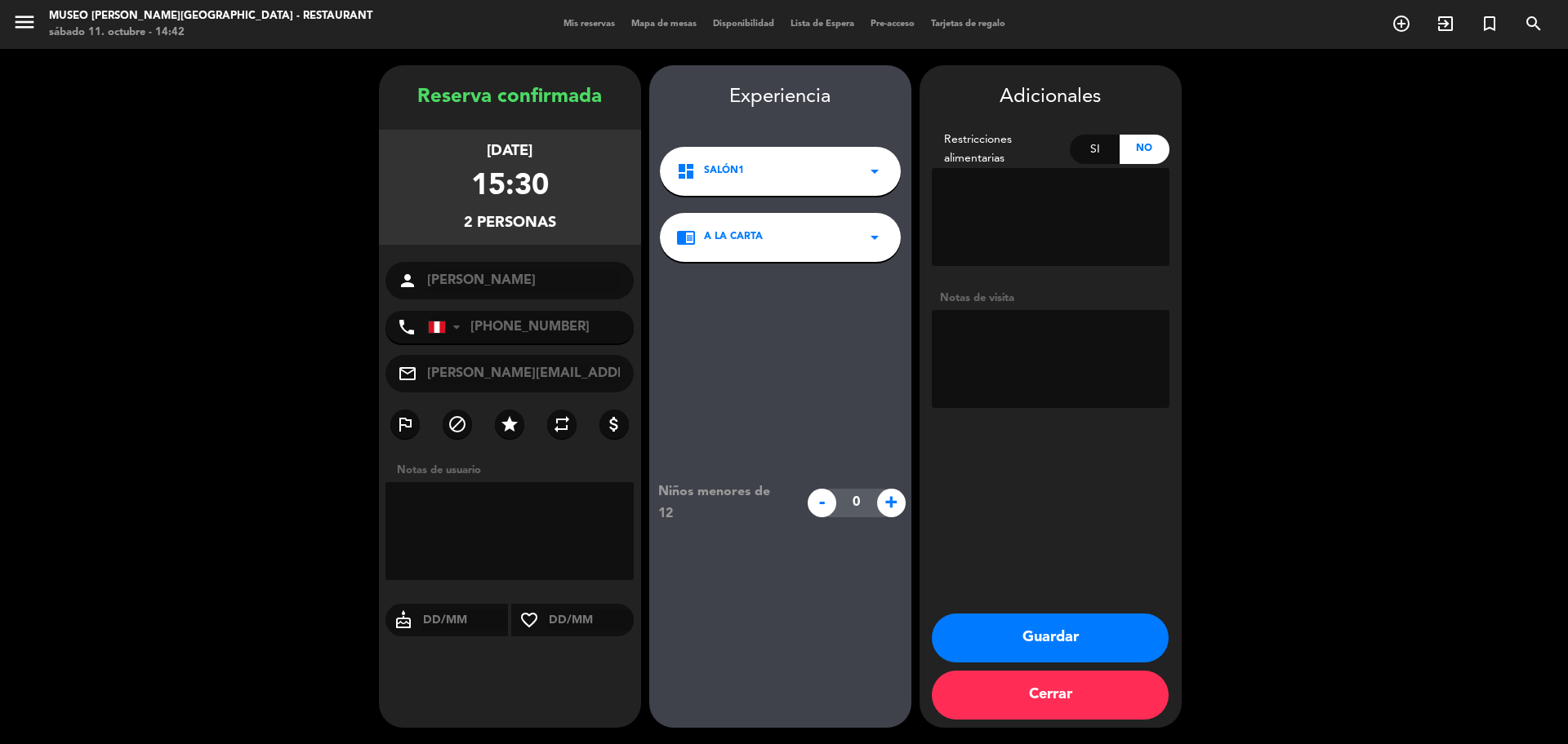
click at [980, 624] on button "Guardar" at bounding box center [1050, 638] width 237 height 49
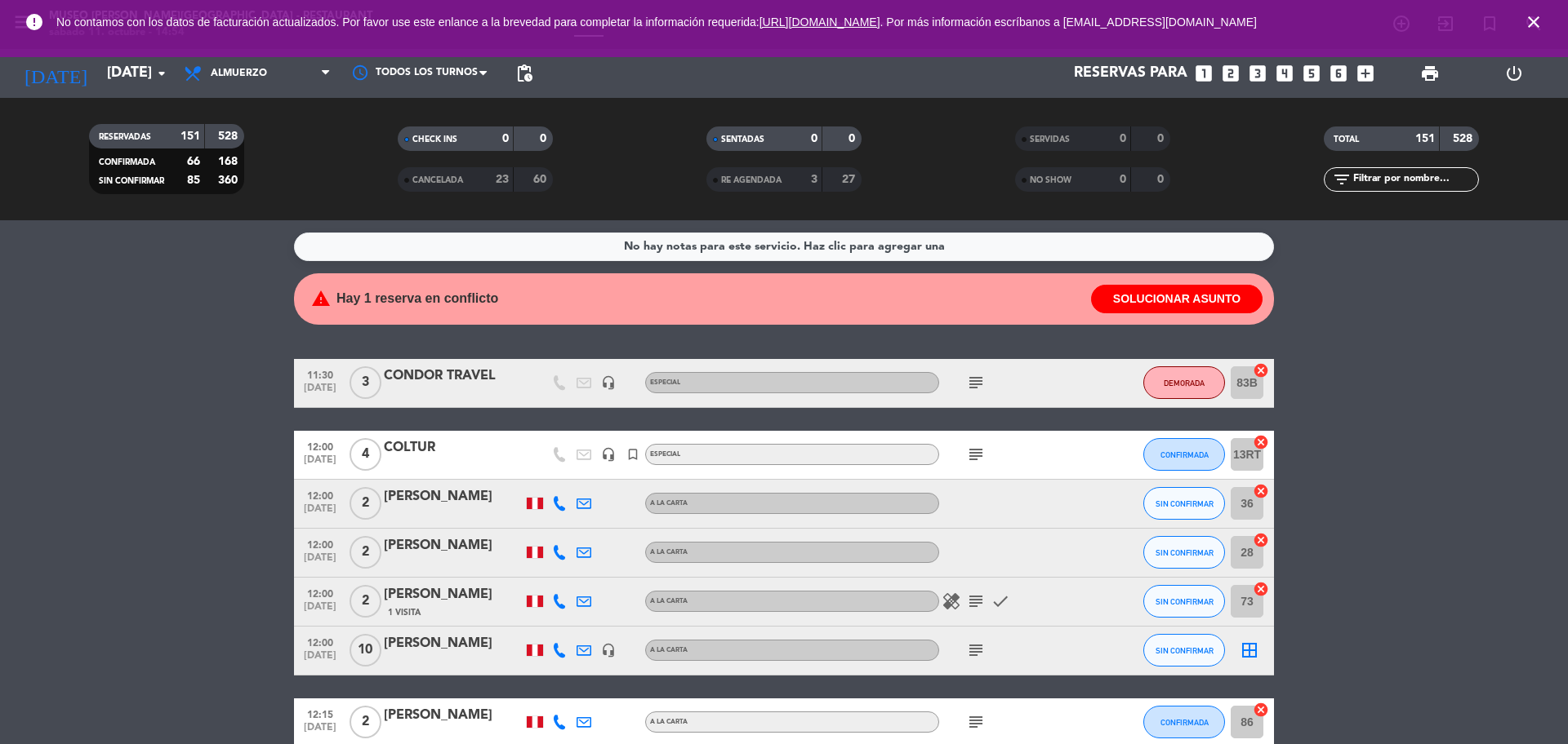
click at [1231, 67] on icon "looks_two" at bounding box center [1230, 73] width 21 height 21
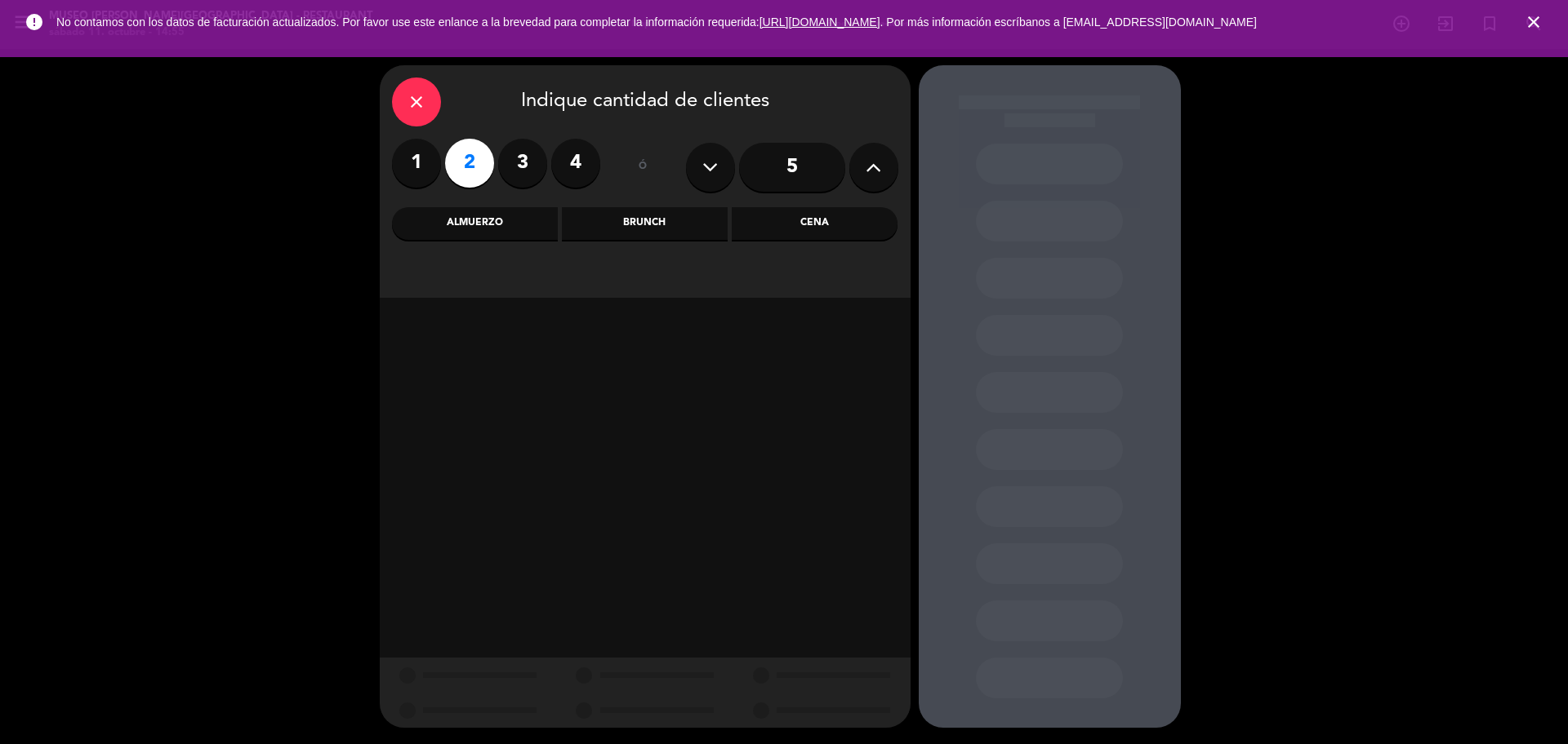
click at [773, 227] on div "Cena" at bounding box center [815, 223] width 166 height 32
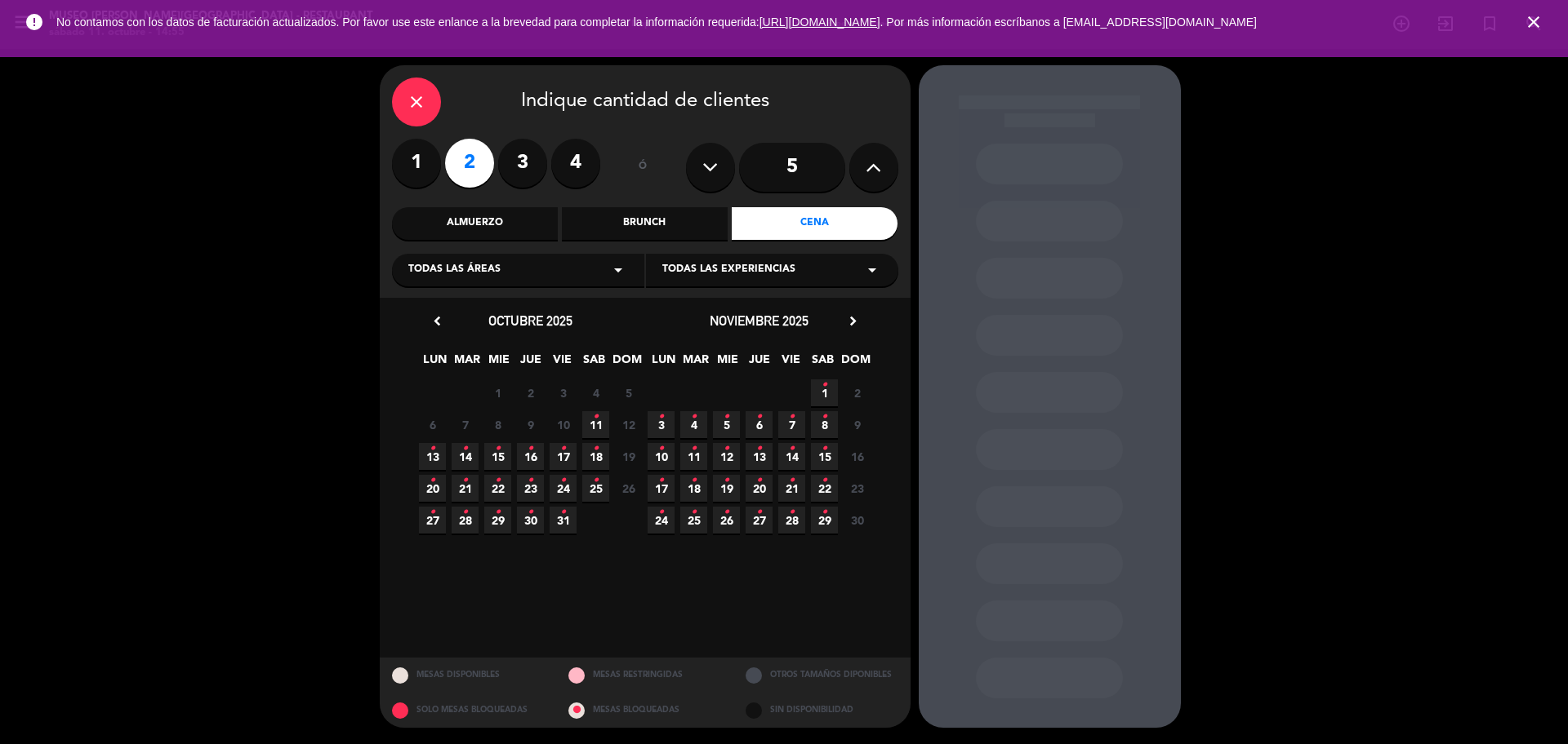
click at [472, 456] on span "14 •" at bounding box center [465, 456] width 27 height 27
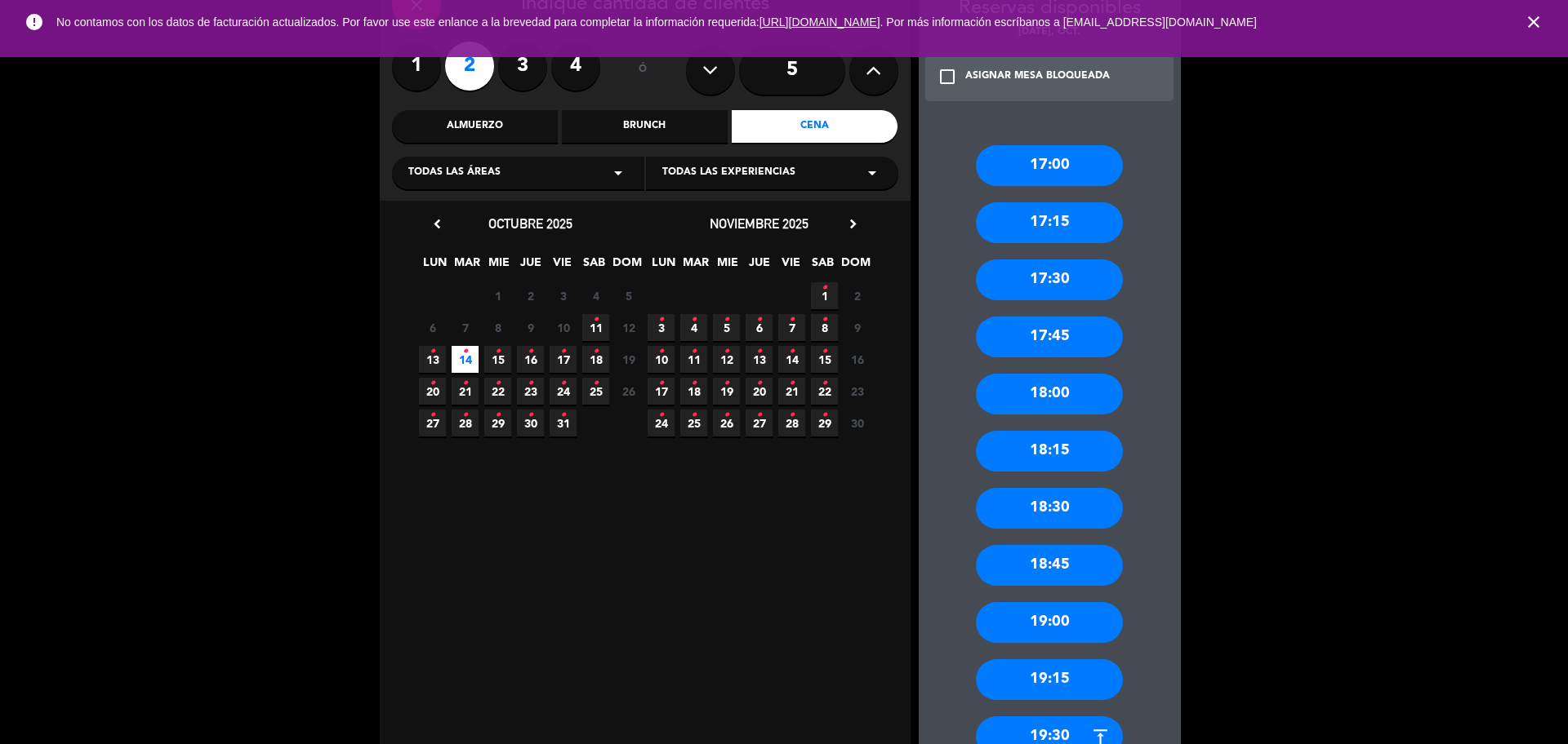
scroll to position [510, 0]
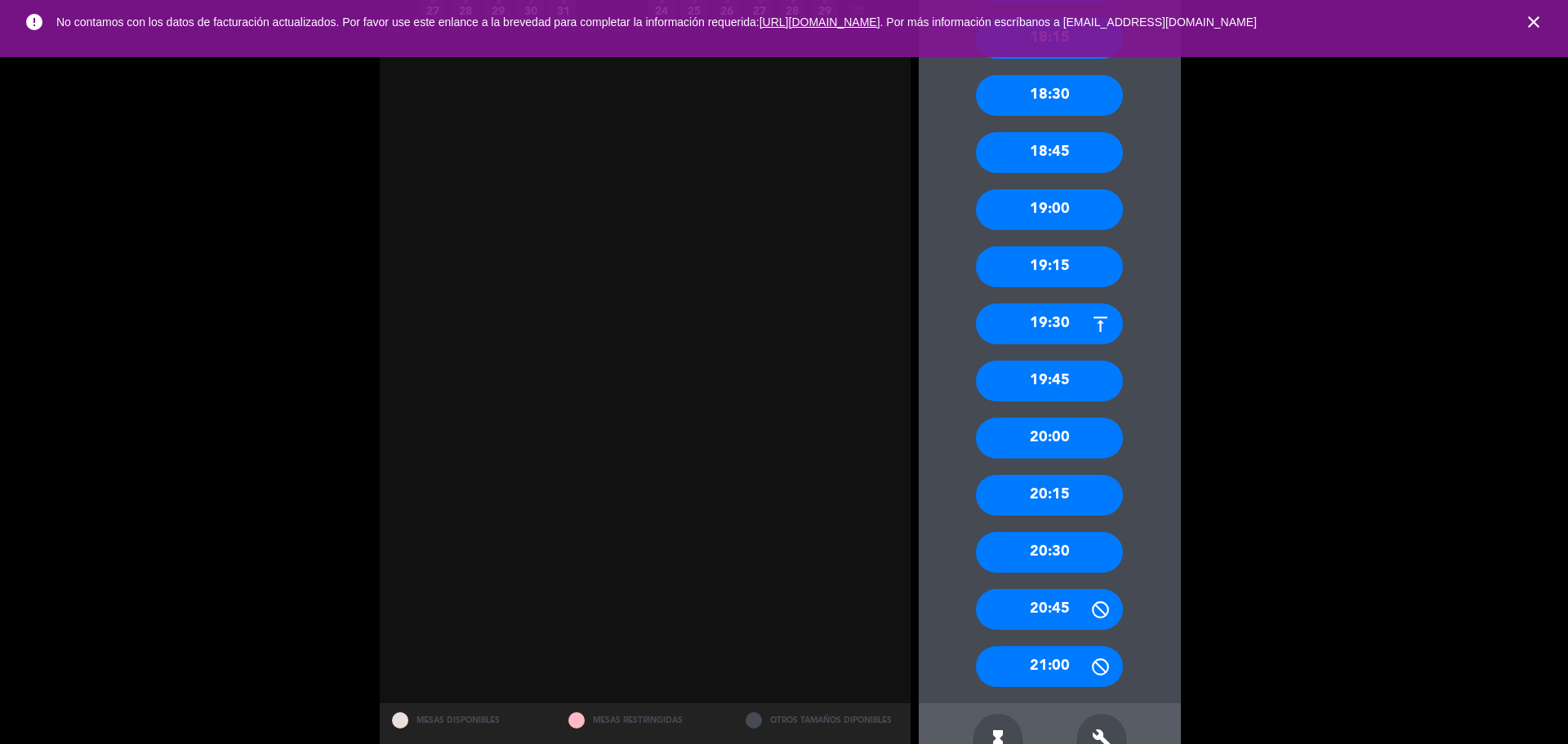
click at [1059, 547] on div "20:30" at bounding box center [1049, 553] width 147 height 41
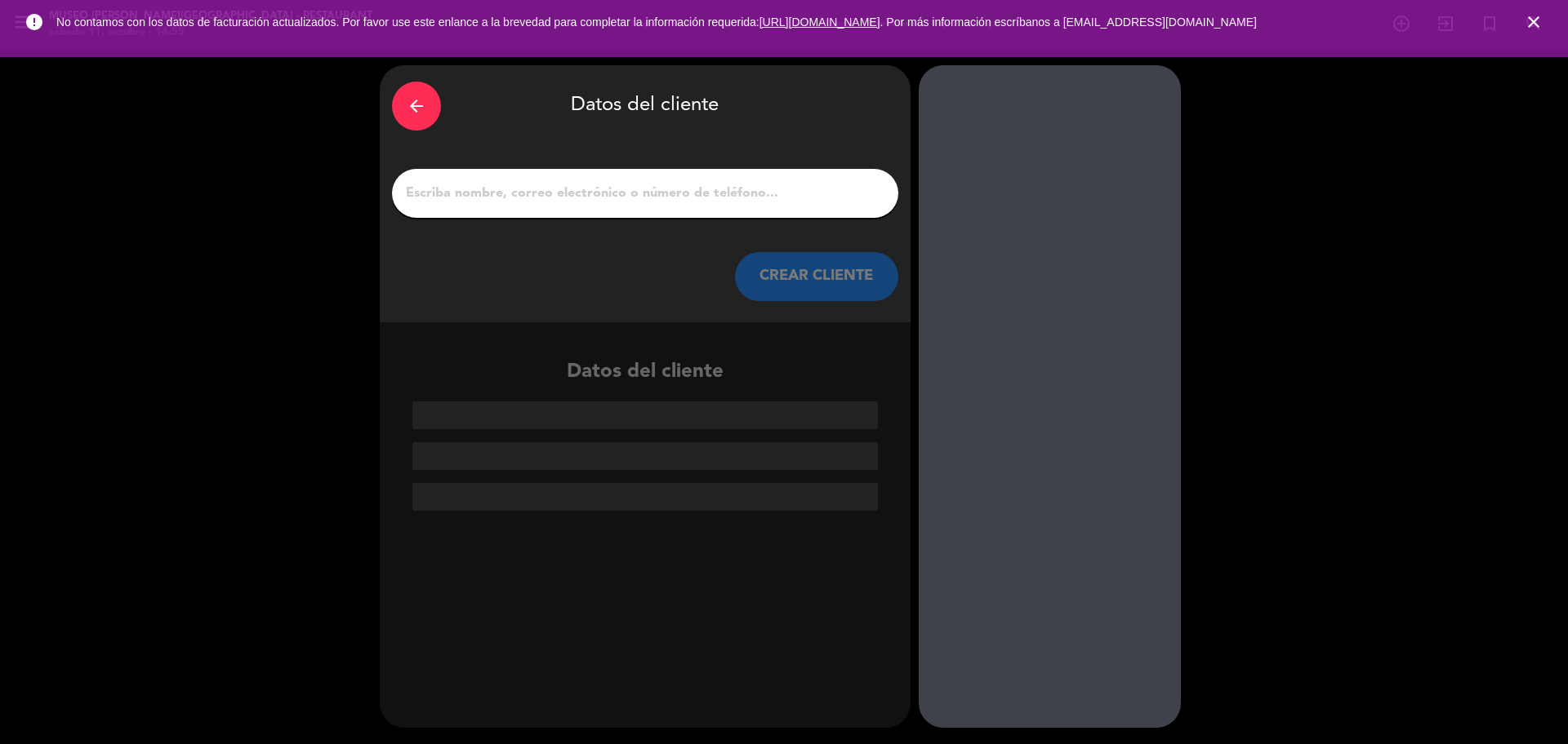
paste input "[PERSON_NAME]"
click at [602, 187] on input "1" at bounding box center [645, 193] width 482 height 22
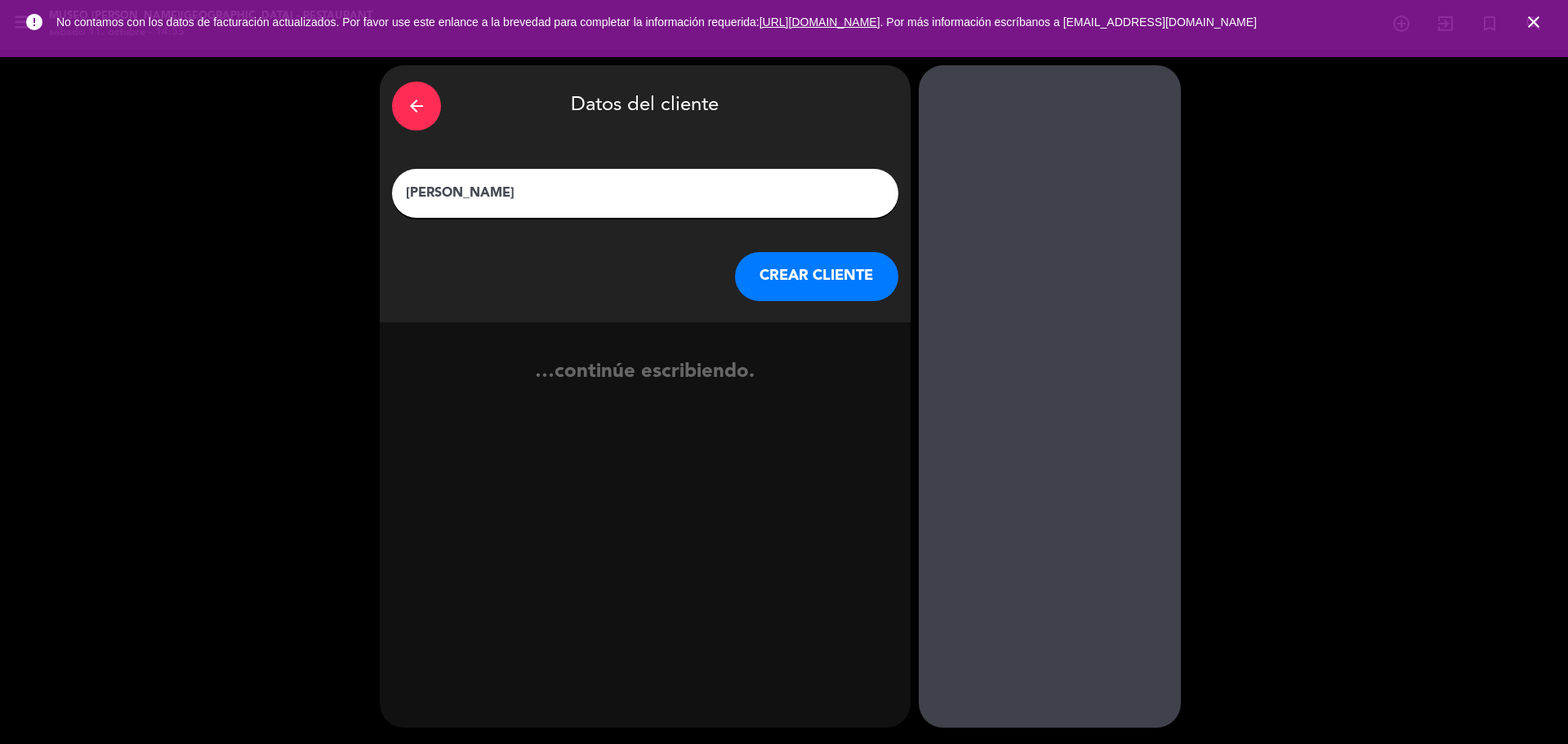
type input "[PERSON_NAME]"
click at [818, 275] on button "CREAR CLIENTE" at bounding box center [816, 277] width 163 height 49
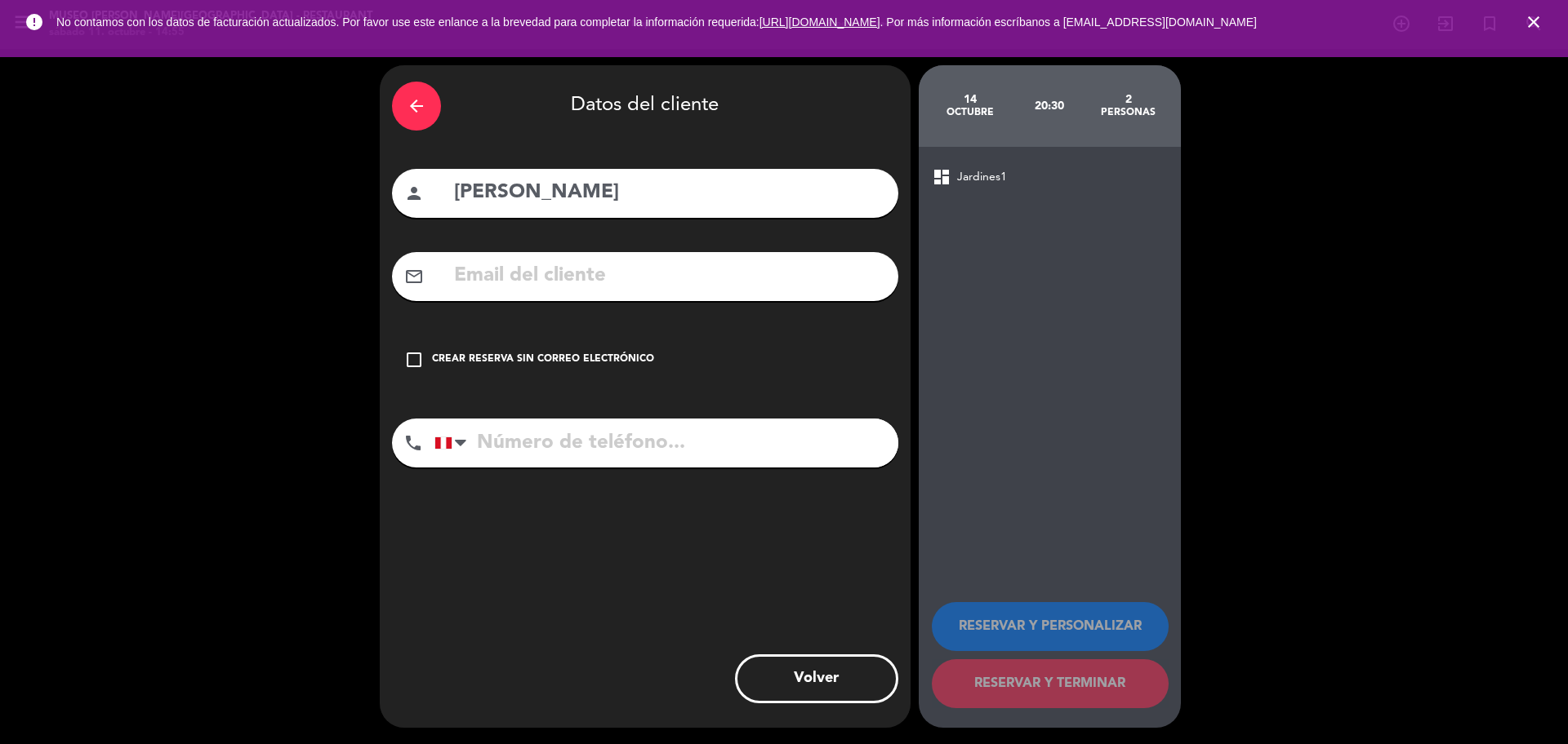
click at [605, 274] on input "text" at bounding box center [669, 276] width 433 height 33
paste input "[PERSON_NAME][EMAIL_ADDRESS][DOMAIN_NAME]"
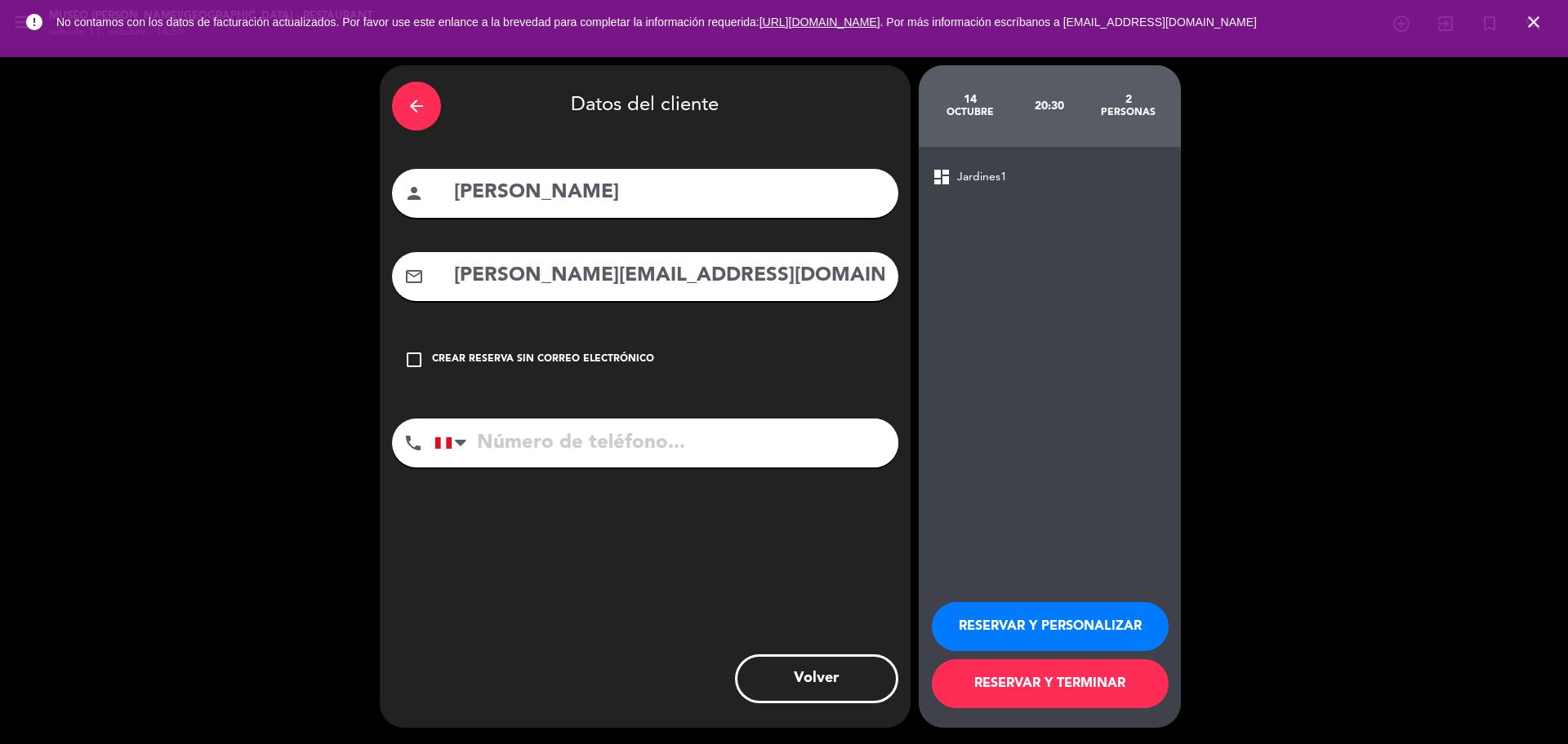
type input "[PERSON_NAME][EMAIL_ADDRESS][DOMAIN_NAME]"
click at [618, 429] on input "tel" at bounding box center [665, 443] width 463 height 49
paste input "979471187"
type input "979471187"
click at [1069, 624] on button "RESERVAR Y PERSONALIZAR" at bounding box center [1050, 627] width 237 height 49
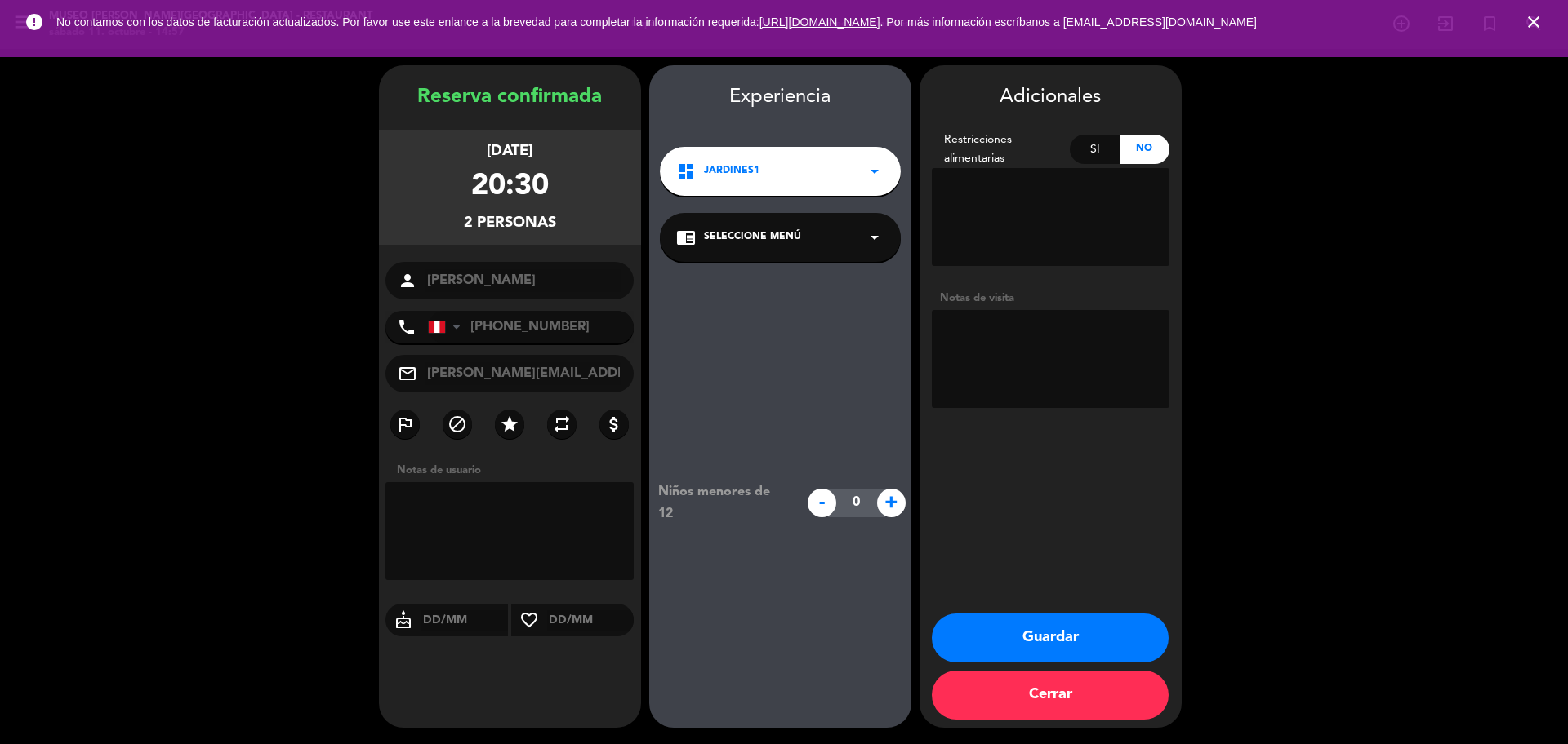
click at [775, 250] on div "chrome_reader_mode Seleccione Menú arrow_drop_down" at bounding box center [780, 237] width 241 height 49
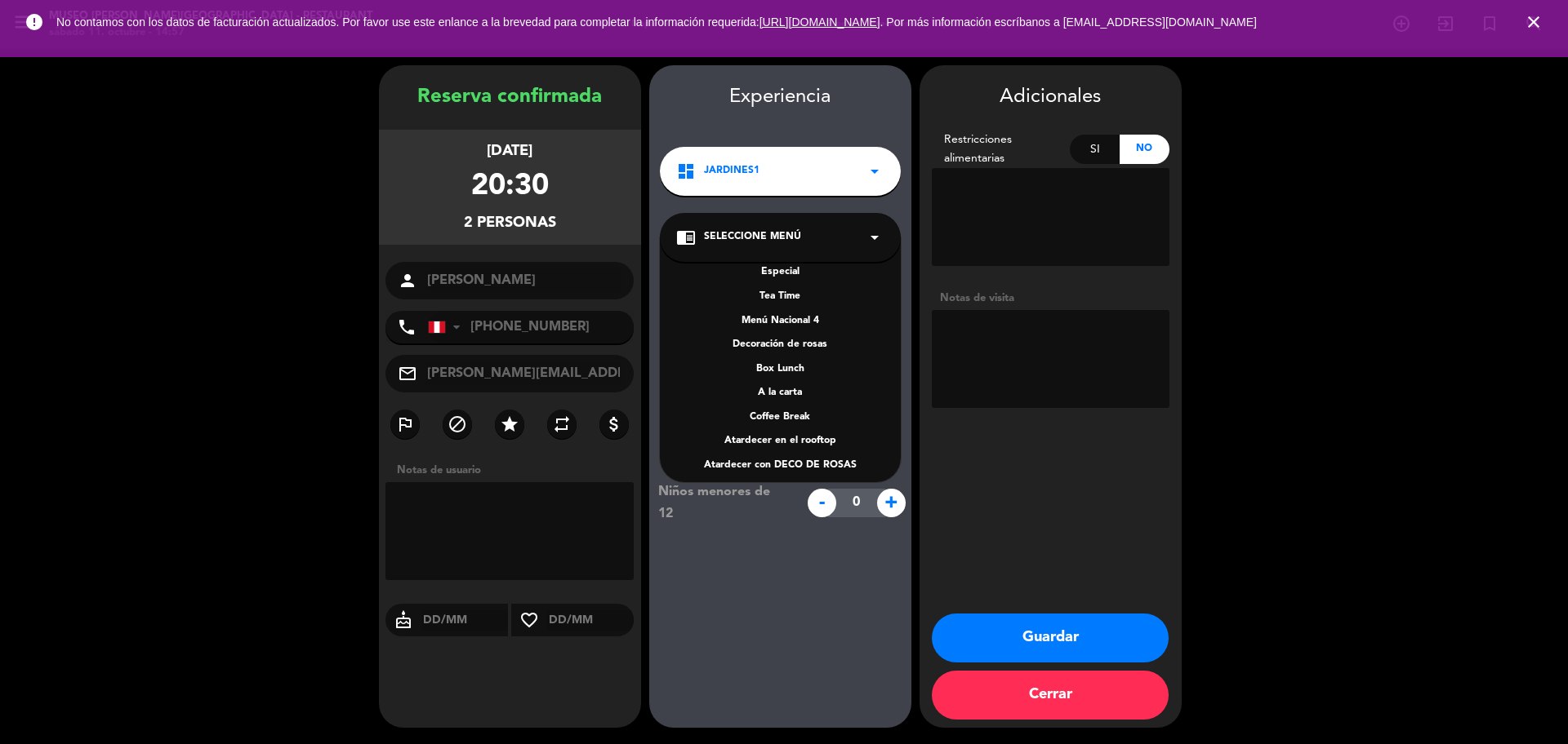
scroll to position [234, 0]
click at [784, 388] on div "A la carta" at bounding box center [780, 385] width 208 height 17
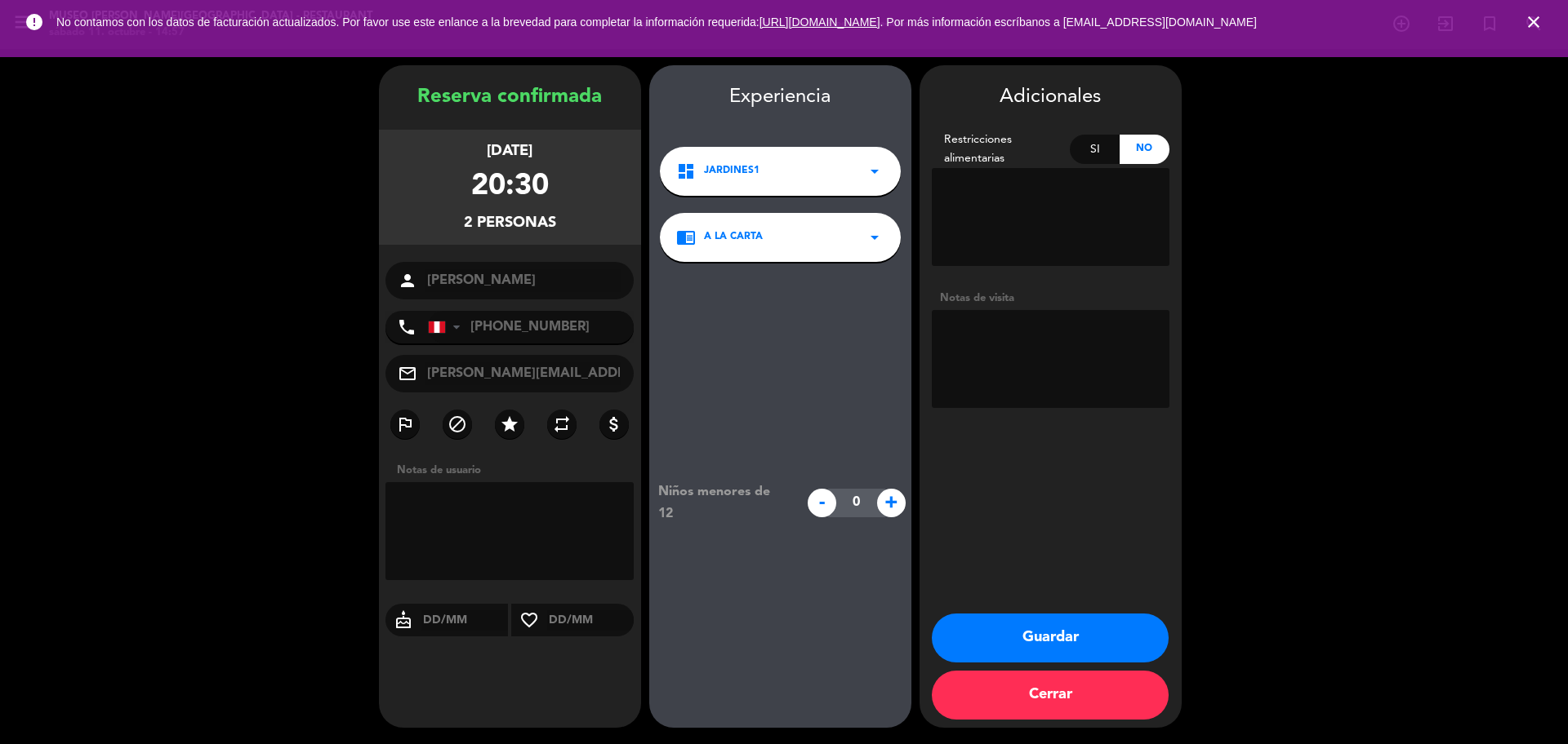
click at [1007, 622] on button "Guardar" at bounding box center [1050, 638] width 237 height 49
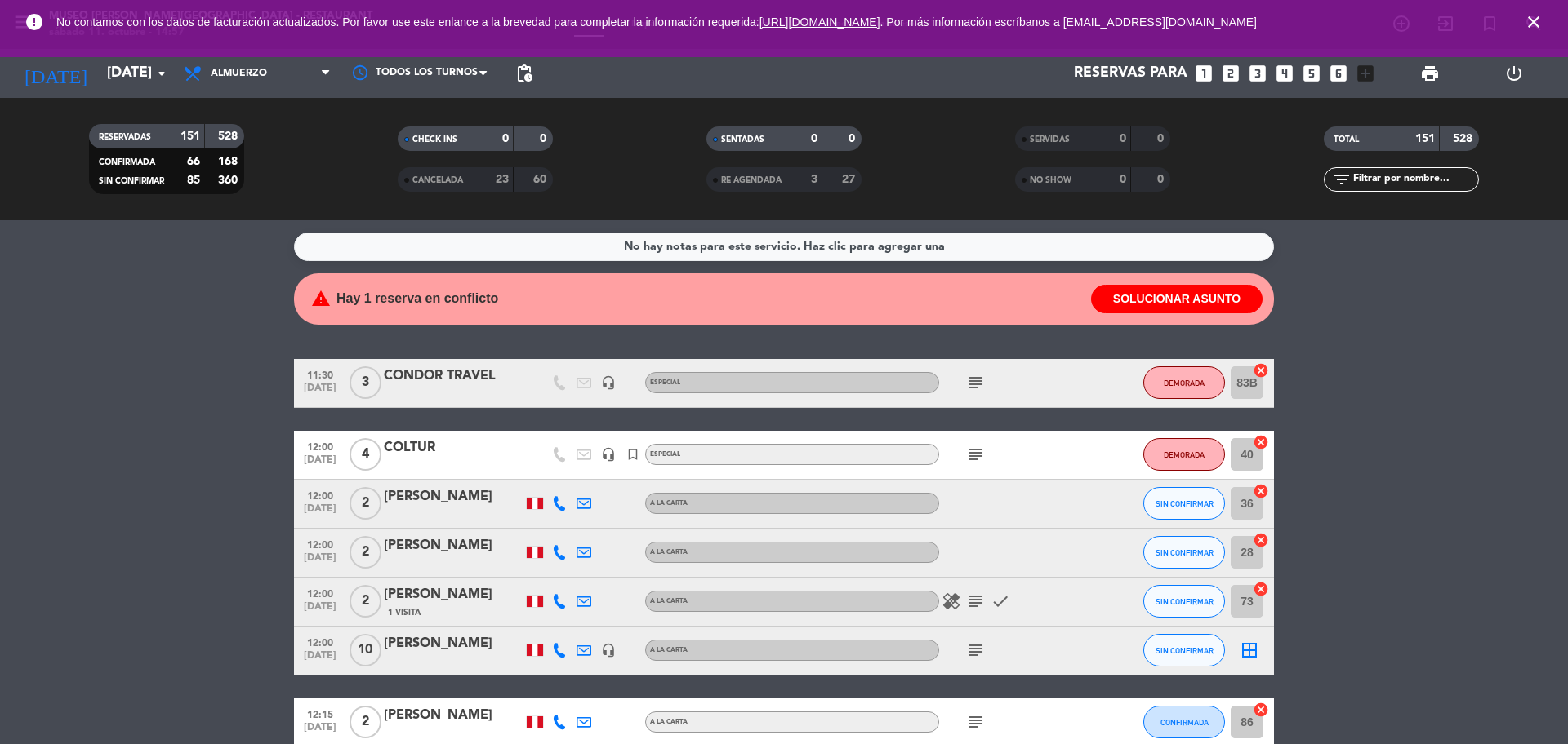
click at [1546, 18] on span "close" at bounding box center [1533, 21] width 44 height 44
click at [1532, 21] on icon "close" at bounding box center [1533, 22] width 20 height 20
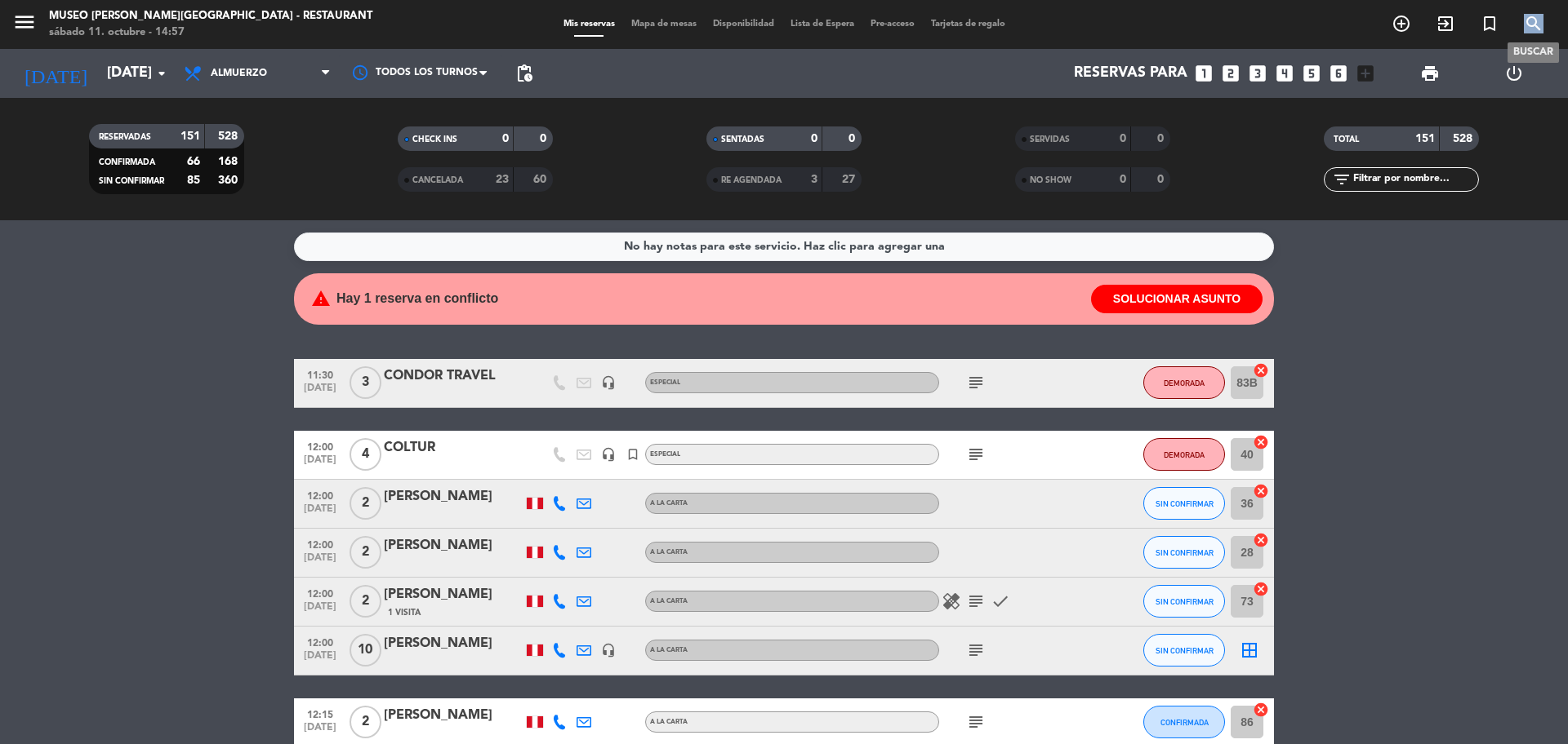
click at [1532, 21] on icon "search" at bounding box center [1533, 23] width 20 height 20
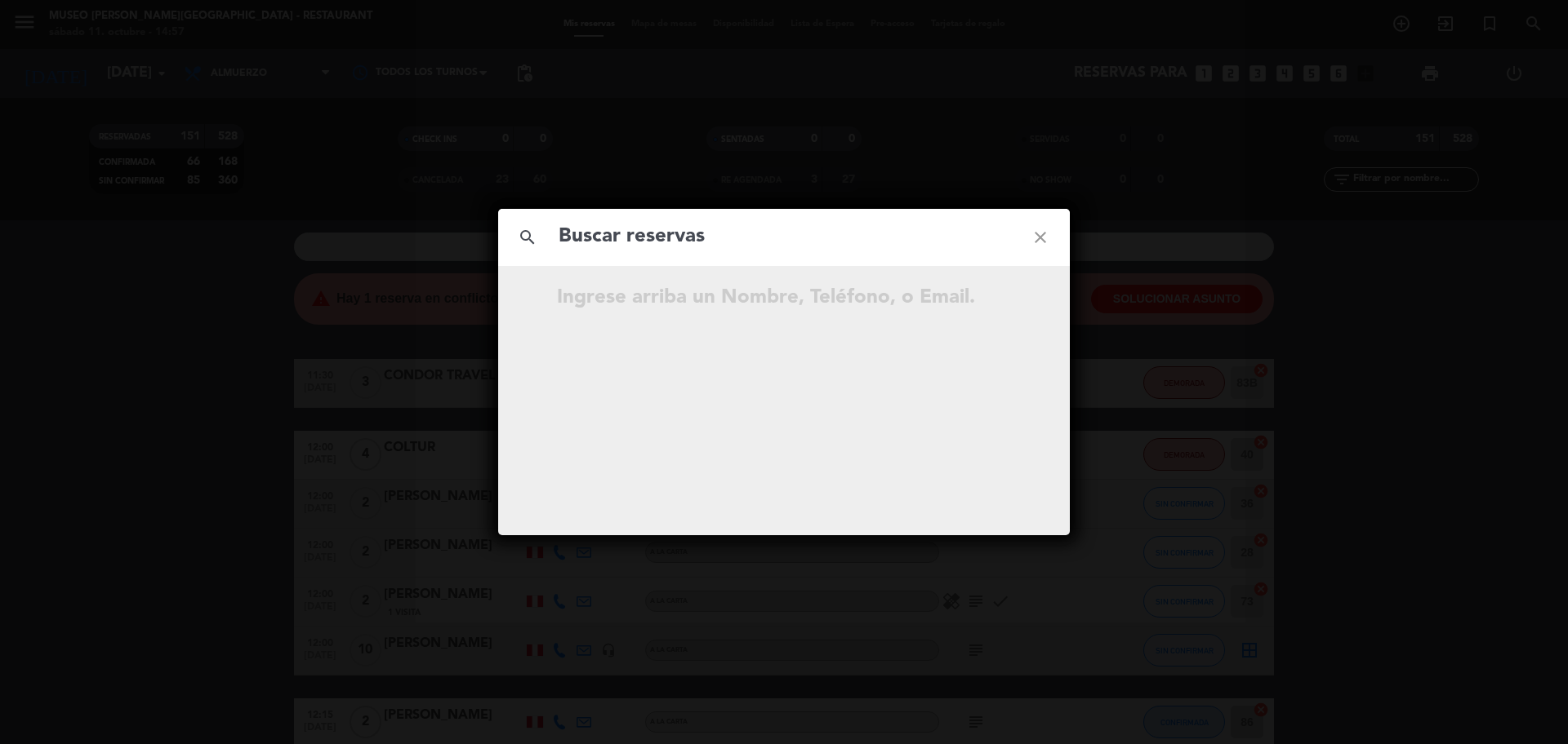
click at [838, 236] on input "text" at bounding box center [784, 237] width 454 height 33
type input "[EMAIL_ADDRESS][DOMAIN_NAME]"
click at [1008, 297] on icon "open_in_new" at bounding box center [999, 300] width 20 height 20
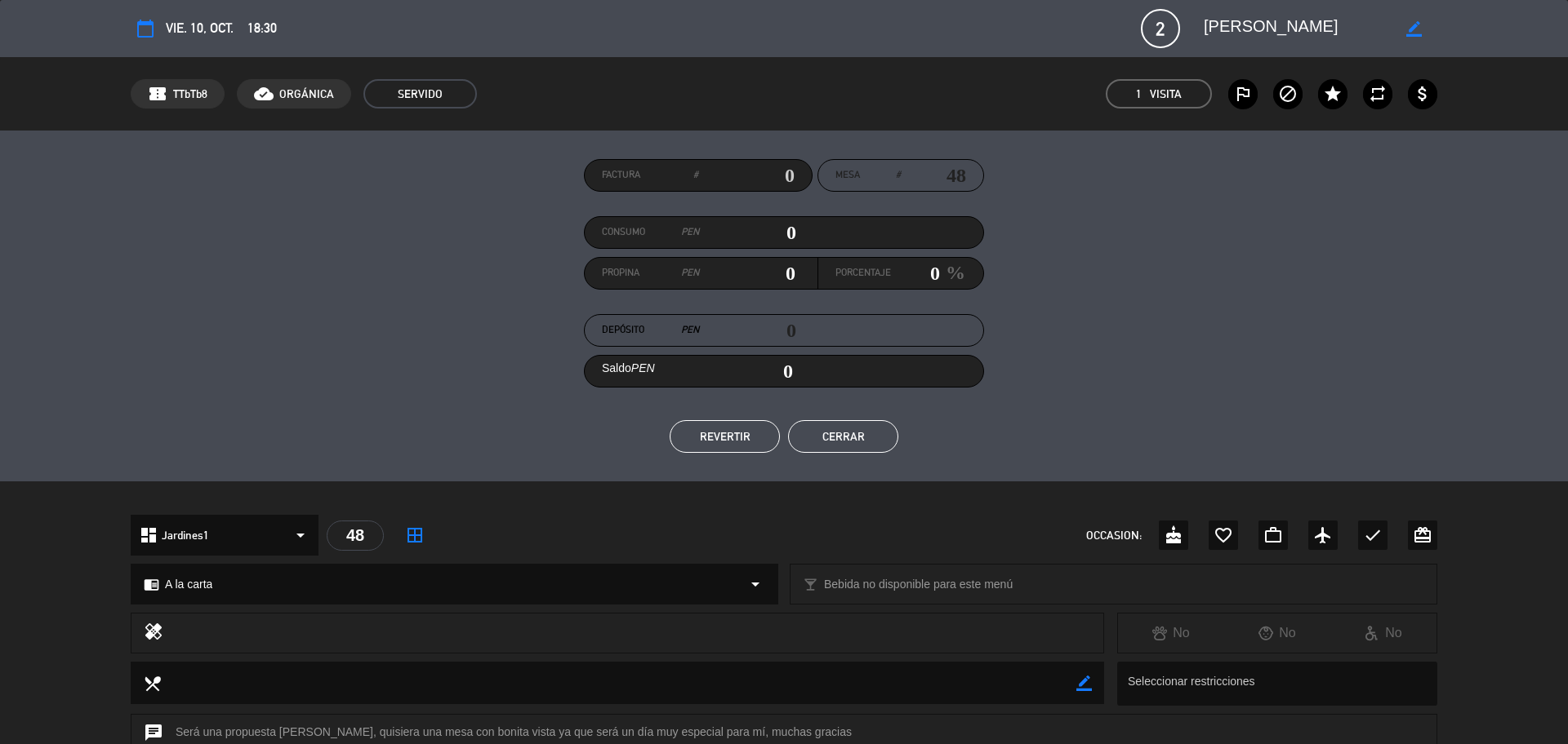
drag, startPoint x: 867, startPoint y: 427, endPoint x: 933, endPoint y: 176, distance: 259.5
click at [867, 427] on button "Cerrar" at bounding box center [842, 436] width 110 height 32
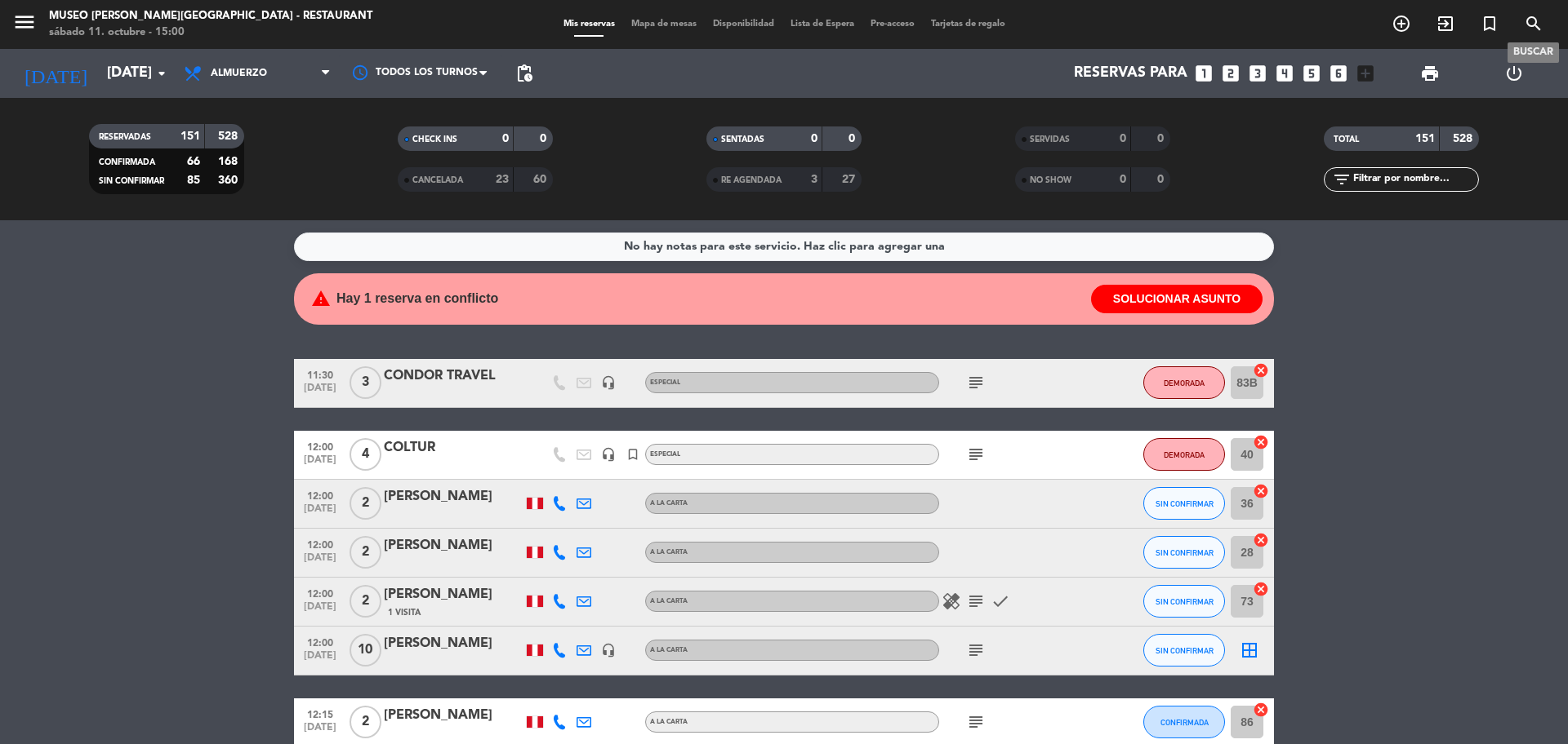
click at [1527, 20] on icon "search" at bounding box center [1533, 23] width 20 height 20
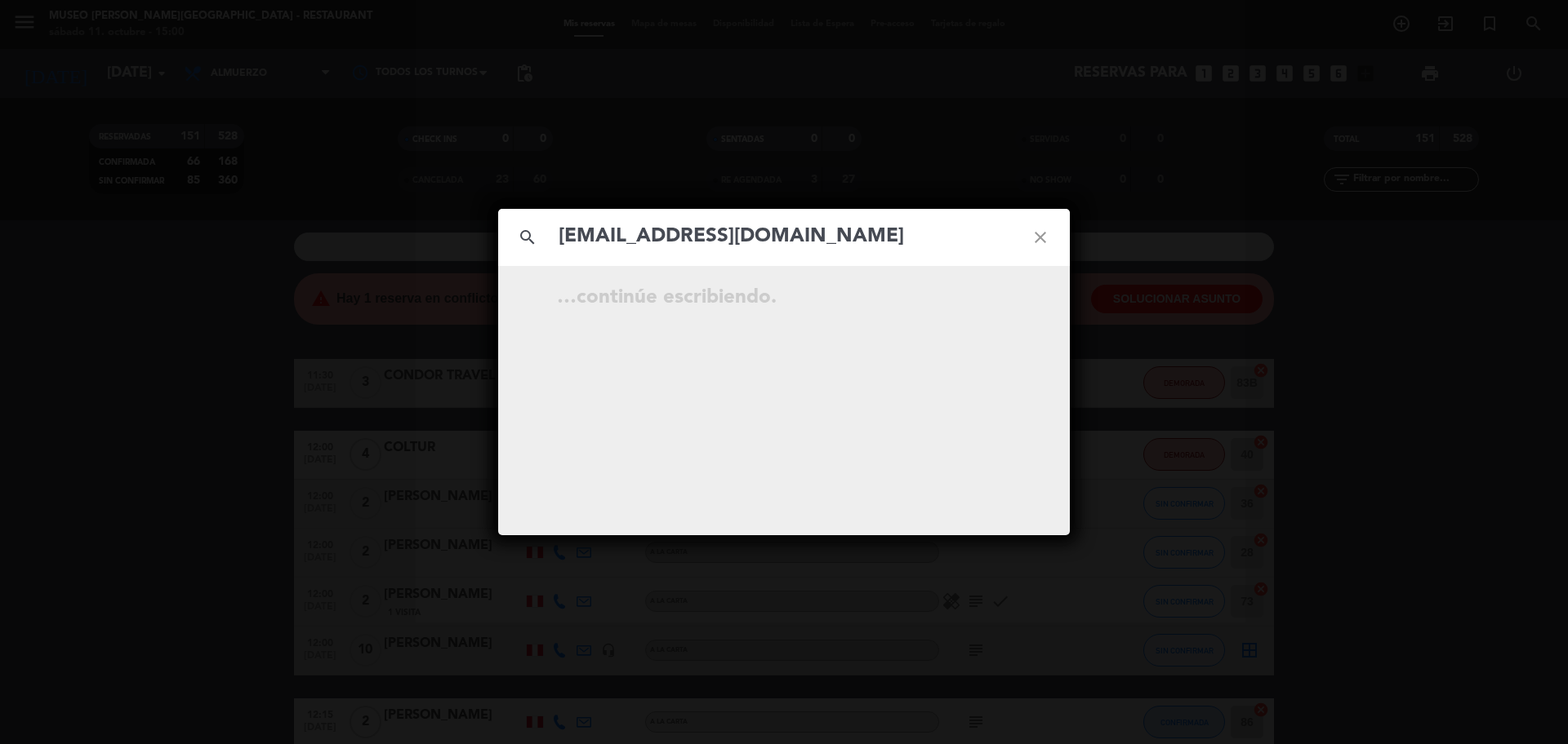
click at [747, 247] on input "[EMAIL_ADDRESS][DOMAIN_NAME]" at bounding box center [784, 237] width 454 height 33
click at [838, 233] on input "[EMAIL_ADDRESS][DOMAIN_NAME]" at bounding box center [784, 237] width 454 height 33
type input "[EMAIL_ADDRESS][DOMAIN_NAME]"
click at [992, 302] on icon "open_in_new" at bounding box center [999, 300] width 20 height 20
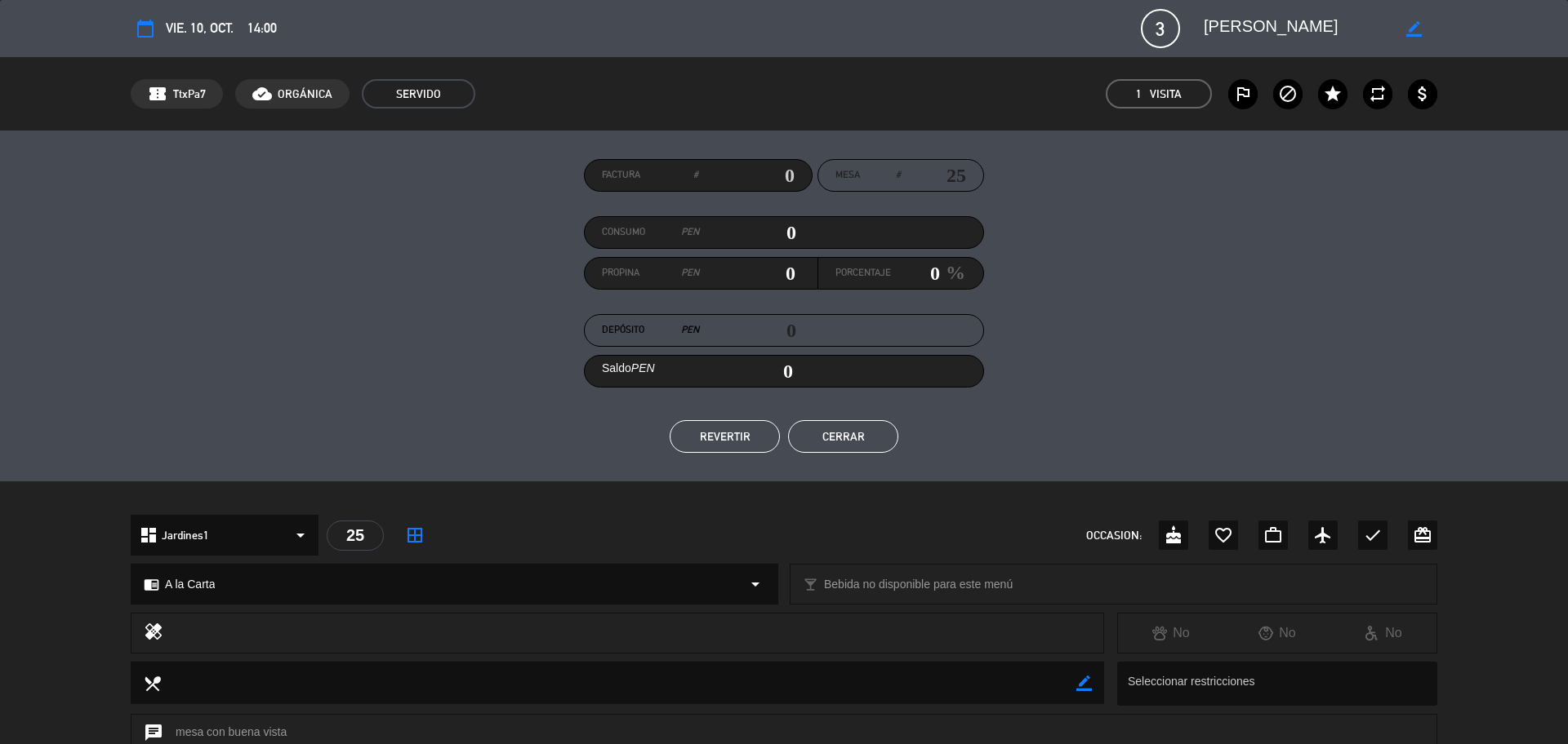
drag, startPoint x: 821, startPoint y: 446, endPoint x: 767, endPoint y: 400, distance: 70.9
click at [823, 448] on button "Cerrar" at bounding box center [842, 436] width 110 height 32
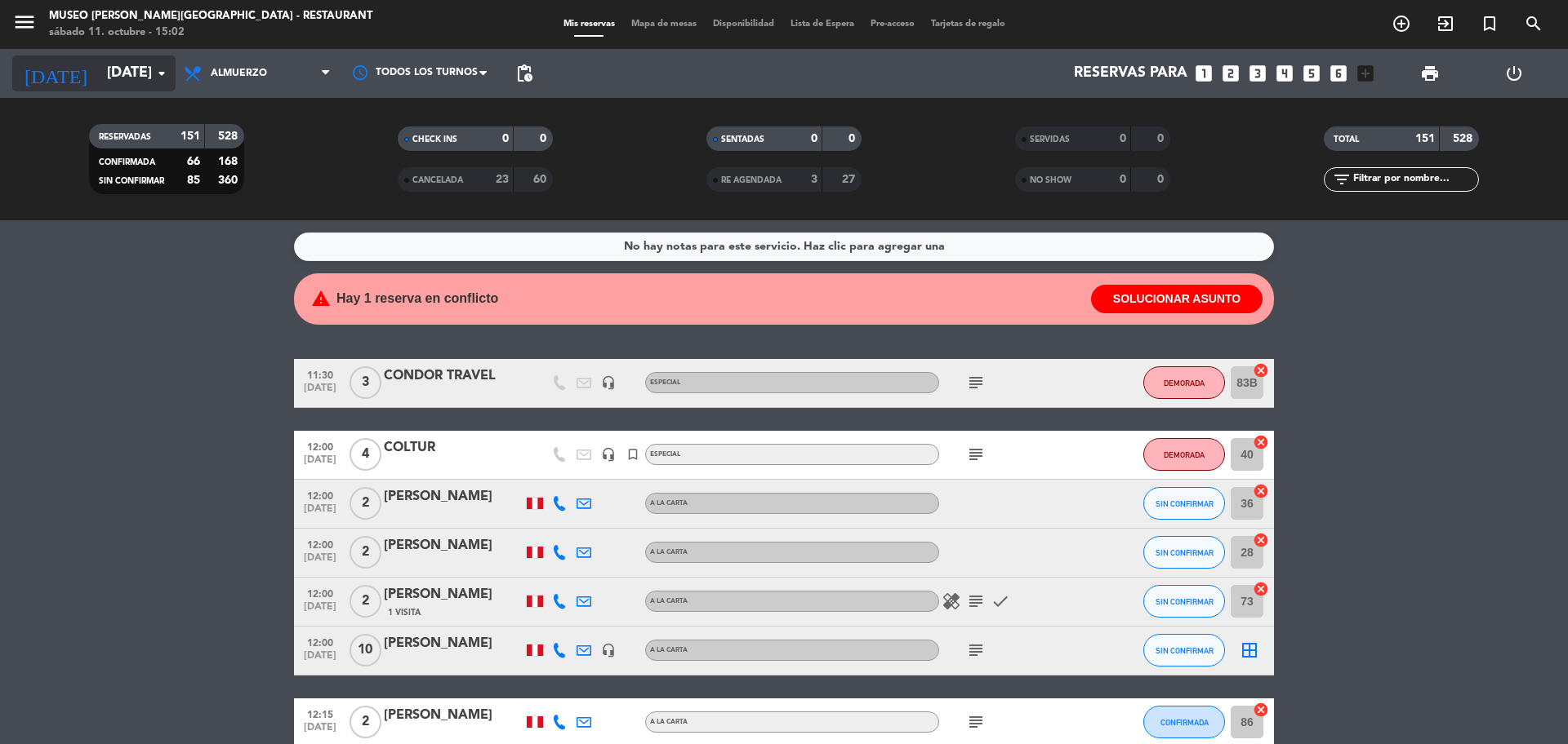
click at [99, 71] on input "[DATE]" at bounding box center [193, 73] width 189 height 32
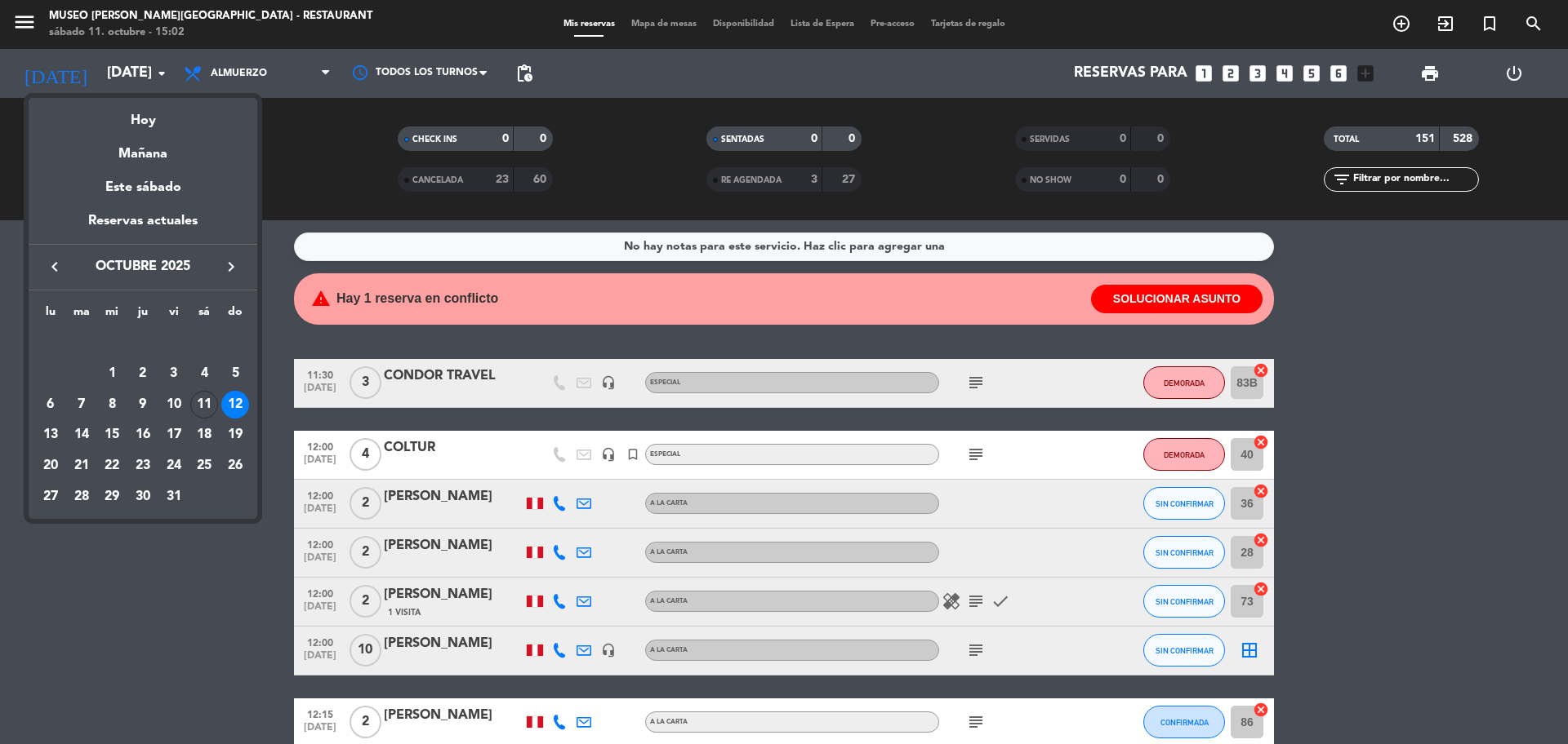
click at [231, 257] on icon "keyboard_arrow_right" at bounding box center [231, 267] width 20 height 20
click at [177, 468] on div "28" at bounding box center [174, 466] width 27 height 27
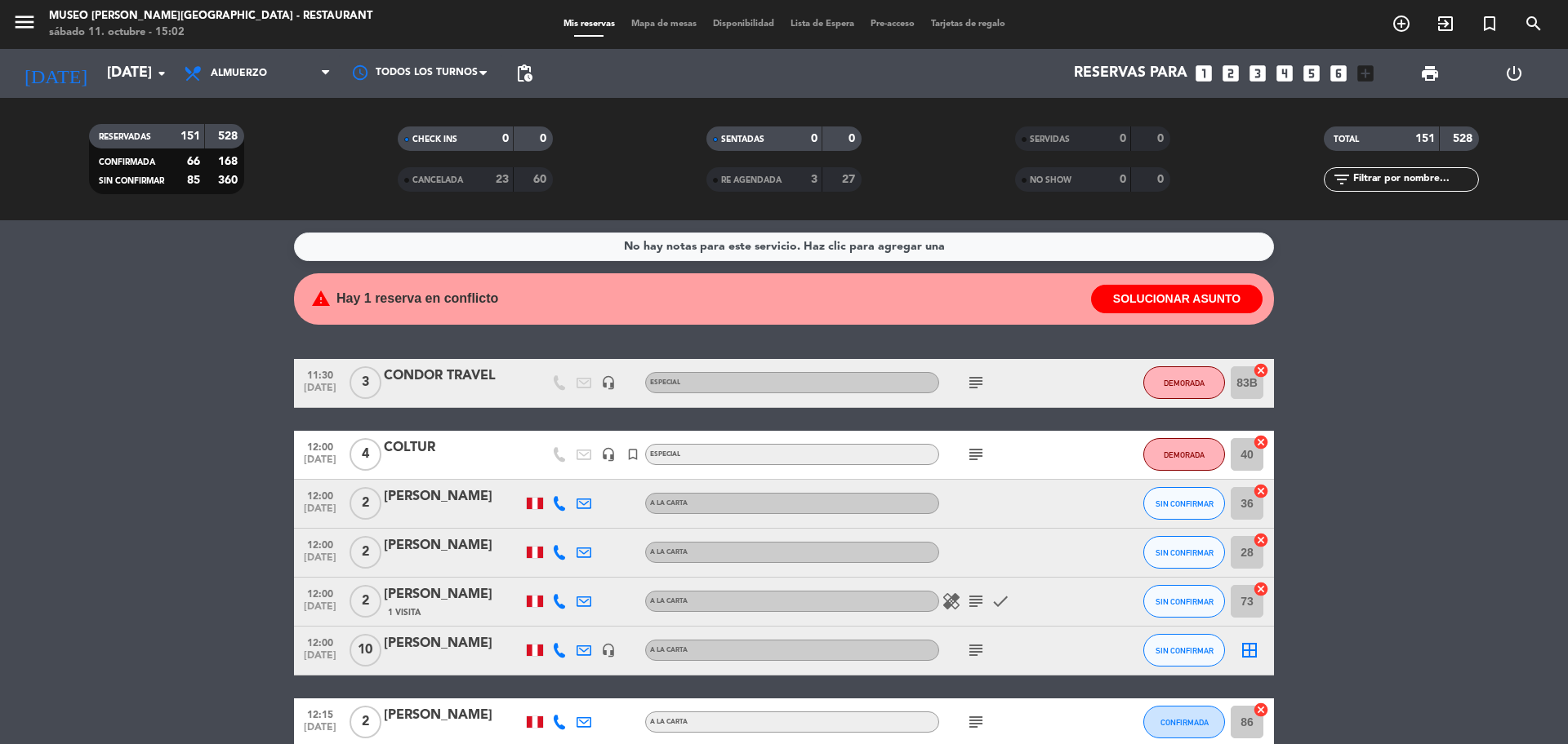
type input "[DATE]"
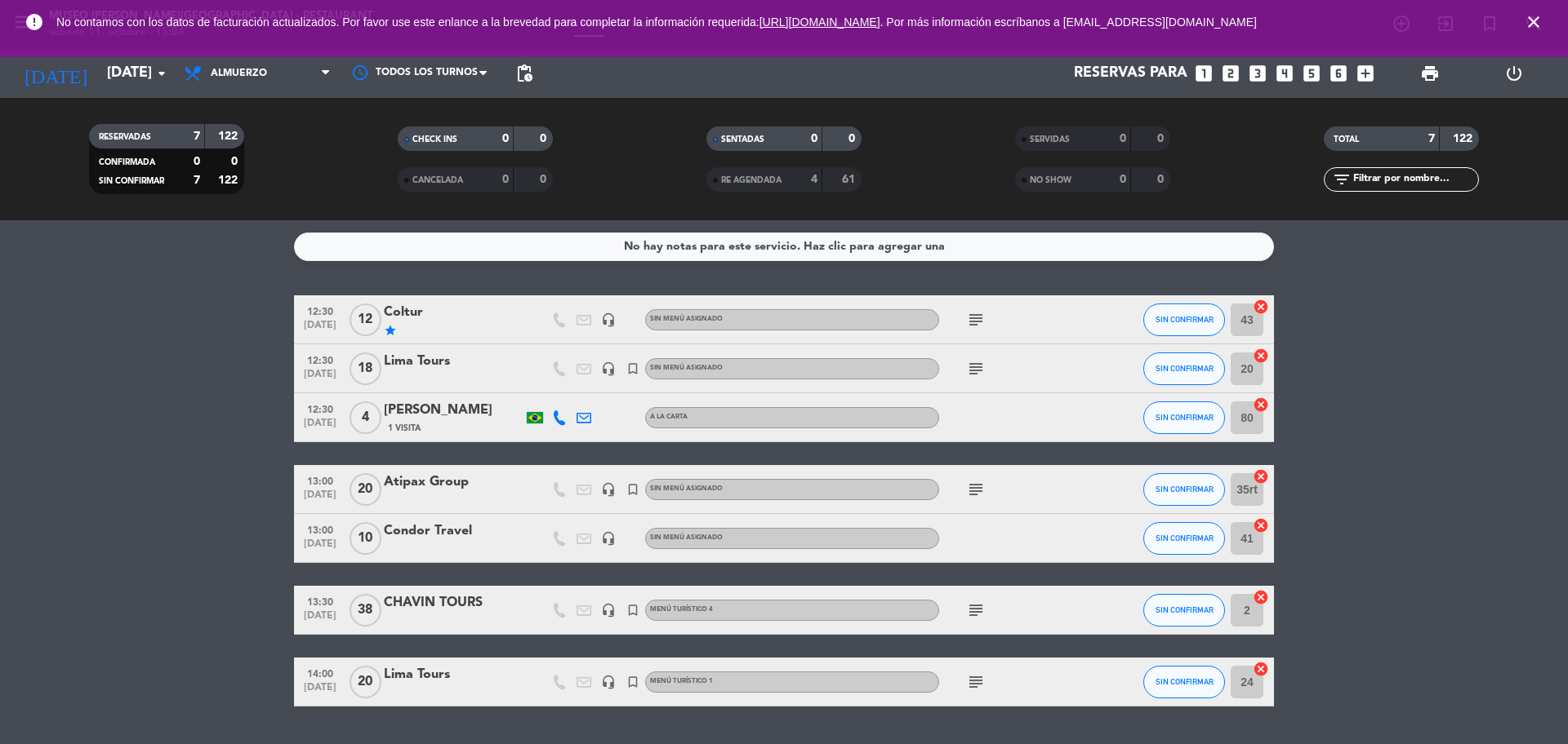
scroll to position [44, 0]
